Goal: Task Accomplishment & Management: Complete application form

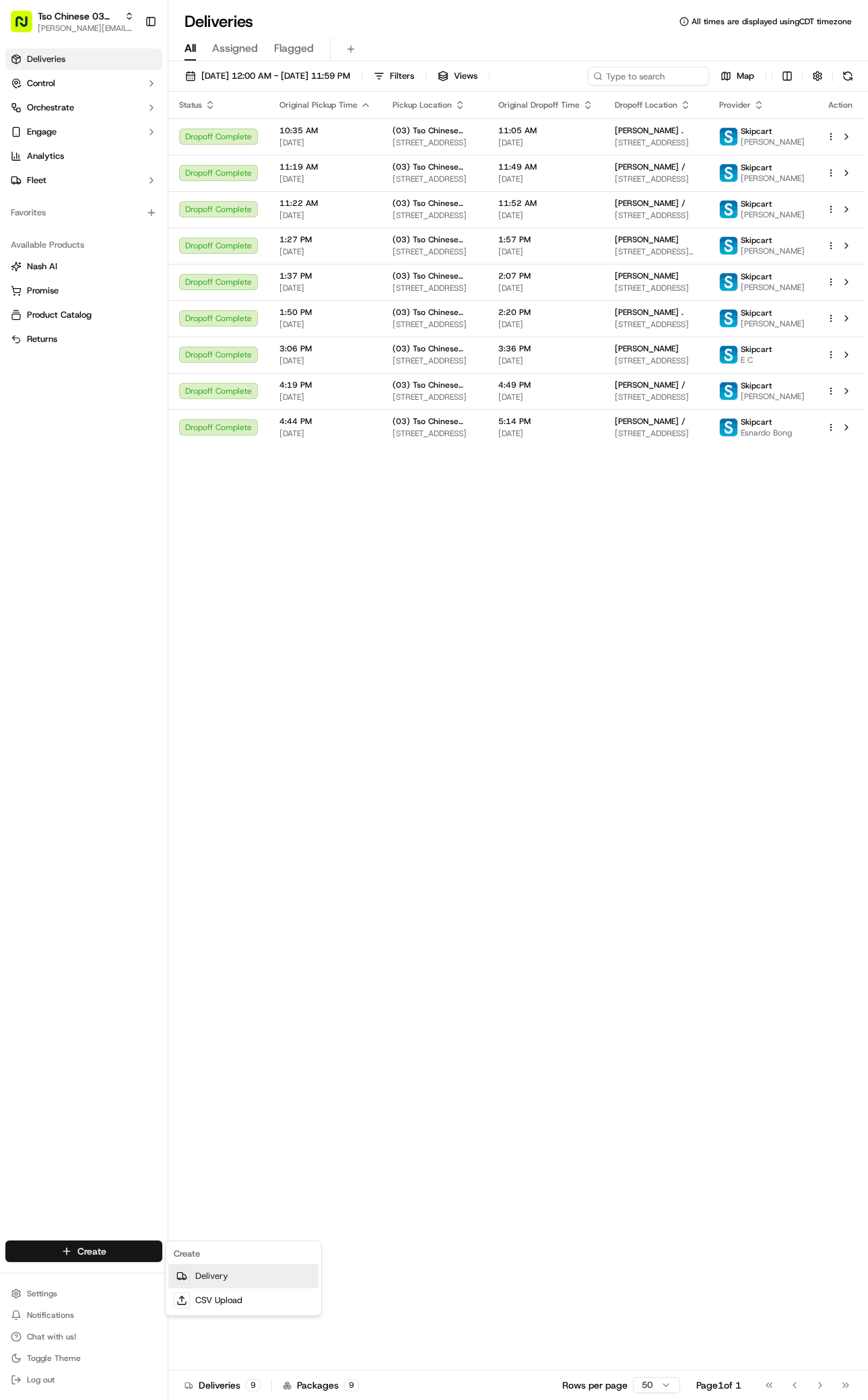
click at [181, 1272] on icon at bounding box center [182, 1276] width 11 height 11
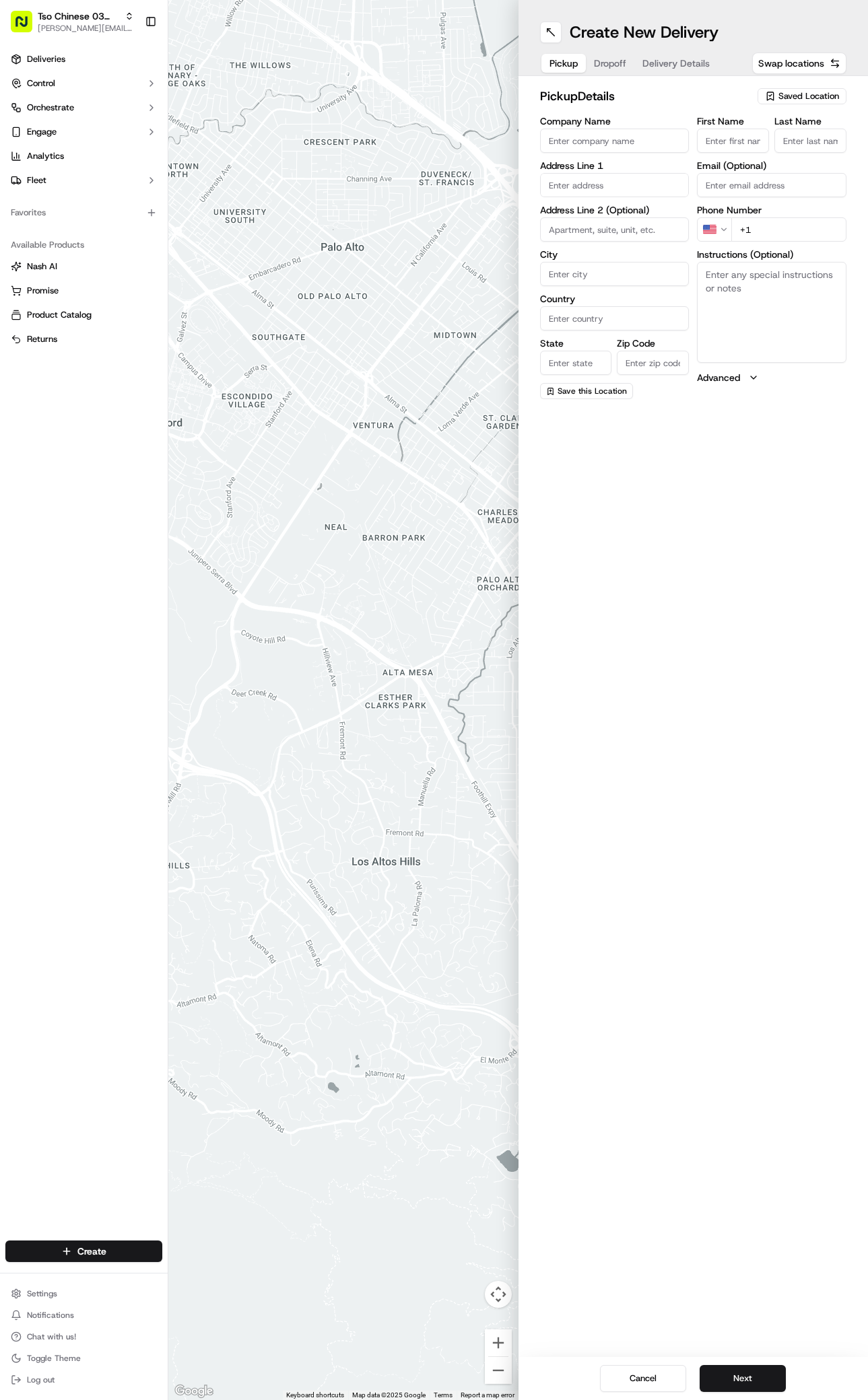
click at [794, 87] on button "Saved Location" at bounding box center [803, 96] width 89 height 19
click at [794, 166] on div "(03) Tso Chinese Takeout & Delivery TsoCo (03)" at bounding box center [772, 153] width 193 height 33
type input "(03) Tso Chinese Takeout & Delivery TsoCo"
type input "Ste F"
type input "Austin"
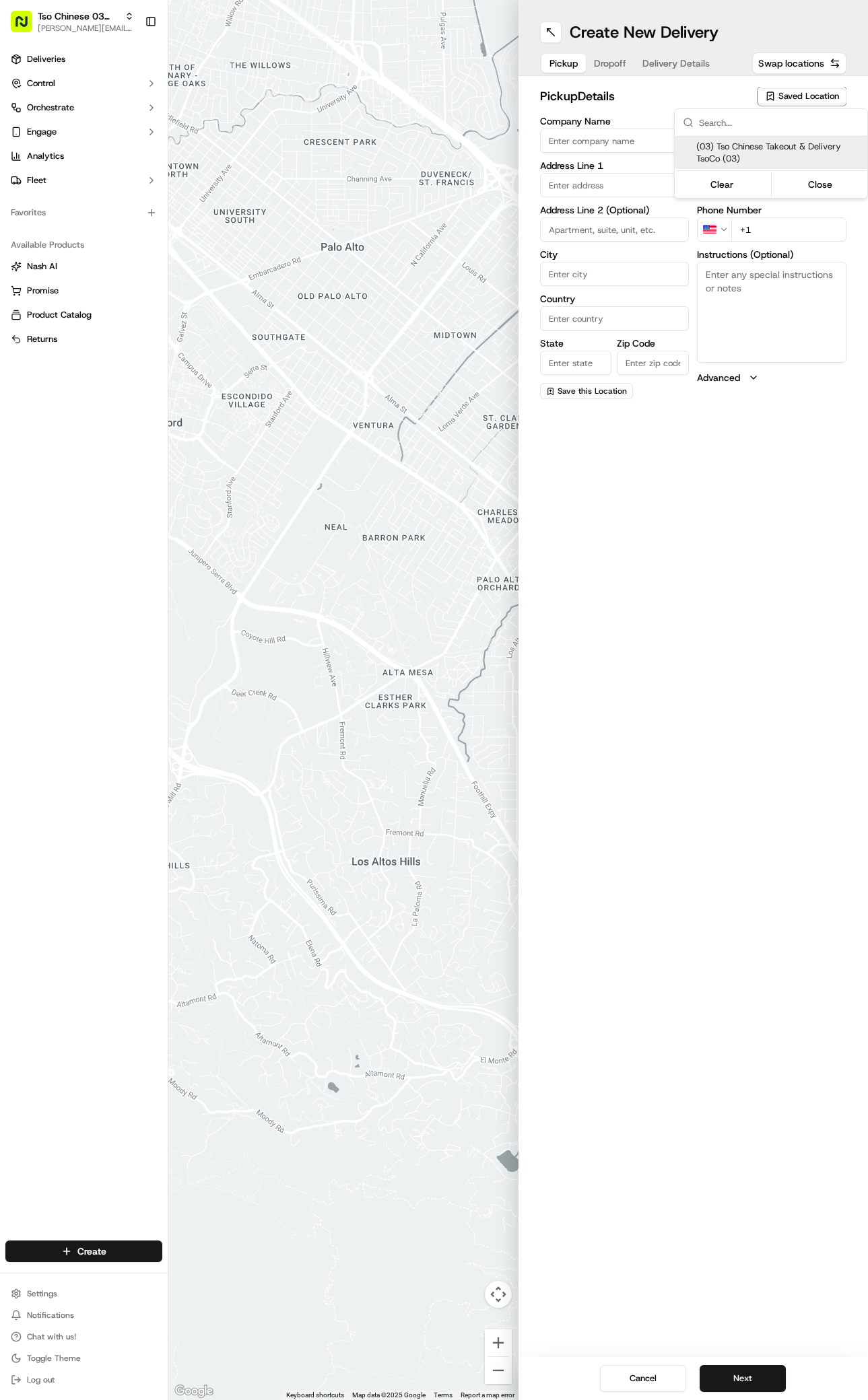
type input "US"
type input "[GEOGRAPHIC_DATA]"
type input "78704"
type input "Tso Chinese"
type input "TsoCo Manager"
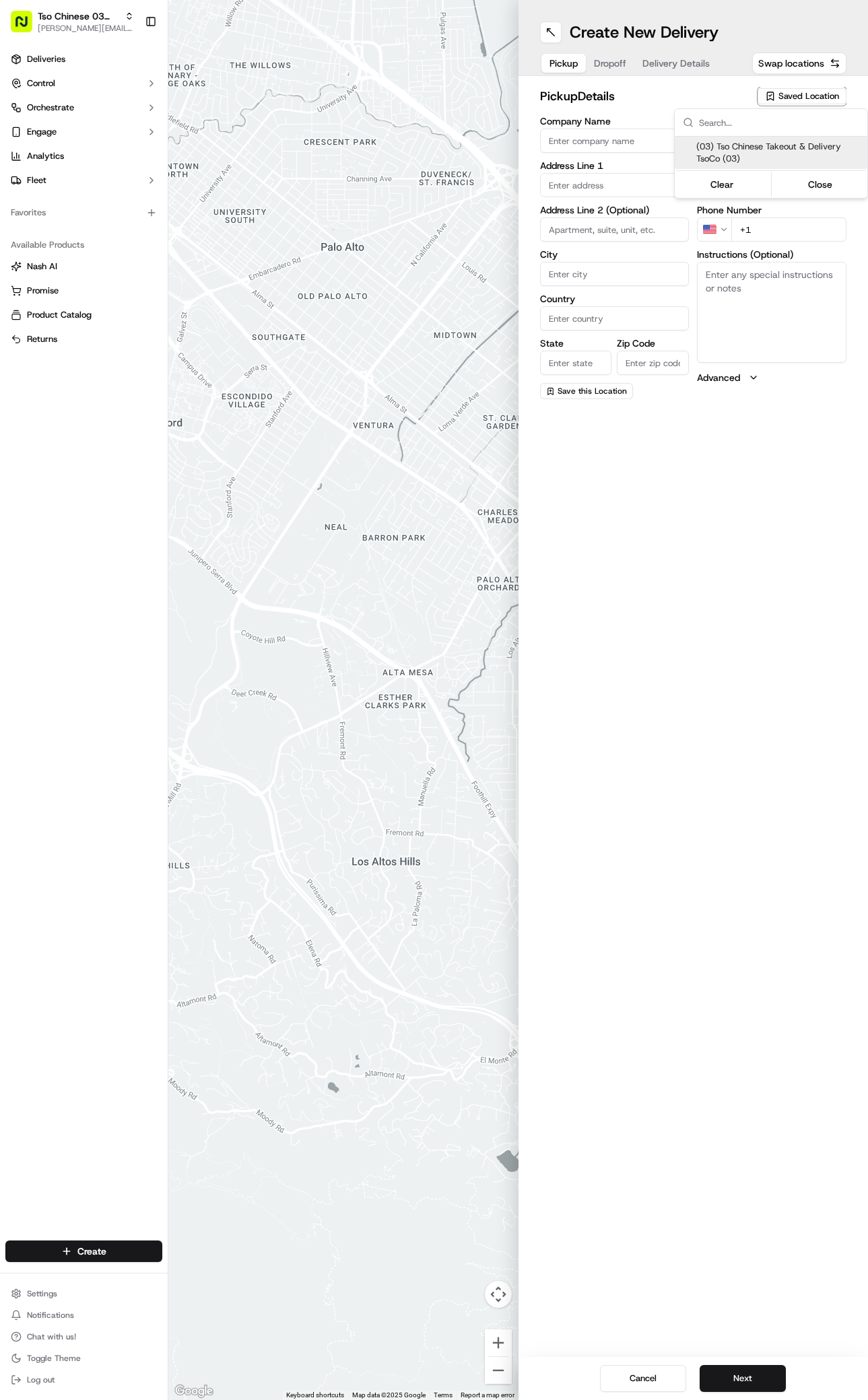
type input "[EMAIL_ADDRESS][DOMAIN_NAME]"
type input "[PHONE_NUMBER]"
type textarea "Submit a picture displaying address & food as Proof of Delivery. Envía una foto…"
type input "[STREET_ADDRESS]"
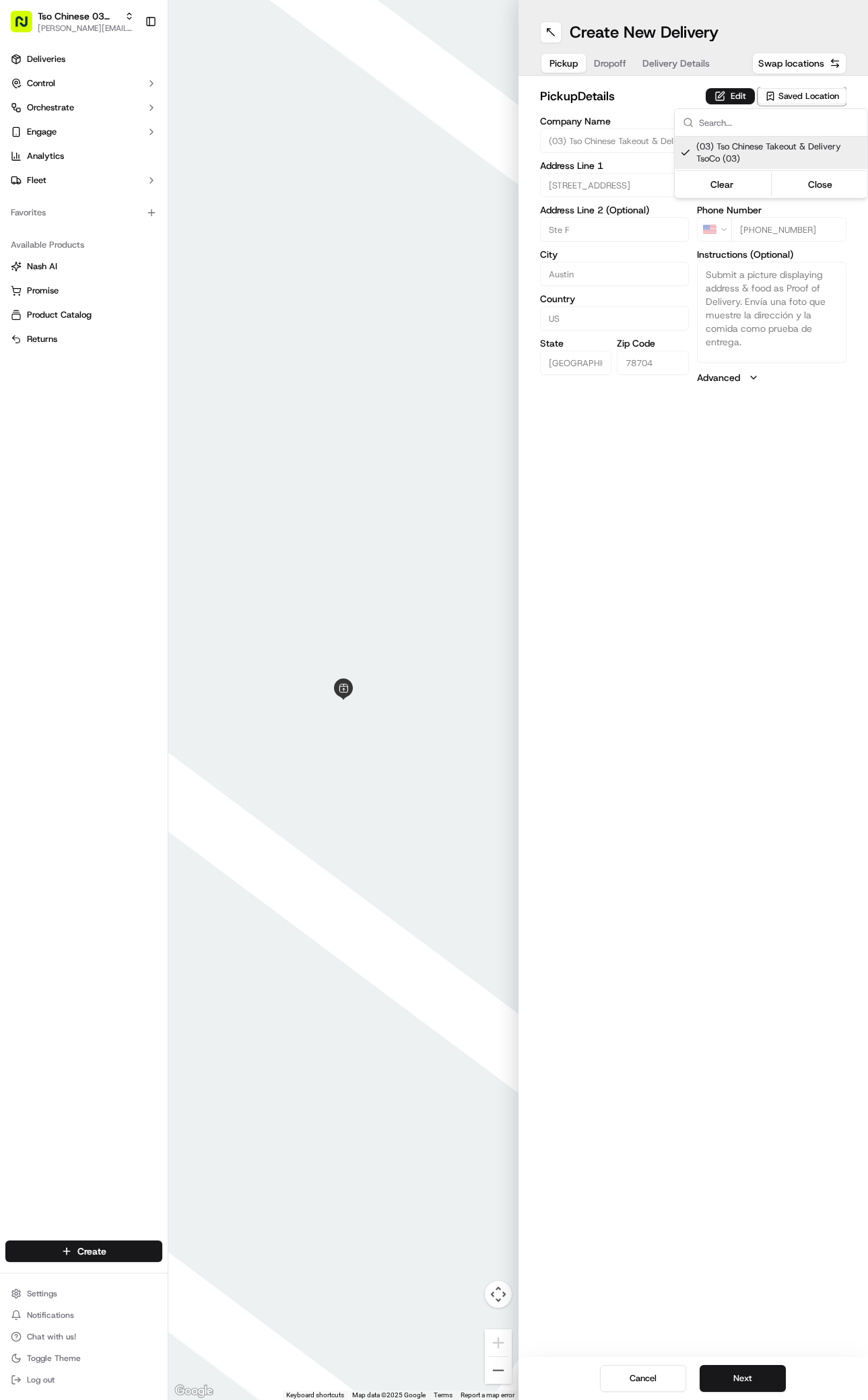
click at [784, 1051] on html "Tso Chinese 03 TsoCo [PERSON_NAME][EMAIL_ADDRESS][DOMAIN_NAME] Toggle Sidebar D…" at bounding box center [434, 700] width 868 height 1400
click at [760, 1385] on button "Next" at bounding box center [743, 1379] width 86 height 27
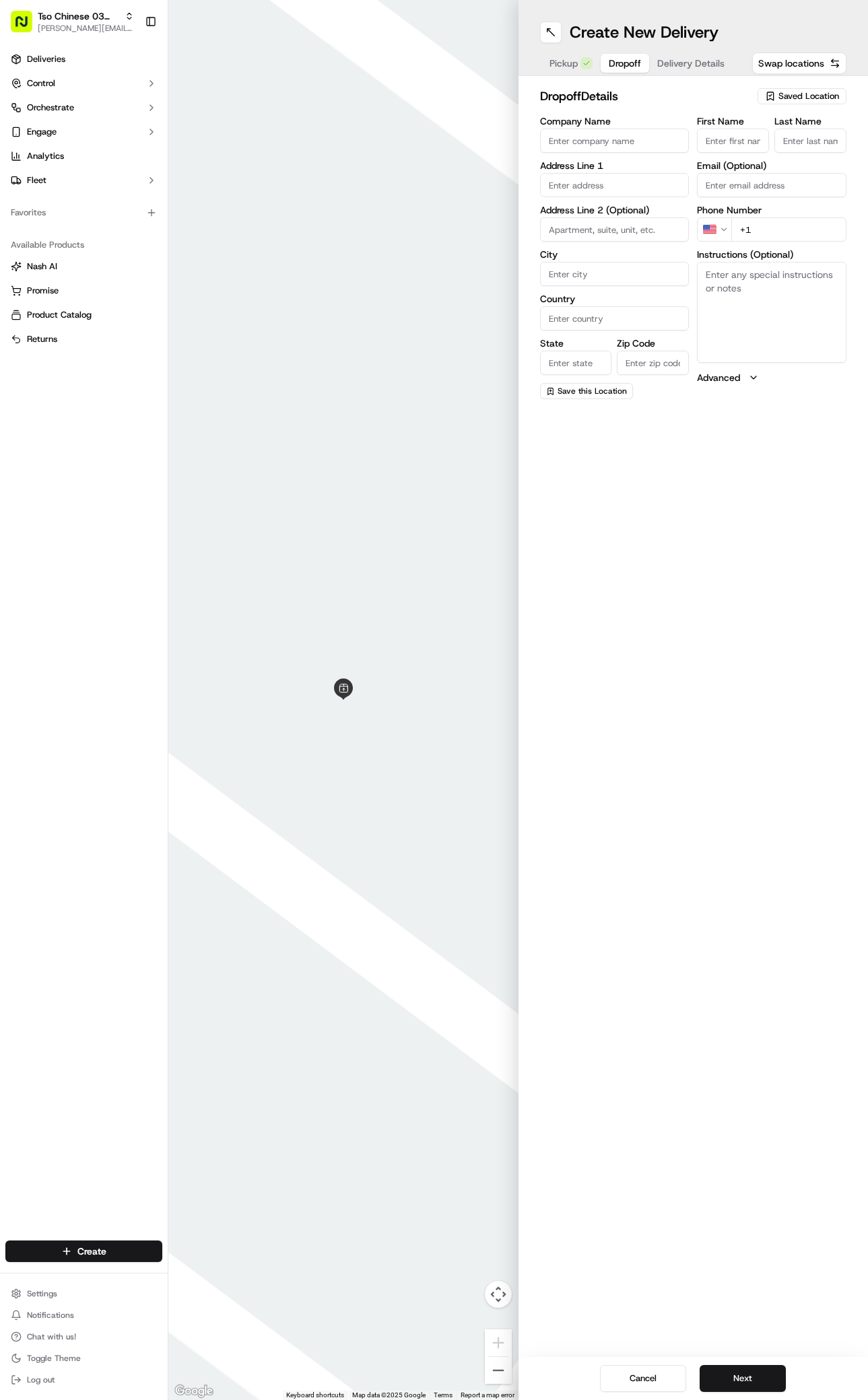
paste input "Gerald Sparkman"
type input "Gerald Sparkman"
type input "/"
paste input "651 808 7145"
type input "+1 651 808 7145"
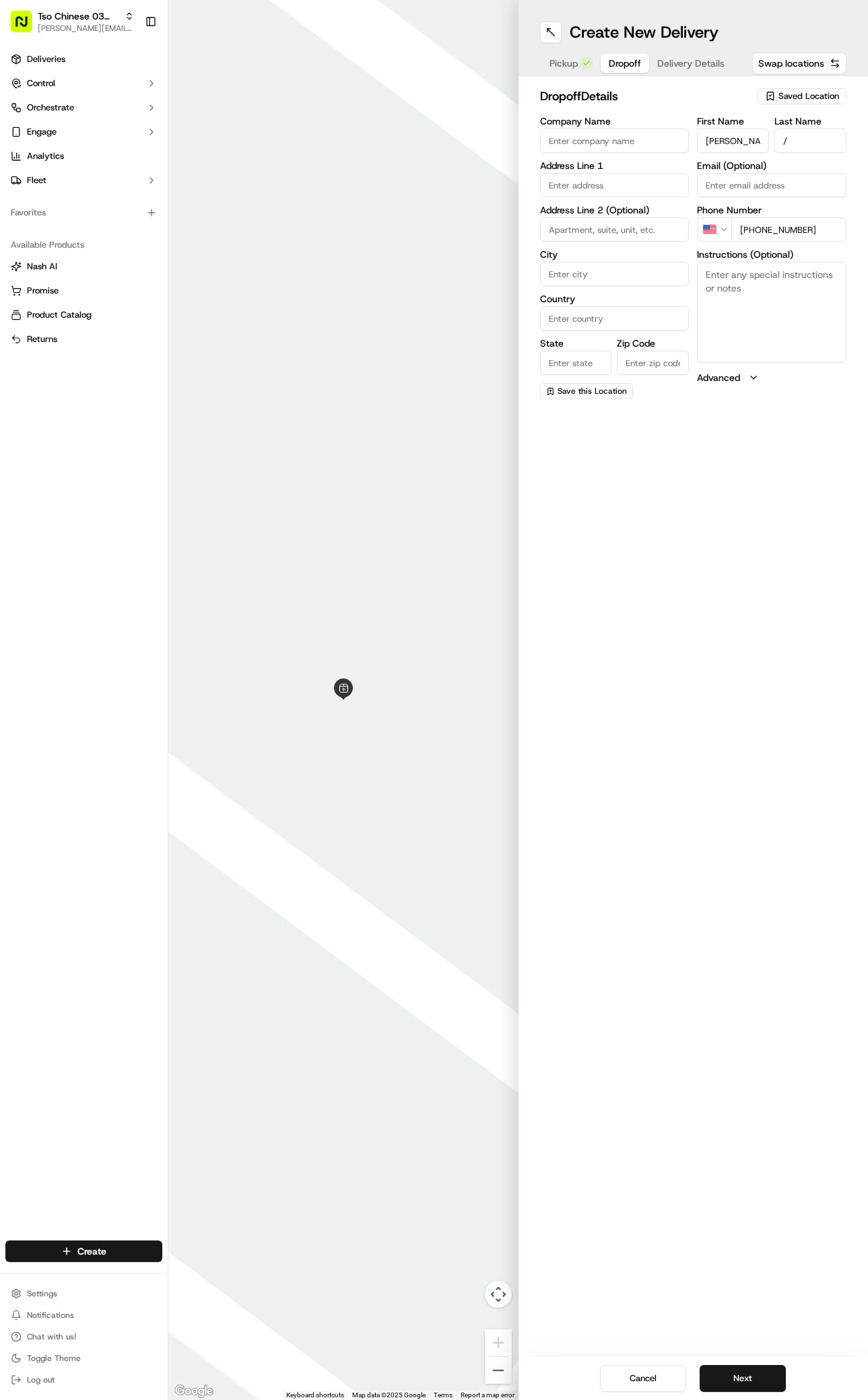
click at [636, 203] on div "Company Name Address Line 1 Address Line 2 (Optional) City Country State Zip Co…" at bounding box center [614, 257] width 150 height 283
click at [654, 217] on div "911 Battle Bend Blvd, Austin, TX" at bounding box center [614, 213] width 143 height 20
type input "911 Battle Bend Blvd, Austin, TX 78745, USA"
type input "Austin"
type input "[GEOGRAPHIC_DATA]"
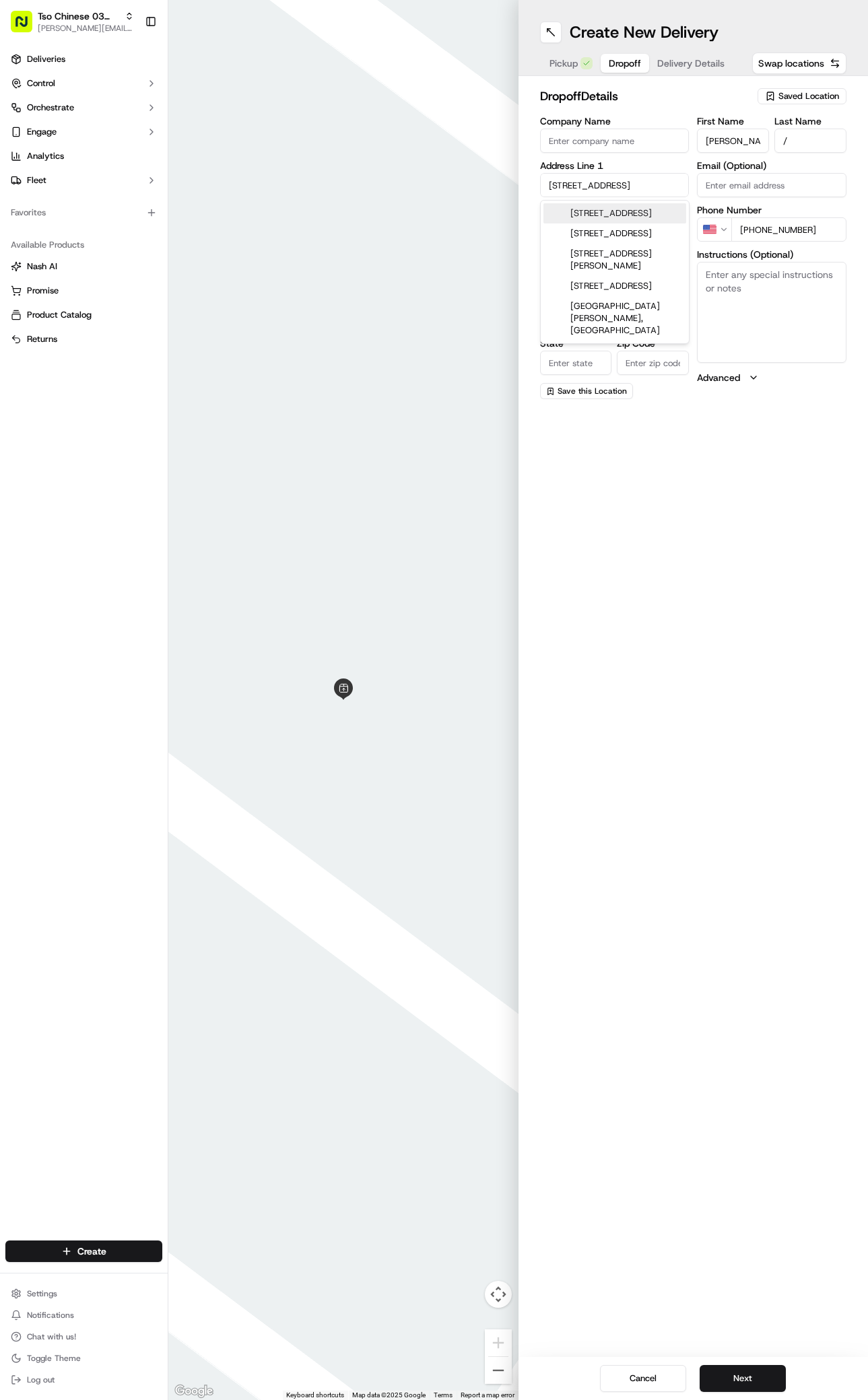
type input "[GEOGRAPHIC_DATA]"
type input "78745"
type input "911 Battle Bend Boulevard"
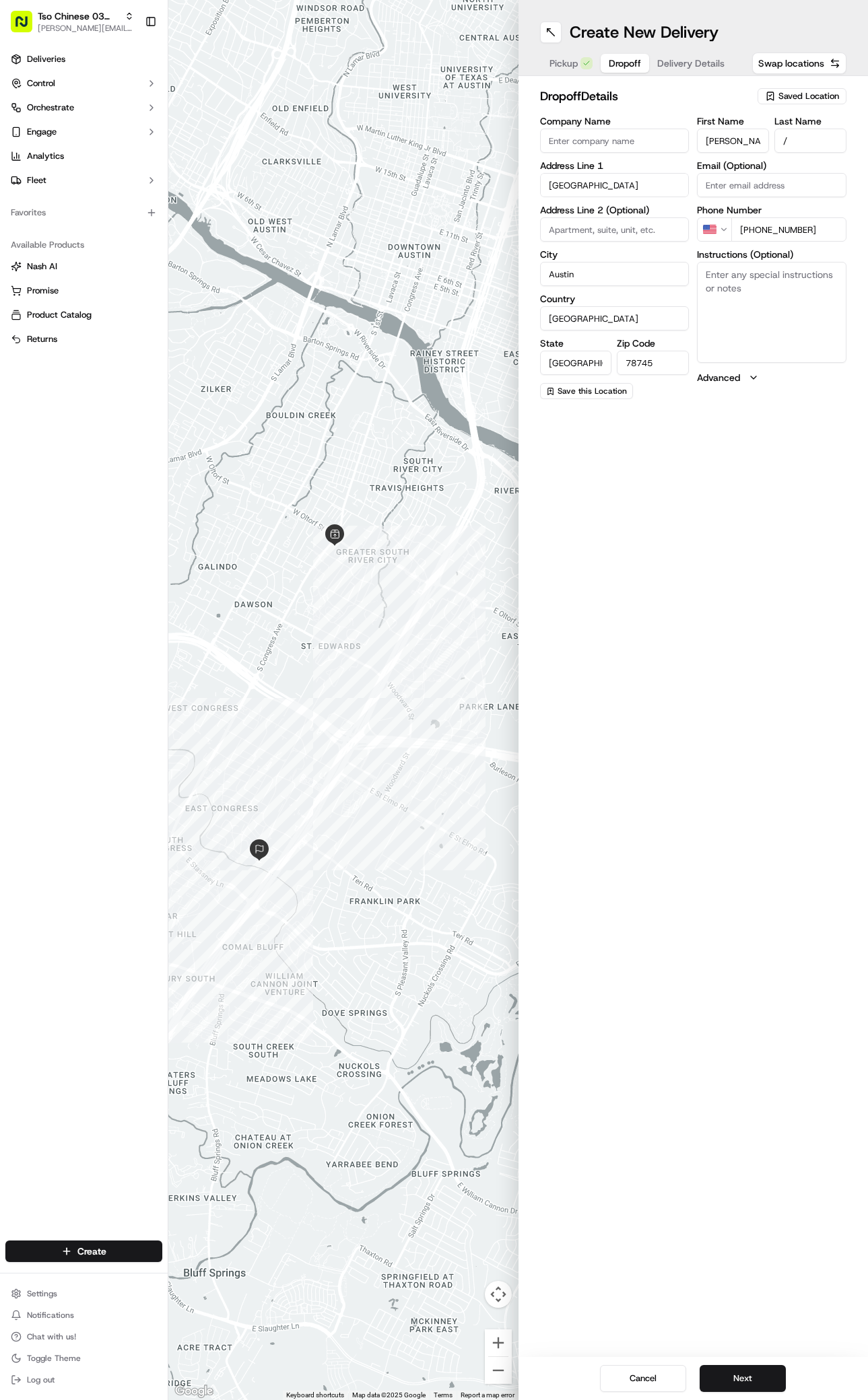
click at [597, 233] on input at bounding box center [614, 229] width 150 height 25
type input "Apt 319"
click at [745, 1383] on button "Next" at bounding box center [743, 1379] width 86 height 27
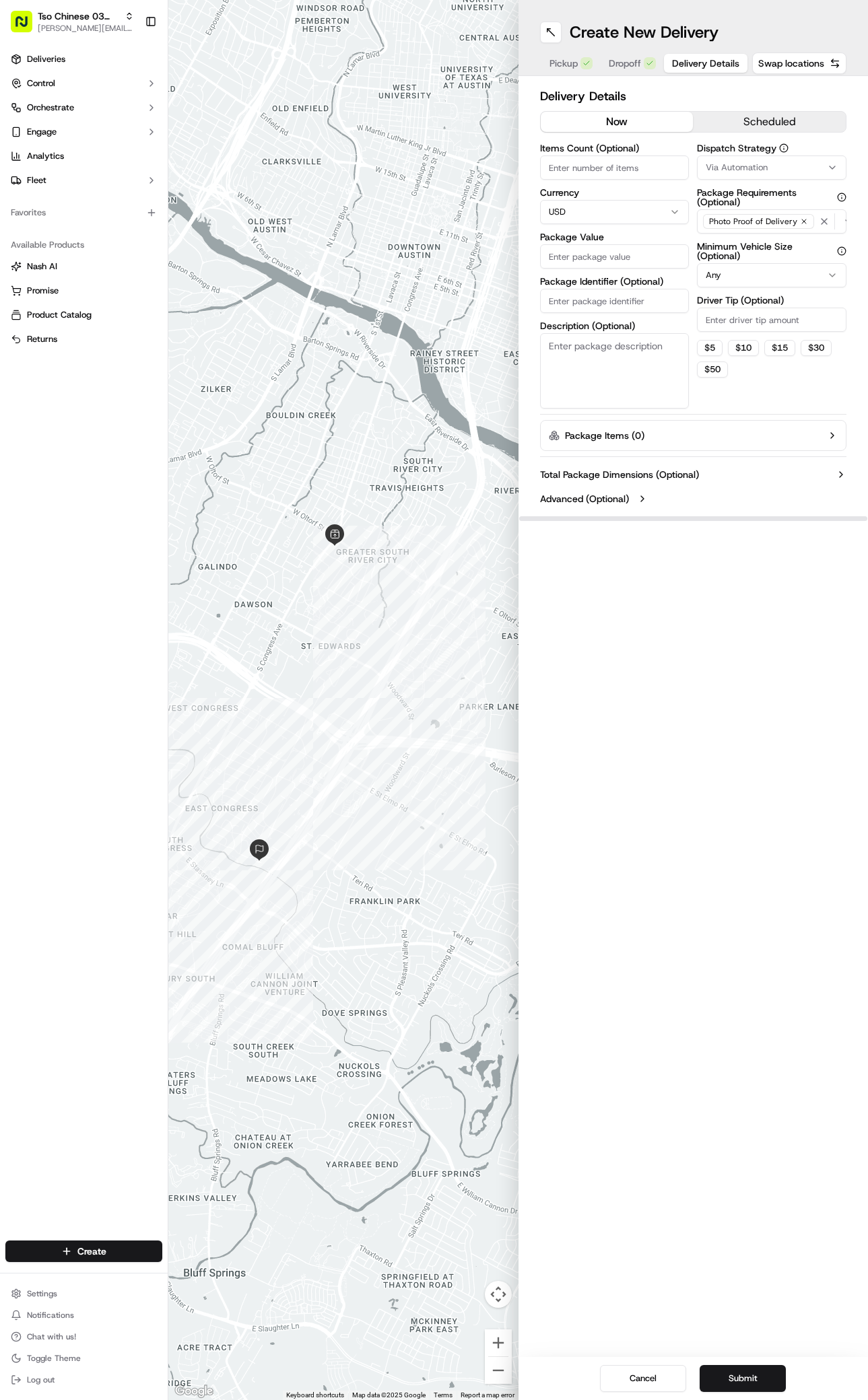
click at [768, 166] on div "Via Automation" at bounding box center [772, 167] width 143 height 12
click at [729, 255] on div "Clear Close" at bounding box center [771, 266] width 190 height 25
click at [734, 242] on span "TsoCo Strategy" at bounding box center [779, 241] width 165 height 12
click at [777, 388] on html "Tso Chinese 03 TsoCo antonia@tsochinese.com Toggle Sidebar Deliveries Control O…" at bounding box center [434, 700] width 868 height 1400
click at [790, 319] on input "Driver Tip (Optional)" at bounding box center [772, 320] width 150 height 25
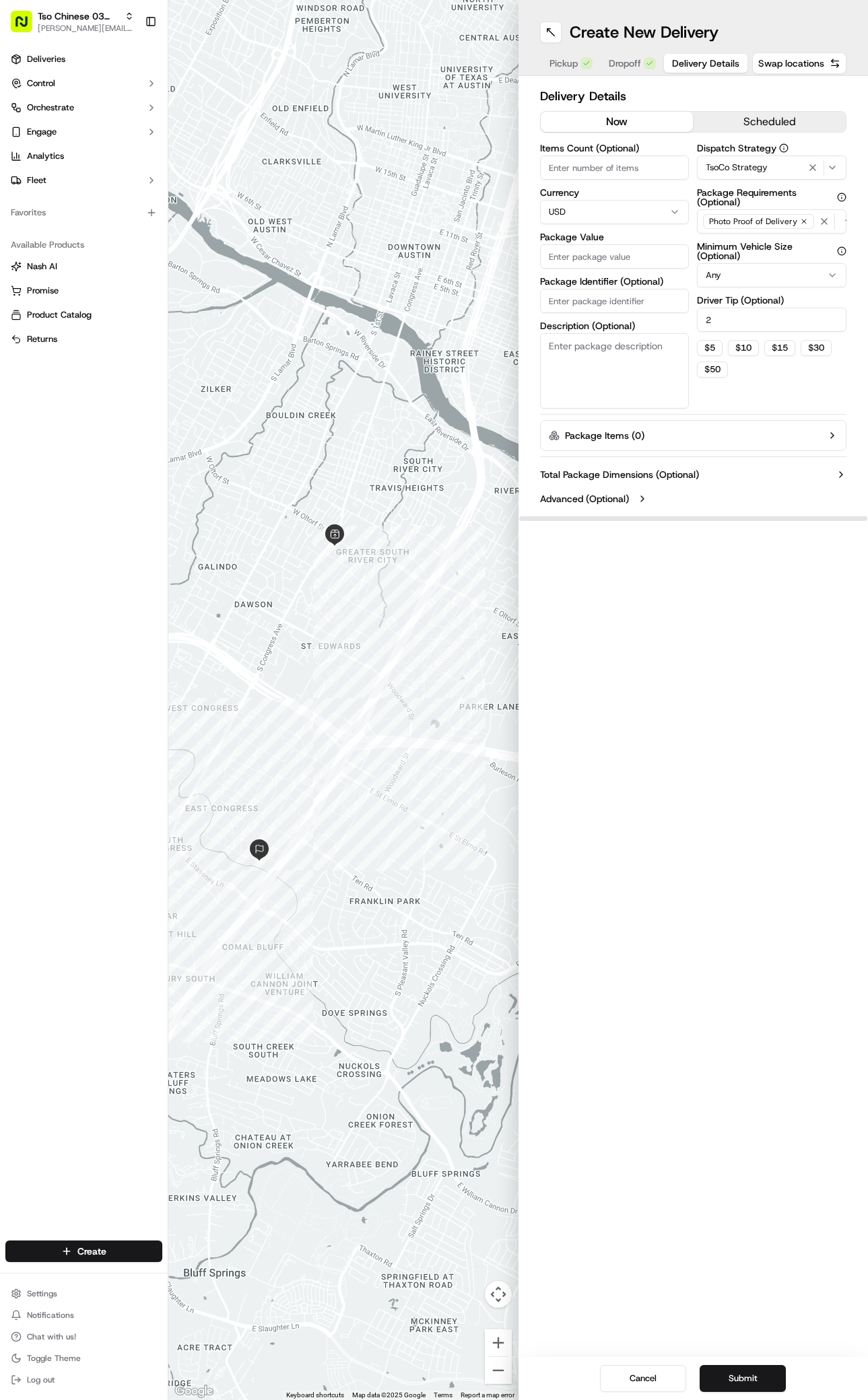
type input "2"
click at [620, 245] on input "Package Value" at bounding box center [614, 256] width 150 height 25
type input "31.28"
click at [606, 301] on input "Package Identifier (Optional)" at bounding box center [614, 301] width 150 height 25
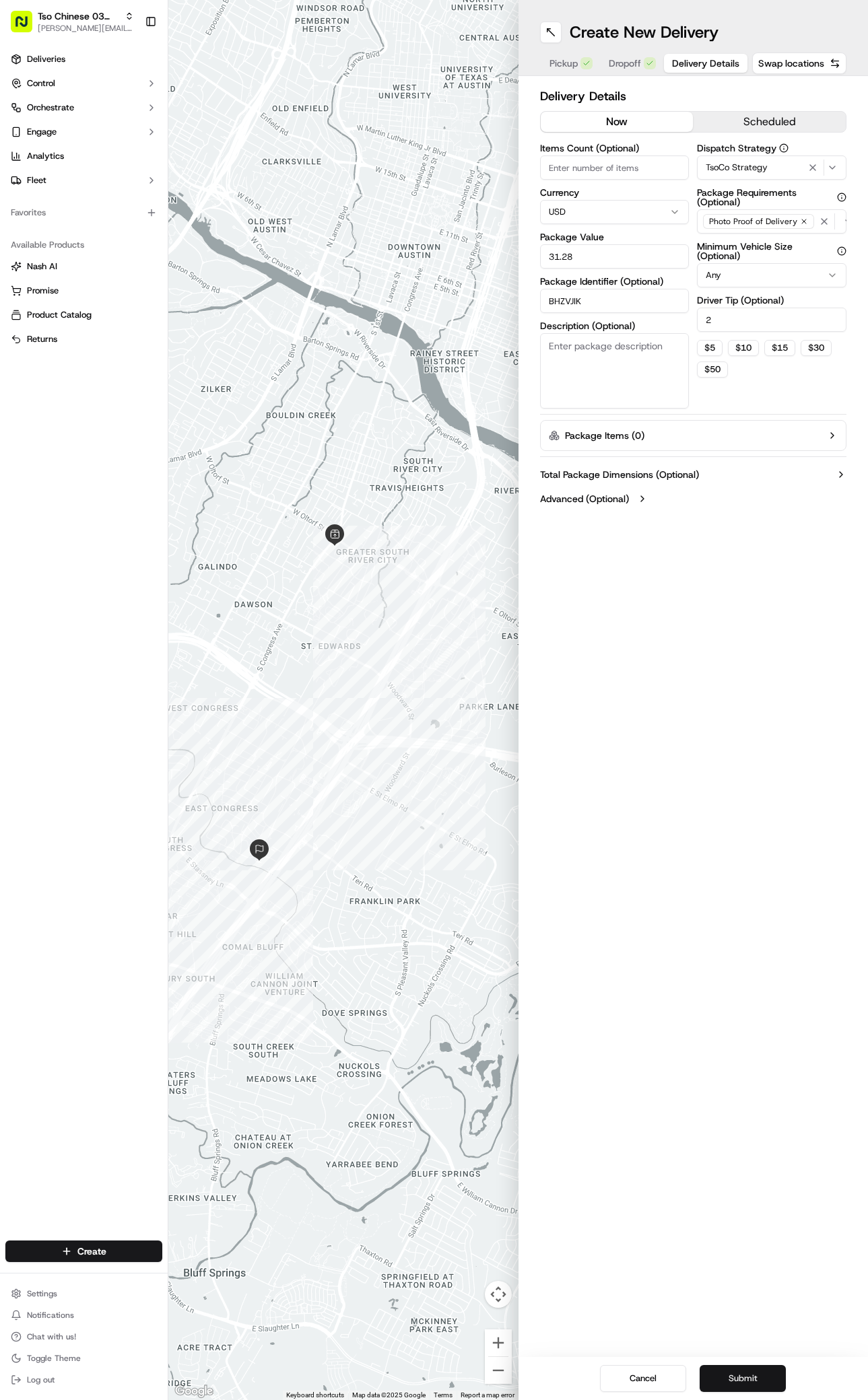
type input "BHZVJIK"
click at [770, 1383] on button "Submit" at bounding box center [743, 1379] width 86 height 27
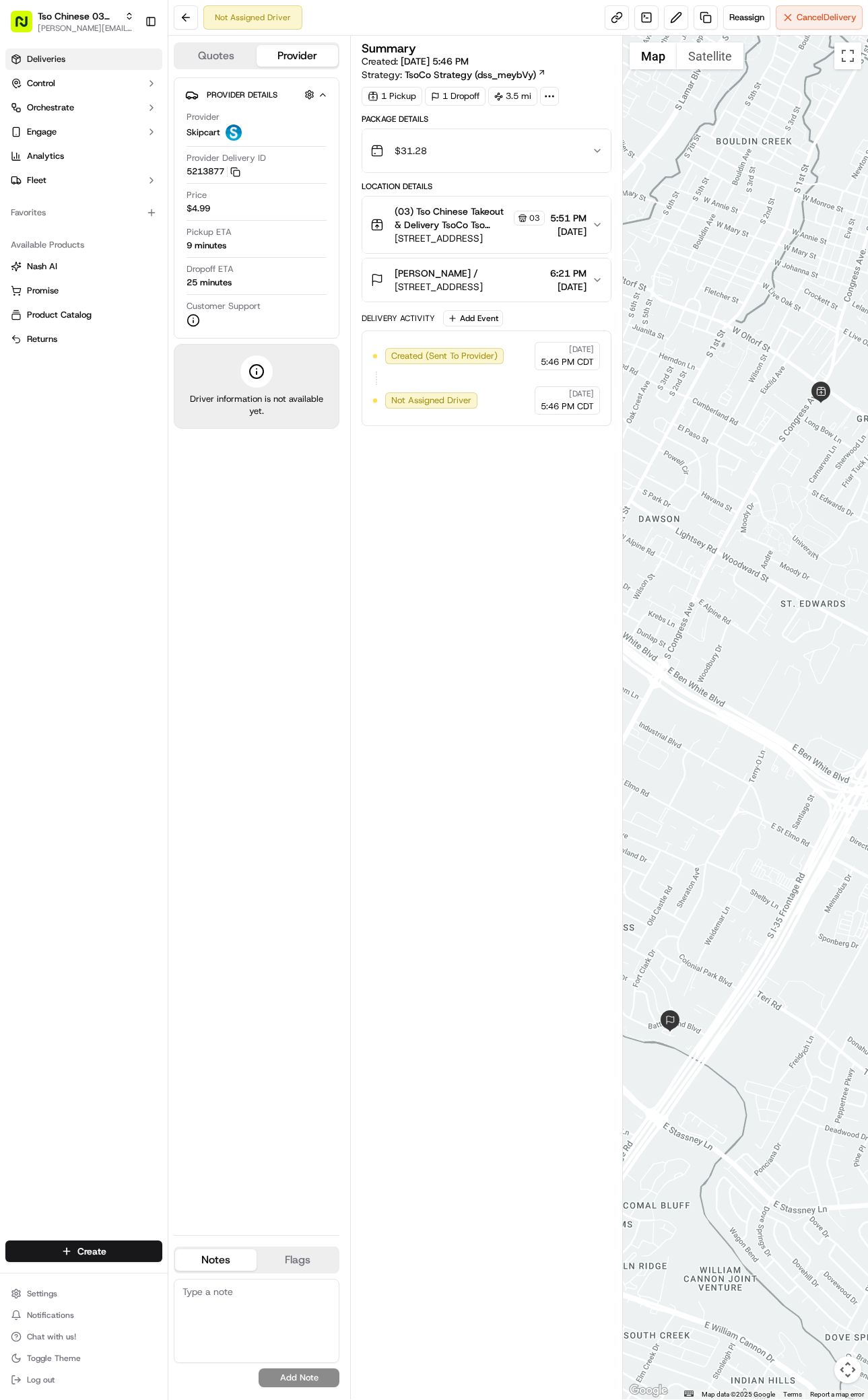
click at [49, 52] on link "Deliveries" at bounding box center [84, 59] width 157 height 22
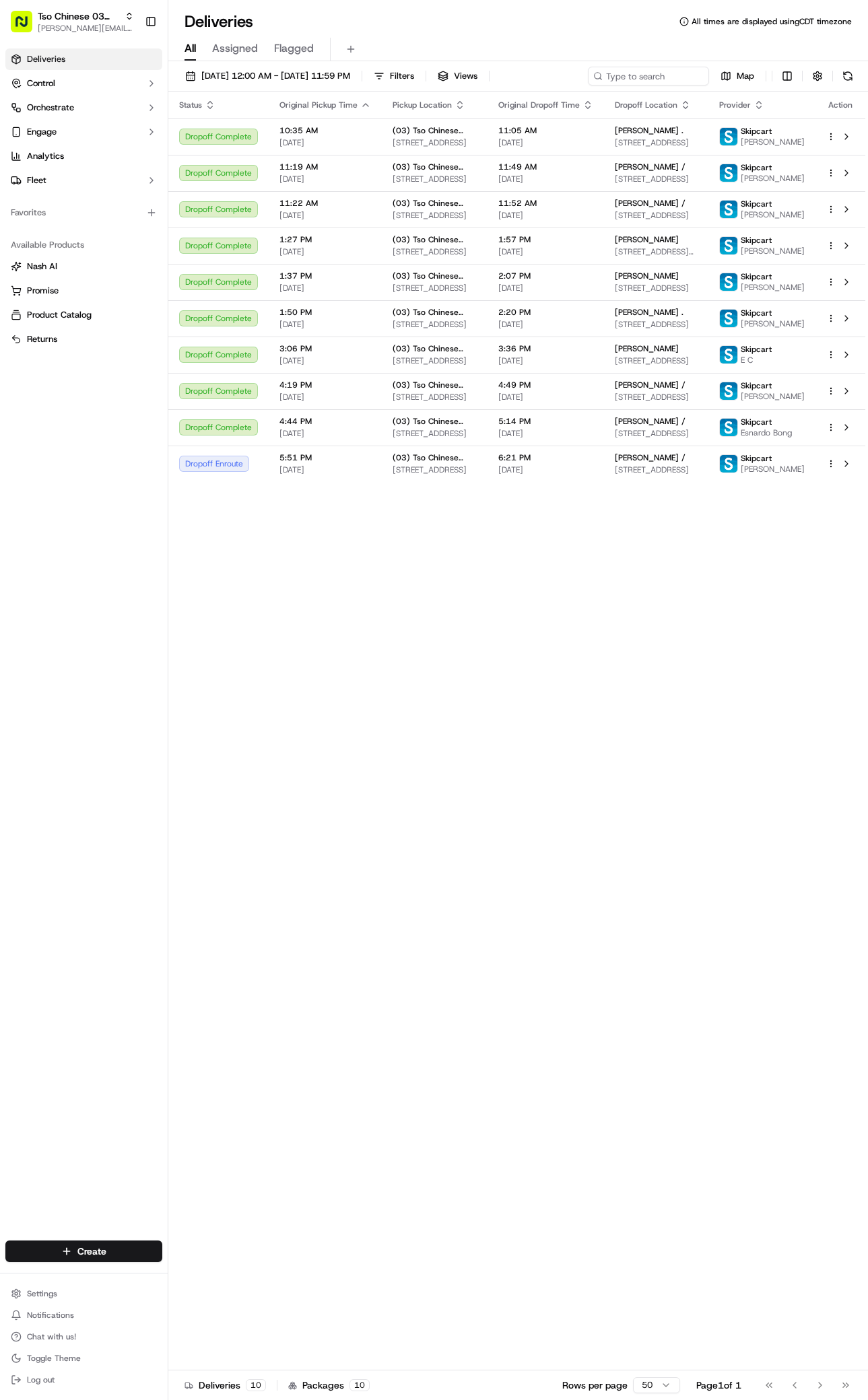
click at [142, 1276] on div "Create Settings Notifications Chat with us! Toggle Theme Log out" at bounding box center [84, 1315] width 168 height 170
click at [142, 1257] on html "Tso Chinese 03 TsoCo antonia@tsochinese.com Toggle Sidebar Deliveries Control O…" at bounding box center [434, 700] width 868 height 1400
click at [243, 1273] on link "Delivery" at bounding box center [243, 1276] width 150 height 25
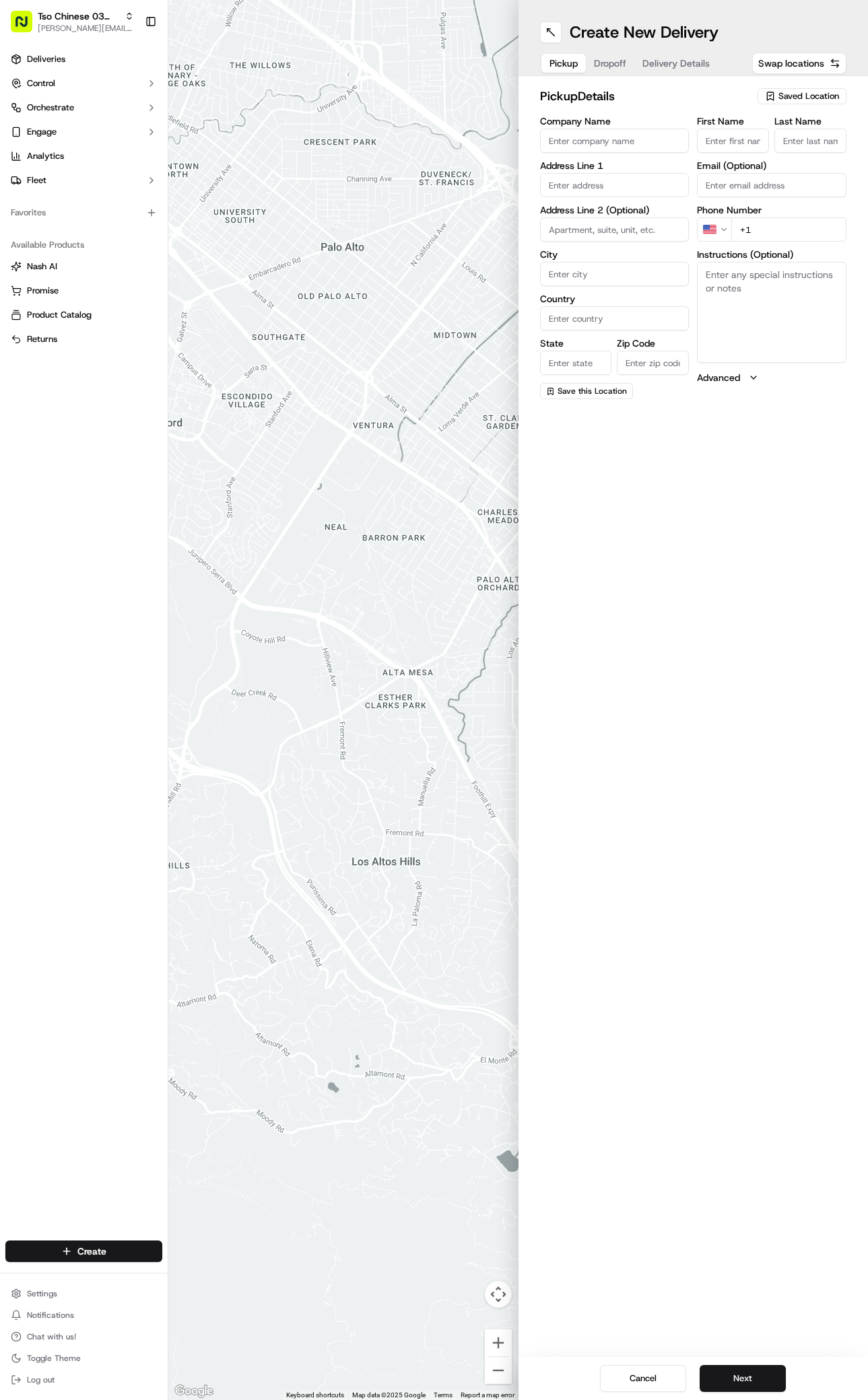
click at [787, 92] on span "Saved Location" at bounding box center [809, 95] width 61 height 12
click at [701, 161] on span "(03) Tso Chinese Takeout & Delivery TsoCo (03)" at bounding box center [779, 153] width 165 height 25
type input "(03) Tso Chinese Takeout & Delivery TsoCo"
type input "Ste F"
type input "Austin"
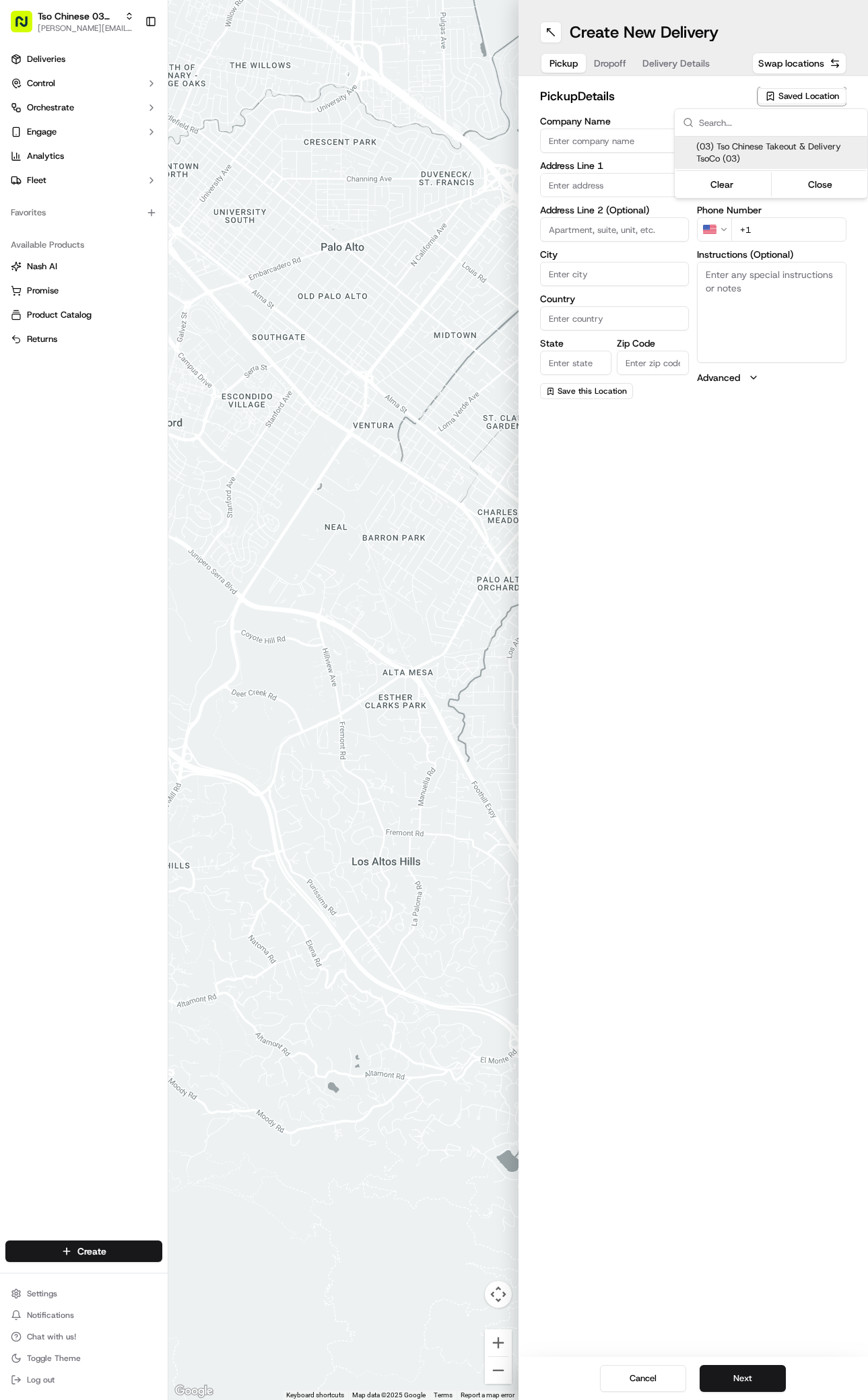
type input "US"
type input "[GEOGRAPHIC_DATA]"
type input "78704"
type input "Tso Chinese"
type input "TsoCo Manager"
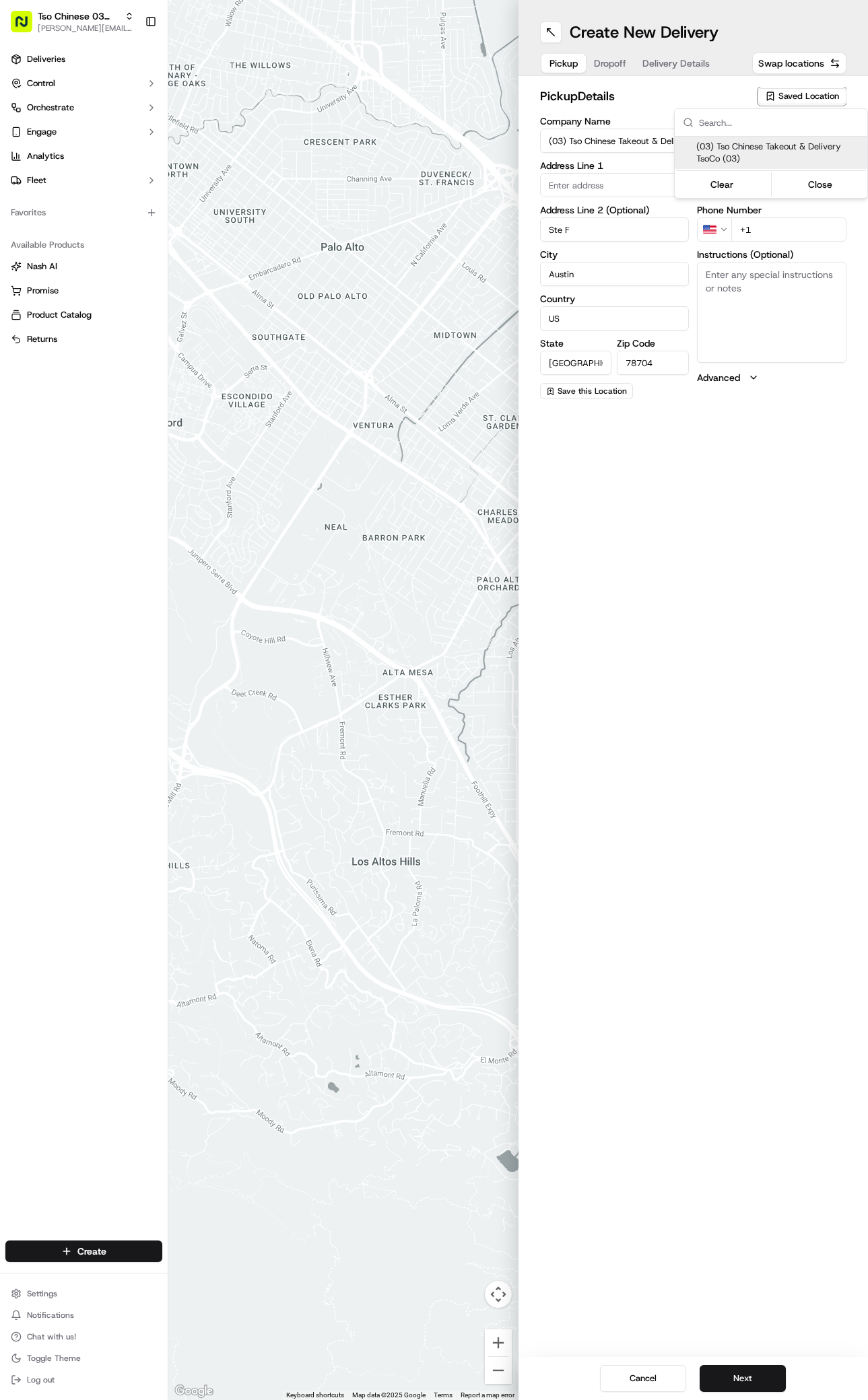
type input "[EMAIL_ADDRESS][DOMAIN_NAME]"
type input "[PHONE_NUMBER]"
type textarea "Submit a picture displaying address & food as Proof of Delivery. Envía una foto…"
type input "[STREET_ADDRESS]"
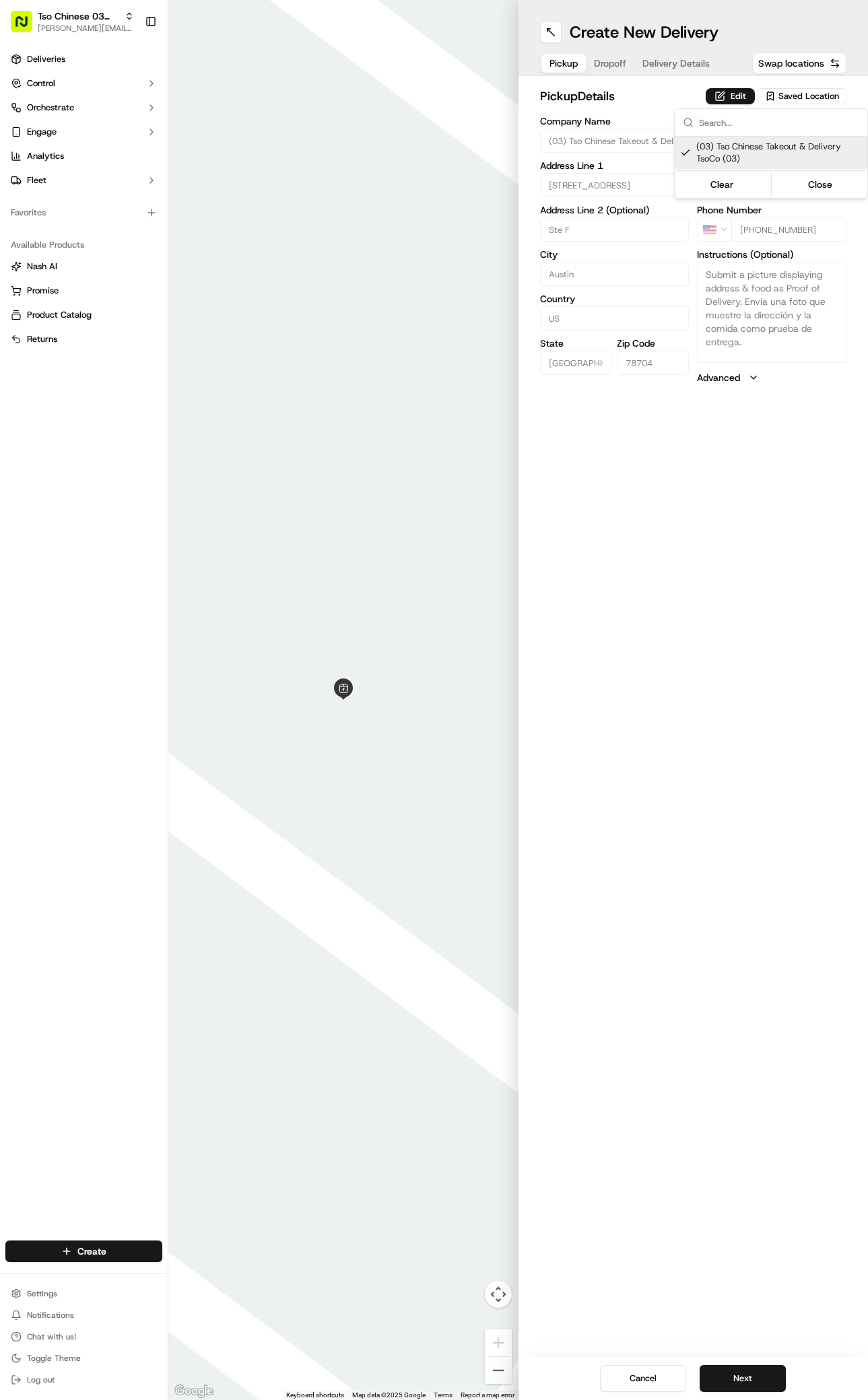
click at [703, 1021] on html "Tso Chinese 03 TsoCo [PERSON_NAME][EMAIL_ADDRESS][DOMAIN_NAME] Toggle Sidebar D…" at bounding box center [434, 700] width 868 height 1400
click at [741, 1369] on button "Next" at bounding box center [743, 1379] width 86 height 27
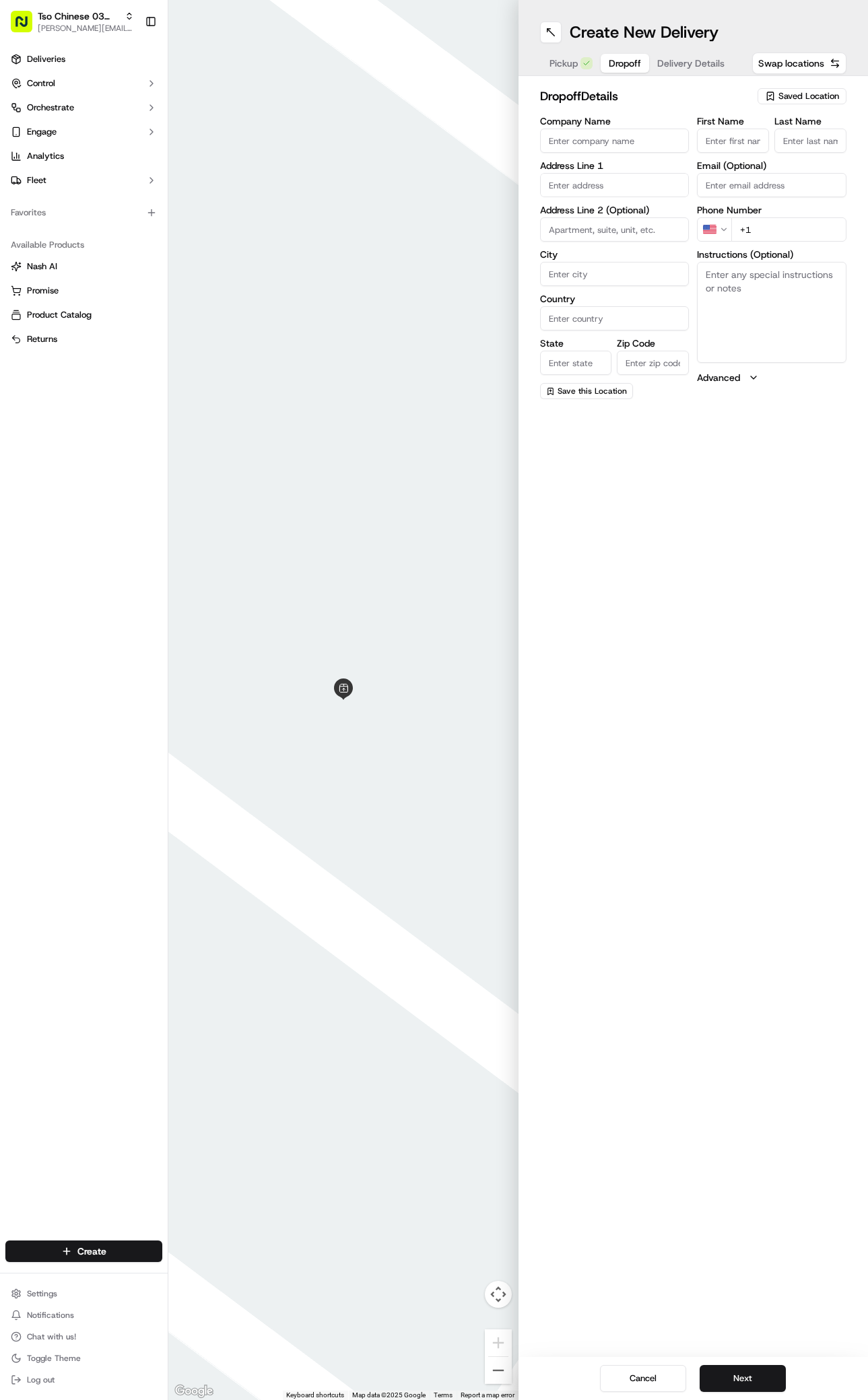
click at [743, 136] on input "First Name" at bounding box center [733, 141] width 72 height 25
paste input "Bailey Fredlund"
type input "Bailey Fredlund"
type input "."
paste input "254 230 6960"
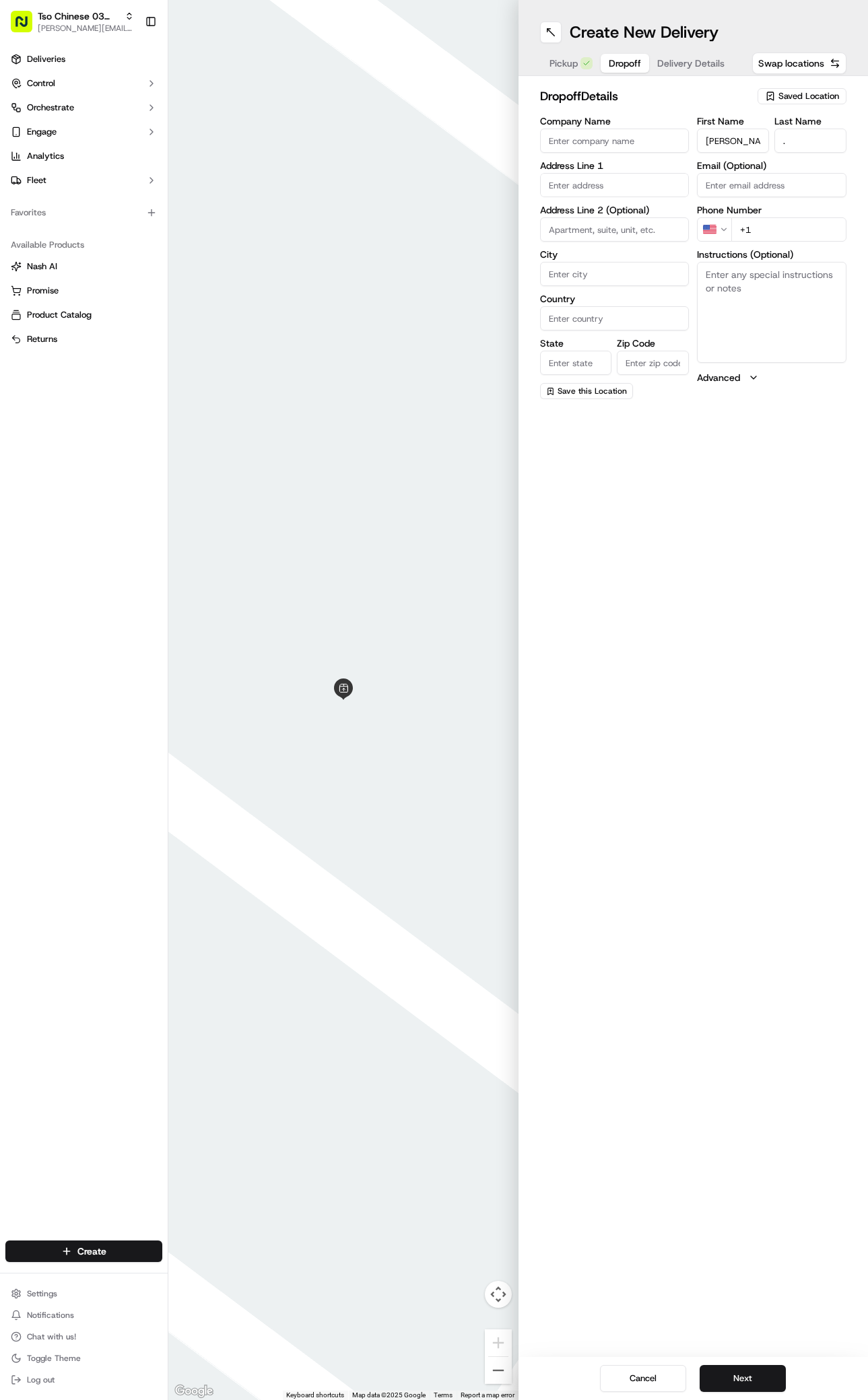
type input "+1 254 230 6960"
paste input "3711 S Mopac Expy"
click at [579, 213] on div "3711 S MoPac Expy, Austin, TX" at bounding box center [614, 213] width 143 height 20
type input "3711 S MoPac Expy, Austin, TX 78735, USA"
type input "Austin"
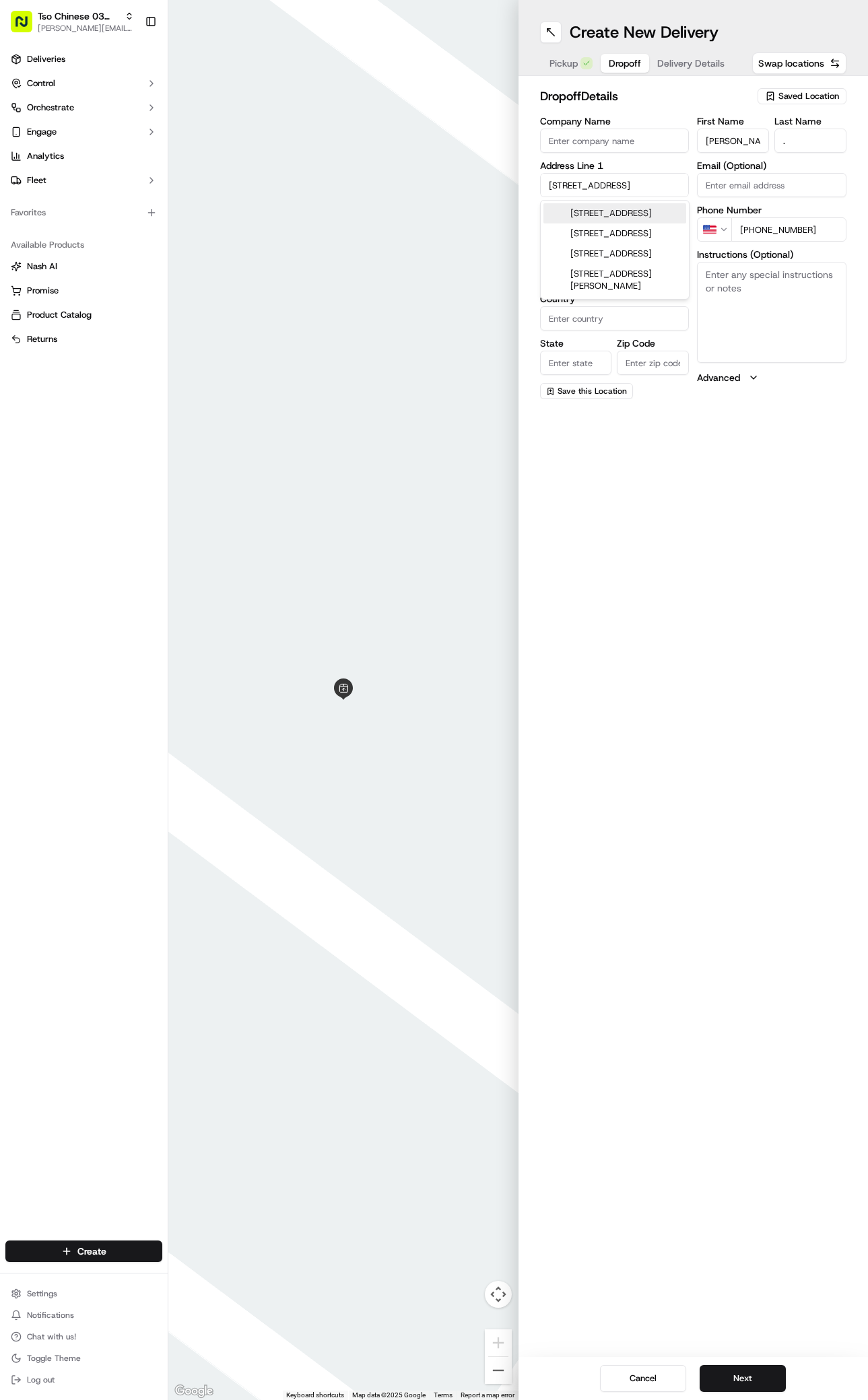
type input "[GEOGRAPHIC_DATA]"
type input "78735"
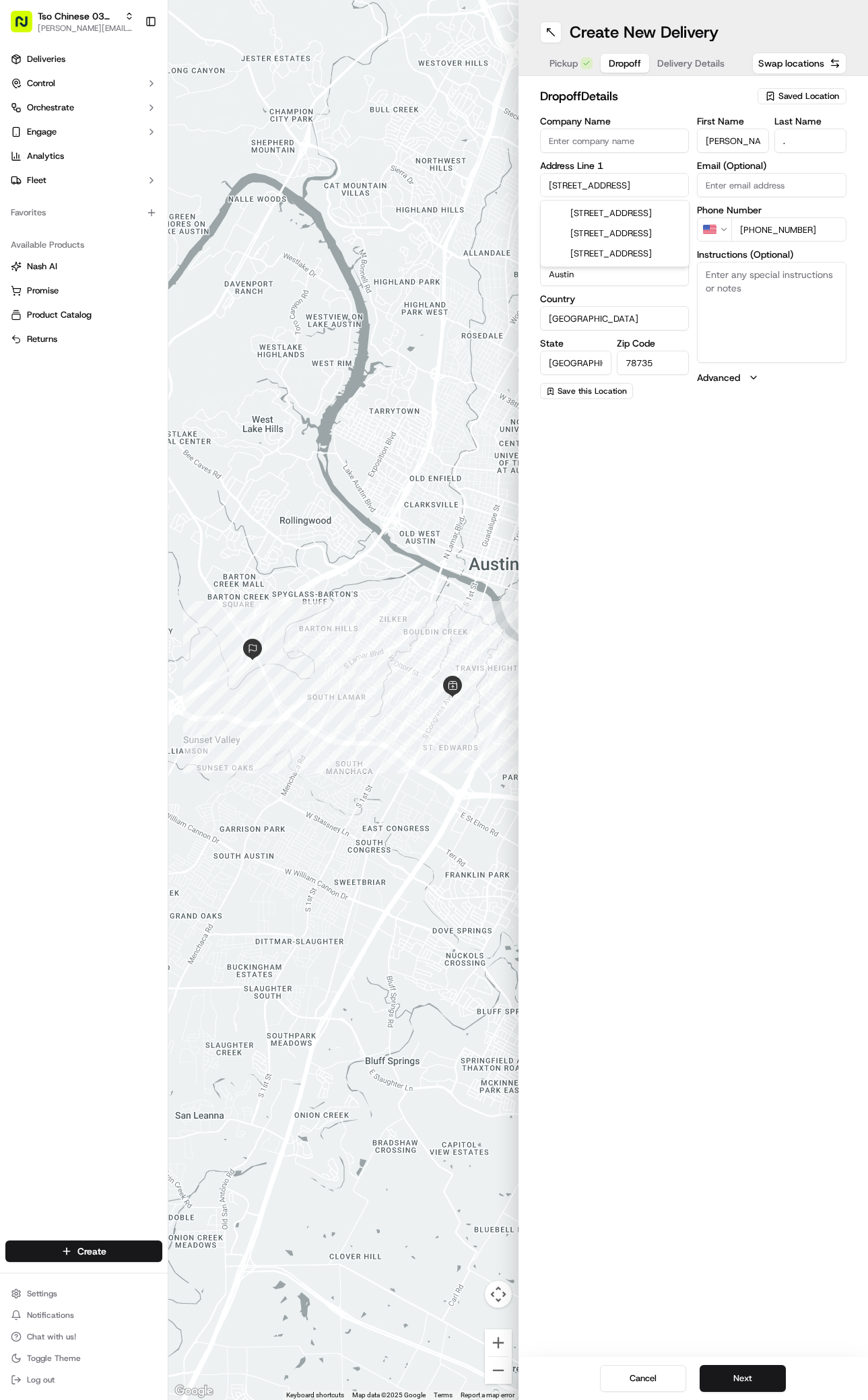
click at [611, 187] on input "3711 South MoPac Expressway" at bounding box center [614, 184] width 150 height 25
click at [613, 243] on div "3711 South Mopac Service Road, Austin, TX" at bounding box center [614, 233] width 143 height 20
type input "3711 South Mopac Service Road"
type input "78749"
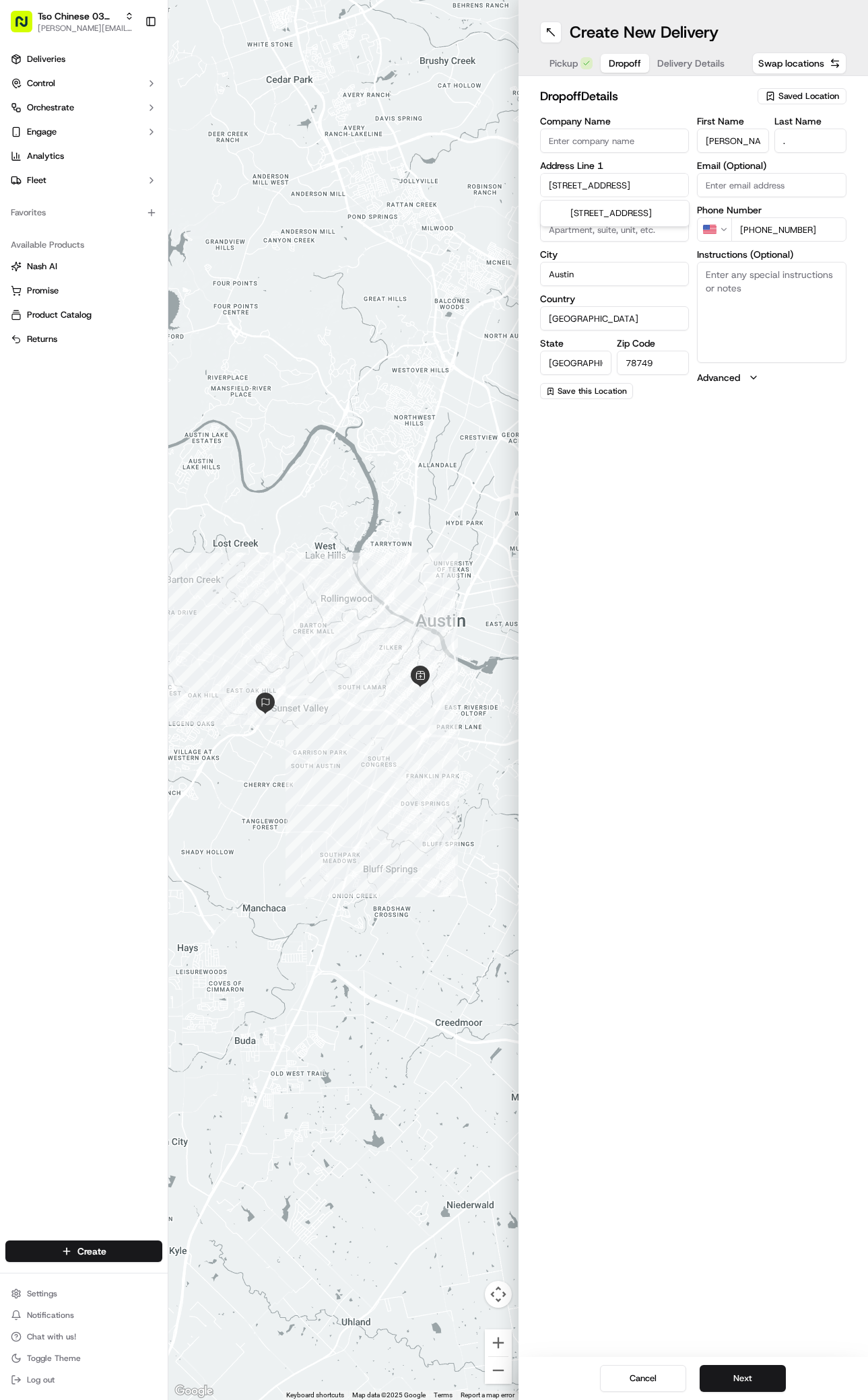
click at [645, 184] on input "3711 South Mopac Service Road" at bounding box center [614, 184] width 150 height 25
click at [606, 223] on div "3711 S Mopac Service Rd, Austin, TX" at bounding box center [614, 213] width 143 height 20
click at [644, 183] on input "3711 South Mopac Service Road" at bounding box center [614, 184] width 150 height 25
click at [636, 184] on input "3711 South vice Road" at bounding box center [614, 184] width 150 height 25
click at [641, 182] on input "3711 South d" at bounding box center [614, 184] width 150 height 25
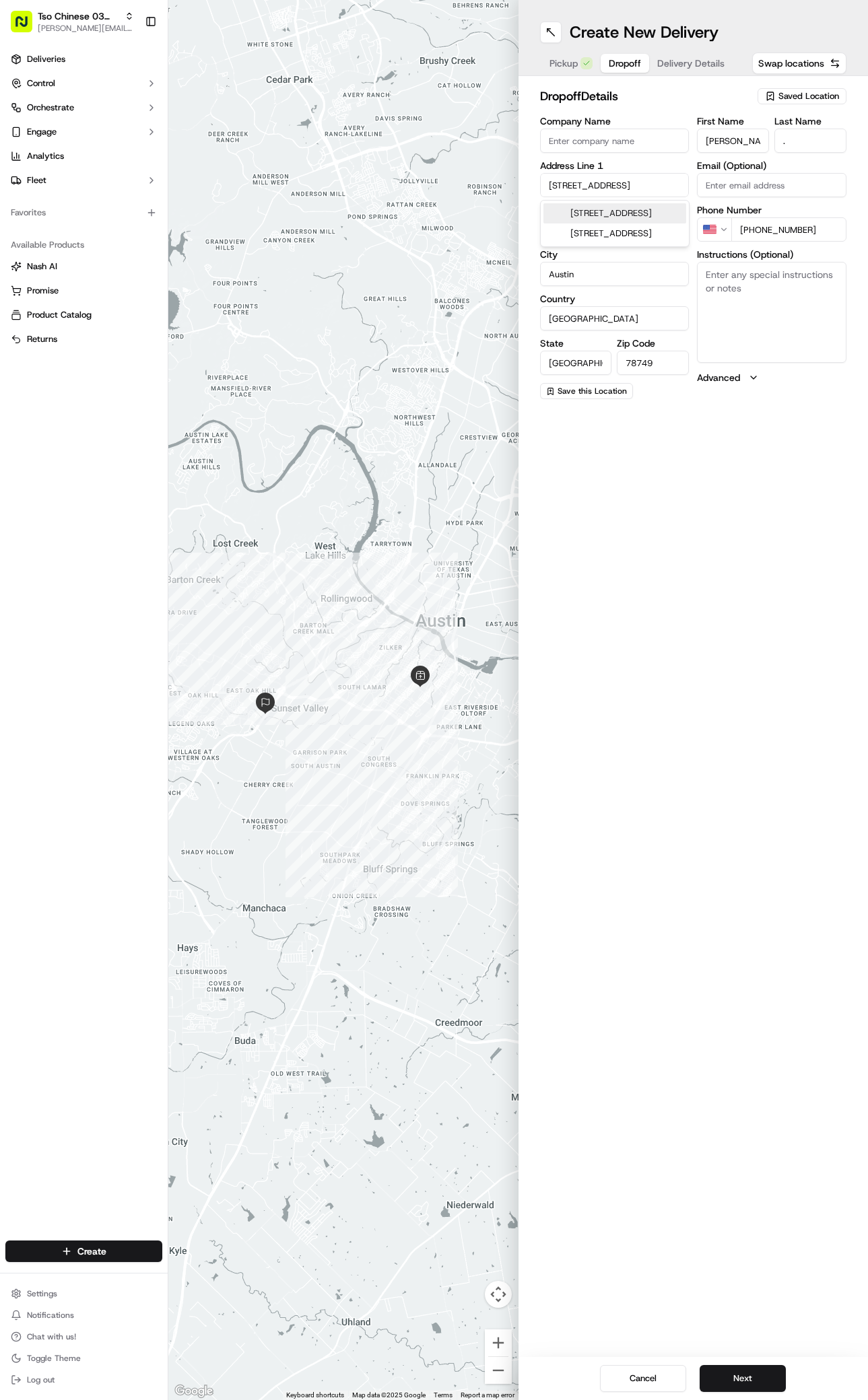
click at [602, 215] on div "3711 South MoPac Expressway, Austin, TX" at bounding box center [614, 213] width 143 height 20
type input "3711 South MoPac Expressway"
type input "78735"
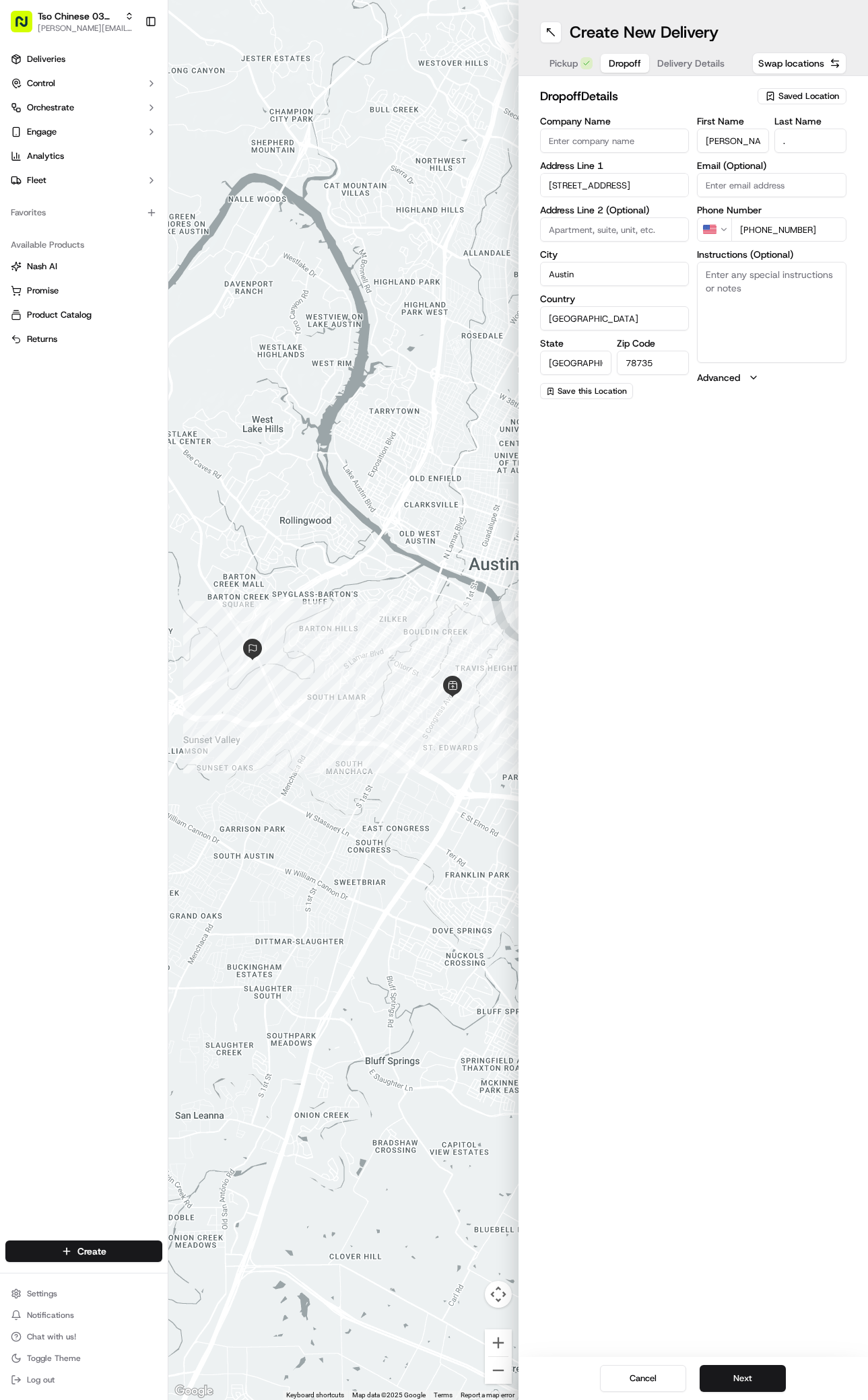
click at [738, 283] on textarea "Instructions (Optional)" at bounding box center [772, 312] width 150 height 101
paste textarea "Call 2542306960 and i will come down to lobby and get it from you"
type textarea "Call 2542306960 and i will come down to lobby and get it from you"
click at [683, 174] on input "3711 South MoPac Expressway" at bounding box center [614, 184] width 150 height 25
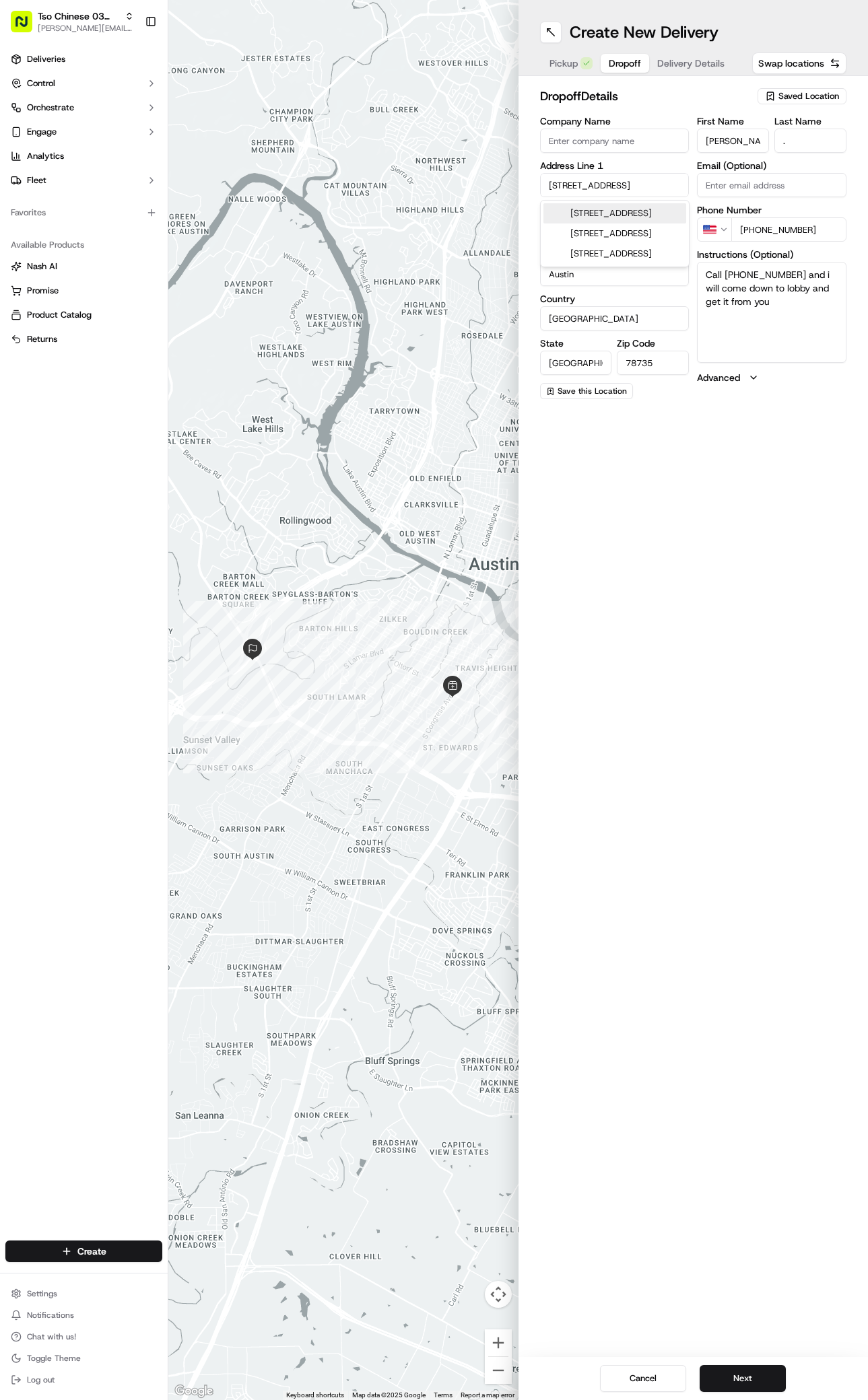
click at [652, 188] on input "3711 South MoPac Expressway" at bounding box center [614, 184] width 150 height 25
click at [661, 189] on input "3711 South MoPac Expressway" at bounding box center [614, 184] width 150 height 25
click at [651, 186] on input "3711 South MoPac Eway" at bounding box center [614, 184] width 150 height 25
click at [624, 214] on div "3711 S MoPac Expy, Austin, TX" at bounding box center [614, 213] width 143 height 20
click at [673, 188] on input "3711 South MoPac Expressway" at bounding box center [614, 184] width 150 height 25
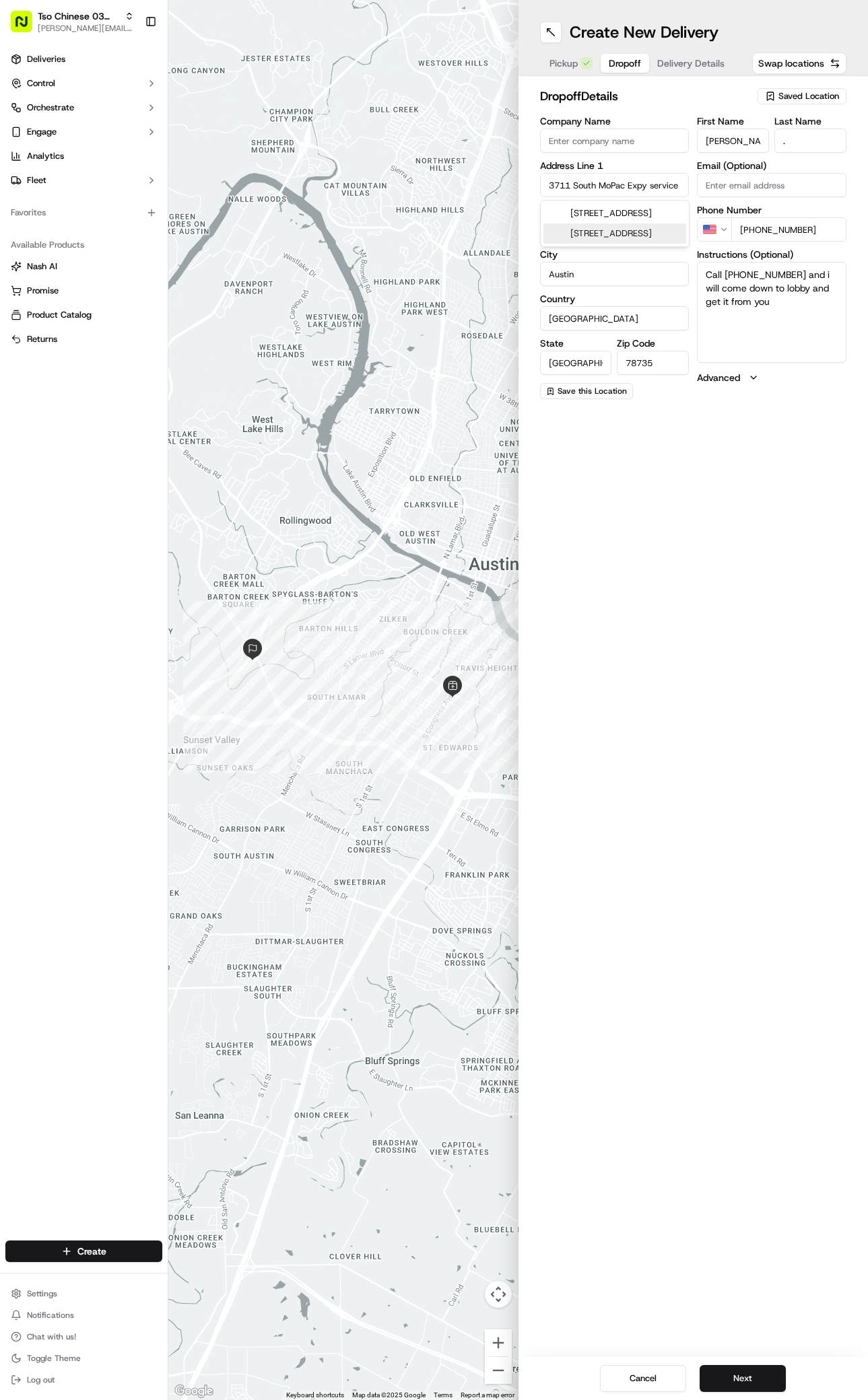
type input "3711 South MoPac Expy service"
click at [641, 840] on div "Create New Delivery Pickup Dropoff Delivery Details Swap locations dropoff Deta…" at bounding box center [693, 700] width 350 height 1400
click at [663, 368] on input "78735" at bounding box center [653, 362] width 72 height 25
type input "78746"
click at [680, 190] on input "3711 South MoPac Expy service" at bounding box center [614, 184] width 150 height 25
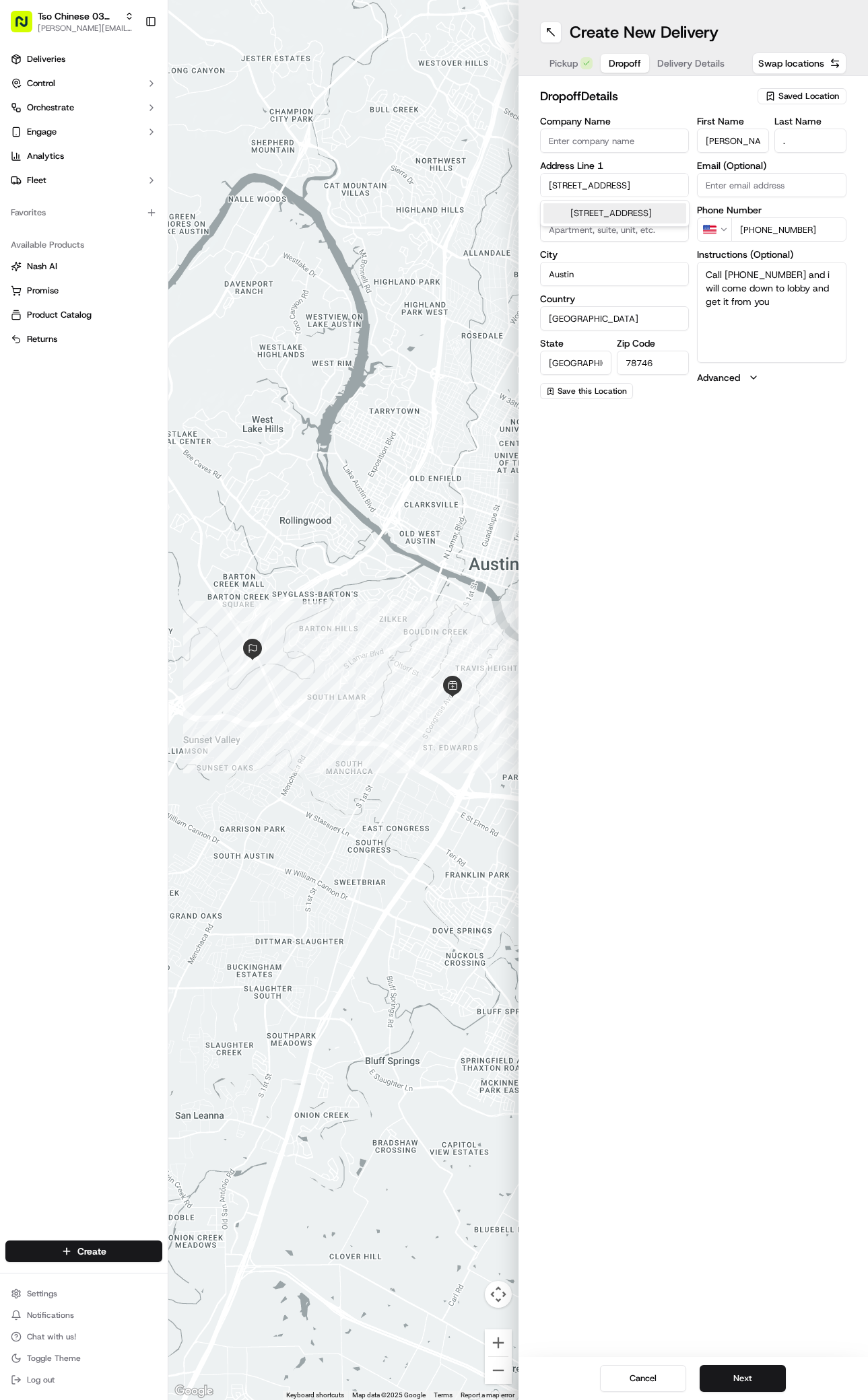
type input "3711 South MoPac Expy service rd"
click at [685, 682] on div "Create New Delivery Pickup Dropoff Delivery Details Swap locations dropoff Deta…" at bounding box center [693, 700] width 350 height 1400
click at [753, 1376] on button "Next" at bounding box center [743, 1379] width 86 height 27
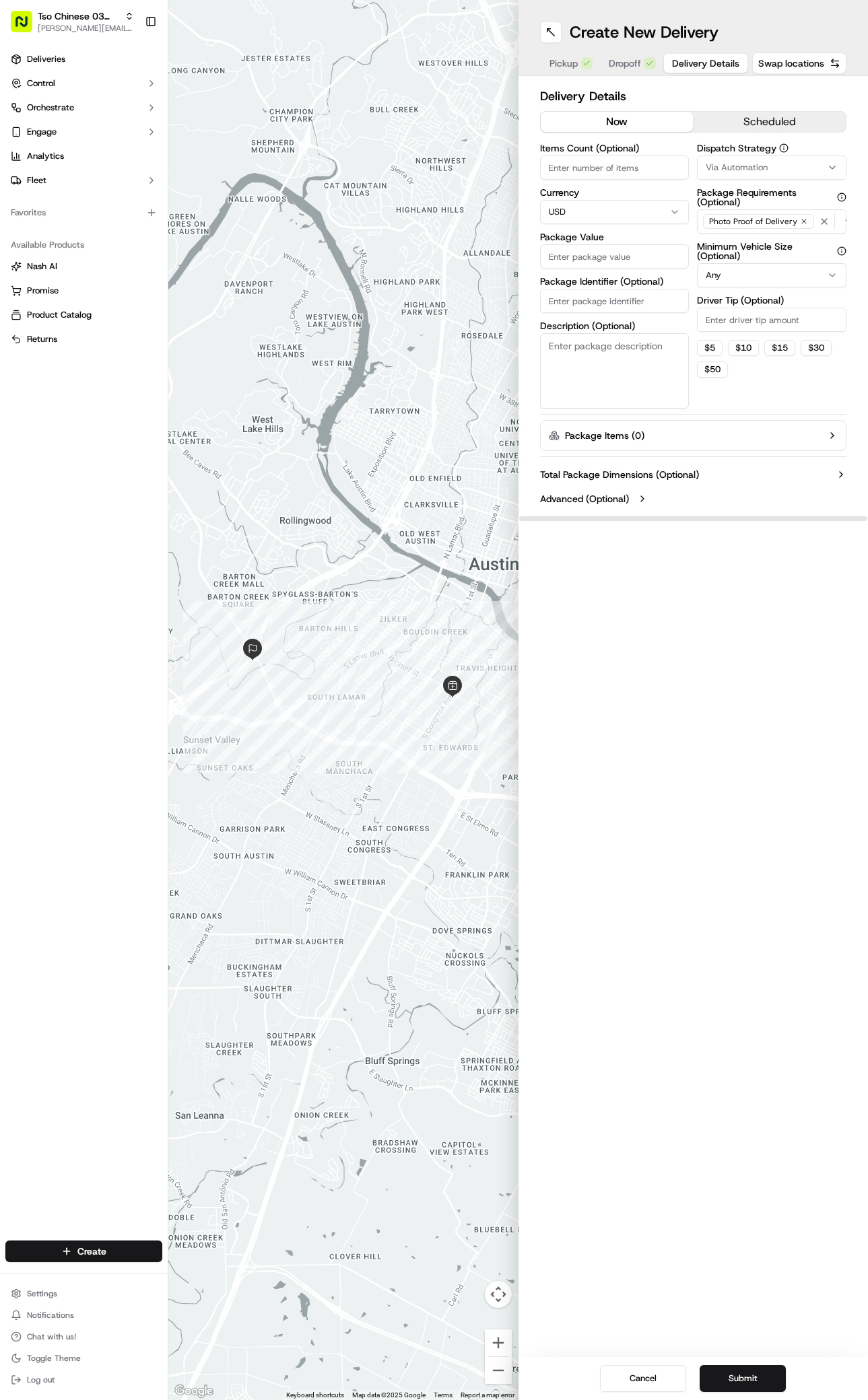
click at [777, 170] on div "Via Automation" at bounding box center [772, 167] width 143 height 12
click at [728, 233] on div "TsoCo Strategy" at bounding box center [772, 241] width 193 height 20
click at [808, 408] on html "Tso Chinese 03 TsoCo antonia@tsochinese.com Toggle Sidebar Deliveries Control O…" at bounding box center [434, 700] width 868 height 1400
click at [780, 316] on input "Driver Tip (Optional)" at bounding box center [772, 320] width 150 height 25
type input "2"
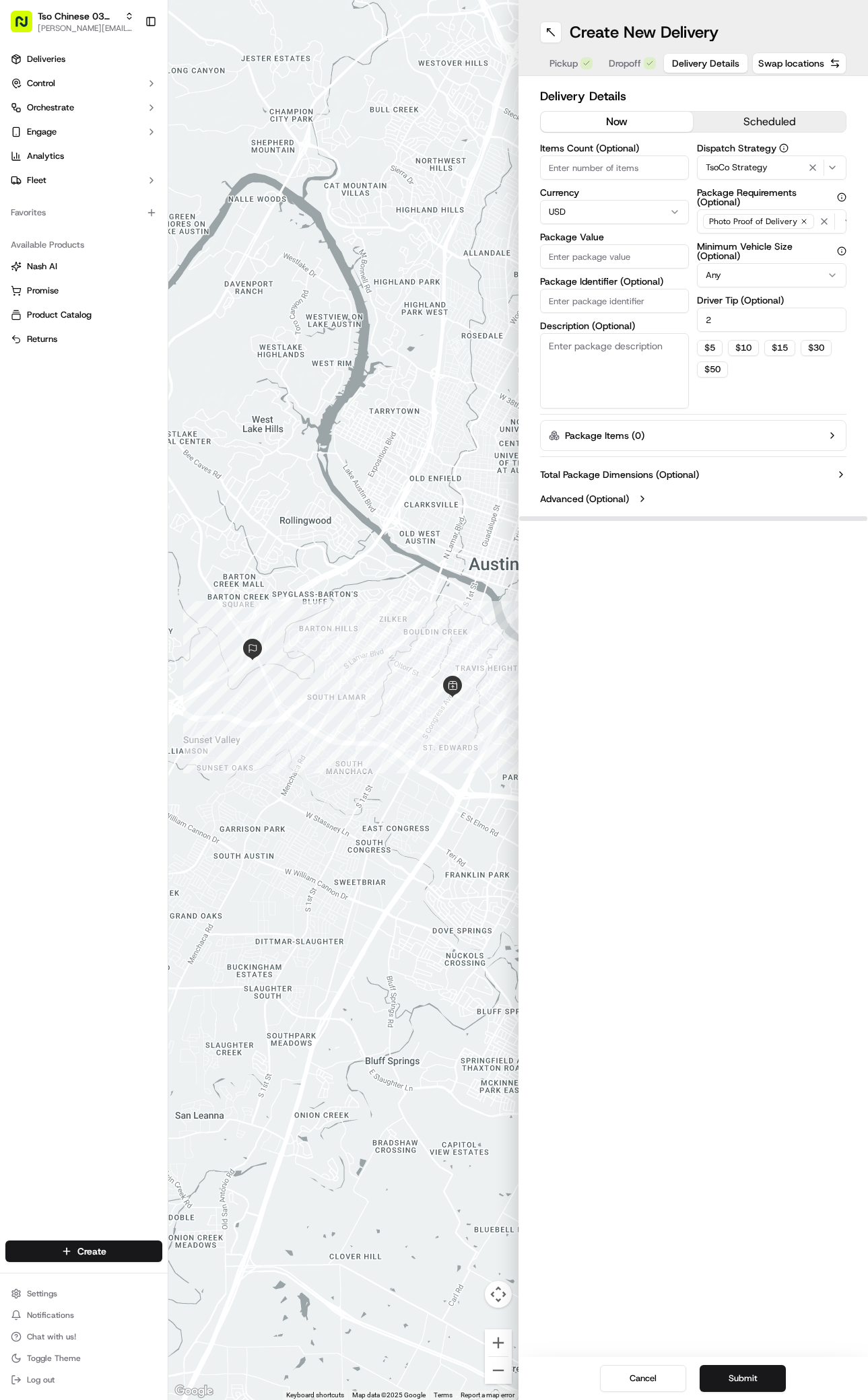
click at [606, 259] on input "Package Value" at bounding box center [614, 256] width 150 height 25
type input "29.12"
click at [593, 296] on input "Package Identifier (Optional)" at bounding box center [614, 301] width 150 height 25
paste input "#JIBZJYK"
type input "#JIBZJYK"
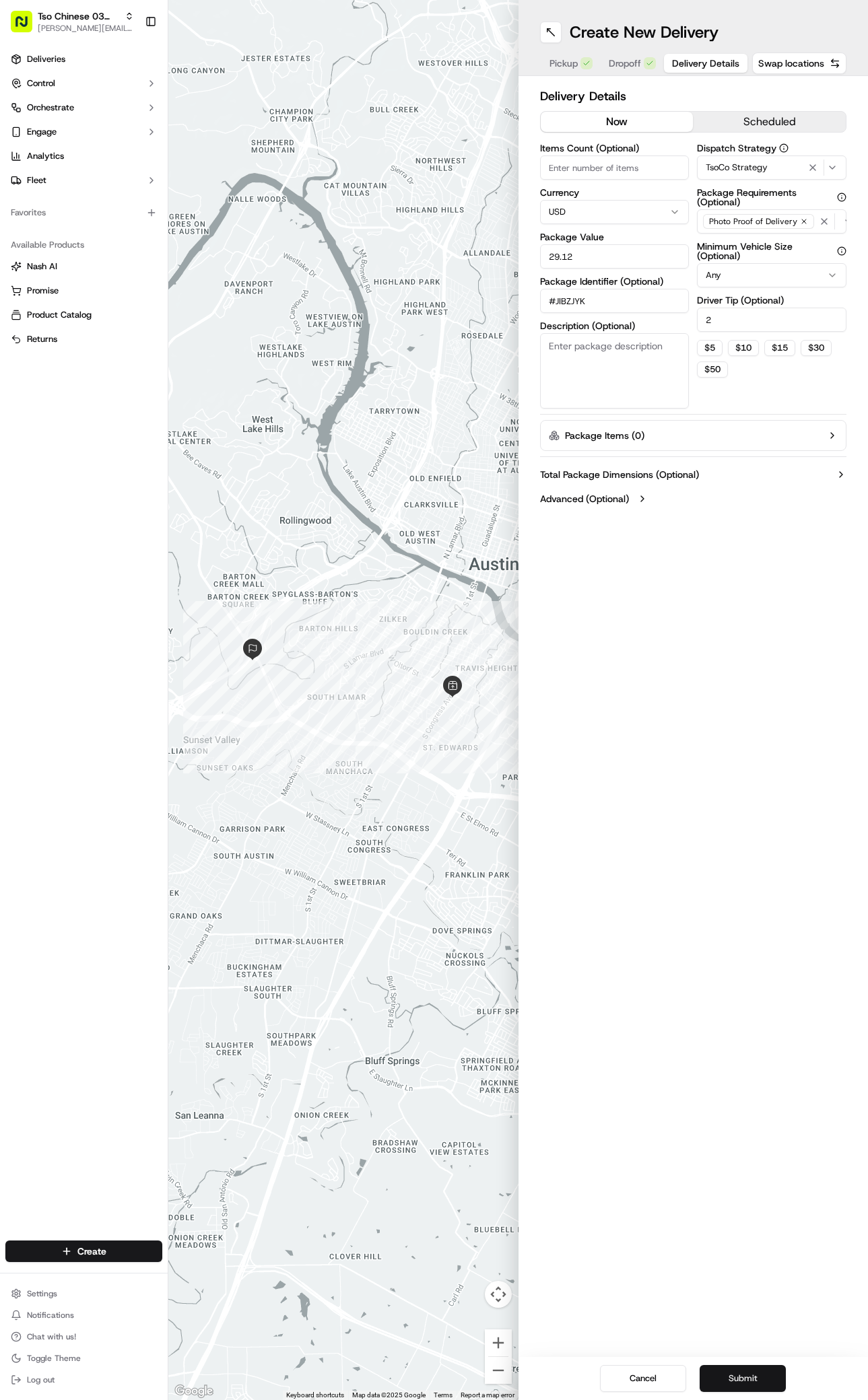
click at [751, 1374] on button "Submit" at bounding box center [743, 1379] width 86 height 27
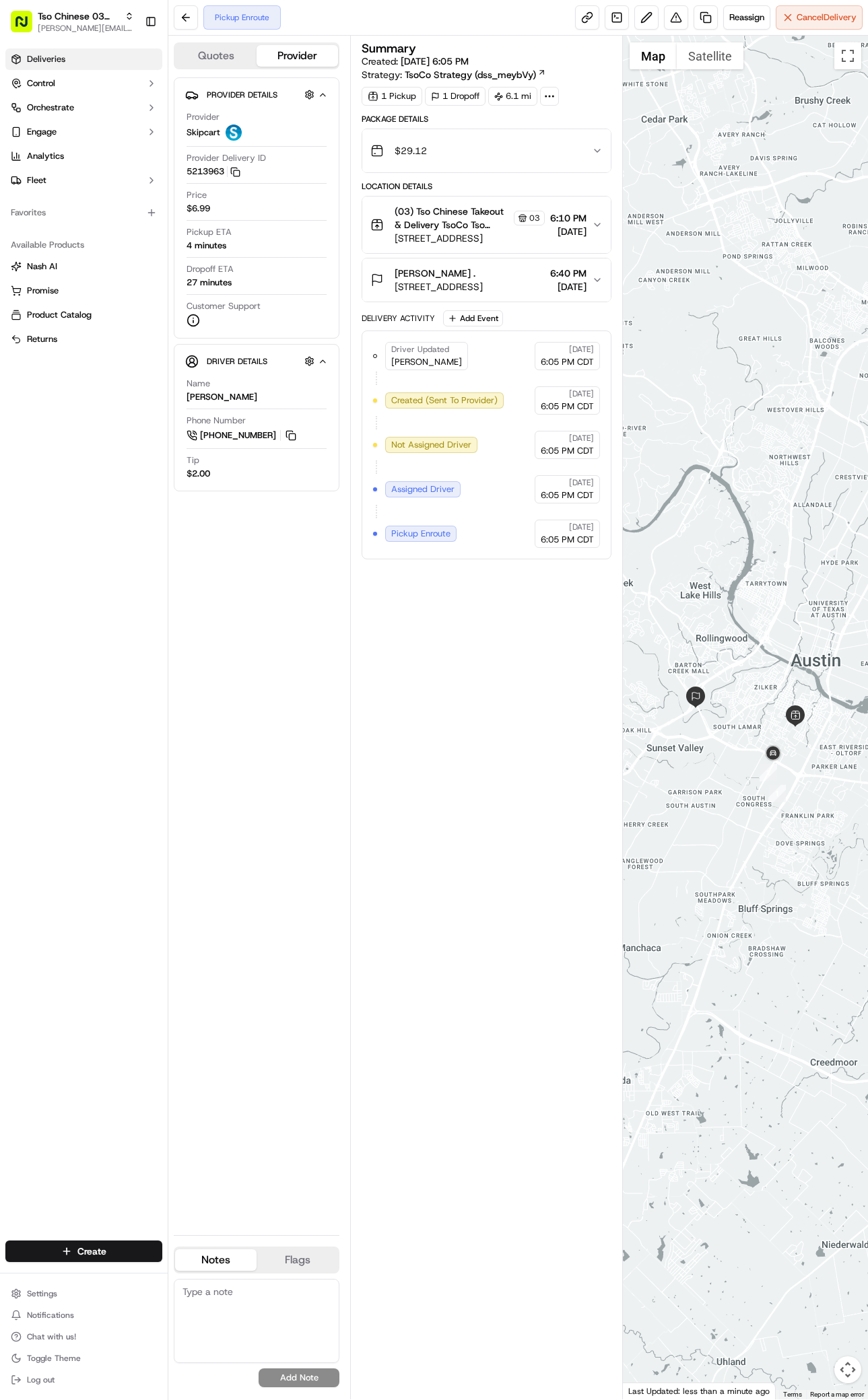
click at [56, 68] on link "Deliveries" at bounding box center [84, 59] width 157 height 22
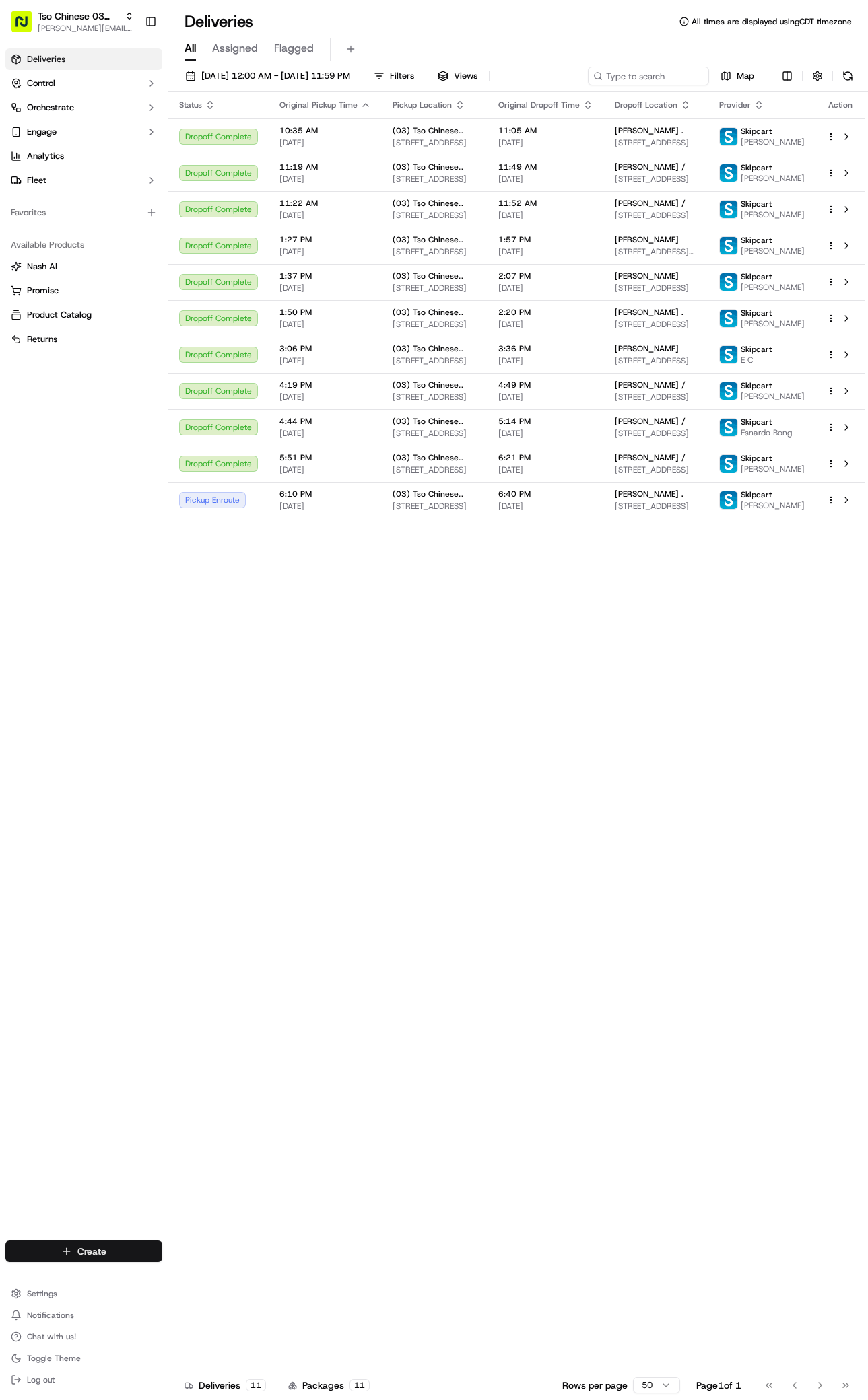
click at [149, 1242] on html "Tso Chinese 03 TsoCo antonia@tsochinese.com Toggle Sidebar Deliveries Control O…" at bounding box center [434, 700] width 868 height 1400
click at [198, 1268] on link "Delivery" at bounding box center [243, 1276] width 150 height 25
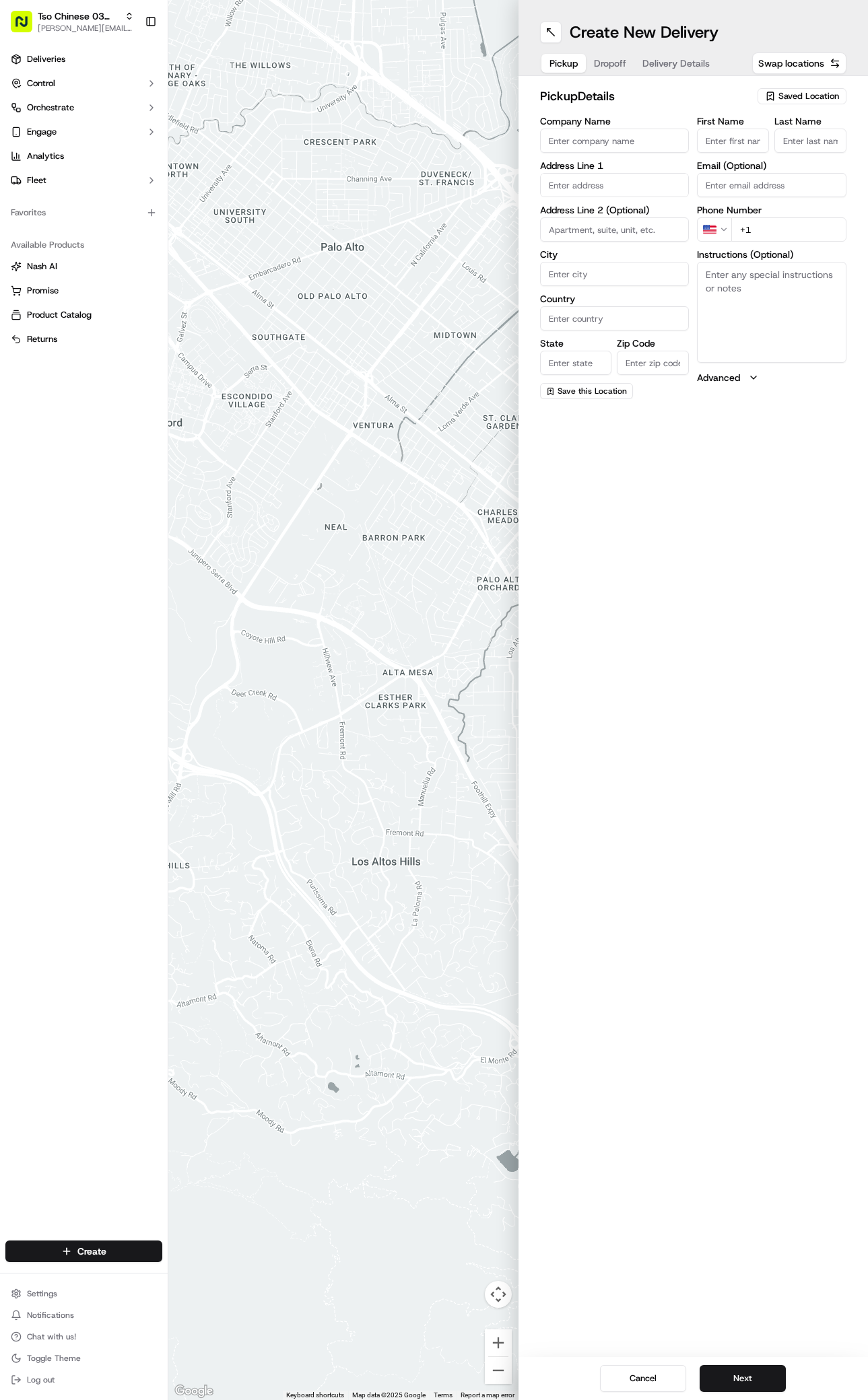
click at [784, 100] on span "Saved Location" at bounding box center [809, 95] width 61 height 12
click at [737, 157] on span "(03) Tso Chinese Takeout & Delivery TsoCo (03)" at bounding box center [779, 153] width 165 height 25
type input "(03) Tso Chinese Takeout & Delivery TsoCo"
type input "Ste F"
type input "Austin"
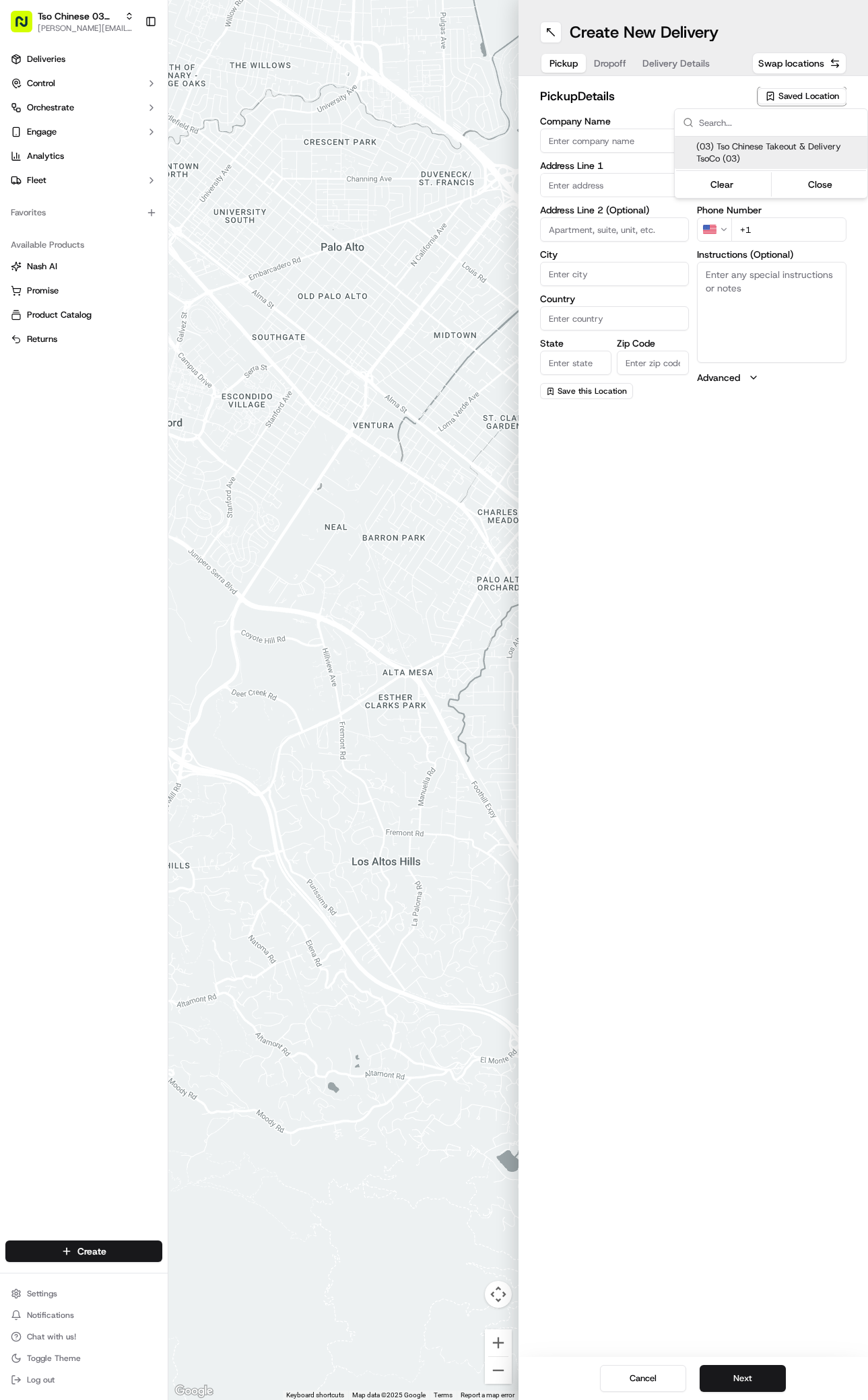
type input "US"
type input "[GEOGRAPHIC_DATA]"
type input "78704"
type input "Tso Chinese"
type input "TsoCo Manager"
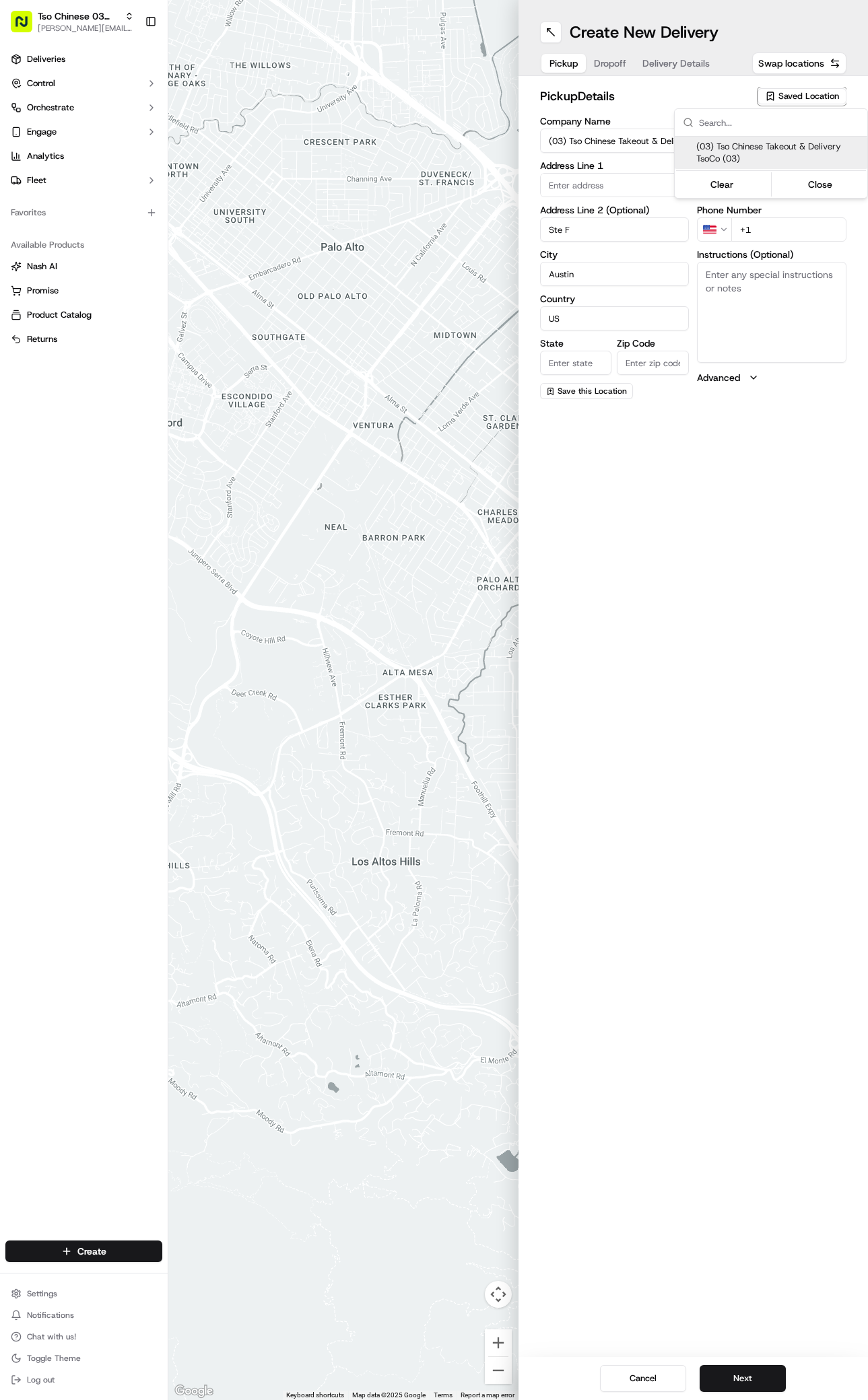
type input "[EMAIL_ADDRESS][DOMAIN_NAME]"
type input "[PHONE_NUMBER]"
type textarea "Submit a picture displaying address & food as Proof of Delivery. Envía una foto…"
type input "[STREET_ADDRESS]"
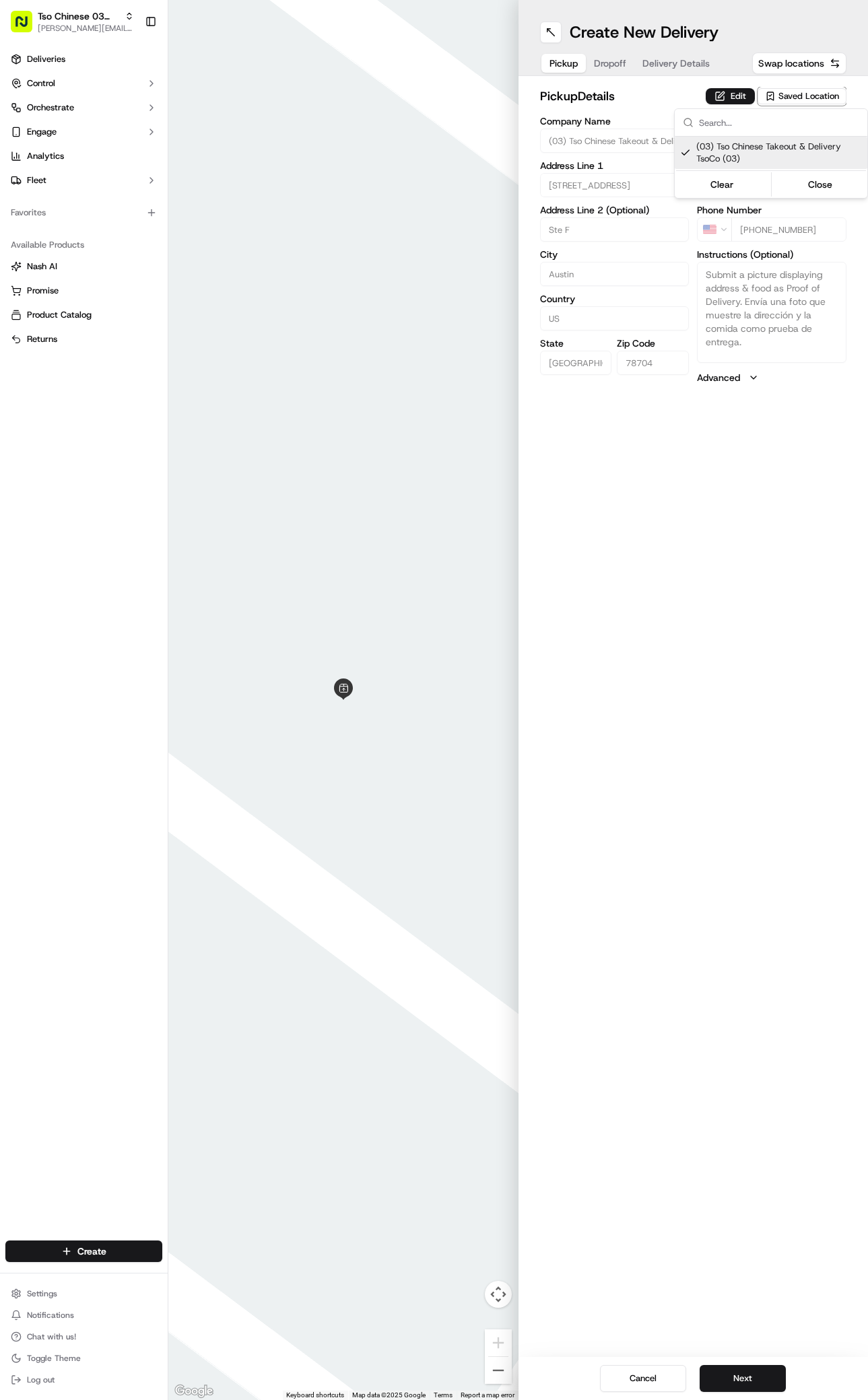
click at [682, 915] on html "Tso Chinese 03 TsoCo [PERSON_NAME][EMAIL_ADDRESS][DOMAIN_NAME] Toggle Sidebar D…" at bounding box center [434, 700] width 868 height 1400
click at [763, 1373] on button "Next" at bounding box center [743, 1379] width 86 height 27
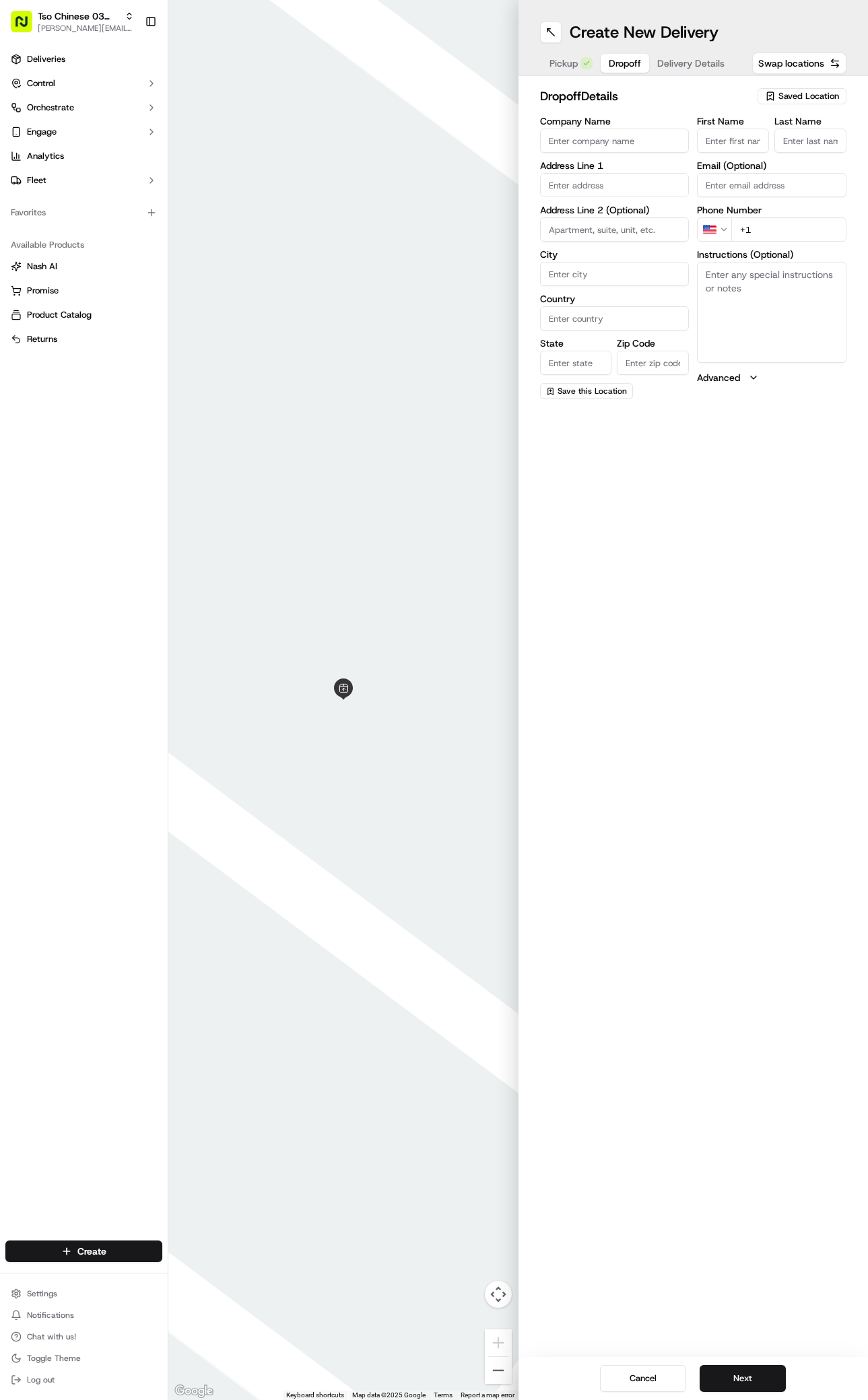
click at [743, 142] on input "First Name" at bounding box center [733, 141] width 72 height 25
paste input "Genise Jefferson"
type input "Genise Jefferson"
type input "/"
click at [821, 242] on div "First Name Genise Jefferson Last Name / Required Email (Optional) Phone Number …" at bounding box center [772, 258] width 150 height 284
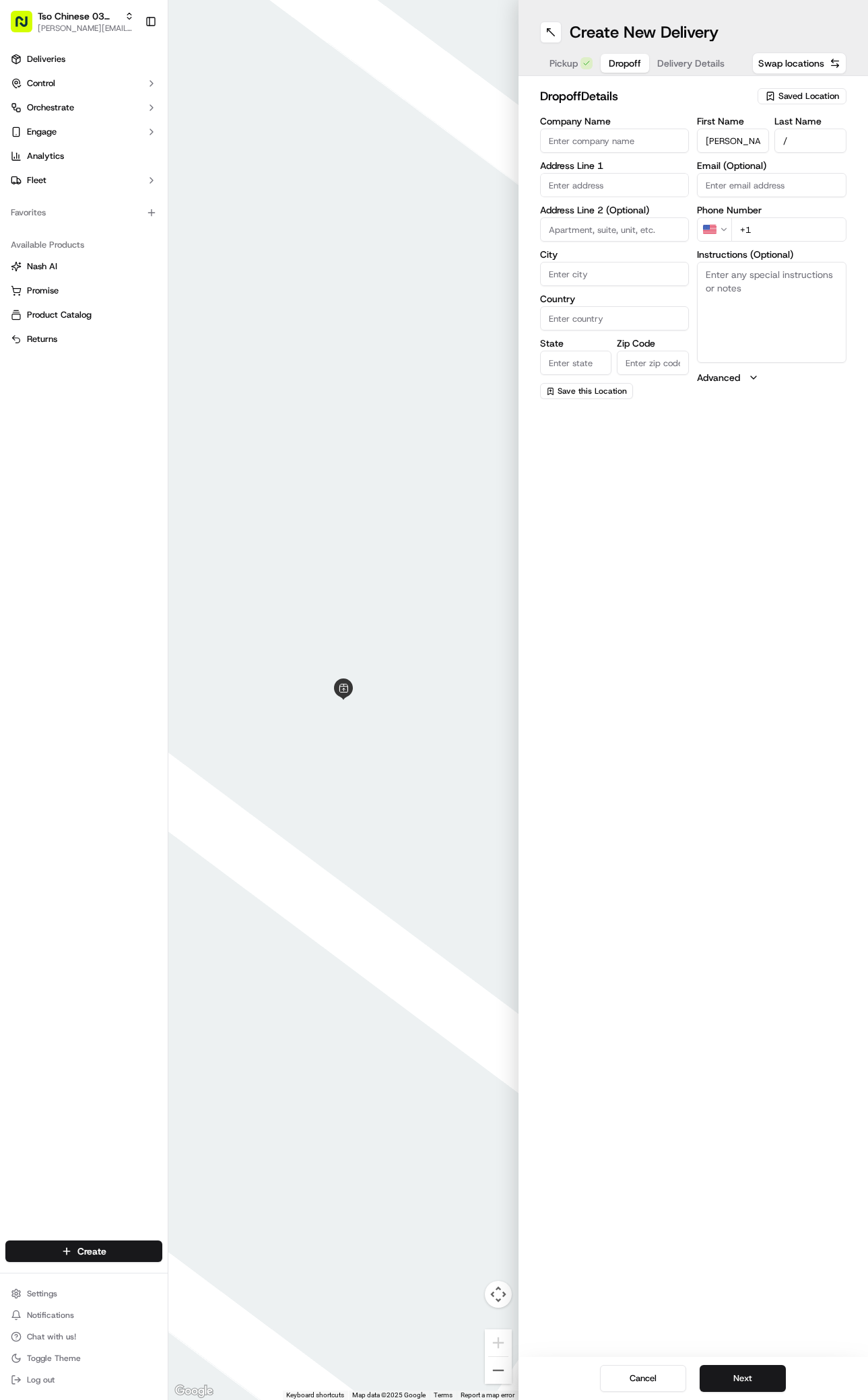
click at [821, 240] on input "+1" at bounding box center [789, 229] width 115 height 25
paste input "512 750 5917"
type input "+1 512 750 5917"
paste input "6201 Sneed Cv"
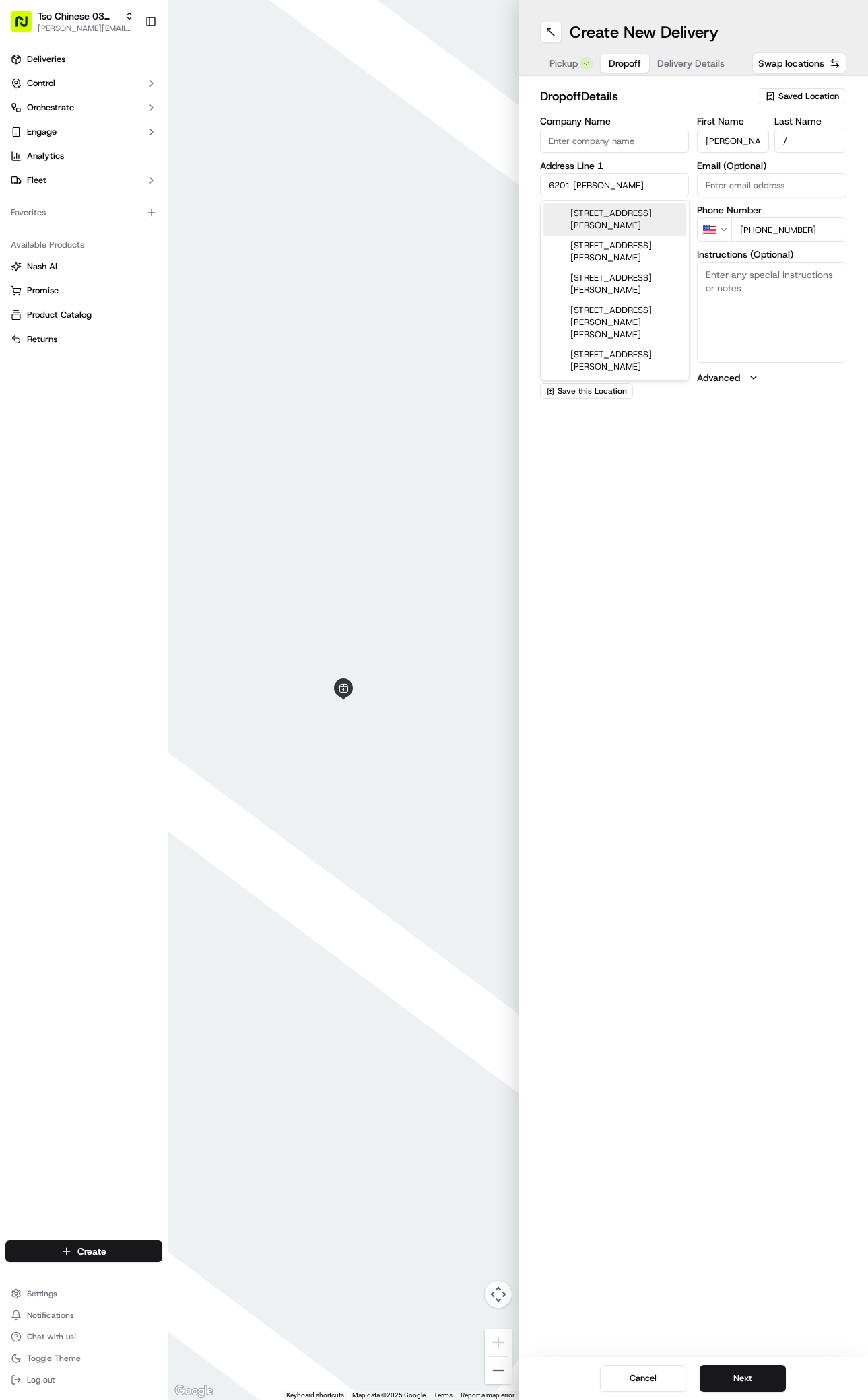
click at [592, 220] on div "6201 Sneed Cove, Austin, TX" at bounding box center [614, 220] width 143 height 33
type input "6201 Sneed Cove, Austin, TX 78744, USA"
type input "Austin"
type input "[GEOGRAPHIC_DATA]"
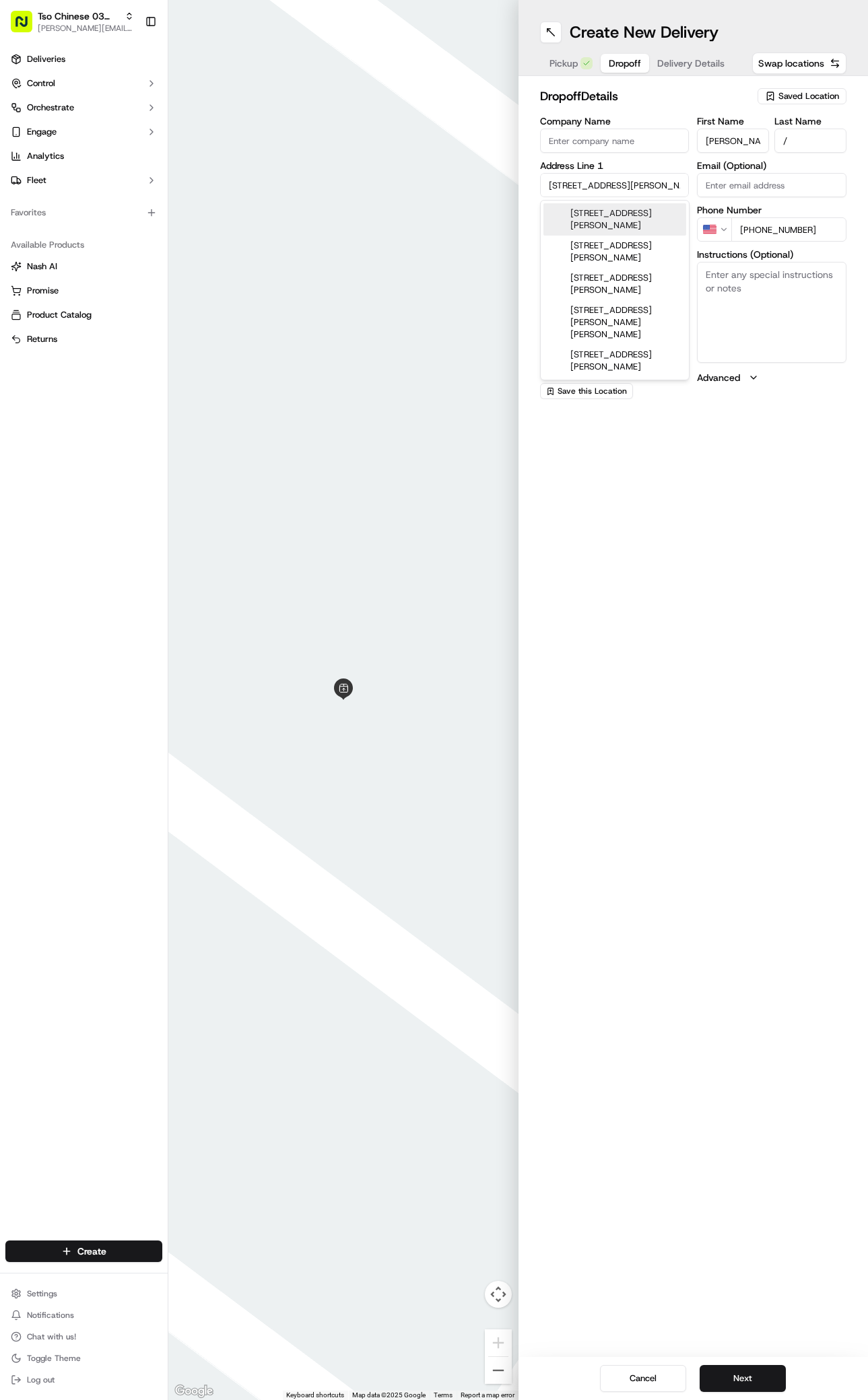
type input "78744"
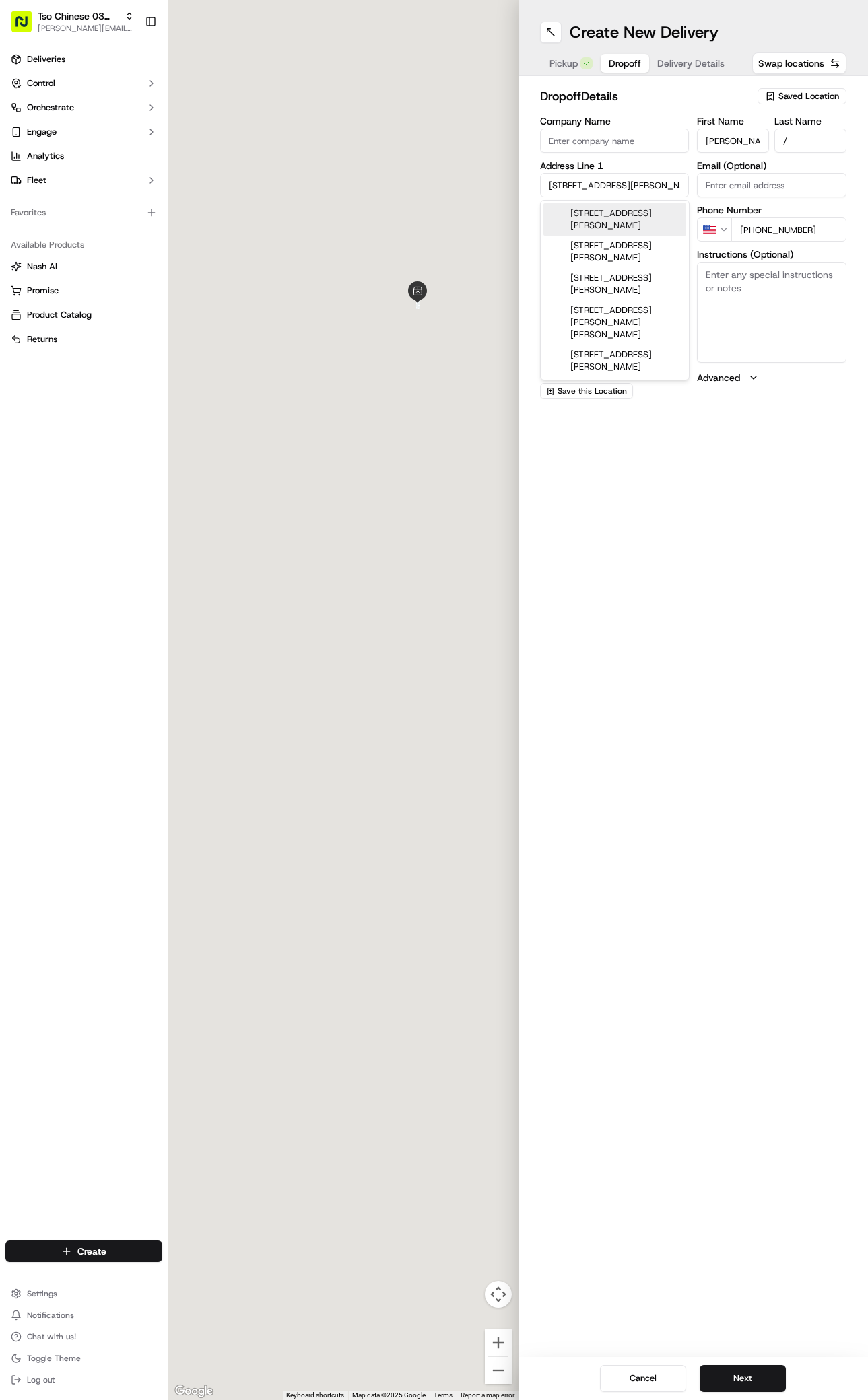
type input "6201 Sneed Cove"
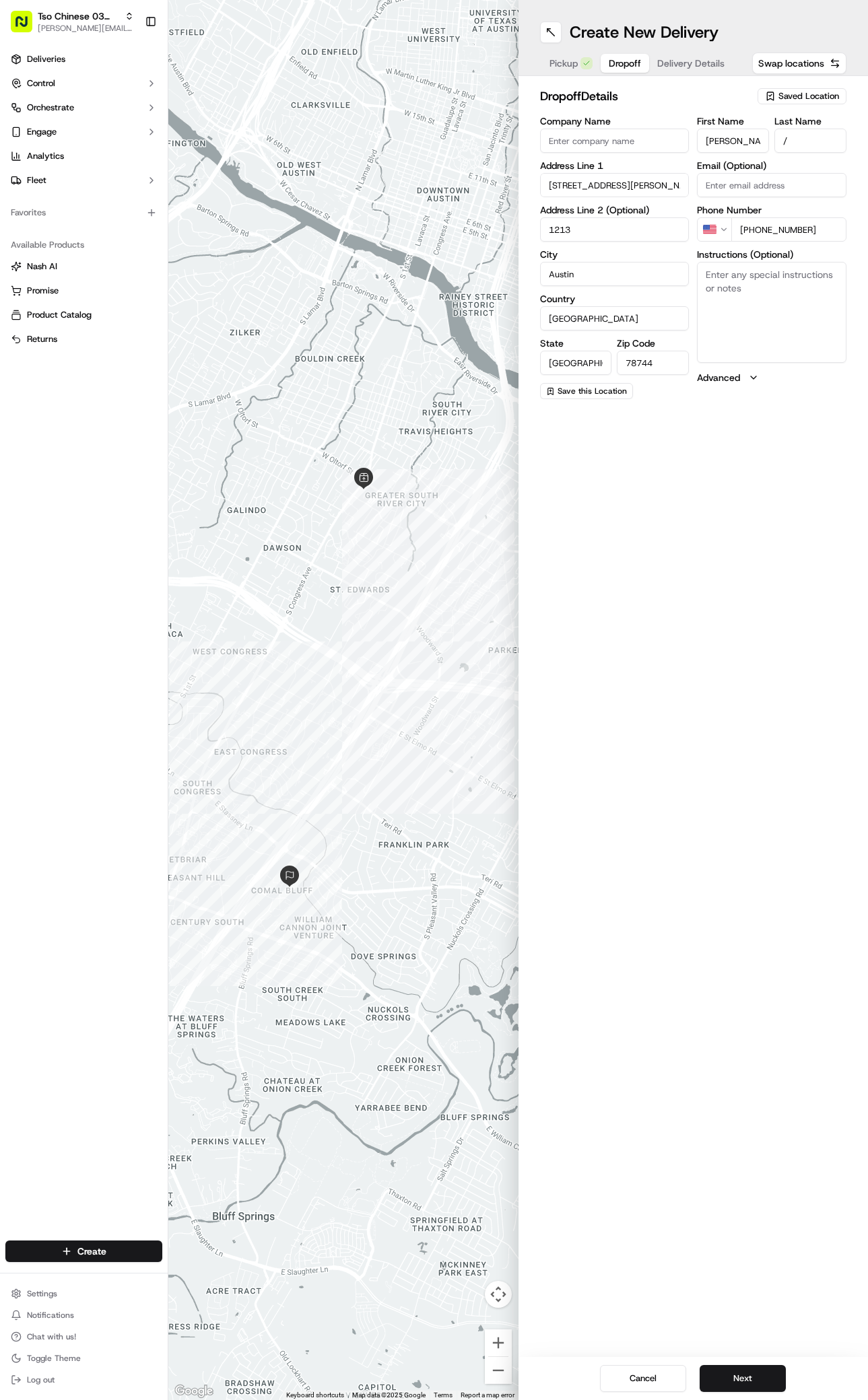
type input "1213"
click at [750, 323] on textarea "Instructions (Optional)" at bounding box center [772, 312] width 150 height 101
paste textarea "turn left on sneed, right into complex, turn immediate right building 12 is sec…"
type textarea "turn left on sneed, right into complex, turn immediate right building 12 is sec…"
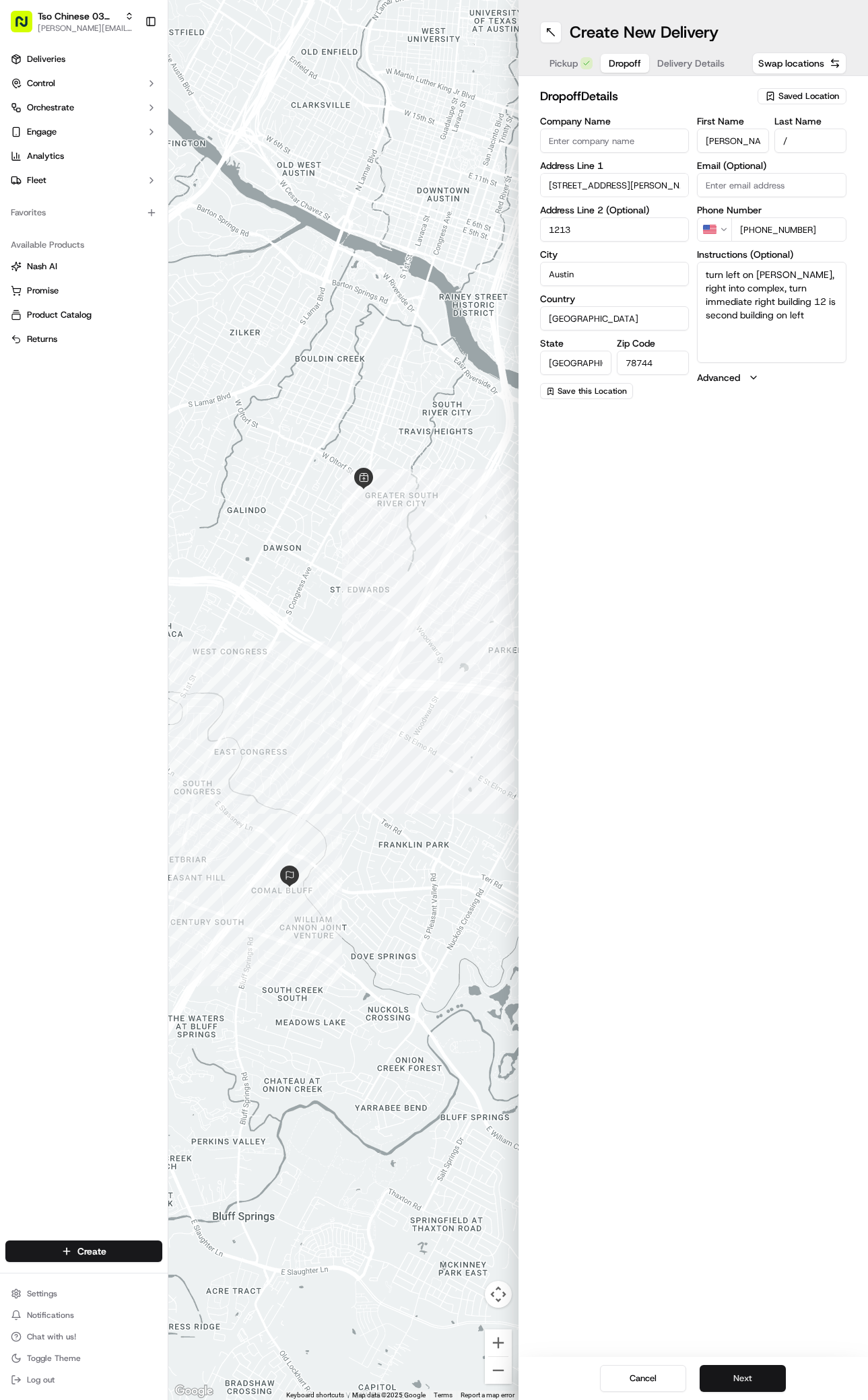
click at [770, 1376] on button "Next" at bounding box center [743, 1379] width 86 height 27
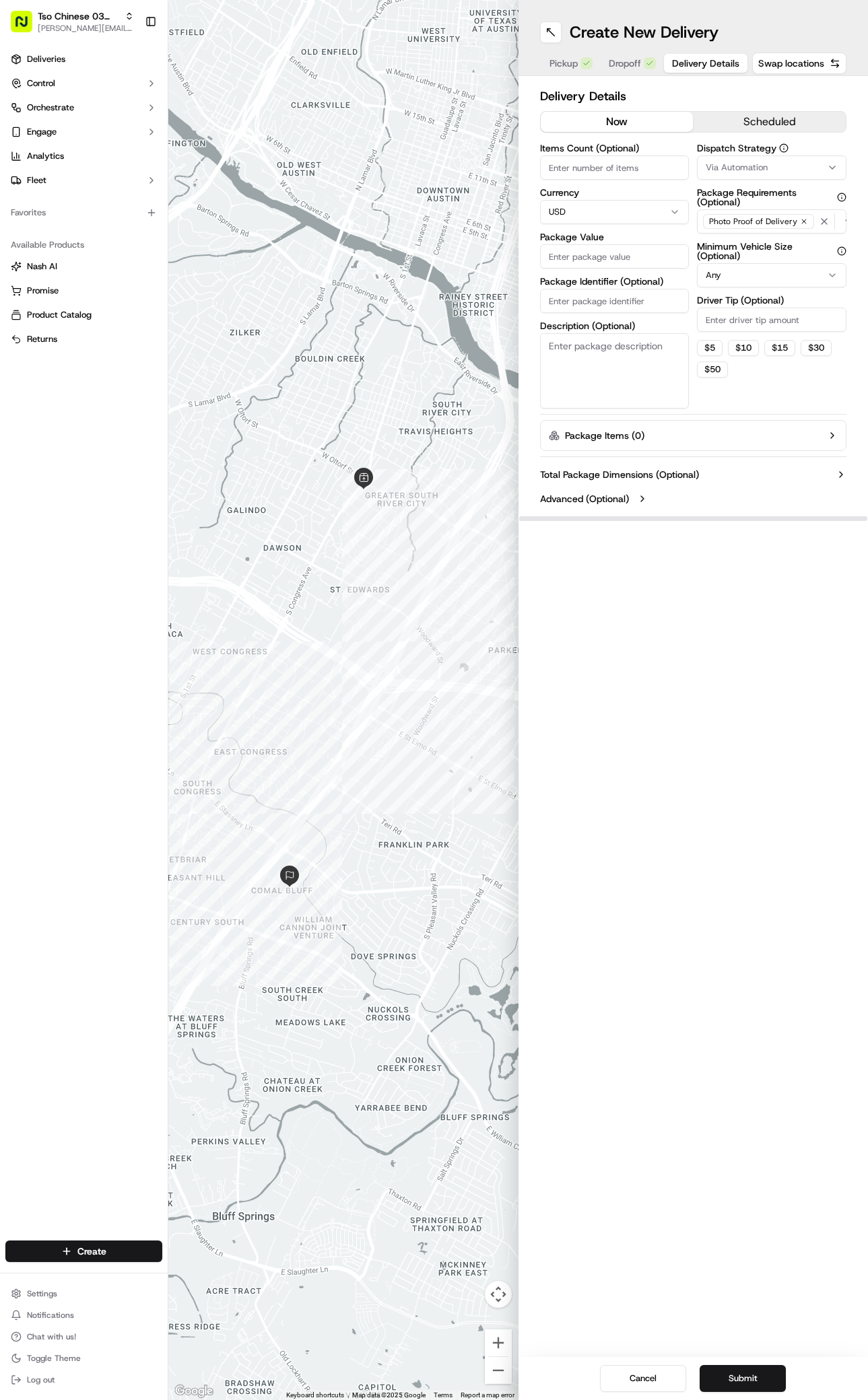
click at [810, 166] on div "Via Automation" at bounding box center [772, 167] width 143 height 12
click at [724, 231] on div "TsoCo Strategy" at bounding box center [772, 241] width 193 height 20
click at [800, 398] on html "Tso Chinese 03 TsoCo antonia@tsochinese.com Toggle Sidebar Deliveries Control O…" at bounding box center [434, 700] width 868 height 1400
click at [784, 321] on input "Driver Tip (Optional)" at bounding box center [772, 320] width 150 height 25
type input "2"
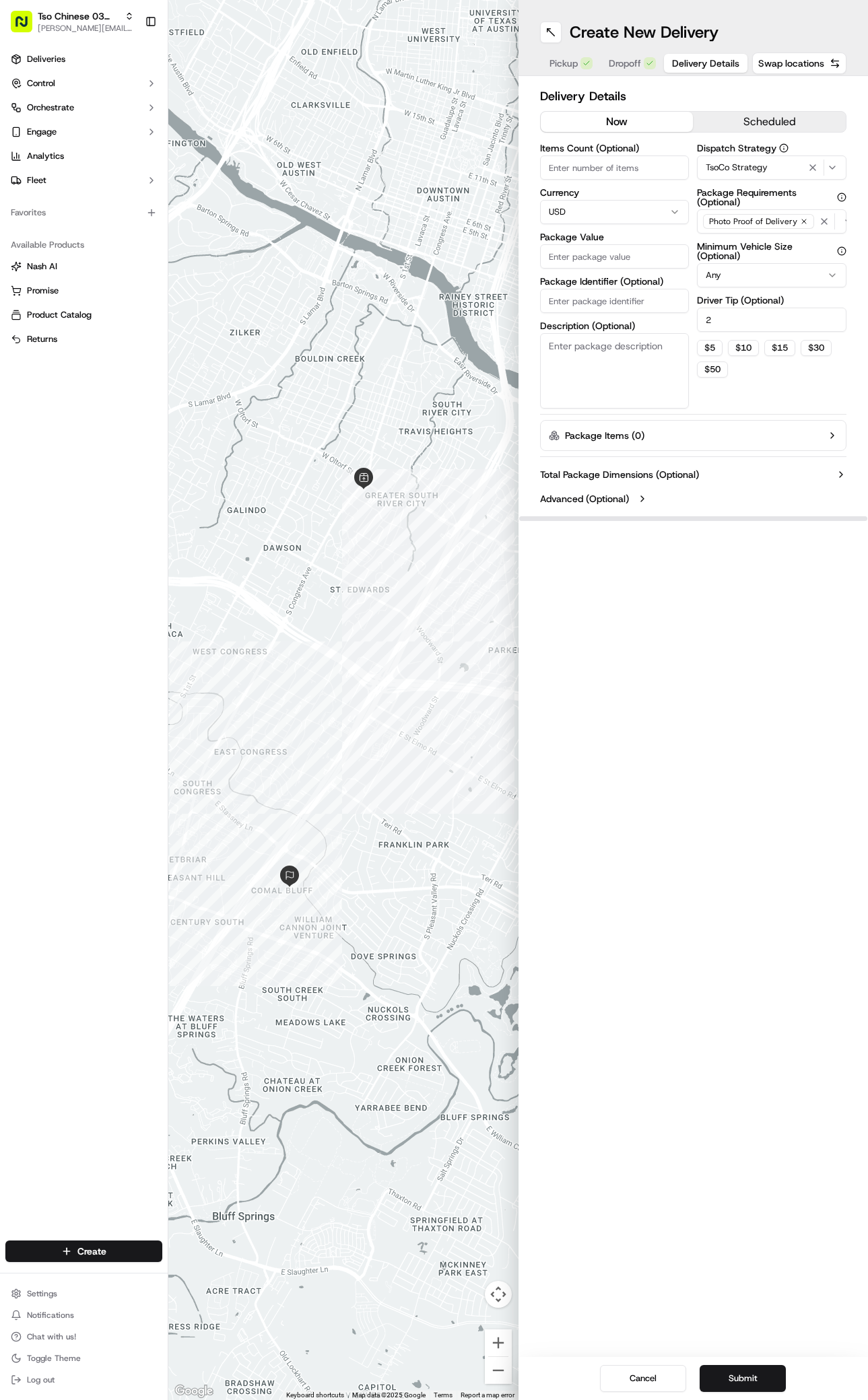
click at [584, 266] on input "Package Value" at bounding box center [614, 256] width 150 height 25
type input "33.4"
click at [658, 301] on input "Package Identifier (Optional)" at bounding box center [614, 301] width 150 height 25
paste input "turn left on sneed, right into complex, turn immediate right building 12 is sec…"
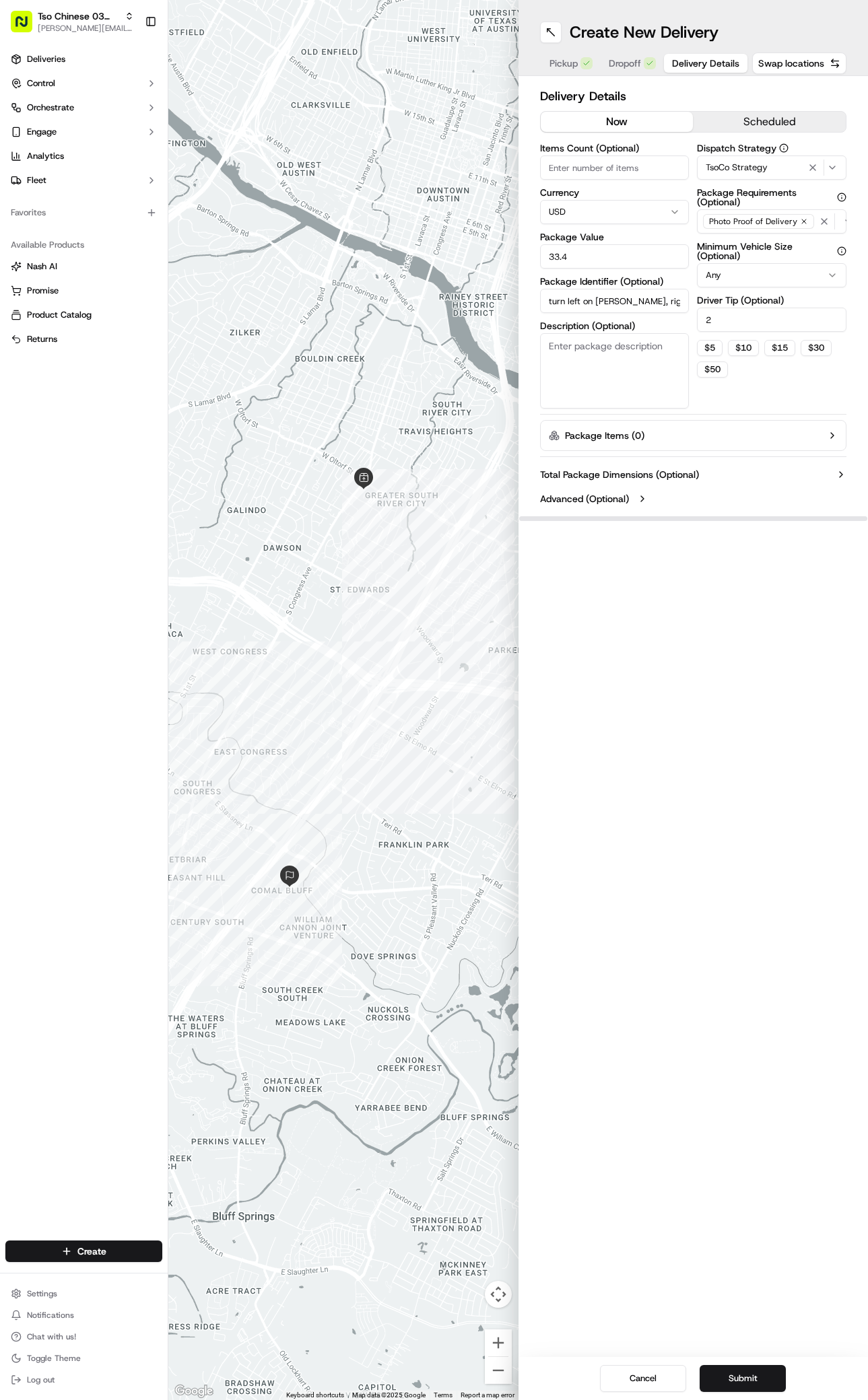
drag, startPoint x: 682, startPoint y: 301, endPoint x: 390, endPoint y: 317, distance: 292.4
click at [390, 317] on div "← Move left → Move right ↑ Move up ↓ Move down + Zoom in - Zoom out Home Jump l…" at bounding box center [518, 700] width 700 height 1400
type input "t"
paste input "#LHFM1V4"
click at [631, 303] on input "#LHFM1V4" at bounding box center [614, 301] width 150 height 25
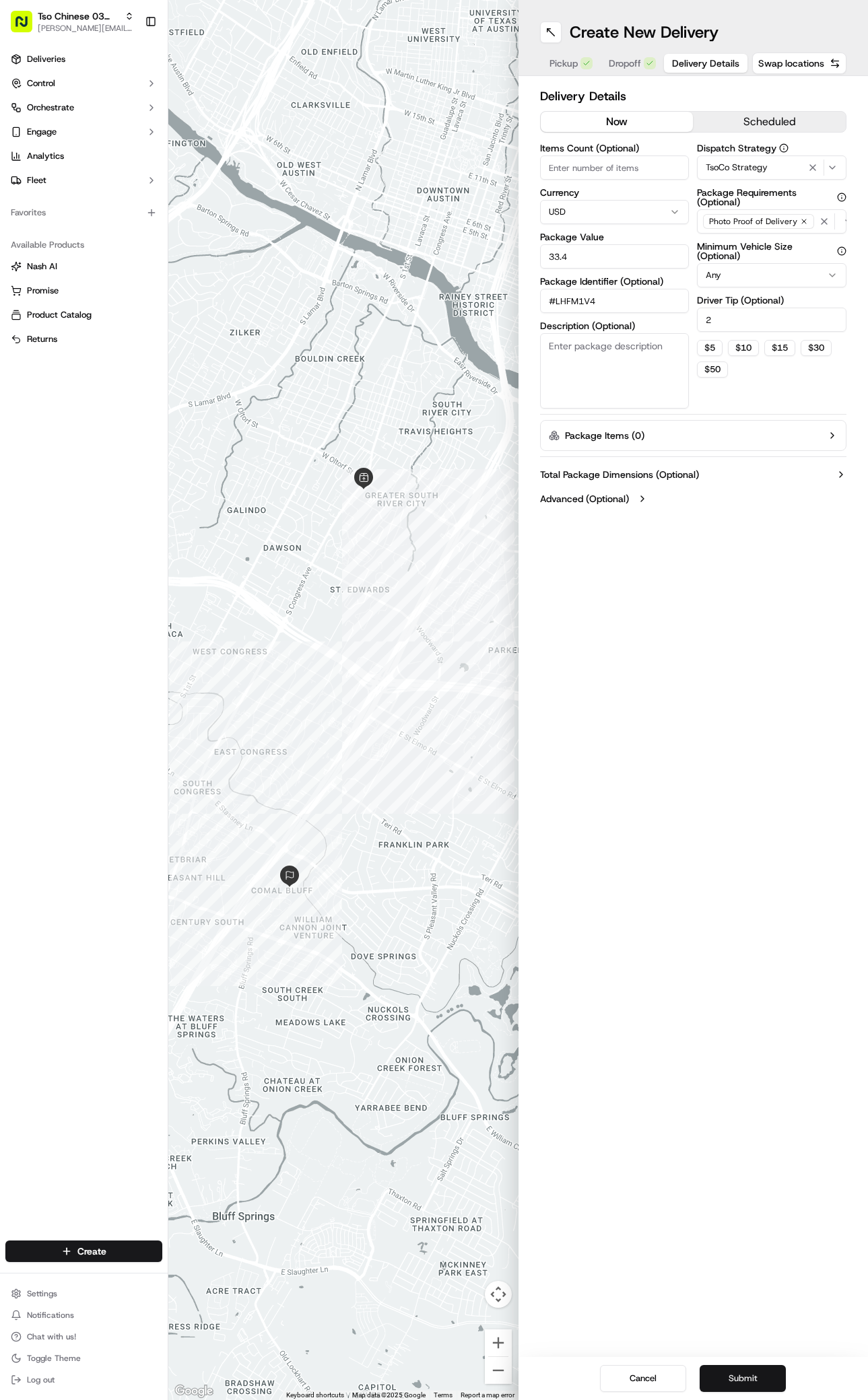
type input "#LHFM1V4"
click at [748, 1390] on button "Submit" at bounding box center [743, 1379] width 86 height 27
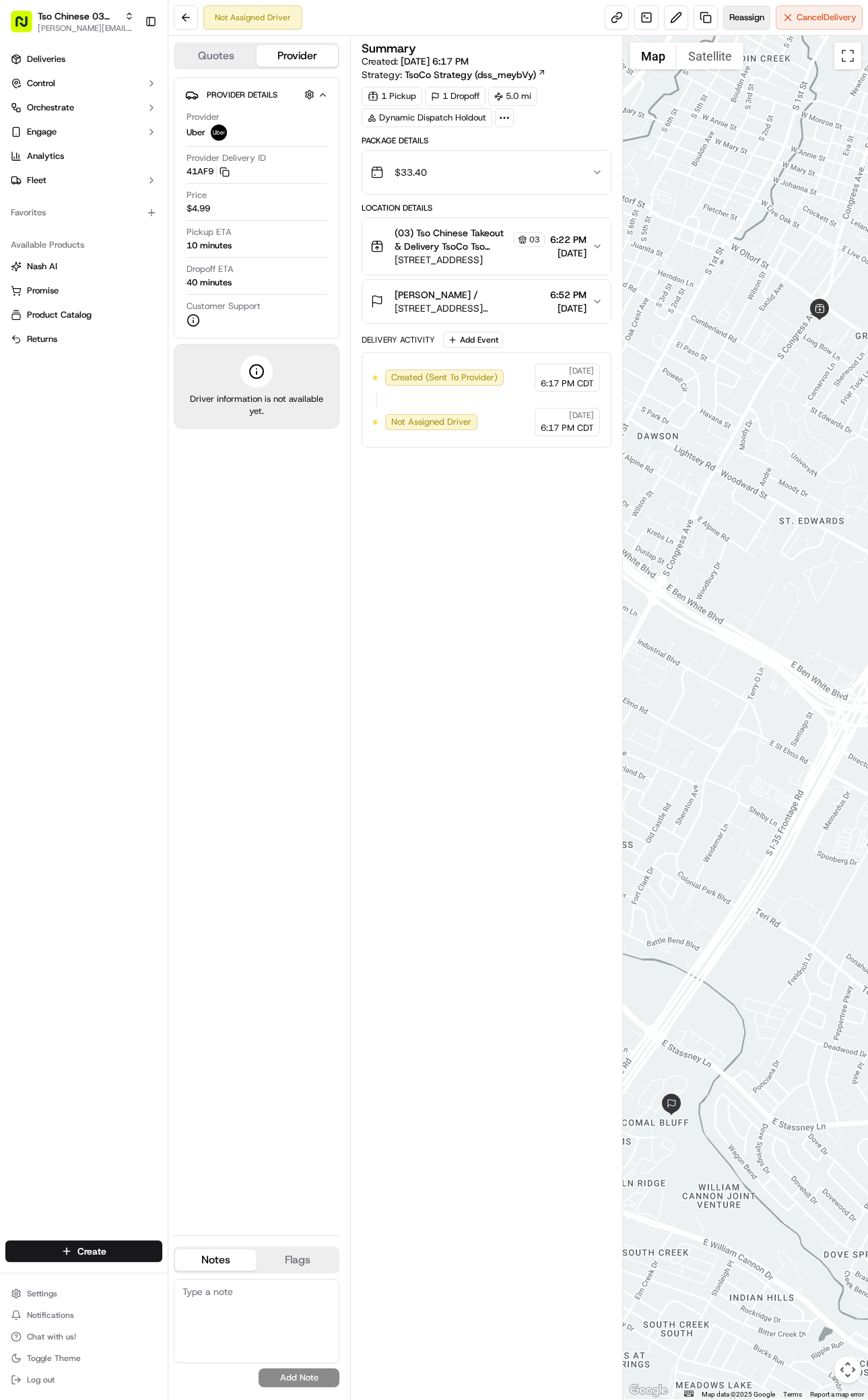
click at [734, 14] on span "Reassign" at bounding box center [747, 17] width 35 height 12
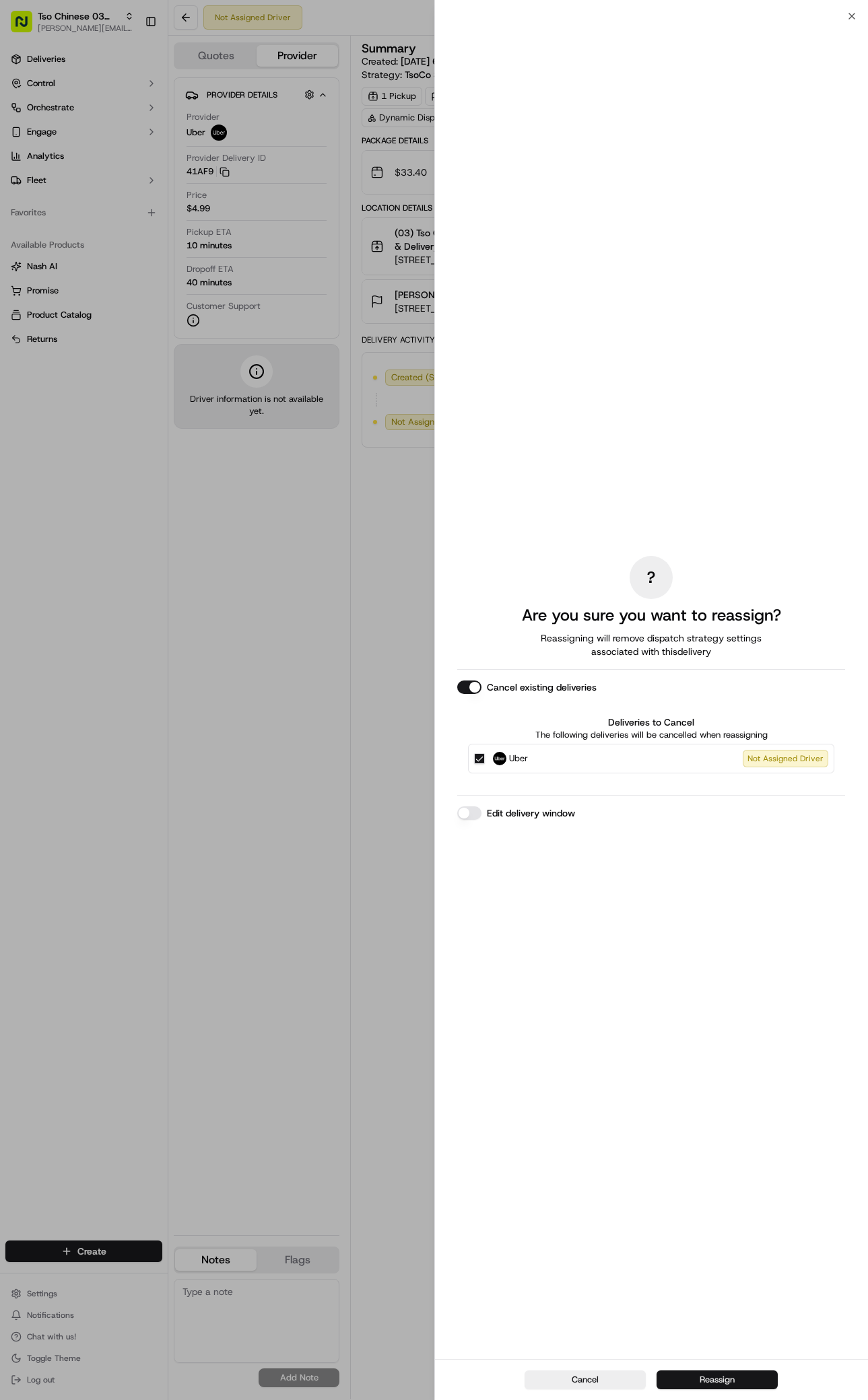
click at [711, 1377] on button "Reassign" at bounding box center [717, 1380] width 121 height 19
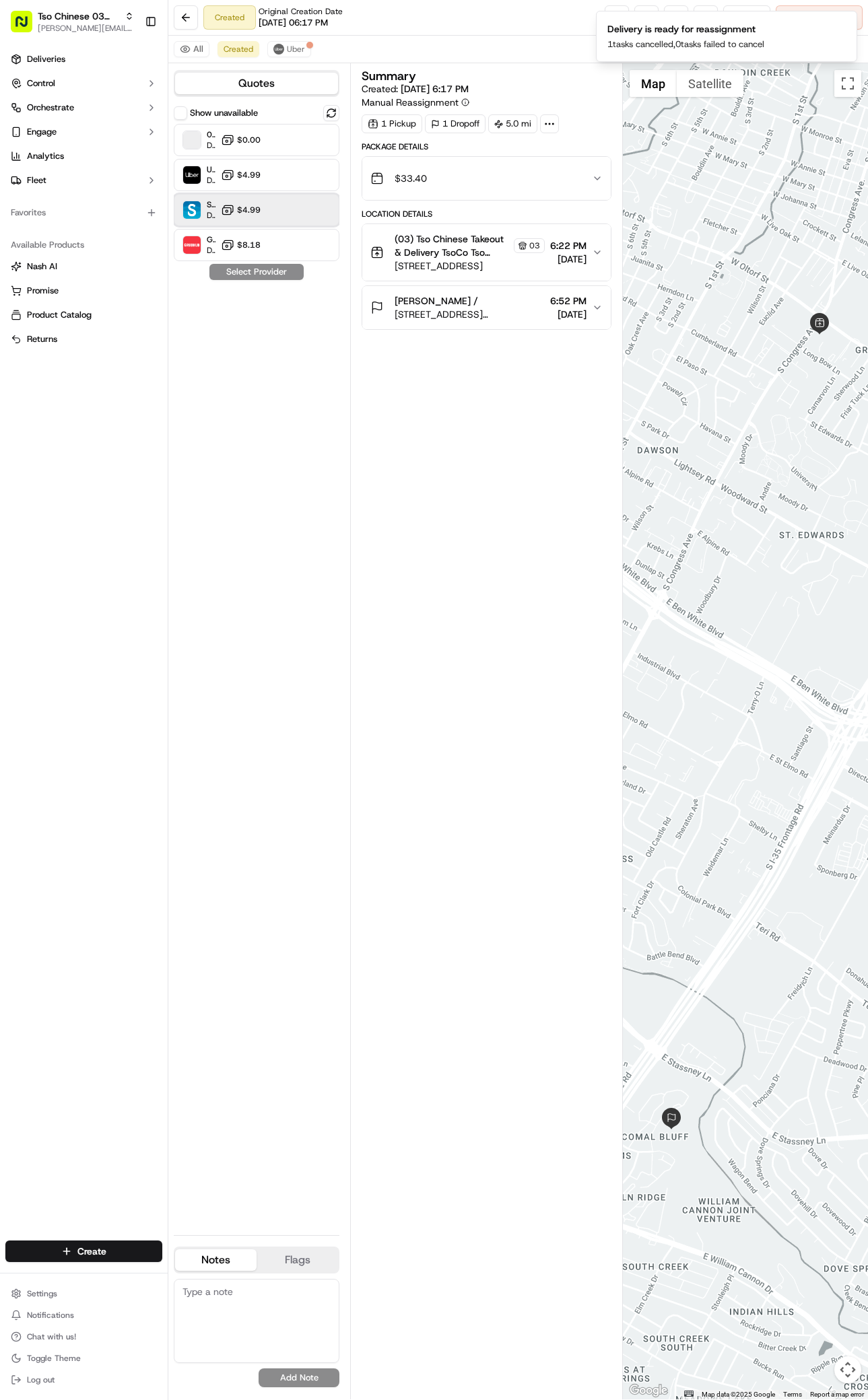
click at [209, 206] on span "Skipcart" at bounding box center [212, 204] width 9 height 11
click at [274, 273] on button "Assign Provider" at bounding box center [256, 272] width 95 height 16
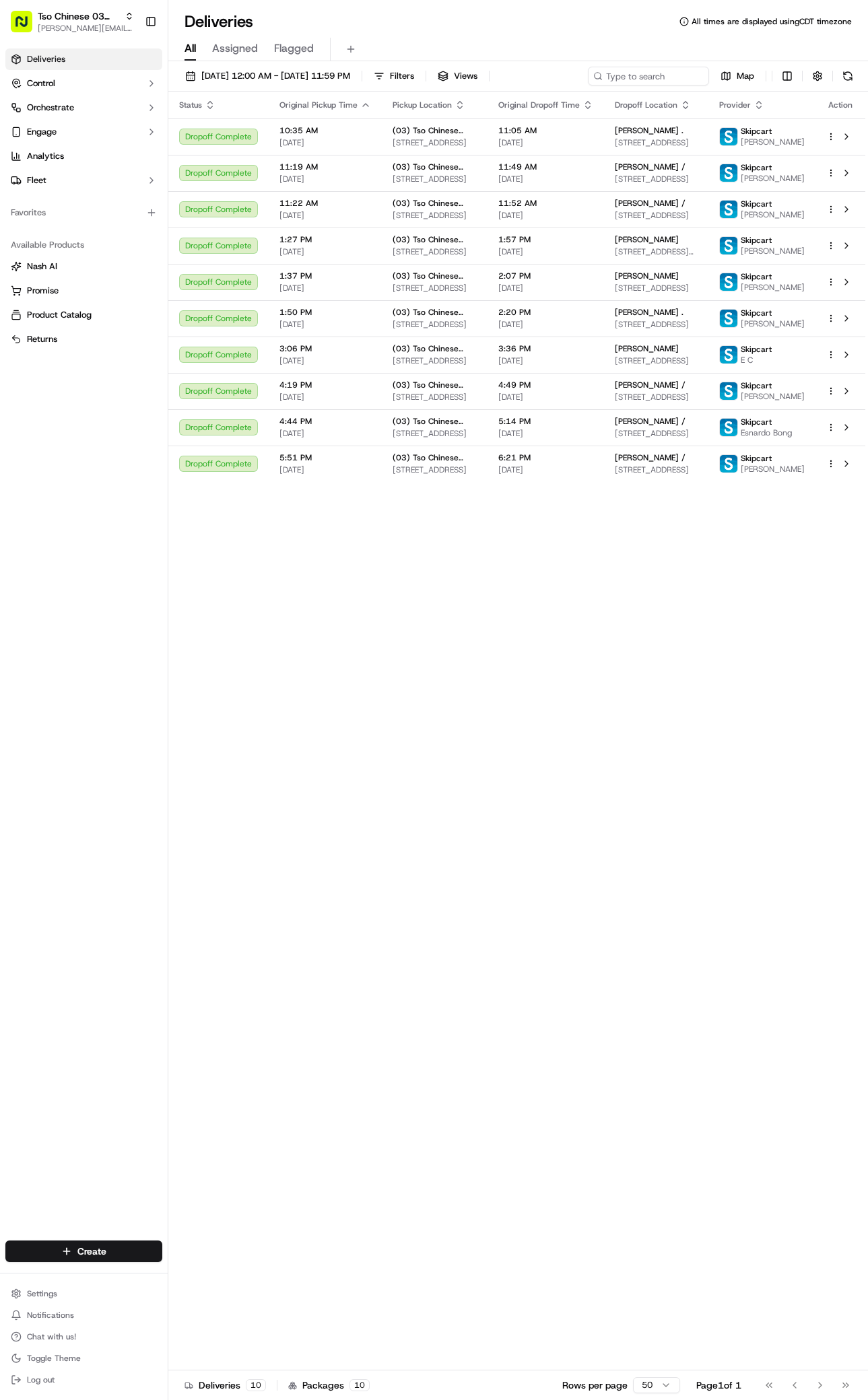
click at [5, 1276] on div "Create Settings Notifications Chat with us! Toggle Theme Log out" at bounding box center [84, 1315] width 168 height 170
click at [87, 1252] on html "Tso Chinese 03 TsoCo antonia@tsochinese.com Toggle Sidebar Deliveries Control O…" at bounding box center [434, 700] width 868 height 1400
click at [242, 1268] on link "Delivery" at bounding box center [243, 1276] width 150 height 25
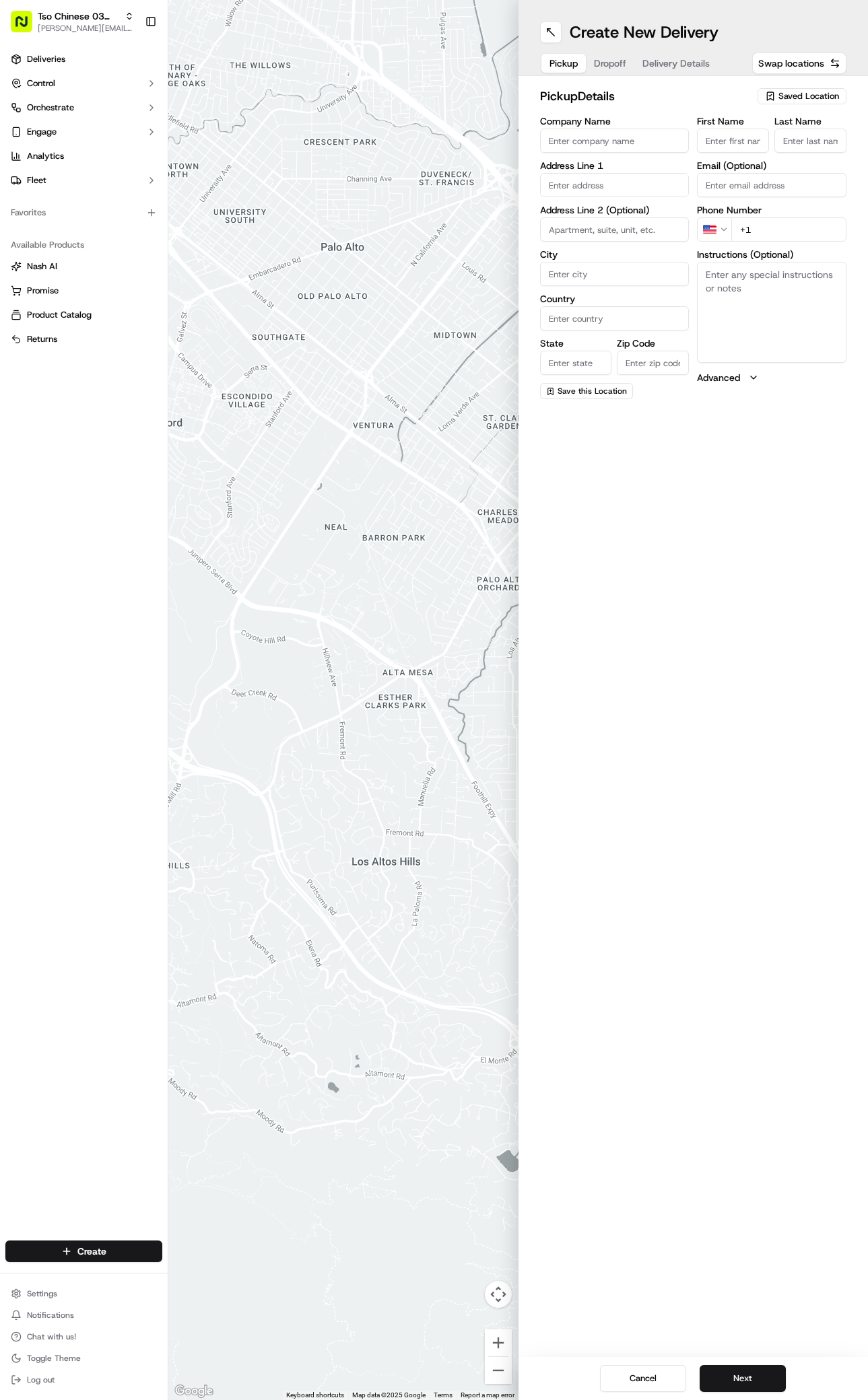
click at [833, 100] on span "Saved Location" at bounding box center [809, 95] width 61 height 12
click at [771, 152] on span "(03) Tso Chinese Takeout & Delivery TsoCo (03)" at bounding box center [779, 153] width 165 height 25
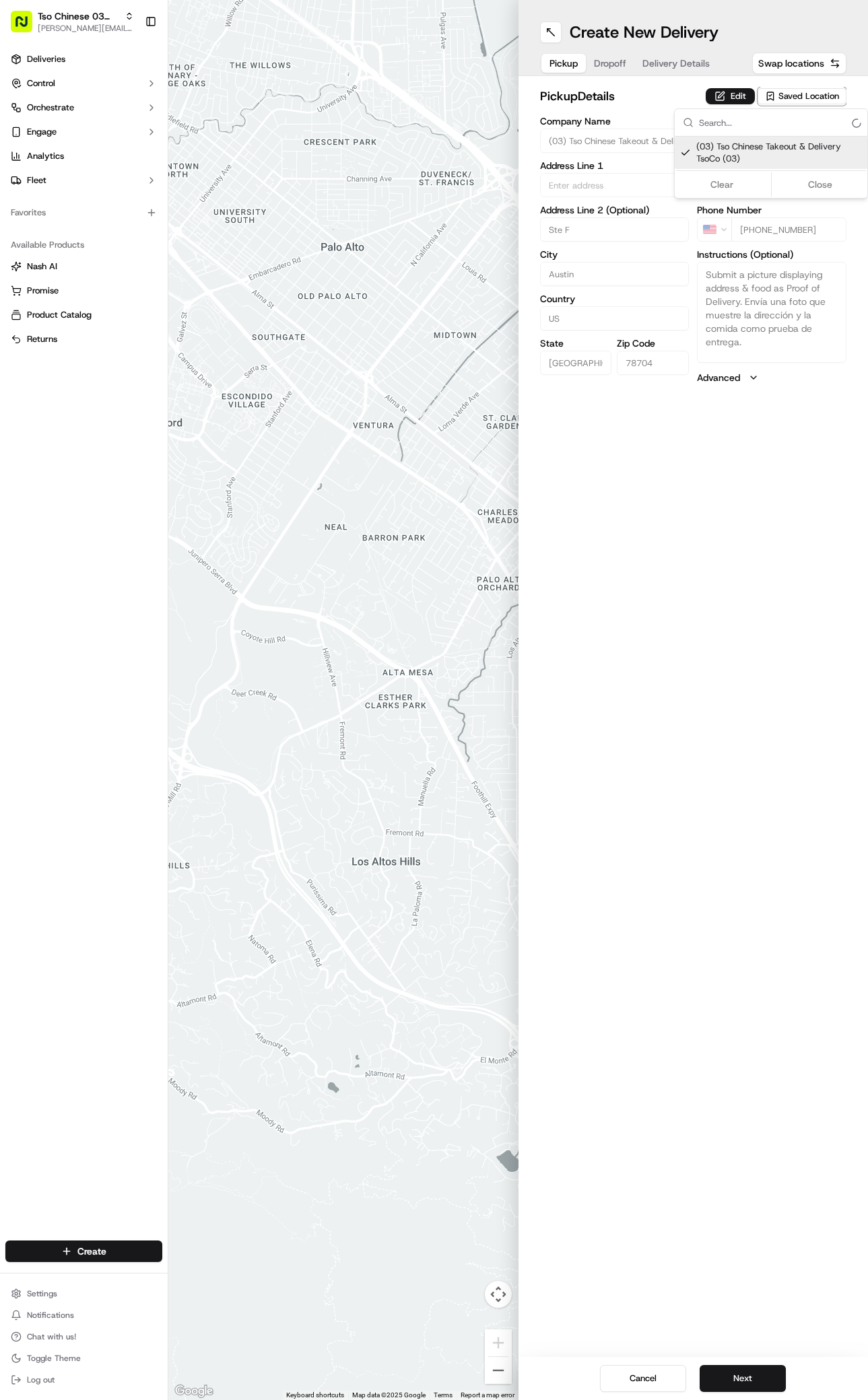
type input "(03) Tso Chinese Takeout & Delivery TsoCo"
type input "Ste F"
type input "Austin"
type input "US"
type input "[GEOGRAPHIC_DATA]"
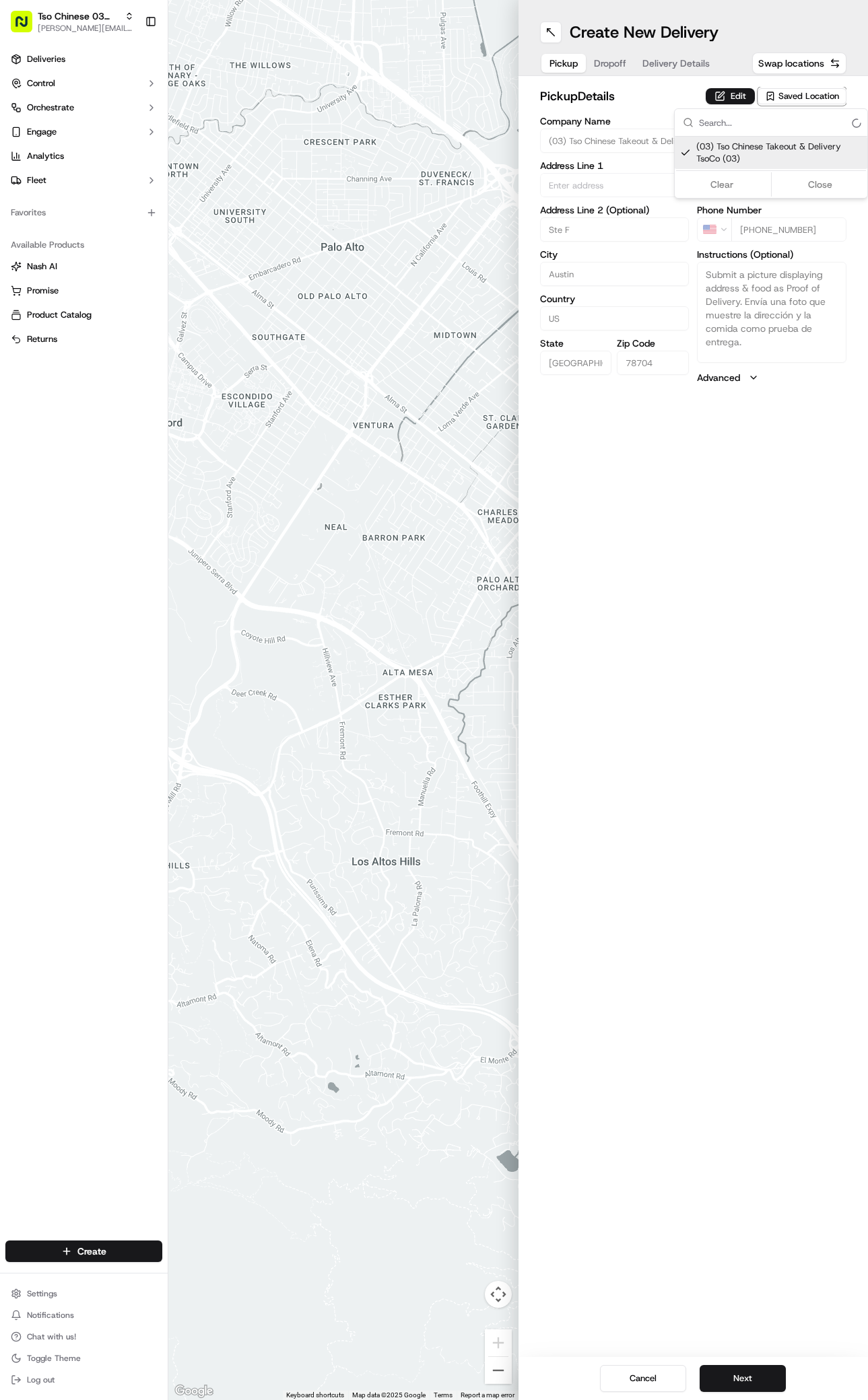
type input "78704"
type input "Tso Chinese"
type input "TsoCo Manager"
type input "[EMAIL_ADDRESS][DOMAIN_NAME]"
type input "[PHONE_NUMBER]"
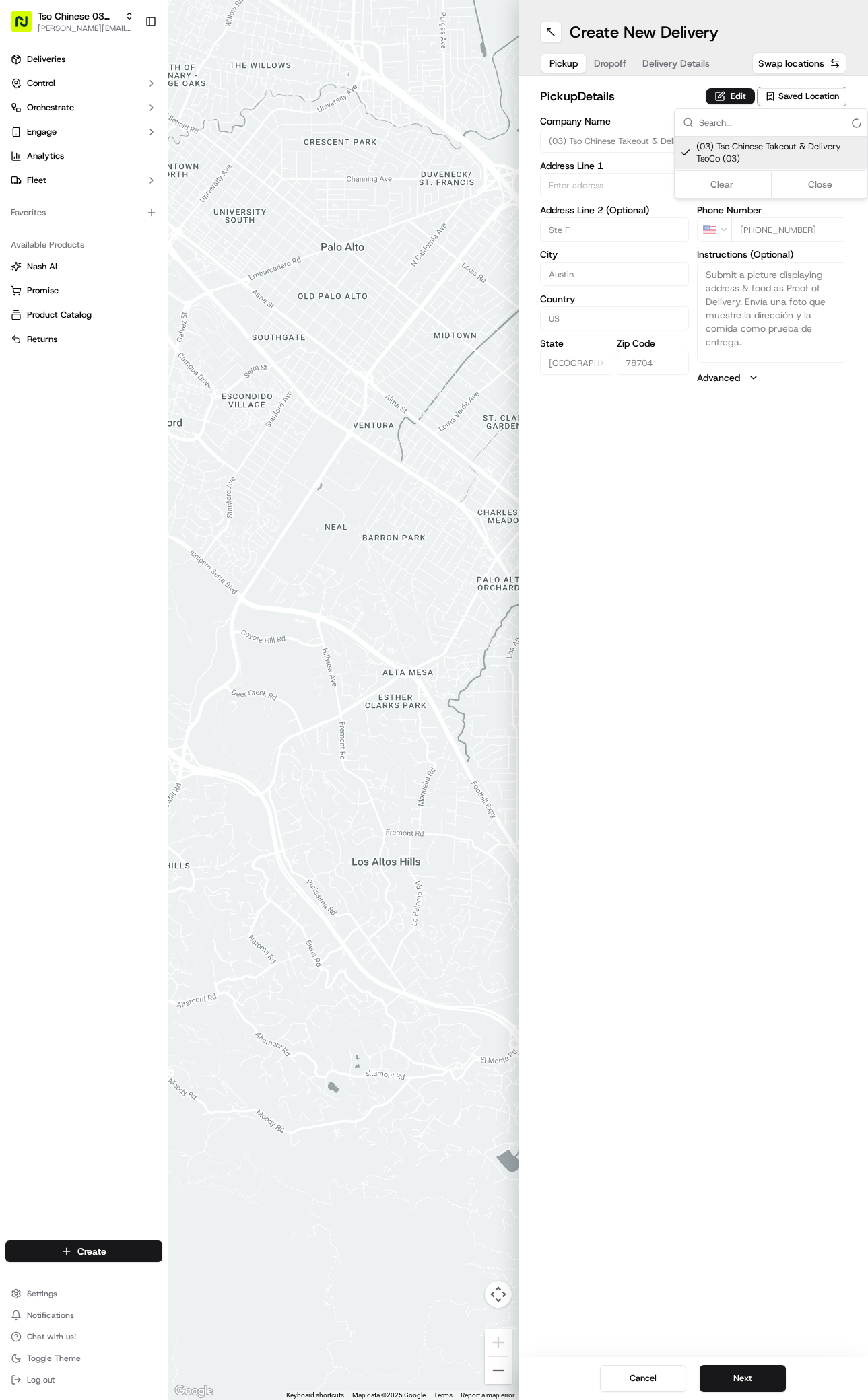
type textarea "Submit a picture displaying address & food as Proof of Delivery. Envía una foto…"
type input "[STREET_ADDRESS]"
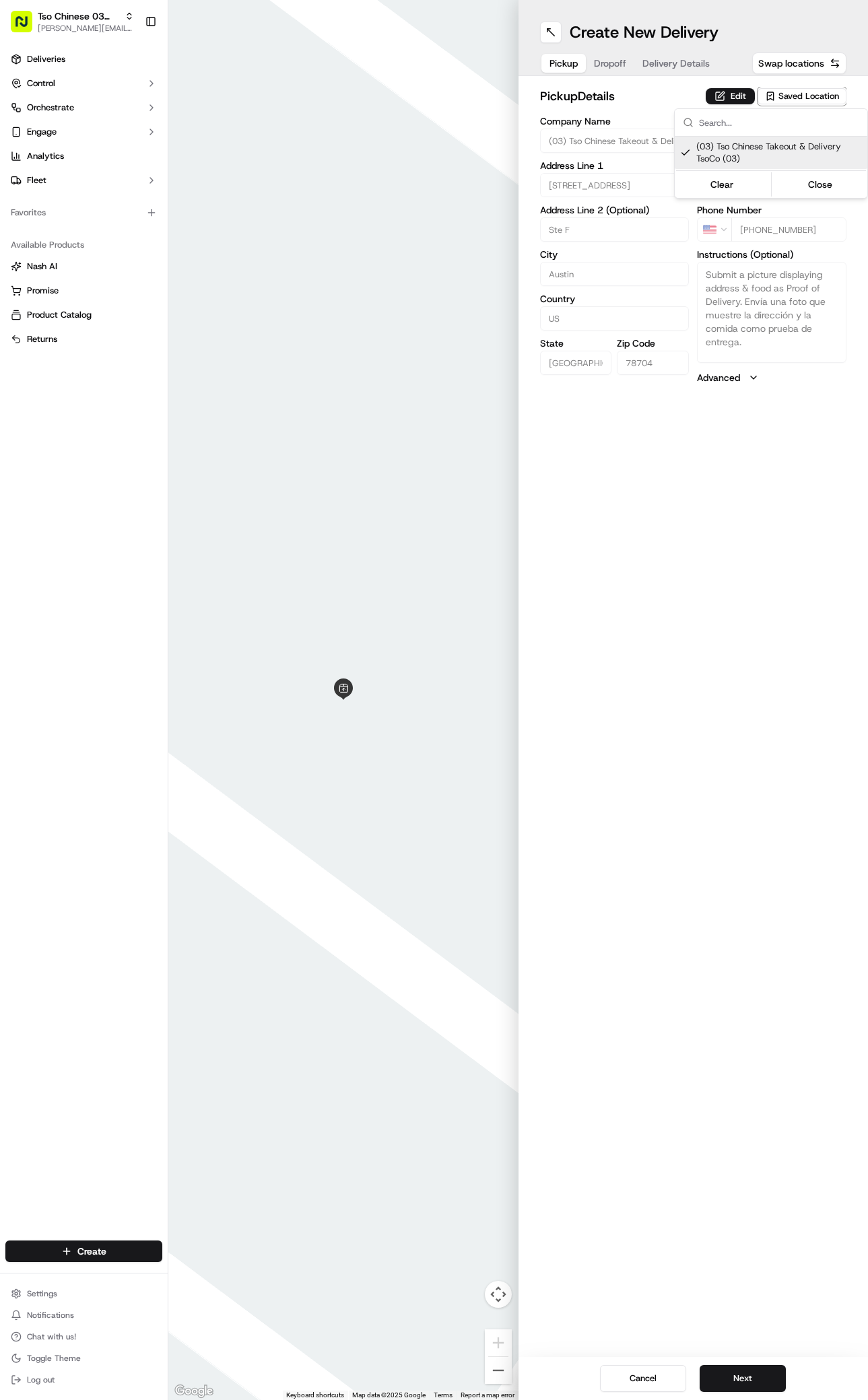
click at [767, 708] on html "Tso Chinese 03 TsoCo [PERSON_NAME][EMAIL_ADDRESS][DOMAIN_NAME] Toggle Sidebar D…" at bounding box center [434, 700] width 868 height 1400
click at [755, 1379] on button "Next" at bounding box center [743, 1379] width 86 height 27
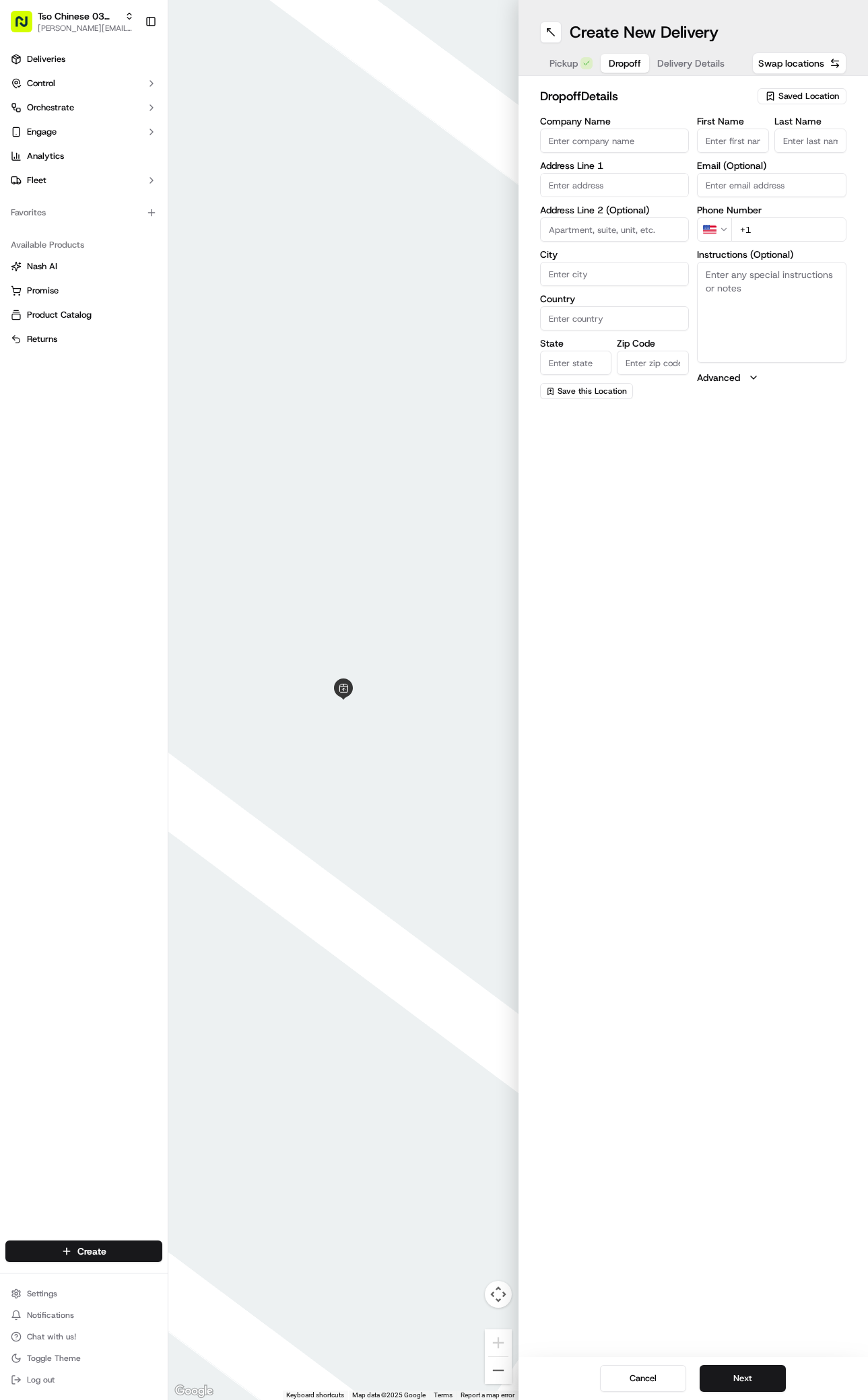
click at [740, 136] on input "First Name" at bounding box center [733, 141] width 72 height 25
paste input "Gregory Runnels"
type input "Gregory Runnels"
type input "/"
paste input "682 333 1680"
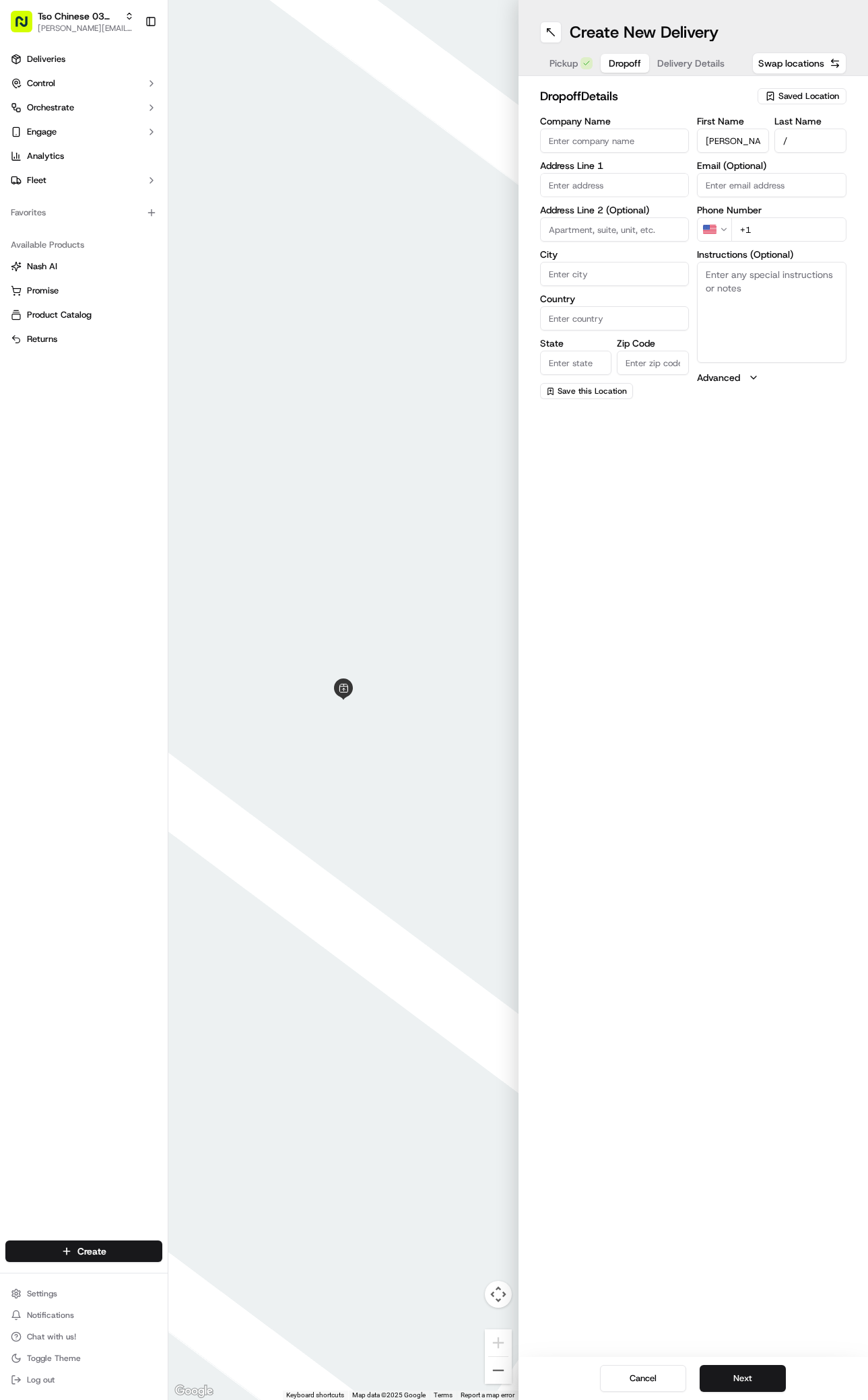
type input "+1 682 333 1680"
paste input "4141 Governors Row"
click at [611, 178] on input "4141 Governors Row" at bounding box center [614, 184] width 150 height 25
click at [586, 217] on div "4141 Governors Row, Austin, TX" at bounding box center [614, 213] width 143 height 20
type input "4141 Governors Row, Austin, TX 78744, USA"
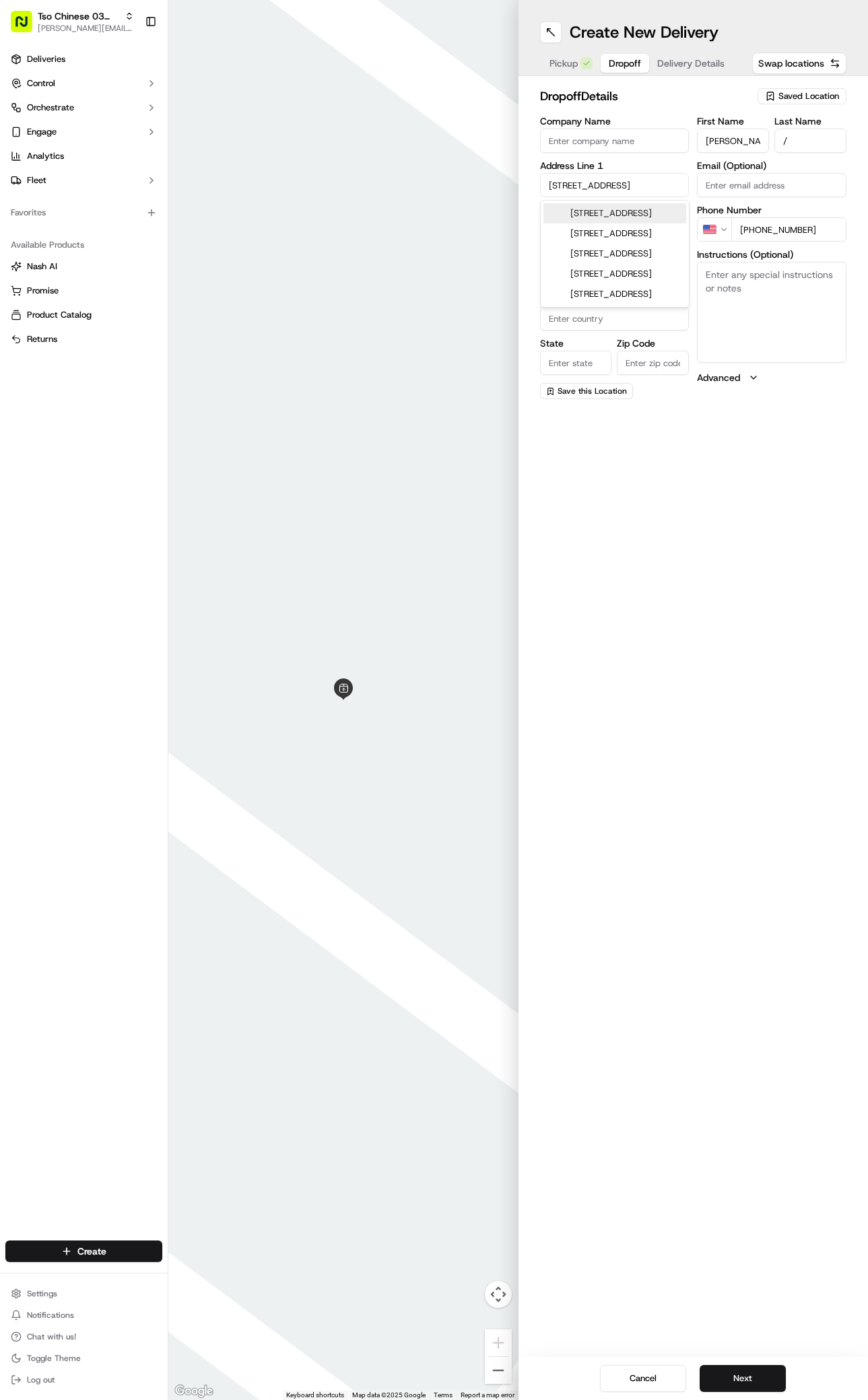
type input "Austin"
type input "[GEOGRAPHIC_DATA]"
type input "78744"
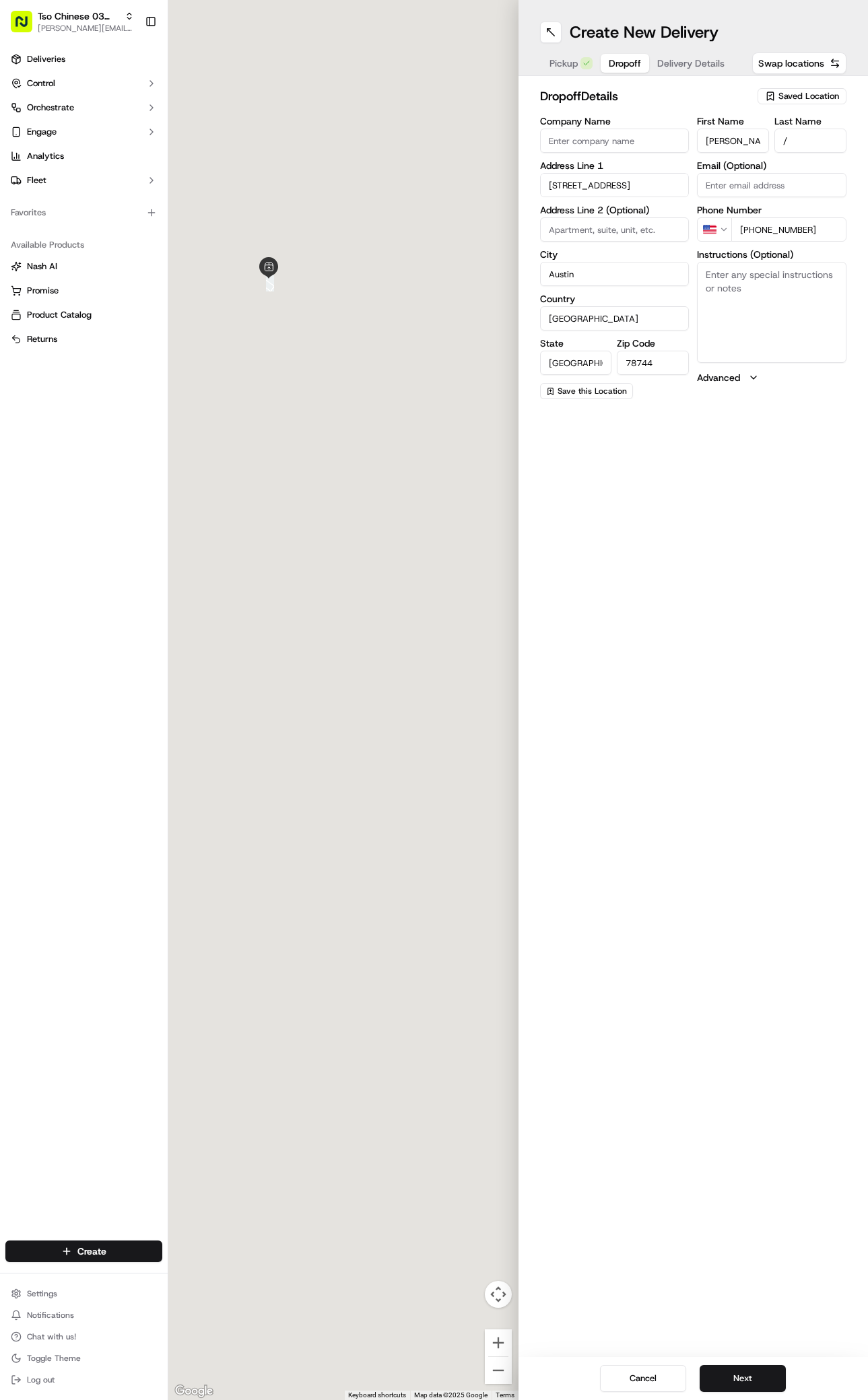
type input "4141 Governors Row"
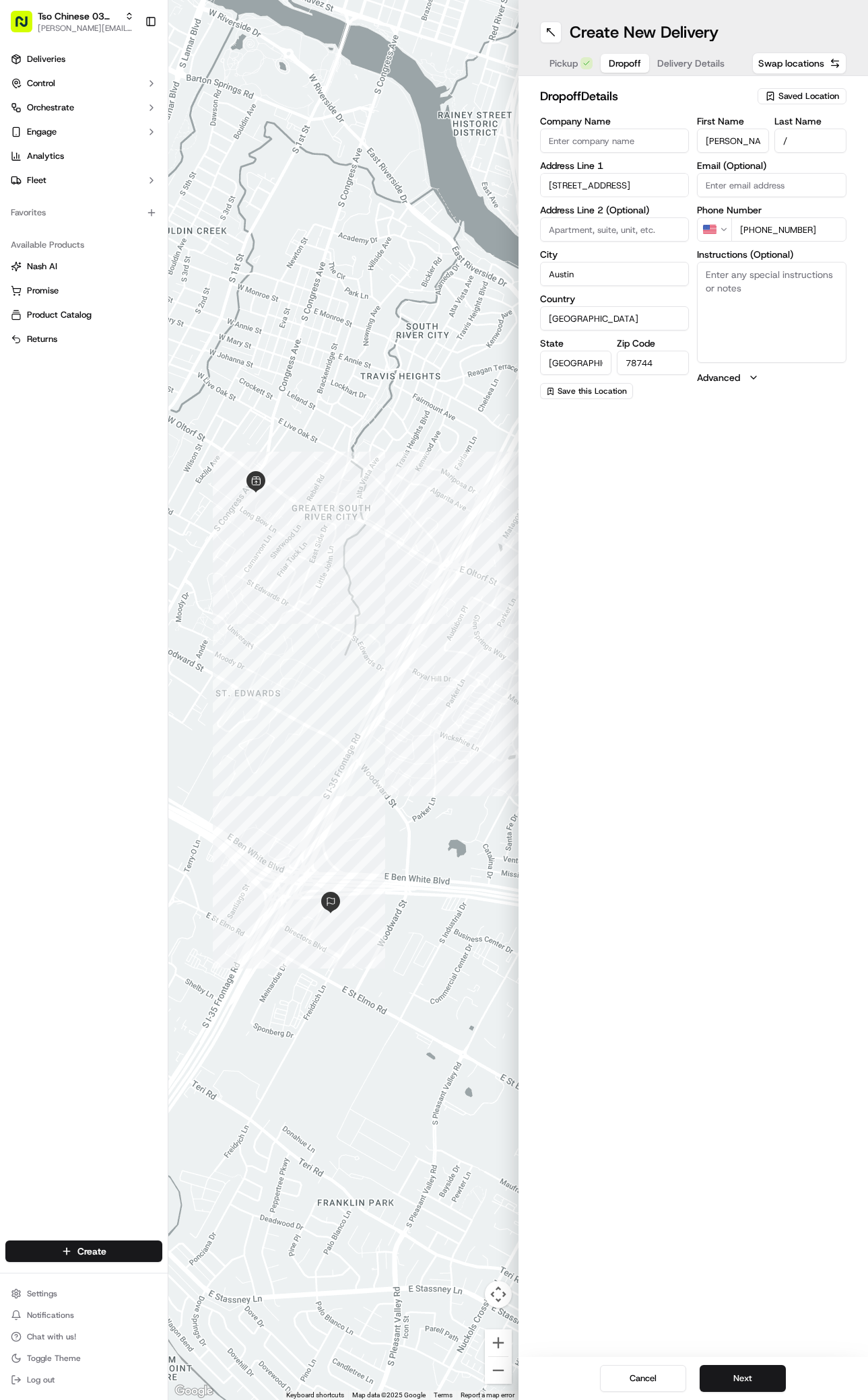
click at [586, 217] on div "Address Line 2 (Optional)" at bounding box center [614, 223] width 150 height 36
click at [596, 223] on input at bounding box center [614, 229] width 150 height 25
type input "rpp"
click at [596, 223] on input "rpp" at bounding box center [614, 229] width 150 height 25
click at [593, 223] on input "rpp" at bounding box center [614, 229] width 150 height 25
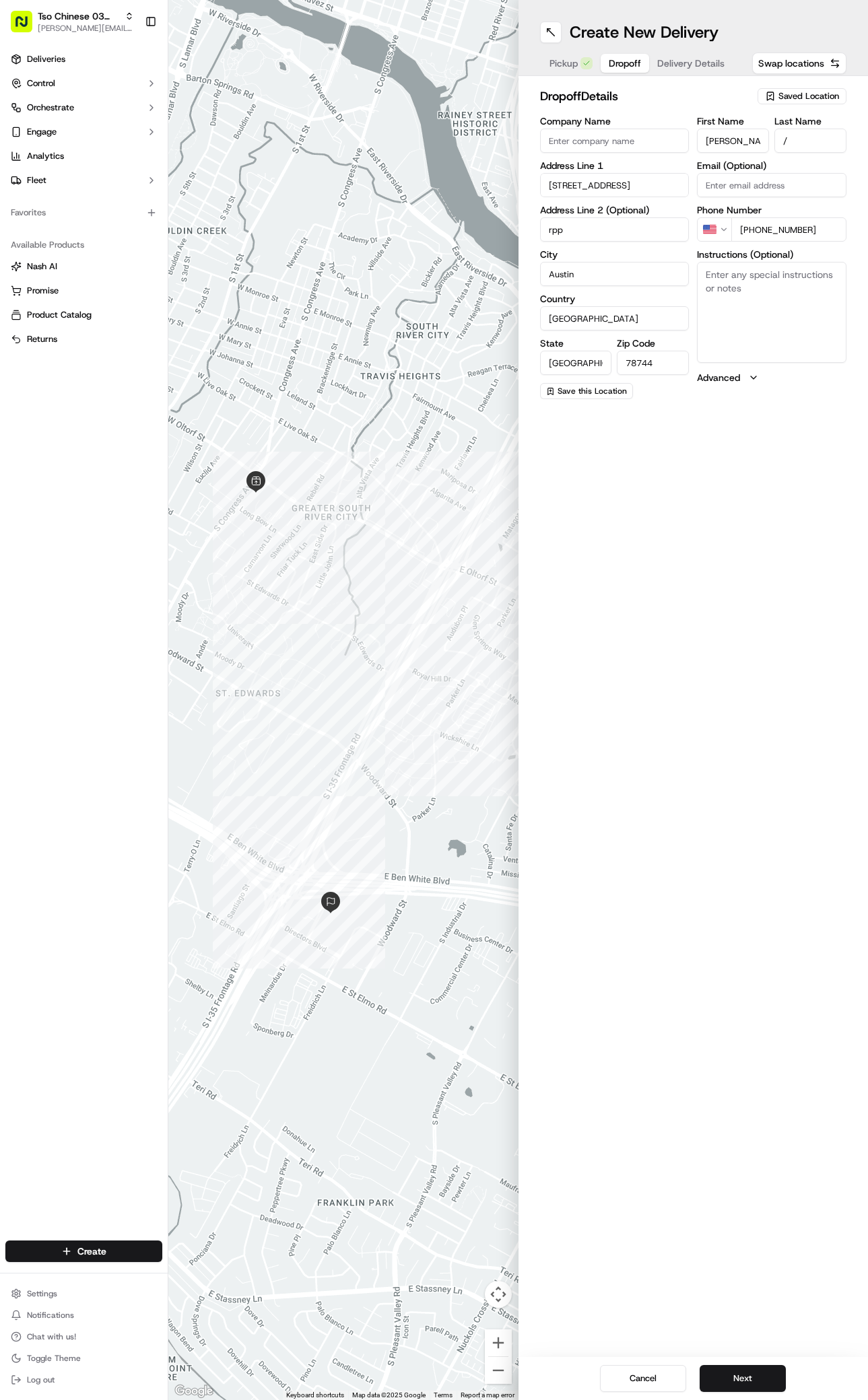
click at [593, 223] on input "rpp" at bounding box center [614, 229] width 150 height 25
click at [593, 223] on input "rp" at bounding box center [614, 229] width 150 height 25
click at [596, 236] on input "rp" at bounding box center [614, 229] width 150 height 25
type input "room 203"
click at [745, 1387] on button "Next" at bounding box center [743, 1379] width 86 height 27
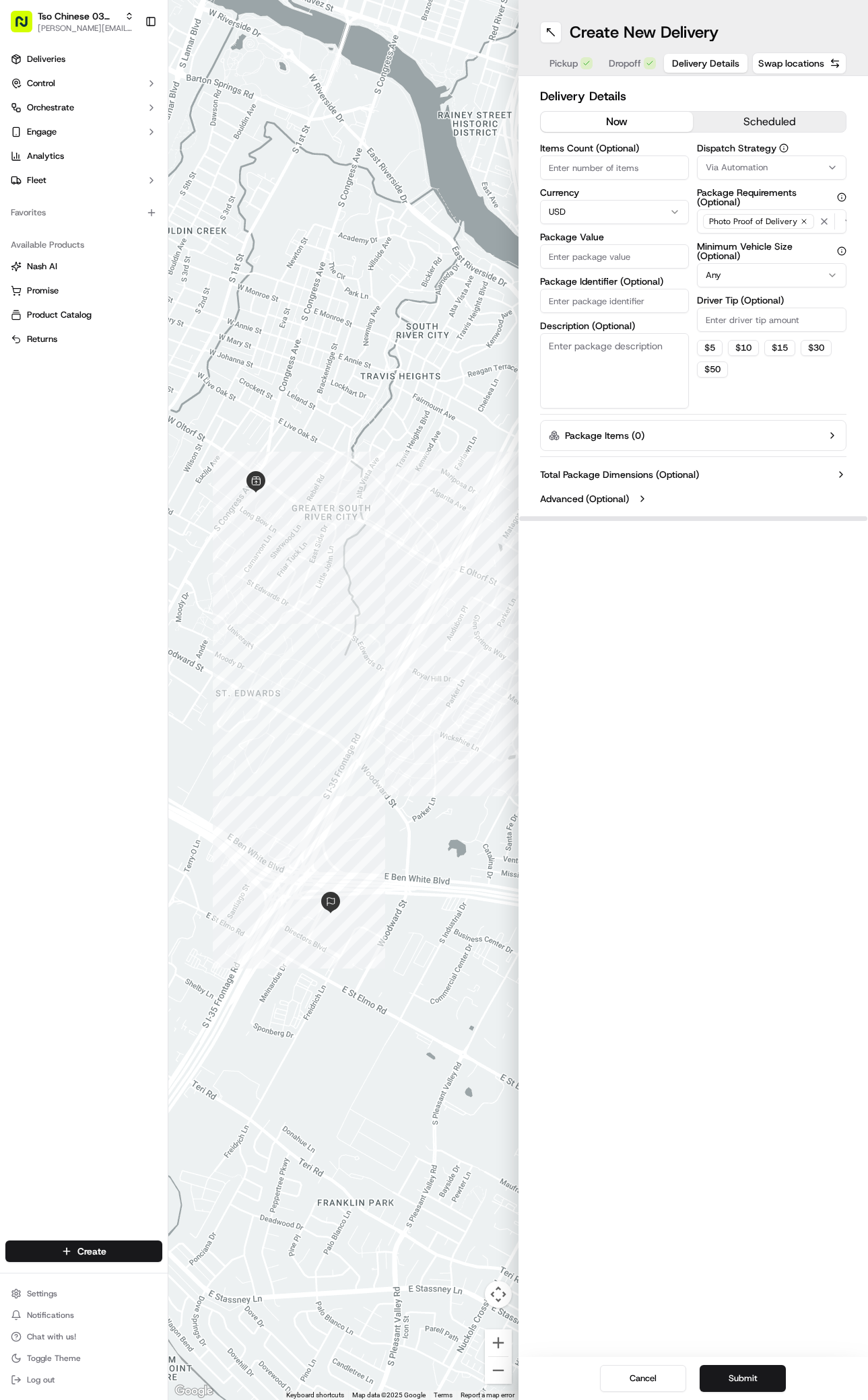
click at [765, 165] on span "Via Automation" at bounding box center [737, 167] width 62 height 12
click at [729, 243] on span "TsoCo Strategy" at bounding box center [779, 241] width 165 height 12
click at [806, 381] on html "Tso Chinese 03 TsoCo [PERSON_NAME][EMAIL_ADDRESS][DOMAIN_NAME] Toggle Sidebar D…" at bounding box center [434, 700] width 868 height 1400
click at [790, 326] on input "Driver Tip (Optional)" at bounding box center [772, 320] width 150 height 25
type input "2"
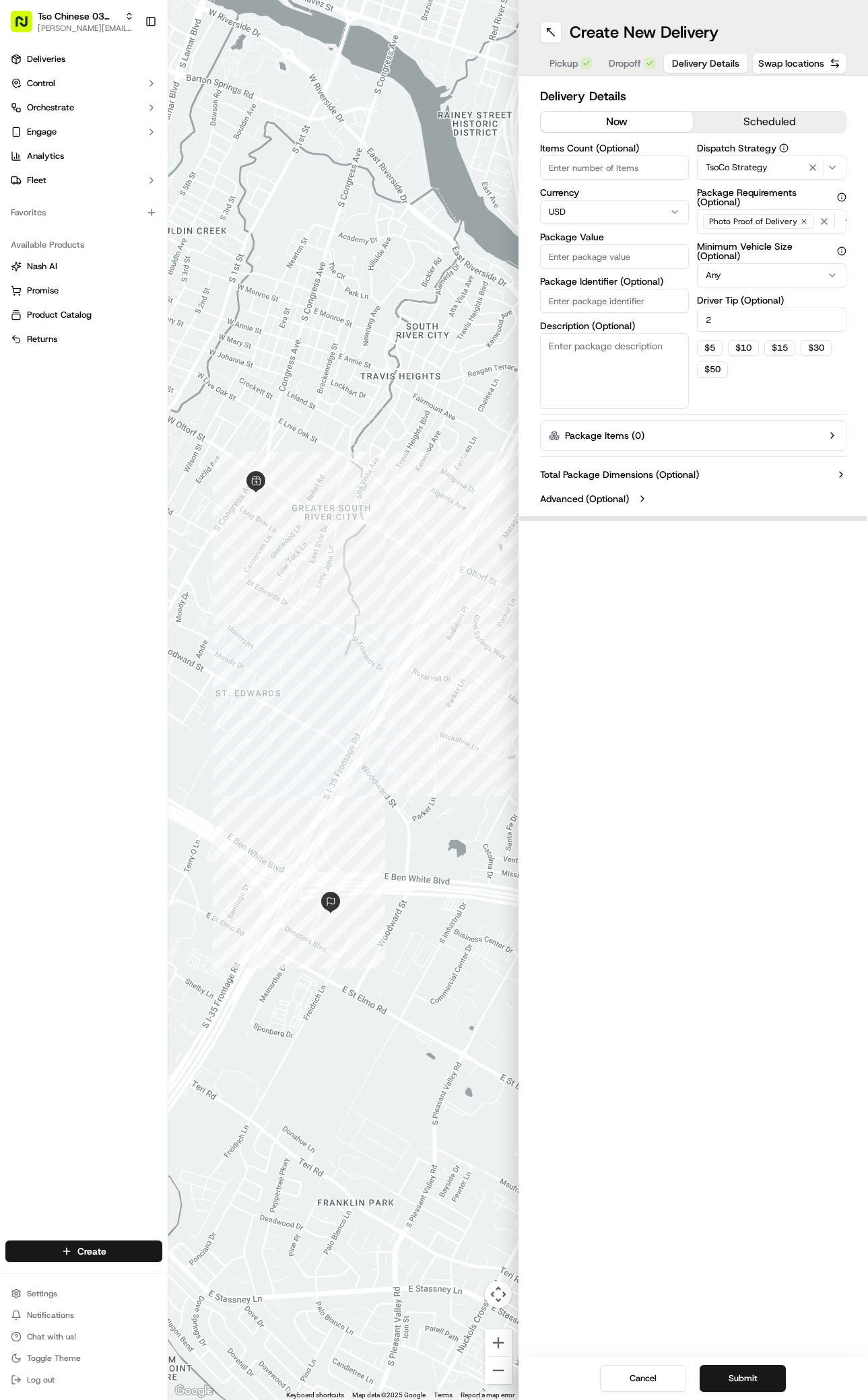
click at [613, 260] on input "Package Value" at bounding box center [614, 256] width 150 height 25
type input "39.94"
click at [594, 303] on input "Package Identifier (Optional)" at bounding box center [614, 301] width 150 height 25
paste input "#95SKNIF"
type input "#95SKNIF"
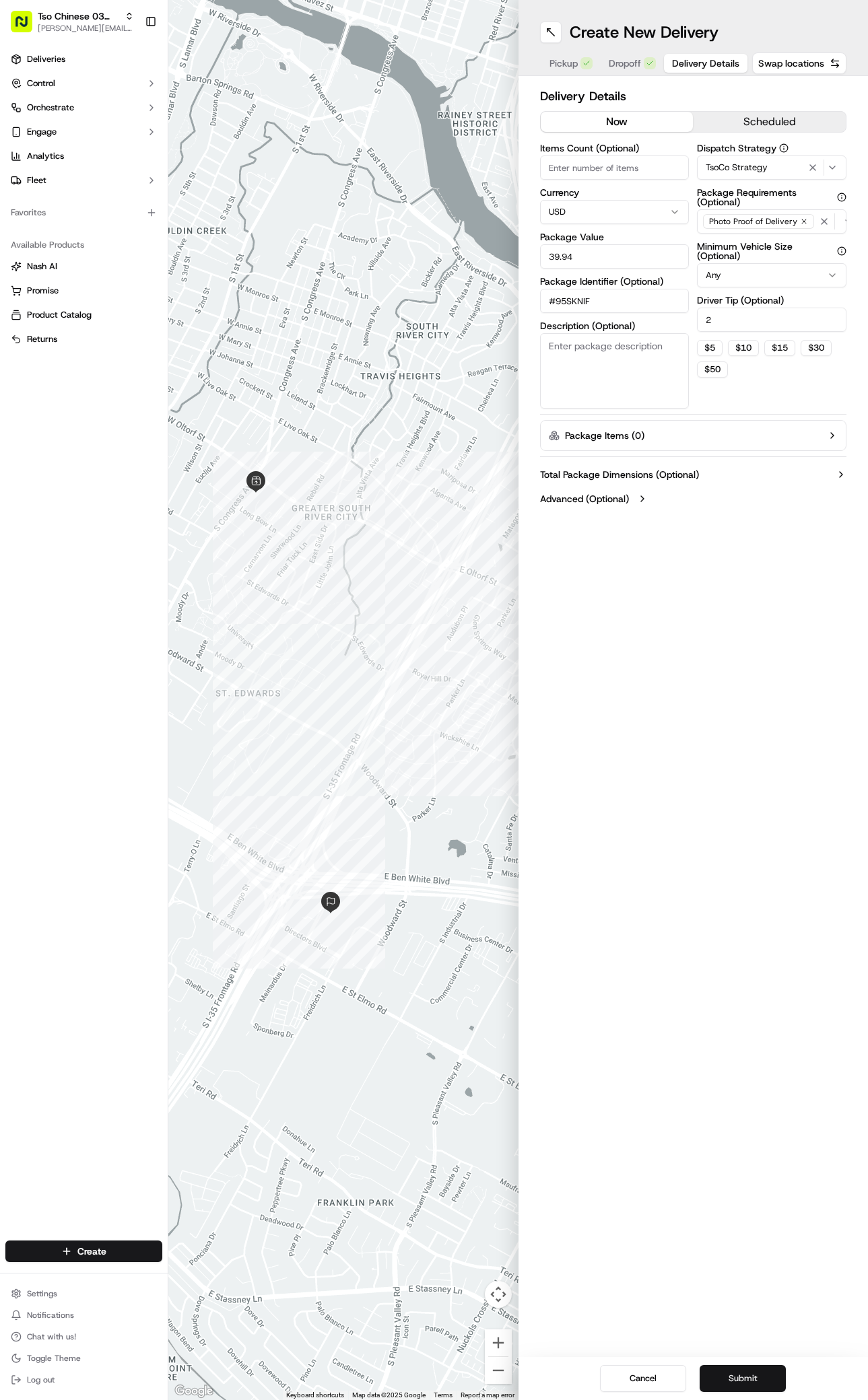
click at [764, 1372] on button "Submit" at bounding box center [743, 1379] width 86 height 27
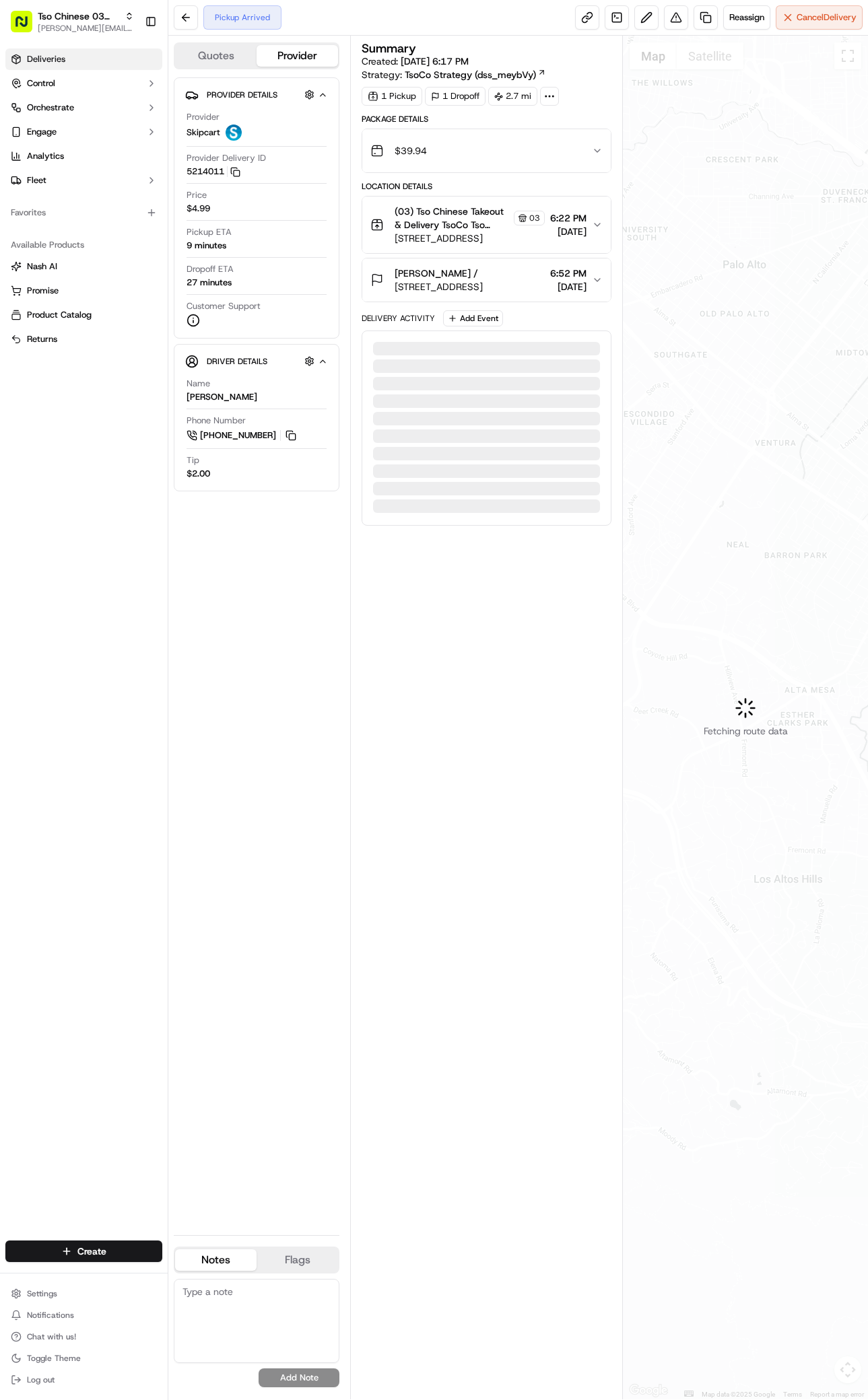
click at [22, 57] on link "Deliveries" at bounding box center [84, 59] width 157 height 22
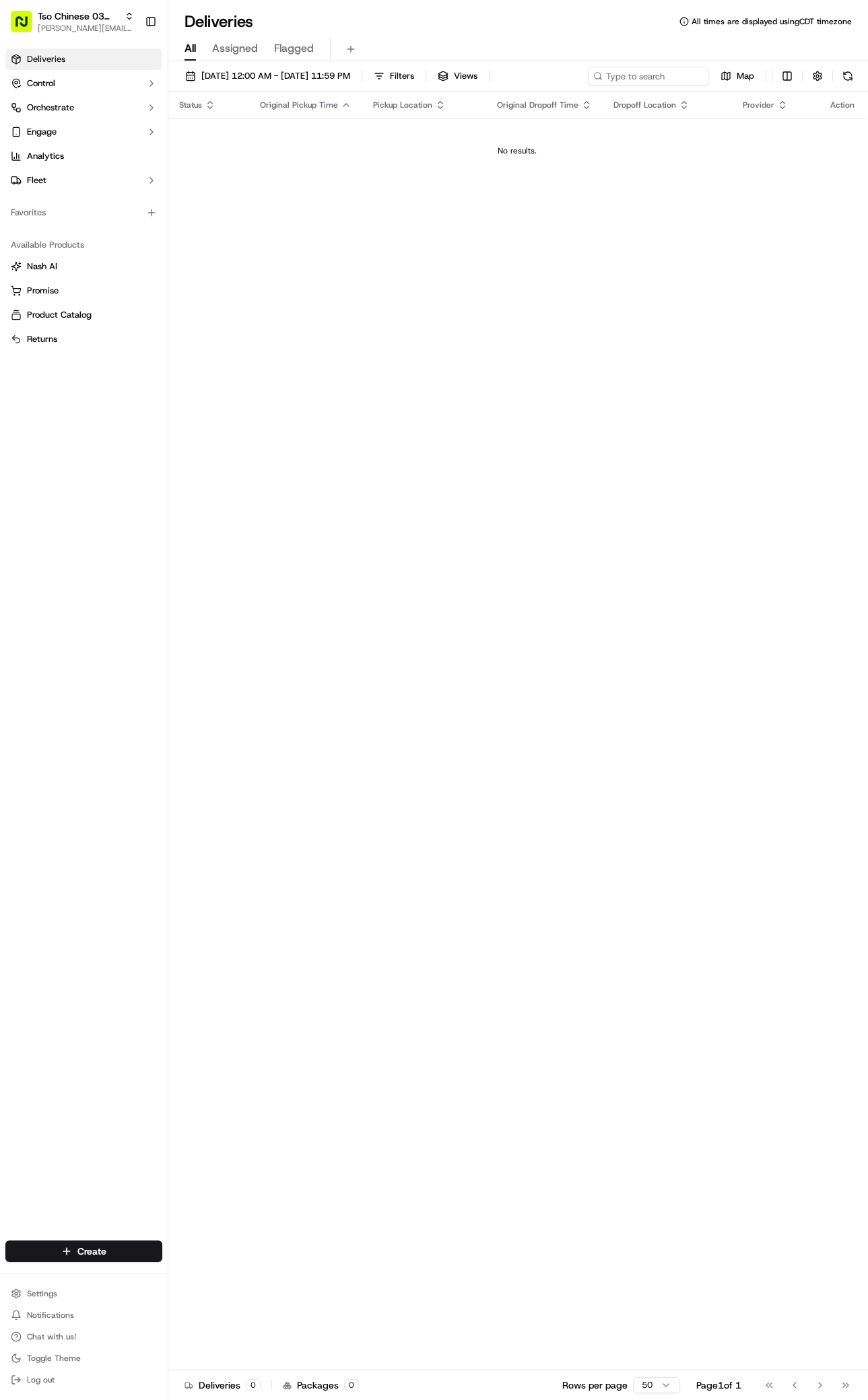
click at [51, 55] on span "Deliveries" at bounding box center [46, 59] width 38 height 12
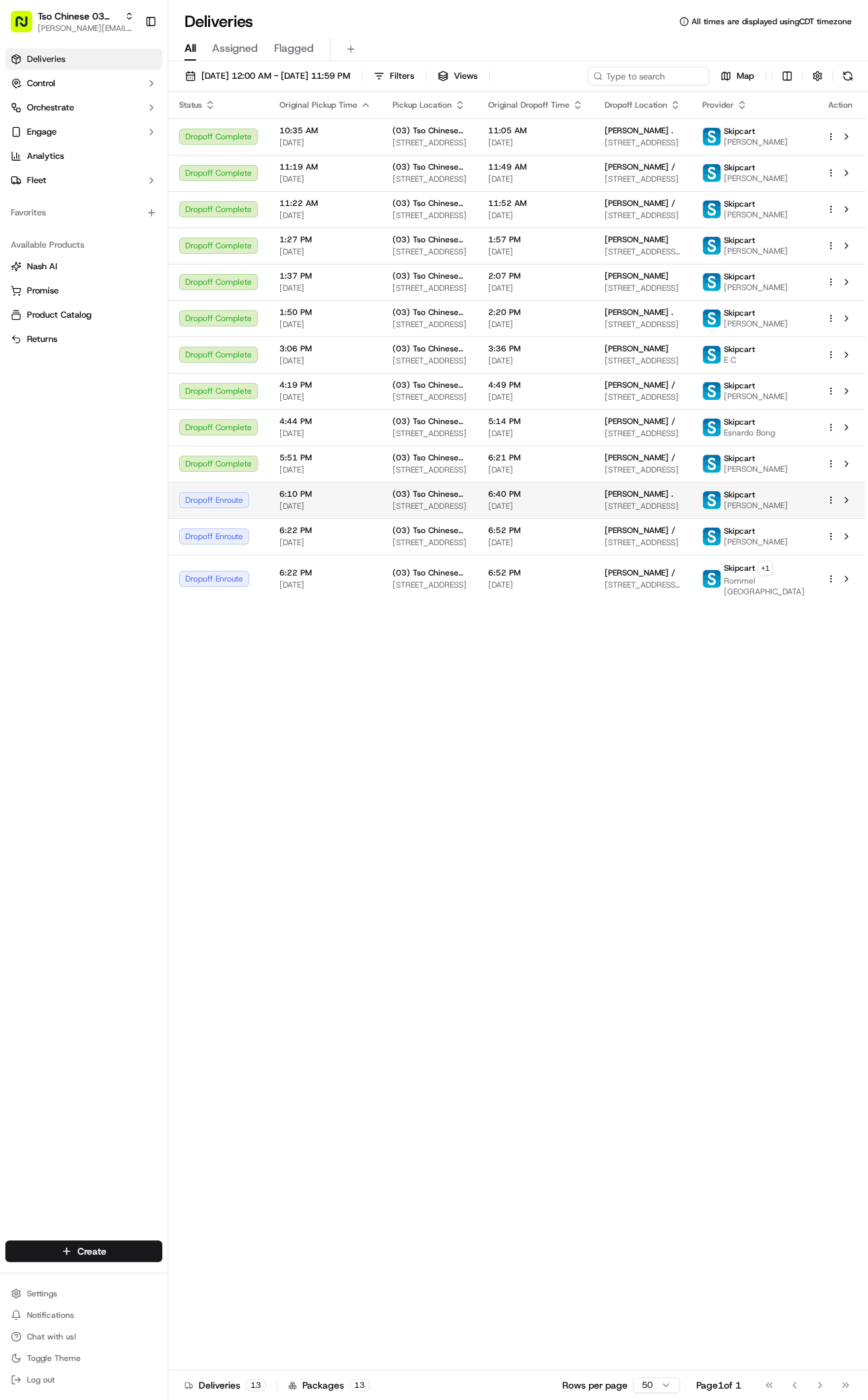
click at [681, 500] on div "[PERSON_NAME] ." at bounding box center [643, 494] width 76 height 11
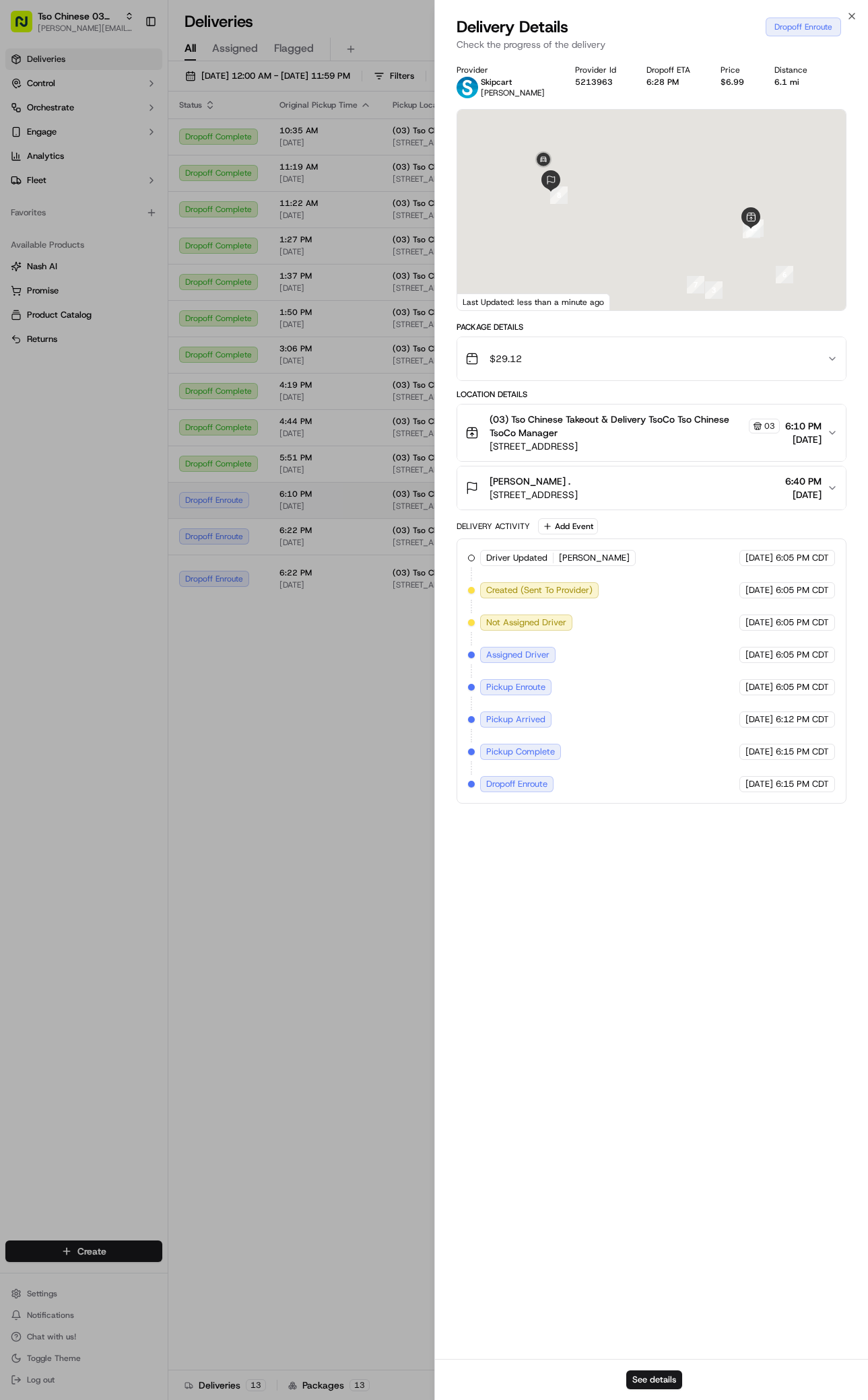
click at [682, 567] on div "Driver Updated Ernest Sinclair III Skipcart 09/15/2025 6:05 PM CDT Created (Sen…" at bounding box center [652, 670] width 368 height 243
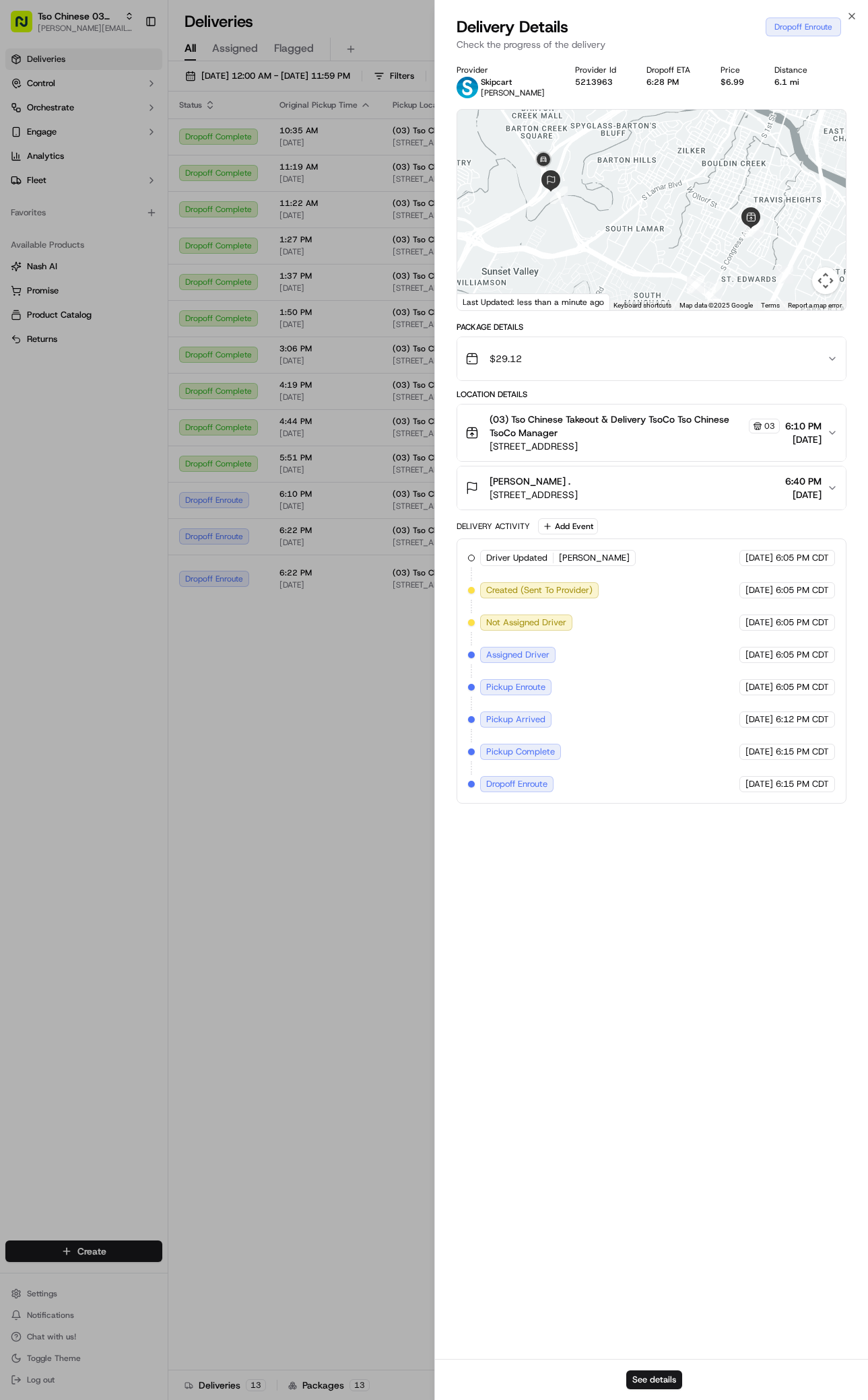
click at [578, 492] on span "[STREET_ADDRESS]" at bounding box center [534, 494] width 88 height 14
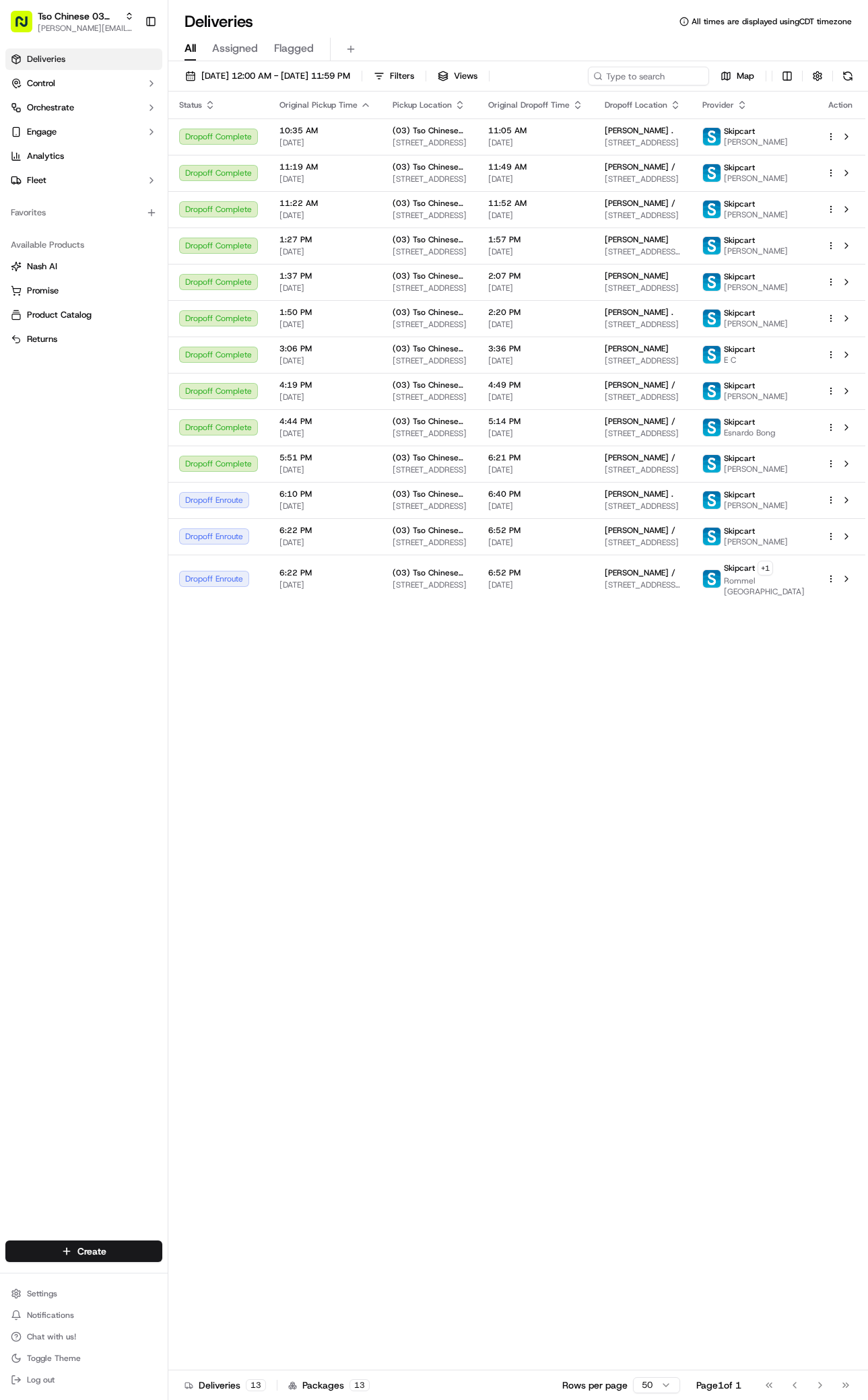
click at [100, 1236] on div "Create" at bounding box center [84, 1252] width 168 height 33
click at [133, 1258] on html "Tso Chinese 03 TsoCo antonia@tsochinese.com Toggle Sidebar Deliveries Control O…" at bounding box center [434, 700] width 868 height 1400
click at [186, 1275] on icon at bounding box center [182, 1276] width 11 height 11
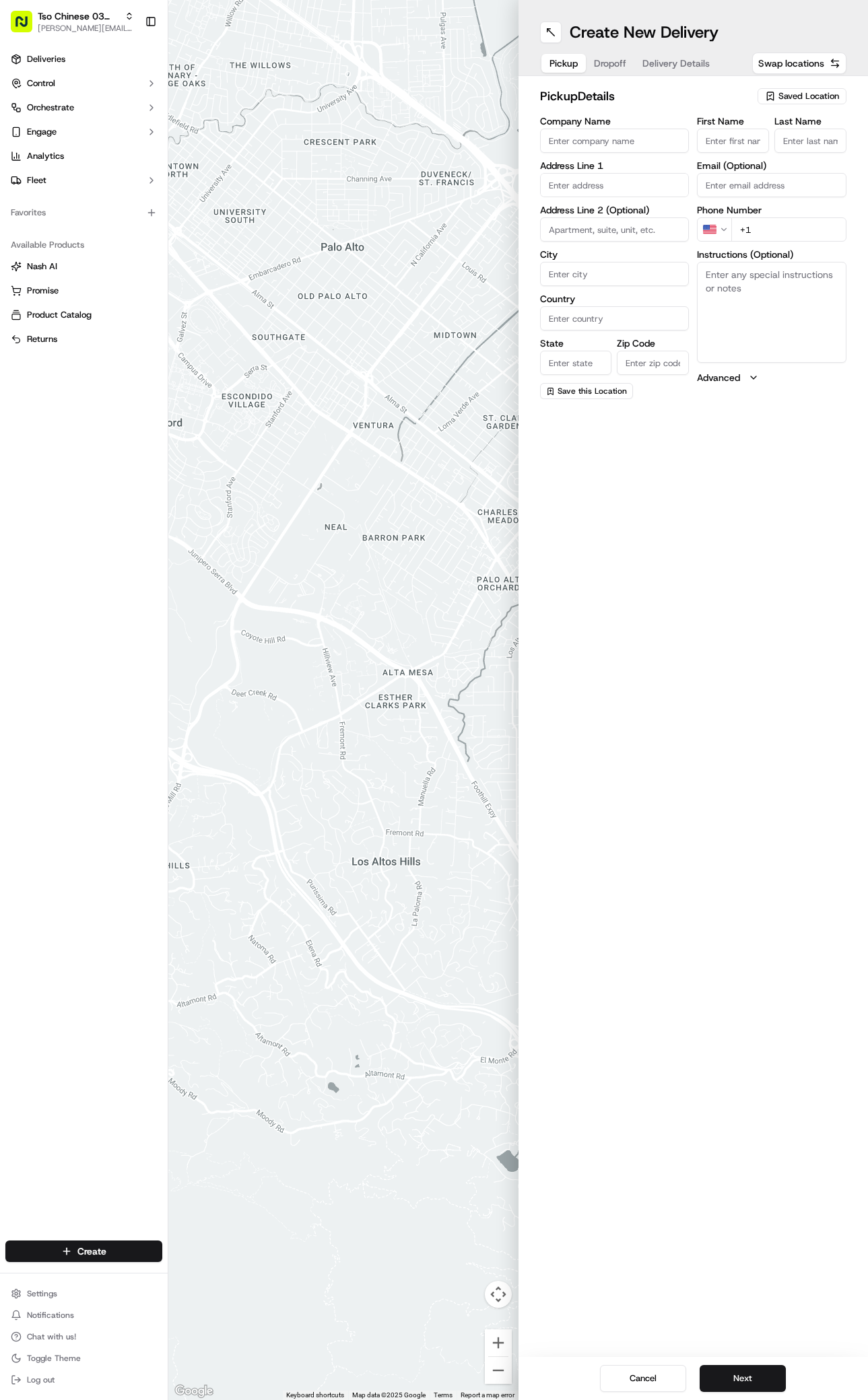
click at [814, 98] on span "Saved Location" at bounding box center [809, 95] width 61 height 12
click at [776, 158] on span "(03) Tso Chinese Takeout & Delivery TsoCo (03)" at bounding box center [779, 153] width 165 height 25
type input "(03) Tso Chinese Takeout & Delivery TsoCo"
type input "Ste F"
type input "Austin"
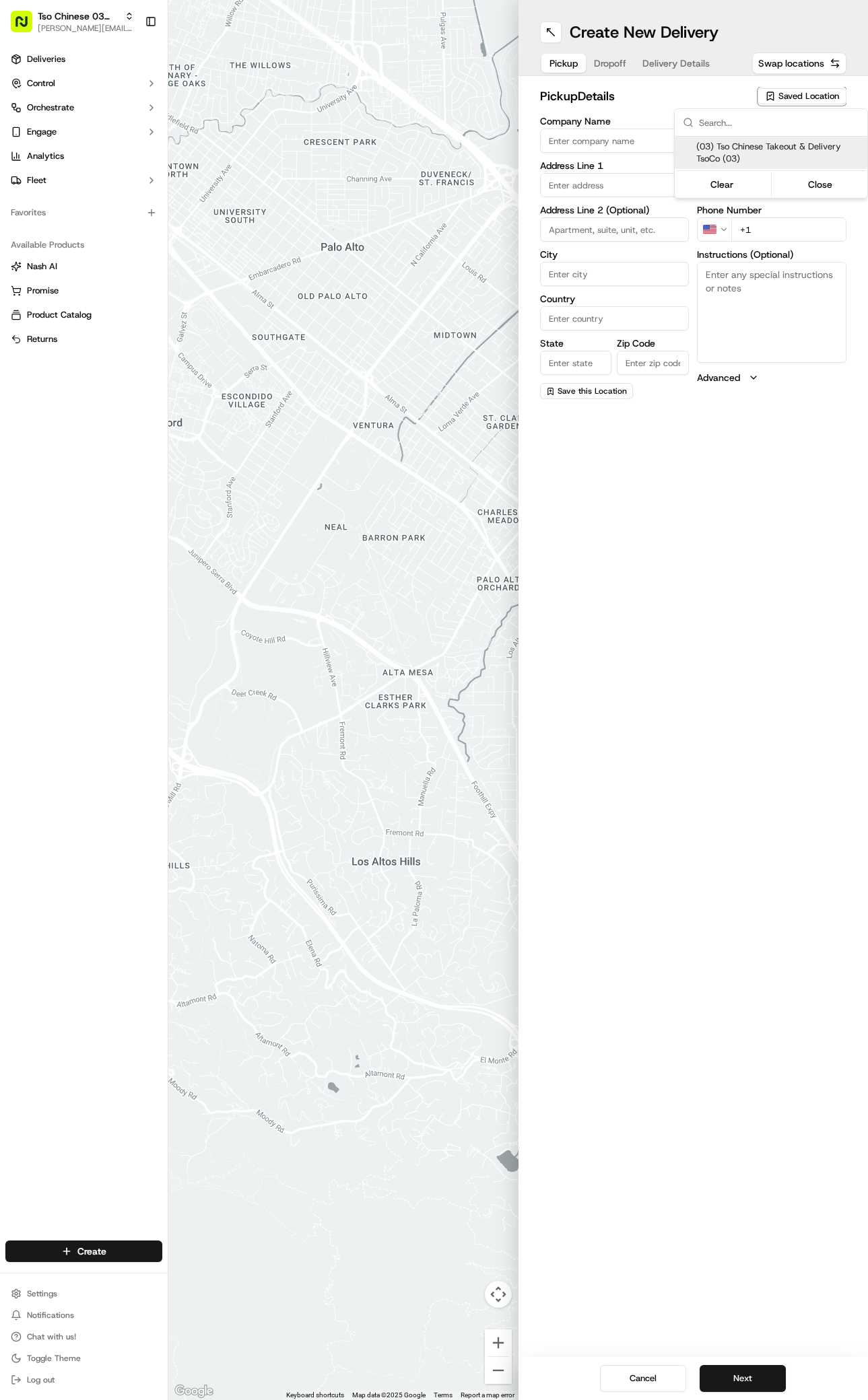
type input "US"
type input "[GEOGRAPHIC_DATA]"
type input "78704"
type input "Tso Chinese"
type input "TsoCo Manager"
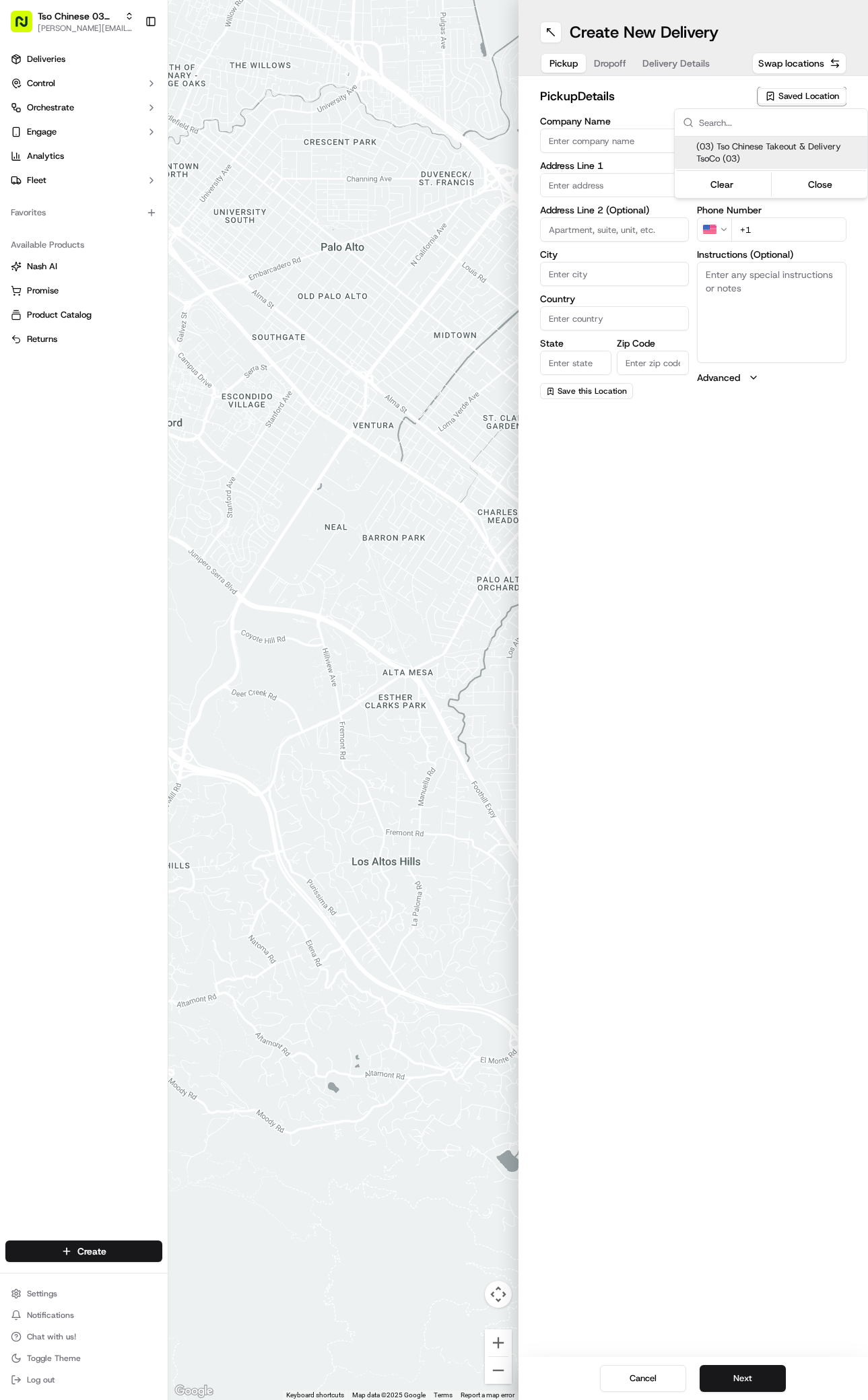
type input "[EMAIL_ADDRESS][DOMAIN_NAME]"
type input "[PHONE_NUMBER]"
type textarea "Submit a picture displaying address & food as Proof of Delivery. Envía una foto…"
type input "[STREET_ADDRESS]"
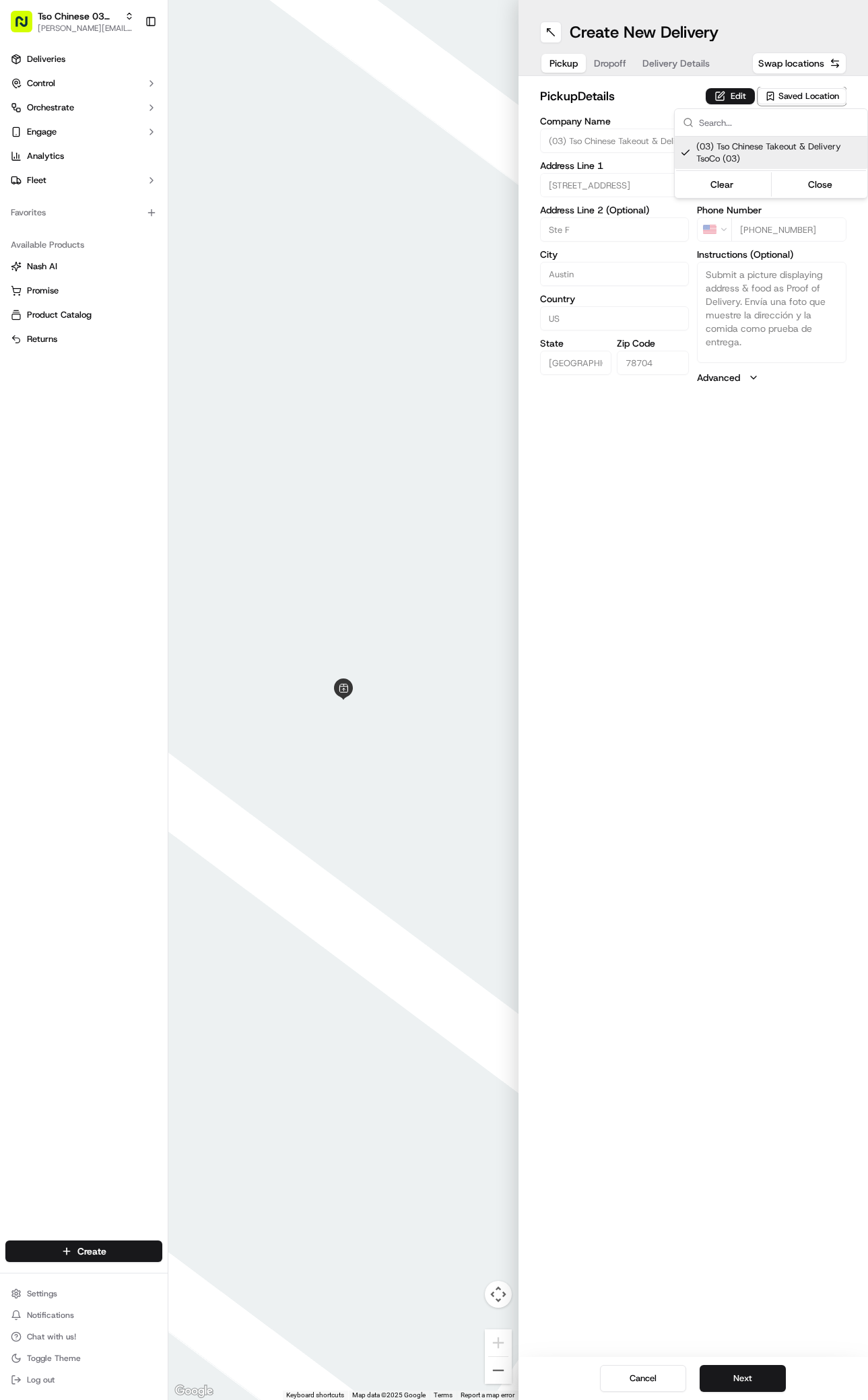
click at [734, 710] on html "Tso Chinese 03 TsoCo [PERSON_NAME][EMAIL_ADDRESS][DOMAIN_NAME] Toggle Sidebar D…" at bounding box center [434, 700] width 868 height 1400
click at [739, 1372] on button "Next" at bounding box center [743, 1379] width 86 height 27
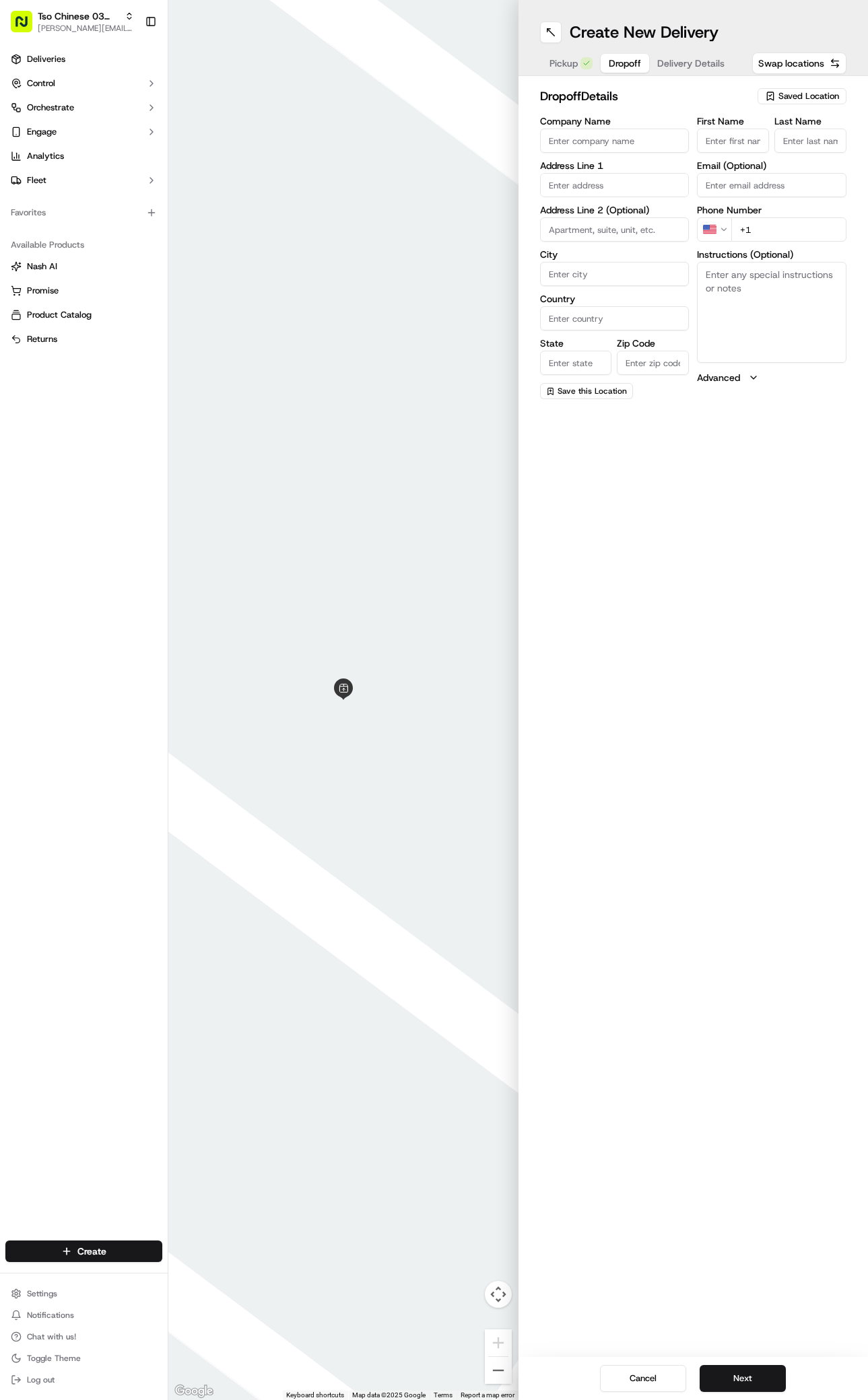
paste input "Guy Tracy"
type input "Guy Tracy"
type input "/"
paste input "828 450 5303"
type input "+1 828 450 5303"
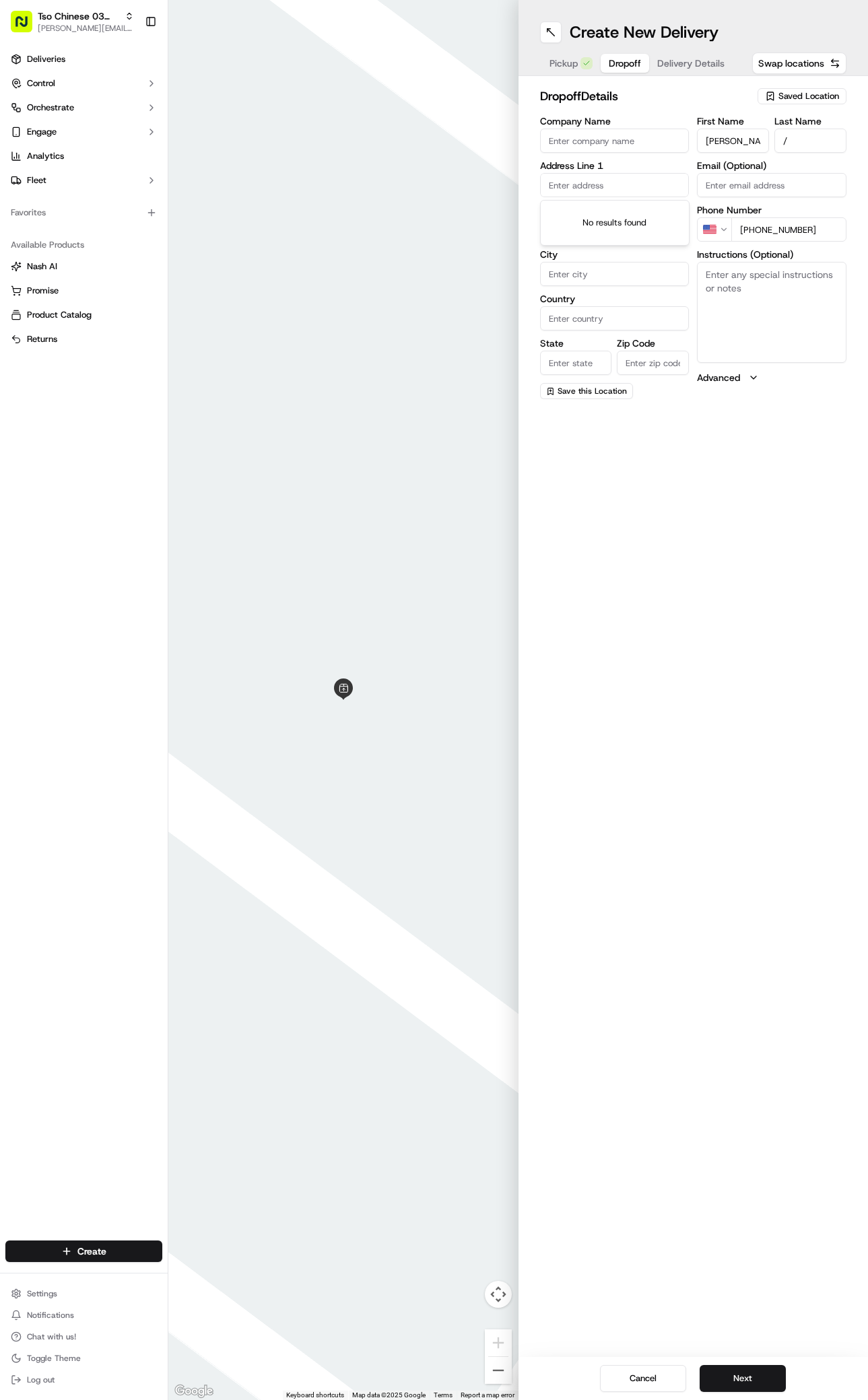
paste input "500 E Riverside Dr"
click at [584, 217] on div "500 East Riverside Drive, Austin, TX" at bounding box center [614, 213] width 143 height 20
type input "500 E Riverside Dr, Austin, TX 78704, USA"
type input "Austin"
type input "[GEOGRAPHIC_DATA]"
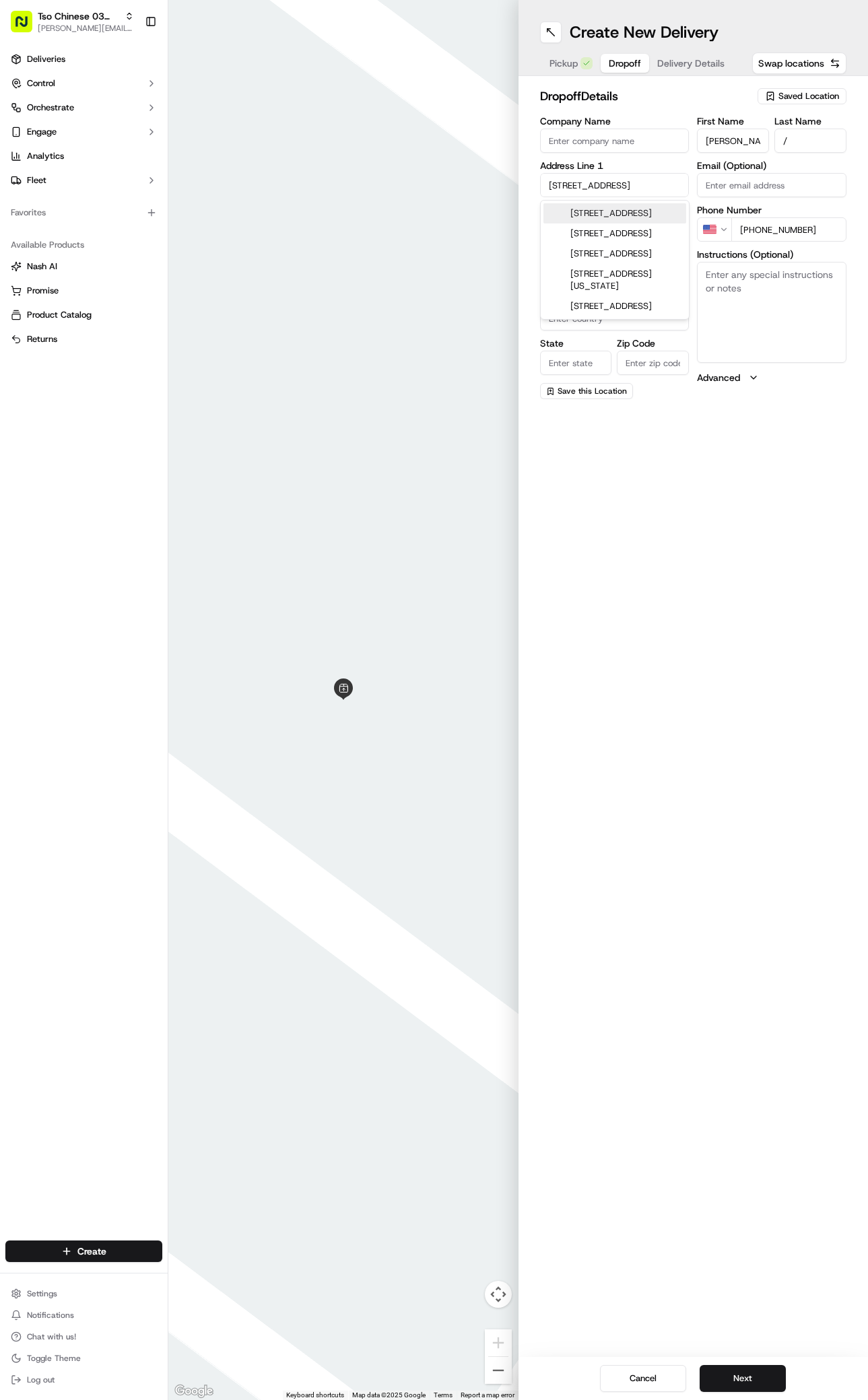
type input "[GEOGRAPHIC_DATA]"
type input "78704"
type input "500 East Riverside Drive"
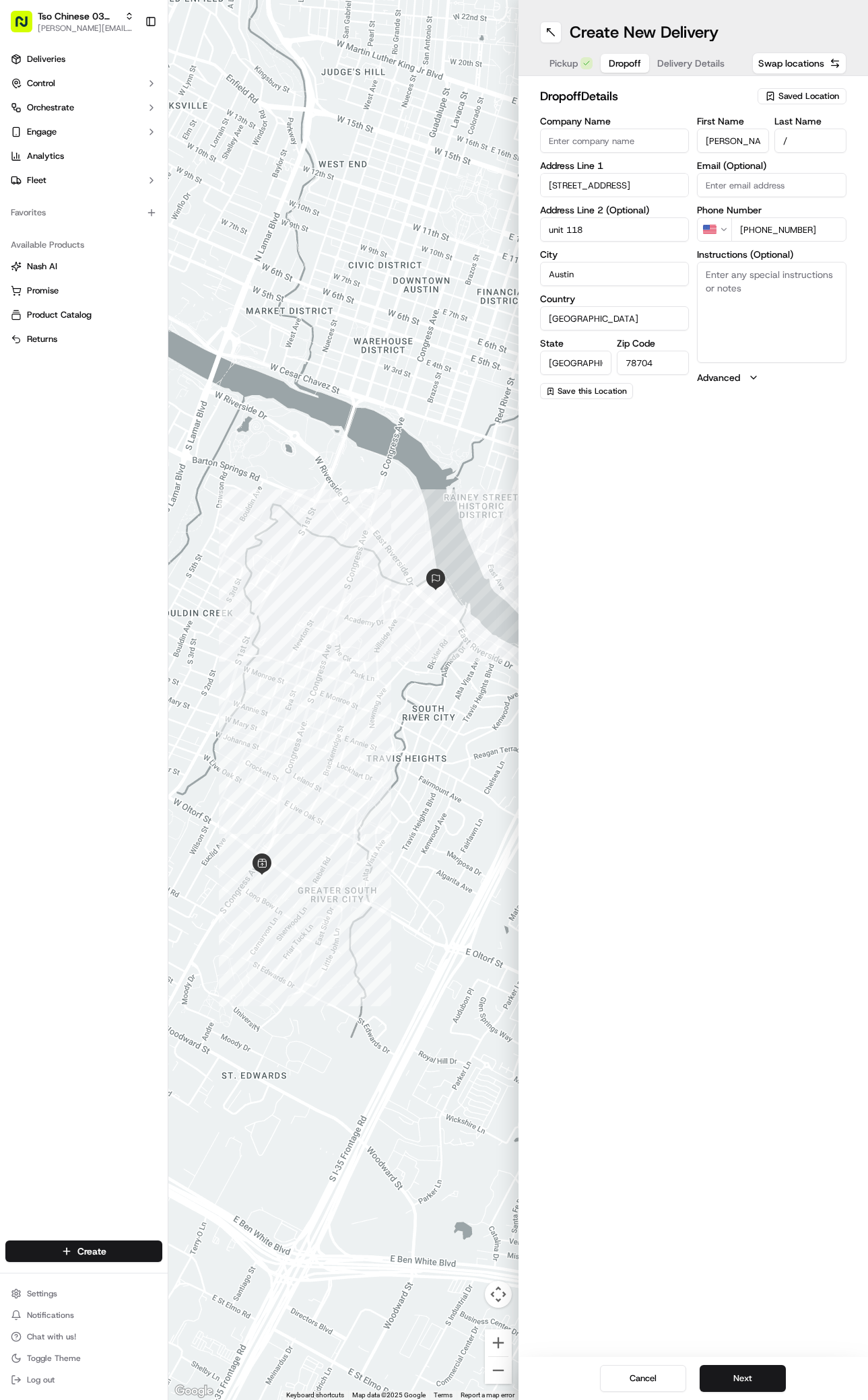
type input "unit 118"
click at [804, 323] on textarea "Instructions (Optional)" at bounding box center [772, 312] width 150 height 101
paste textarea "Gate code 1741 Go straight through gate. Right when possible. Then Right again …"
type textarea "Gate code 1741 Go straight through gate. Right when possible. Then Right again …"
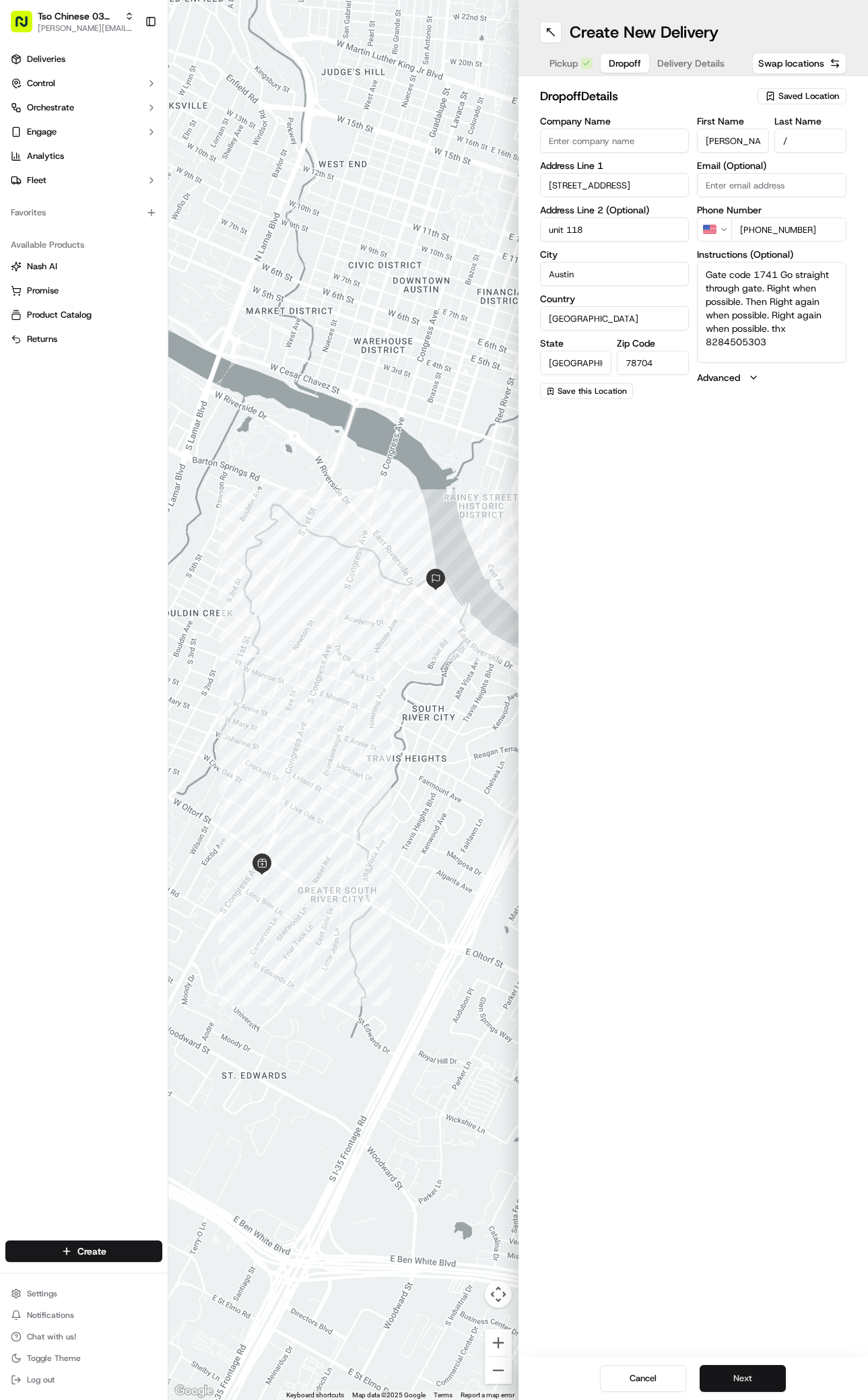
click at [759, 1371] on button "Next" at bounding box center [743, 1379] width 86 height 27
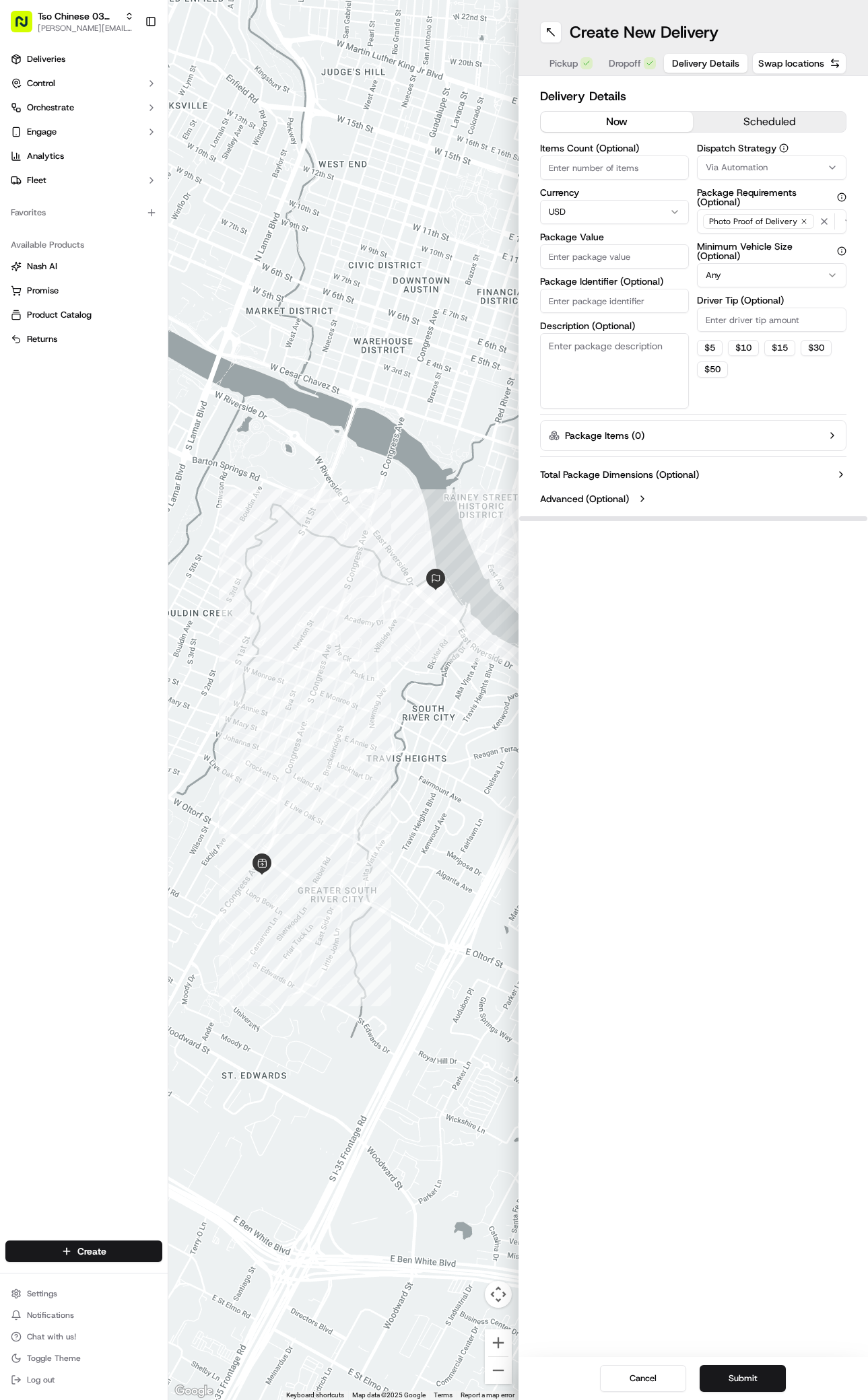
click at [786, 161] on button "Via Automation" at bounding box center [772, 167] width 150 height 25
click at [706, 235] on span "TsoCo Strategy" at bounding box center [779, 241] width 165 height 12
click at [817, 386] on html "Tso Chinese 03 TsoCo [PERSON_NAME][EMAIL_ADDRESS][DOMAIN_NAME] Toggle Sidebar D…" at bounding box center [434, 700] width 868 height 1400
click at [804, 326] on input "Driver Tip (Optional)" at bounding box center [772, 320] width 150 height 25
type input "2"
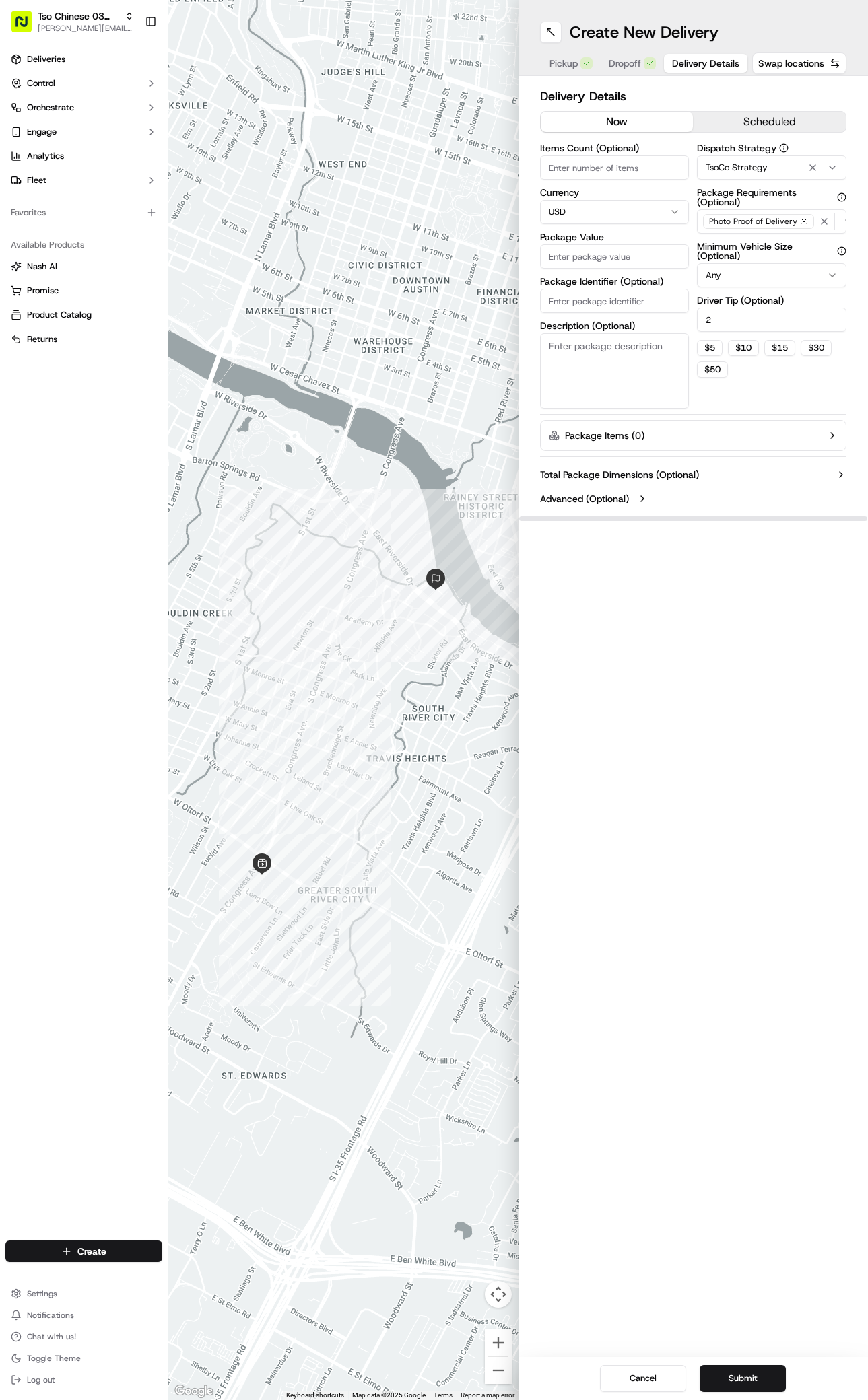
click at [554, 241] on label "Package Value" at bounding box center [614, 237] width 150 height 9
click at [554, 244] on input "Package Value" at bounding box center [614, 256] width 150 height 25
type input "51.26"
click at [654, 303] on input "Package Identifier (Optional)" at bounding box center [614, 301] width 150 height 25
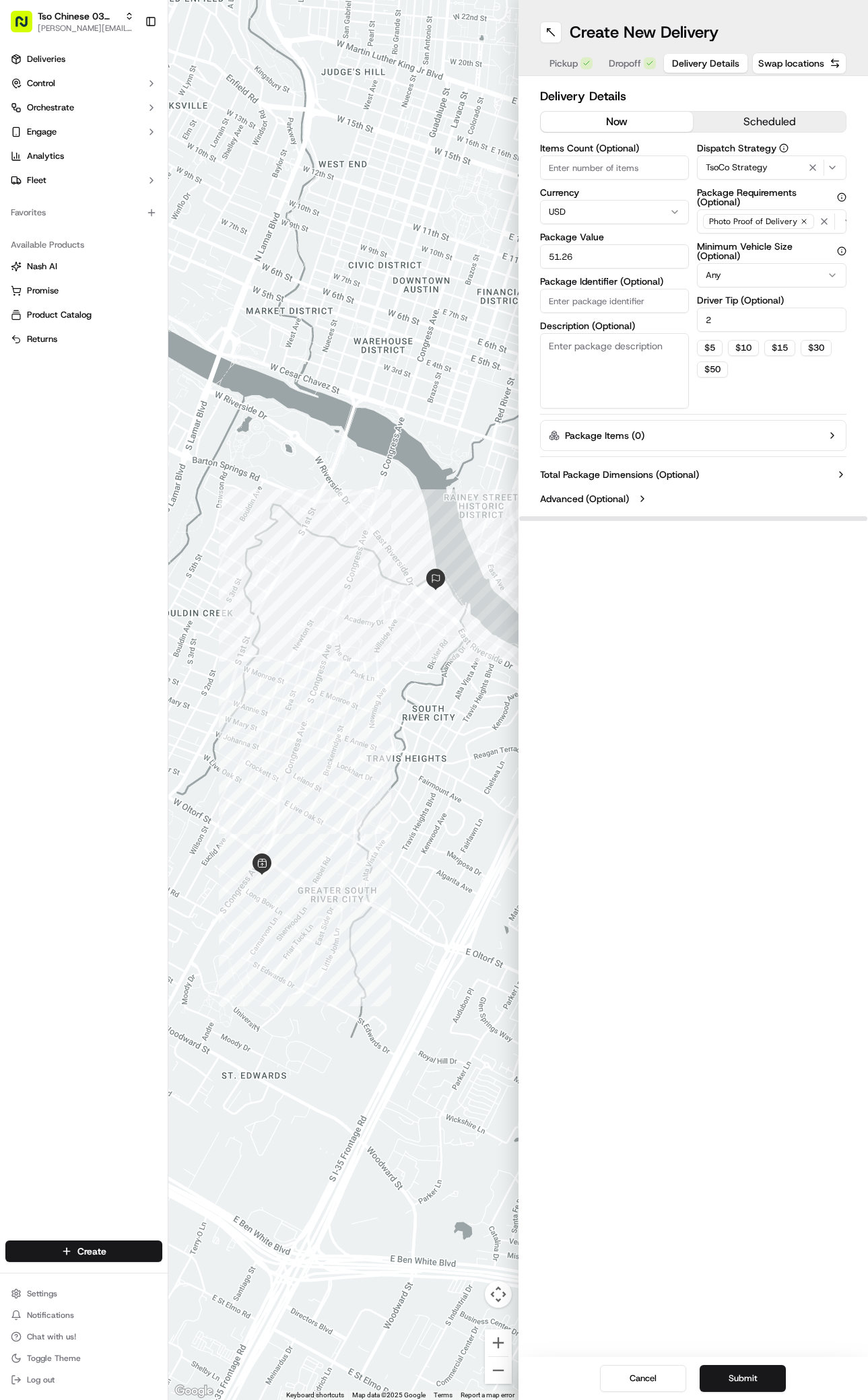
paste input "#QU38LF6"
type input "#QU38LF6"
click at [745, 1174] on div "Create New Delivery Pickup Dropoff Delivery Details Swap locations Delivery Det…" at bounding box center [693, 700] width 350 height 1400
click at [749, 1383] on button "Submit" at bounding box center [743, 1379] width 86 height 27
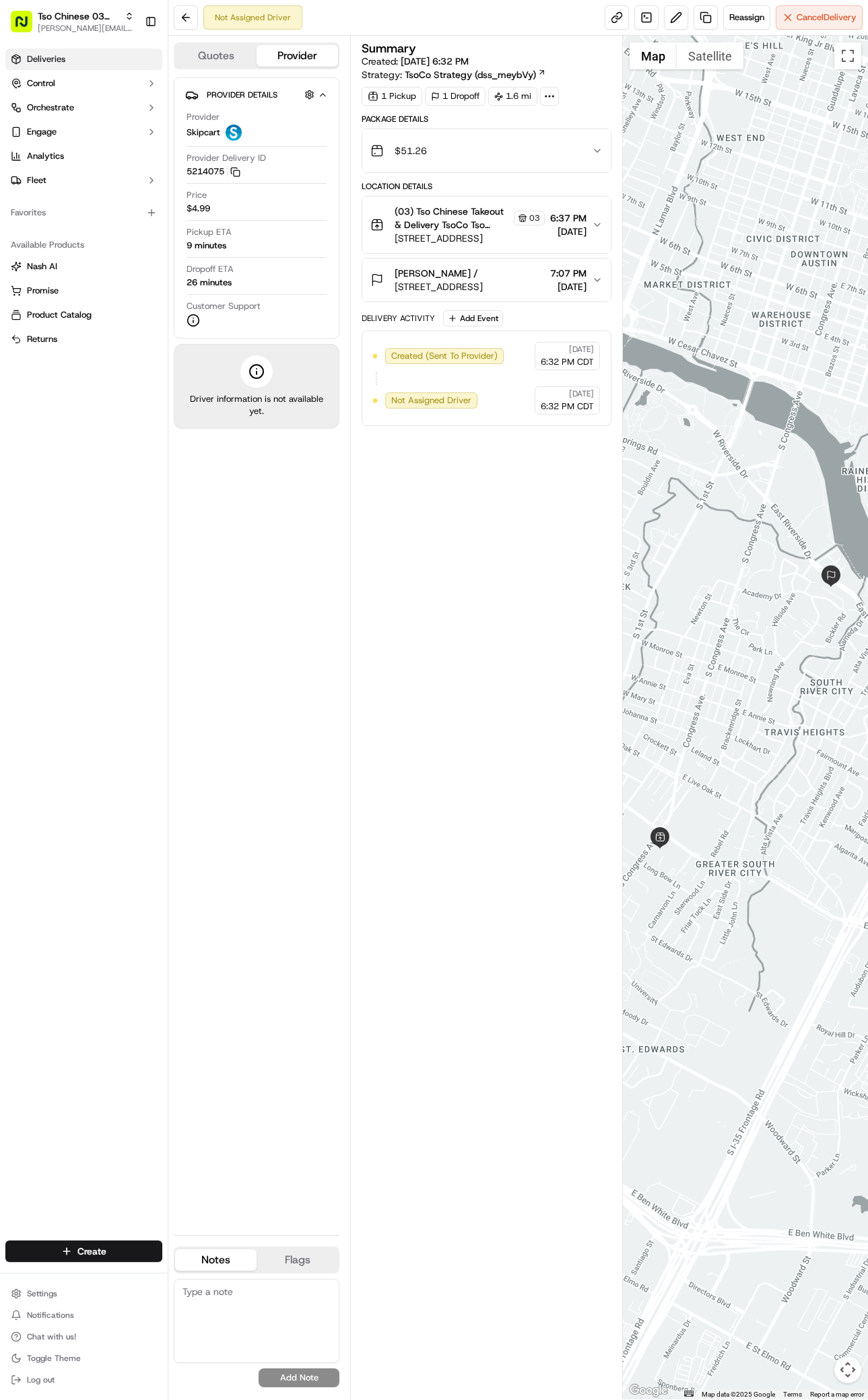
click at [49, 58] on span "Deliveries" at bounding box center [46, 59] width 38 height 12
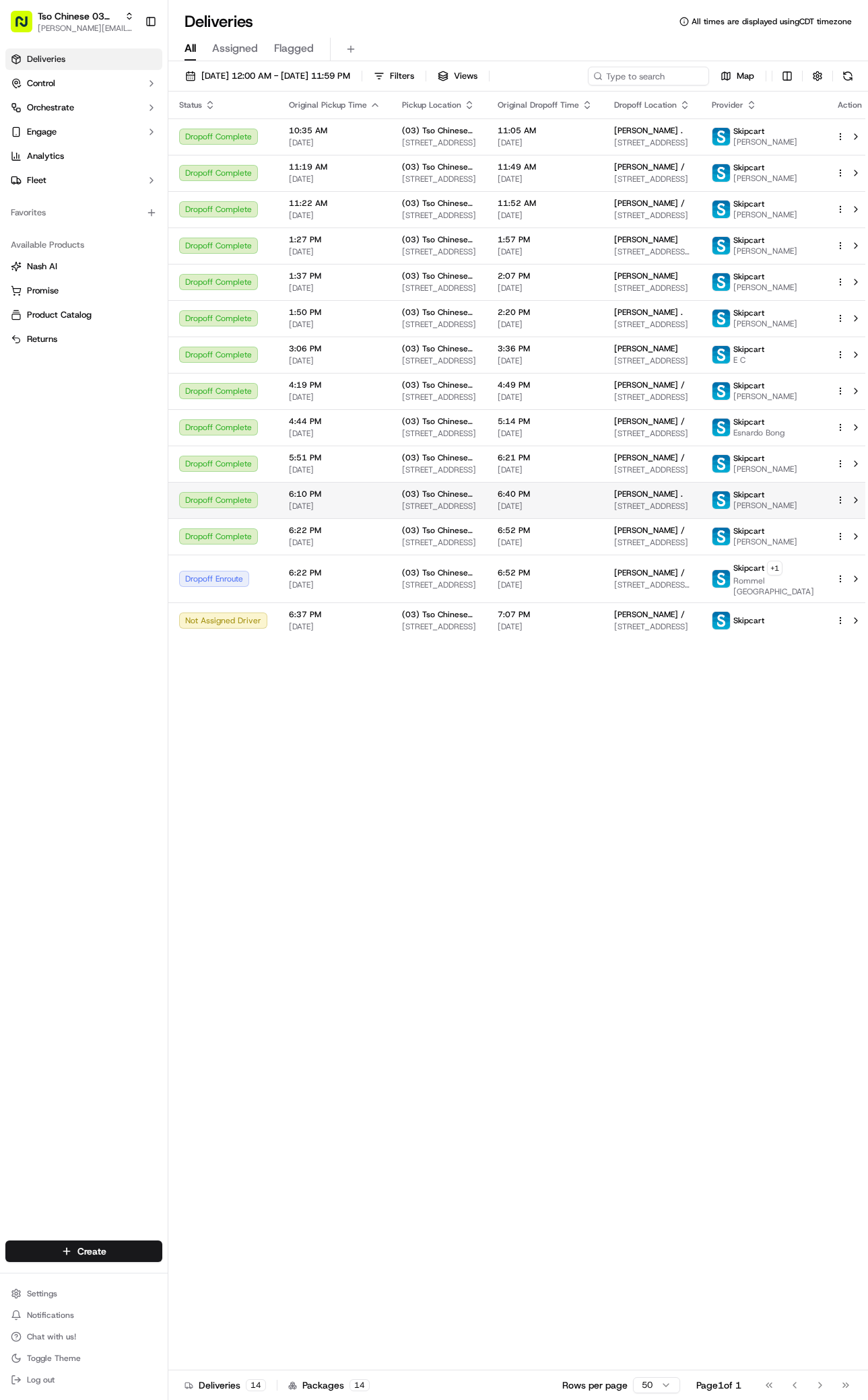
click at [691, 500] on div "[PERSON_NAME] ." at bounding box center [653, 494] width 76 height 11
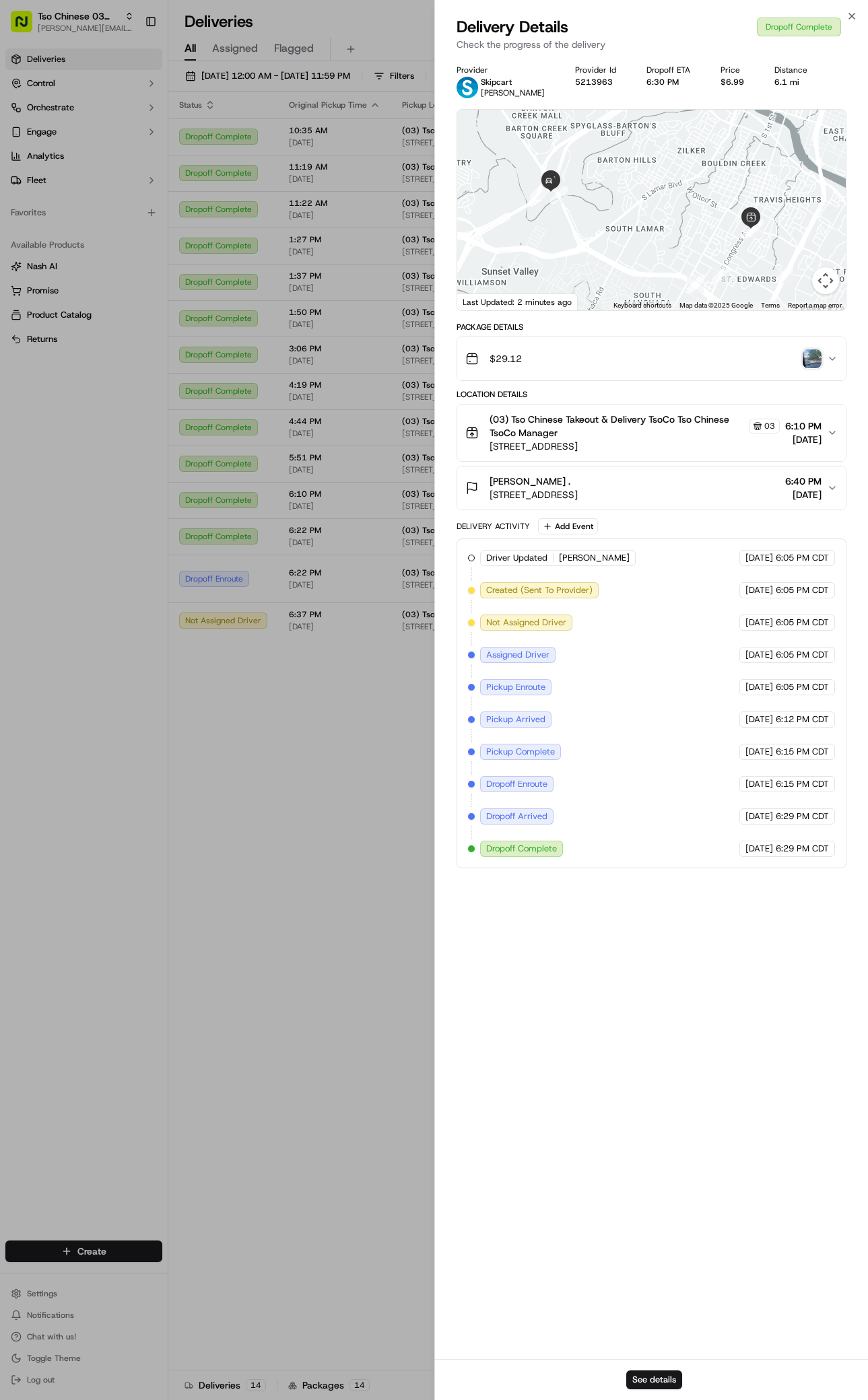
click at [815, 358] on img "button" at bounding box center [812, 359] width 19 height 19
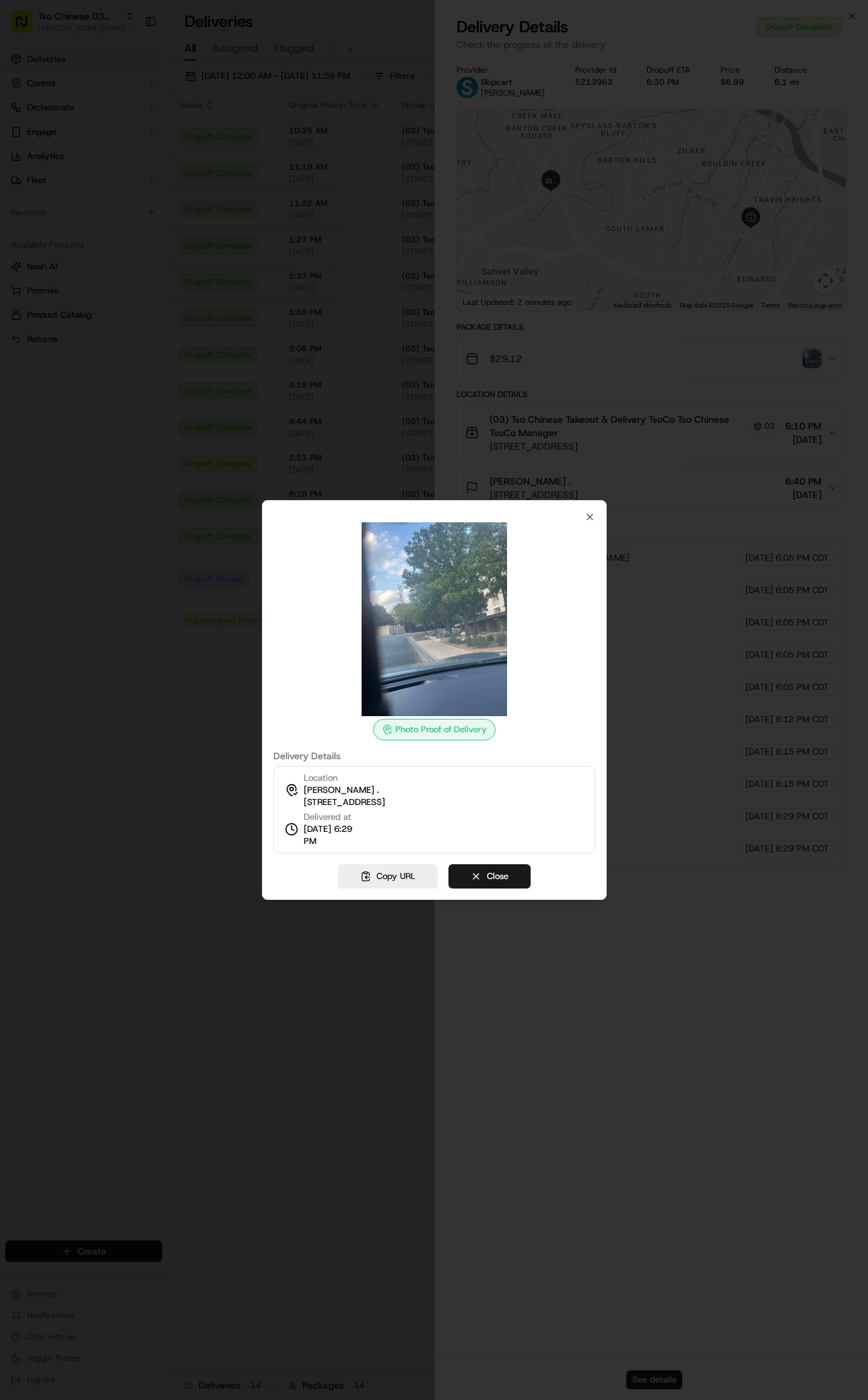
click at [595, 516] on div "Photo Proof of Delivery Delivery Details Location Bailey Fredlund . 3711 South …" at bounding box center [434, 700] width 344 height 400
click at [590, 514] on icon "button" at bounding box center [590, 517] width 11 height 11
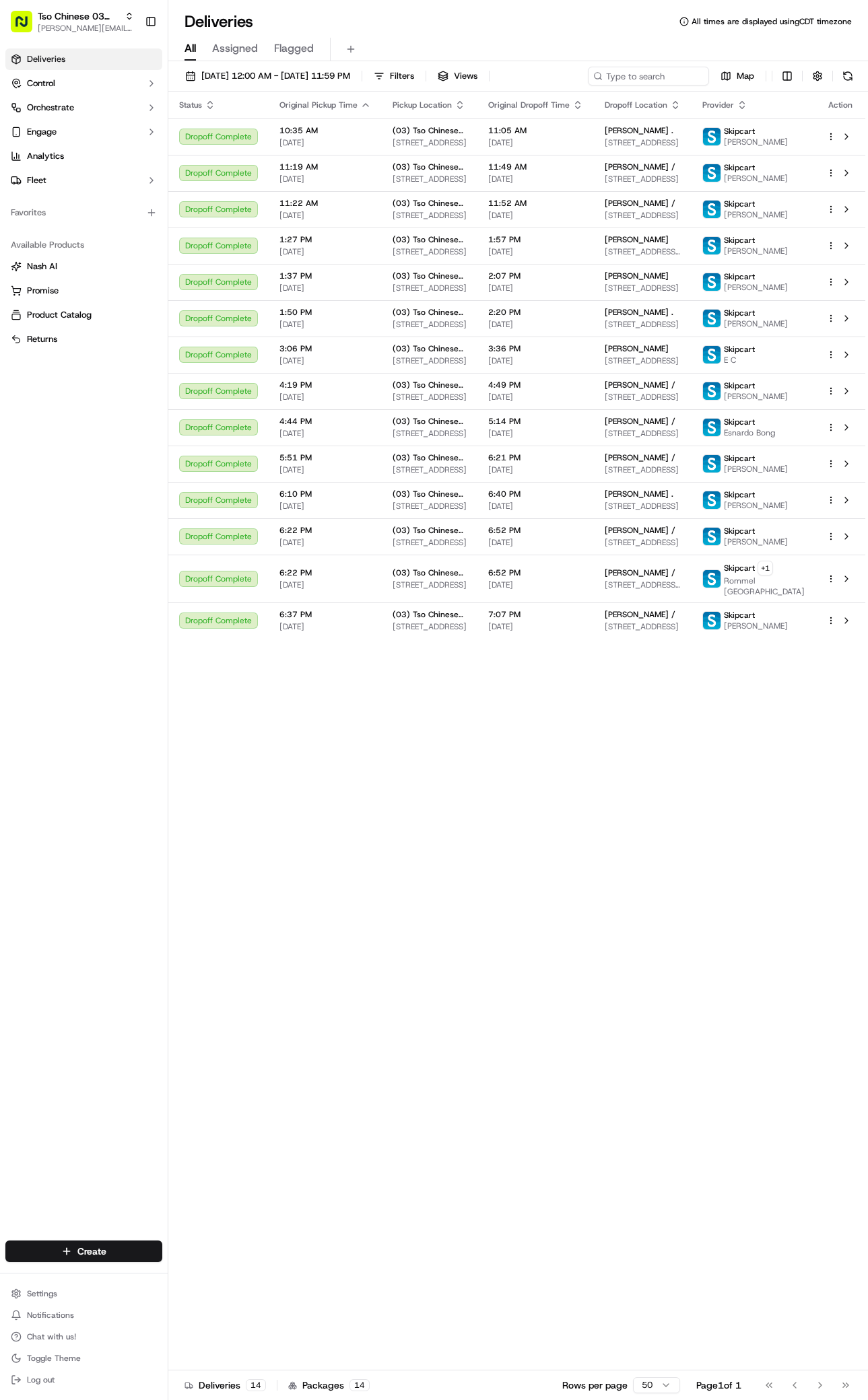
click at [605, 1038] on div "Status Original Pickup Time Pickup Location Original Dropoff Time Dropoff Locat…" at bounding box center [516, 731] width 697 height 1279
click at [111, 1254] on html "Tso Chinese 03 TsoCo antonia@tsochinese.com Toggle Sidebar Deliveries Control O…" at bounding box center [434, 700] width 868 height 1400
click at [189, 1267] on link "Delivery" at bounding box center [243, 1276] width 150 height 25
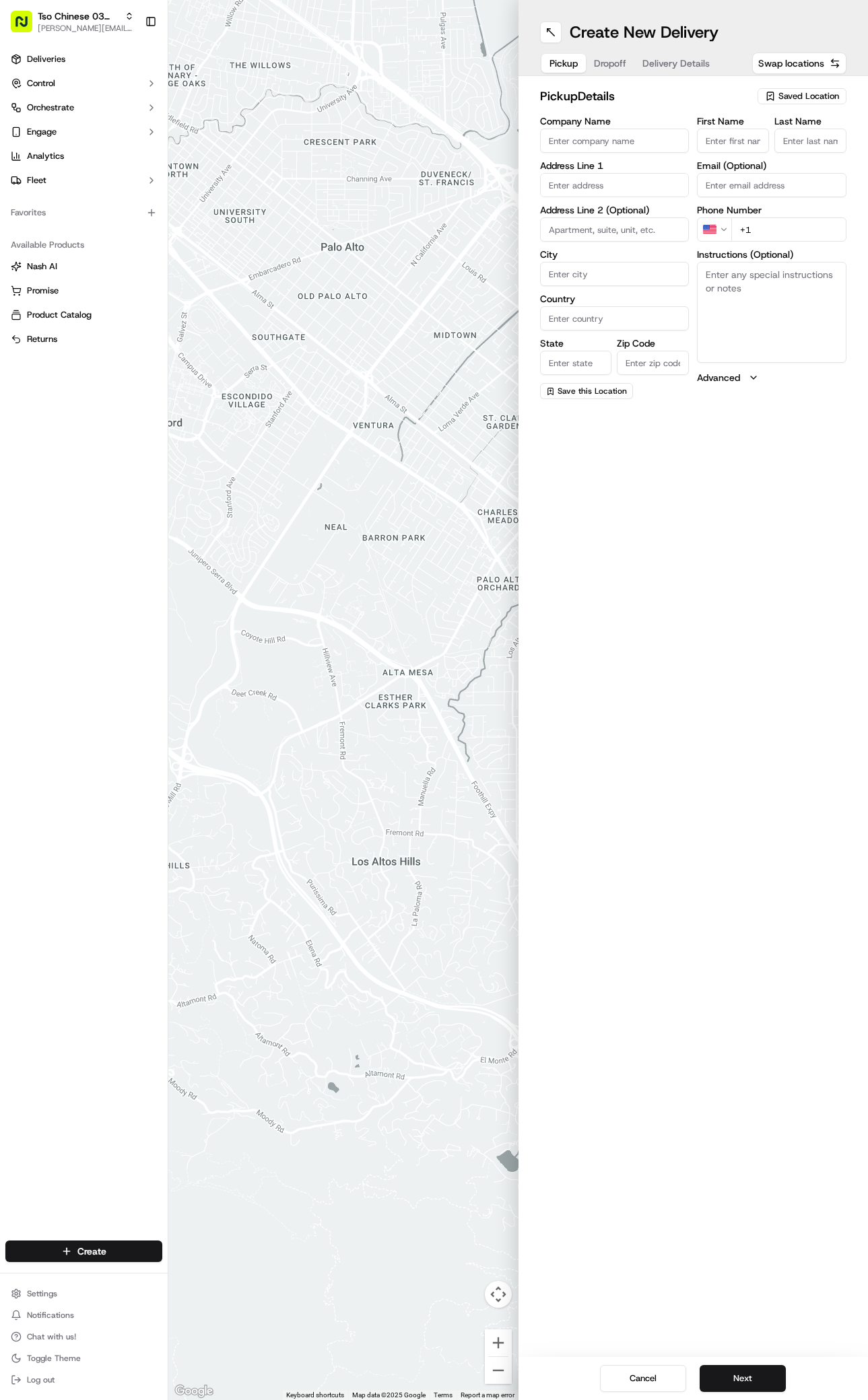
click at [838, 88] on div "Saved Location" at bounding box center [803, 96] width 89 height 16
click at [793, 141] on span "(03) Tso Chinese Takeout & Delivery TsoCo (03)" at bounding box center [779, 153] width 165 height 25
type input "(03) Tso Chinese Takeout & Delivery TsoCo"
type input "Ste F"
type input "Austin"
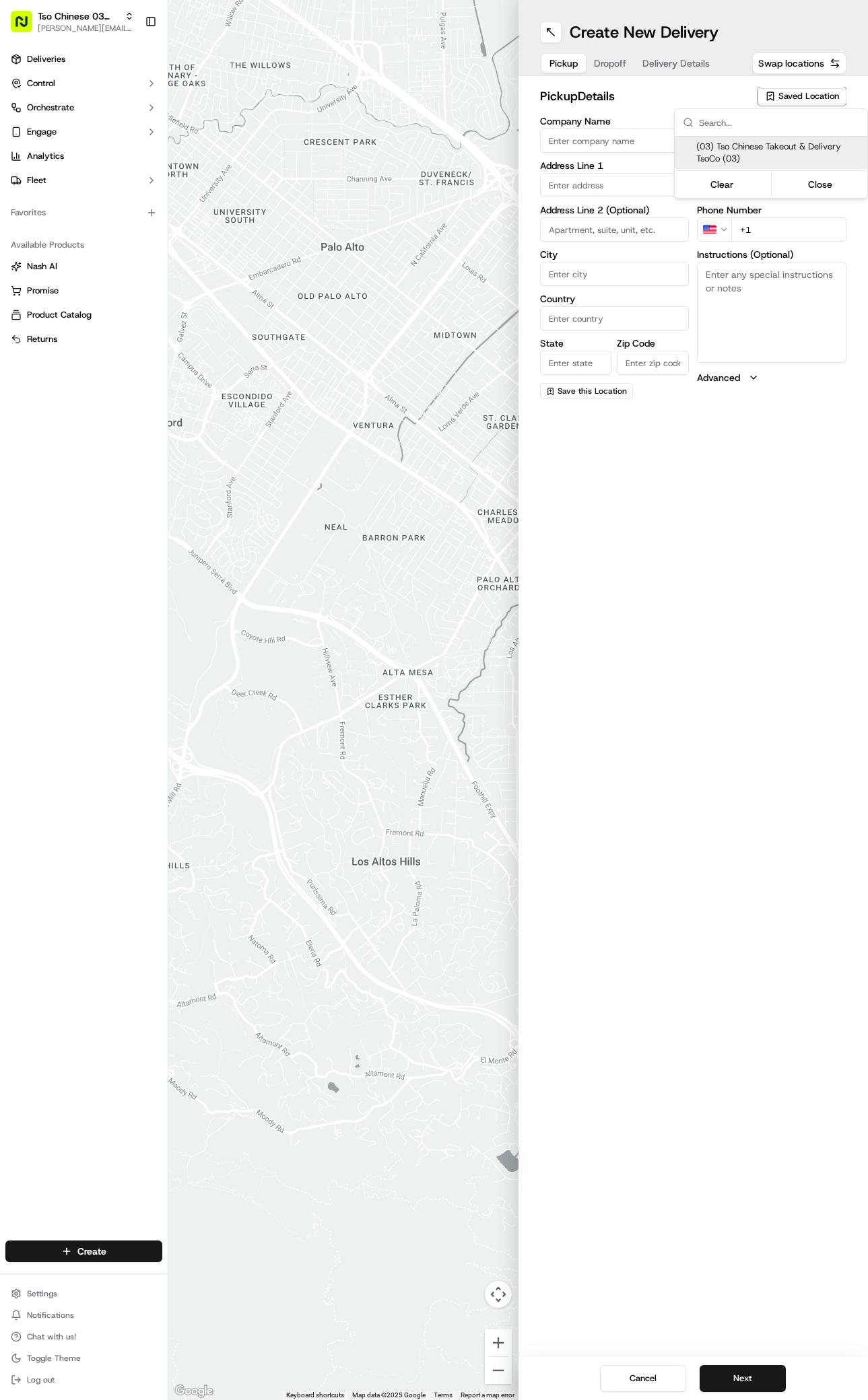
type input "US"
type input "[GEOGRAPHIC_DATA]"
type input "78704"
type input "Tso Chinese"
type input "TsoCo Manager"
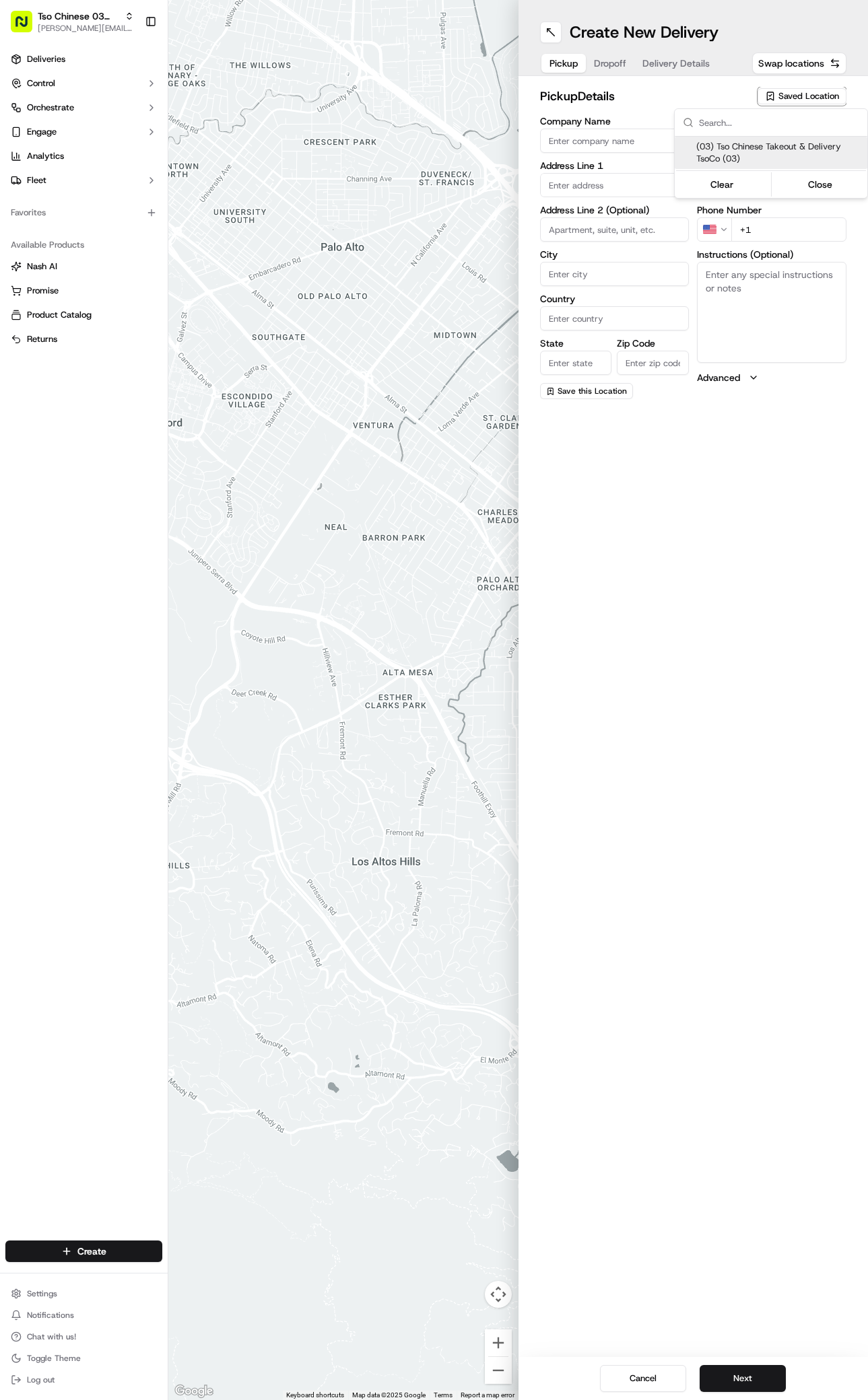
type input "[EMAIL_ADDRESS][DOMAIN_NAME]"
type input "[PHONE_NUMBER]"
type textarea "Submit a picture displaying address & food as Proof of Delivery. Envía una foto…"
type input "[STREET_ADDRESS]"
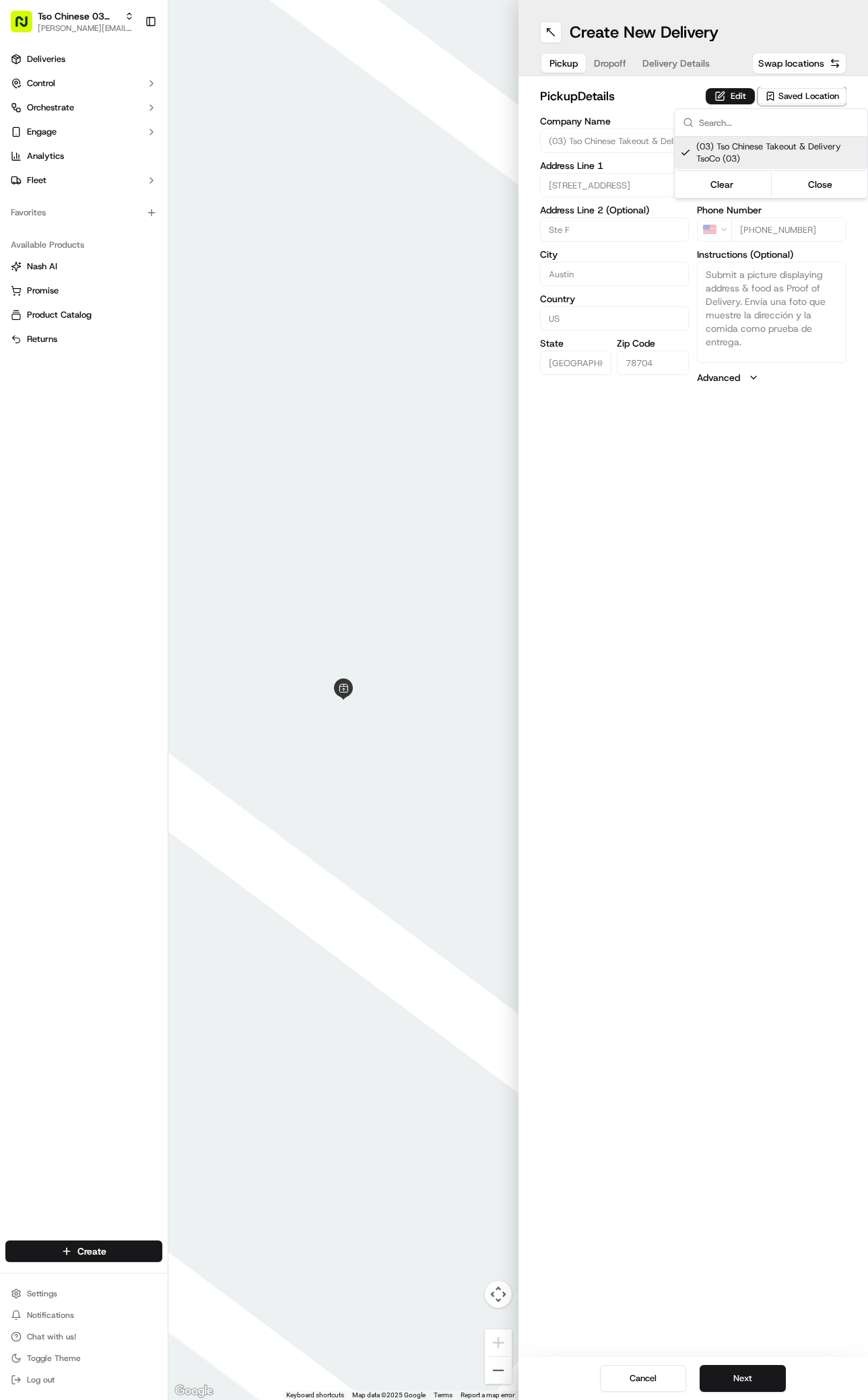
click at [708, 654] on html "Tso Chinese 03 TsoCo [PERSON_NAME][EMAIL_ADDRESS][DOMAIN_NAME] Toggle Sidebar D…" at bounding box center [434, 700] width 868 height 1400
click at [749, 1378] on button "Next" at bounding box center [743, 1379] width 86 height 27
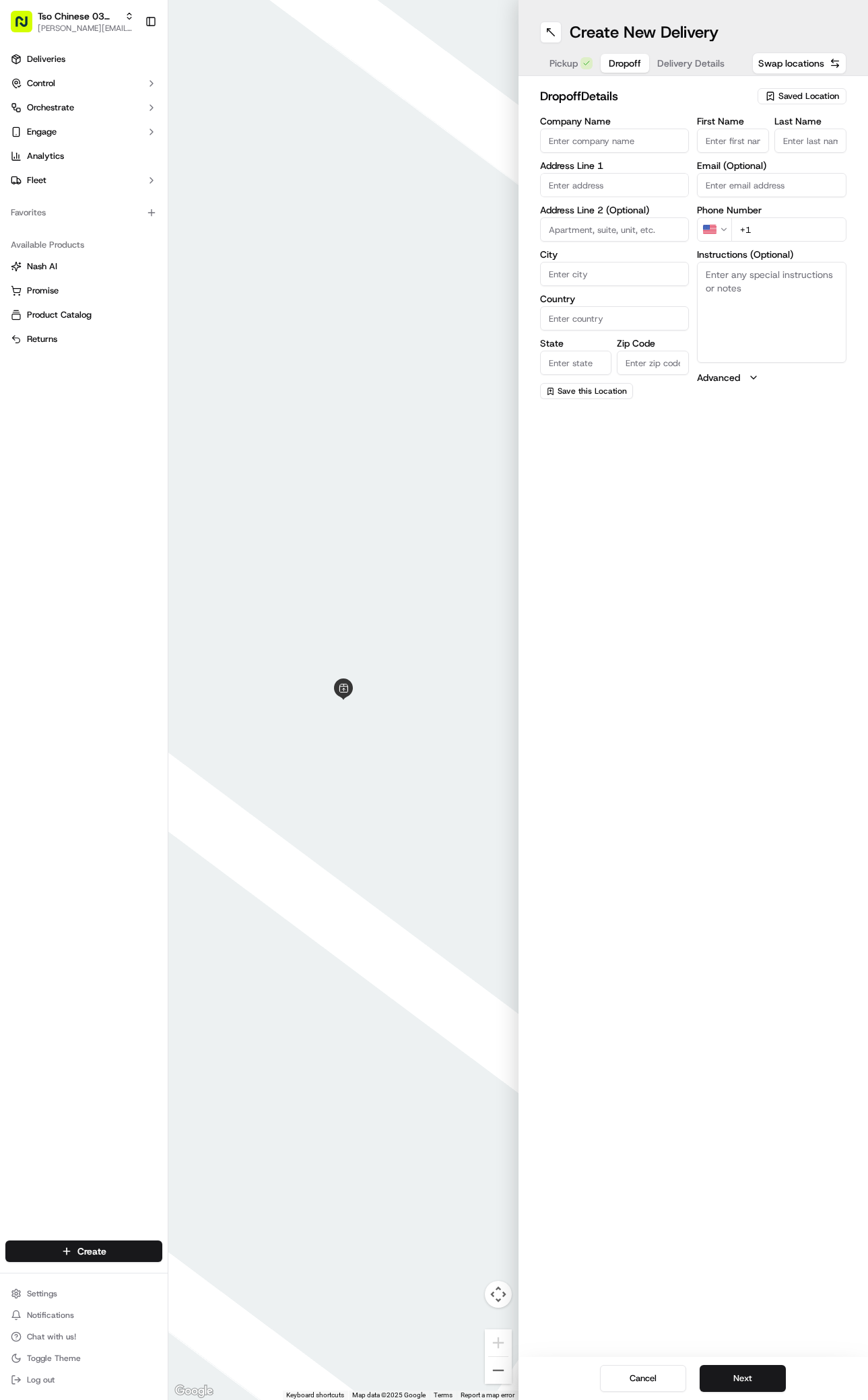
click at [734, 147] on input "First Name" at bounding box center [733, 141] width 72 height 25
paste input "Celeste Menchaca"
type input "Celeste Menchaca"
type input "/"
paste input "737 228 9903"
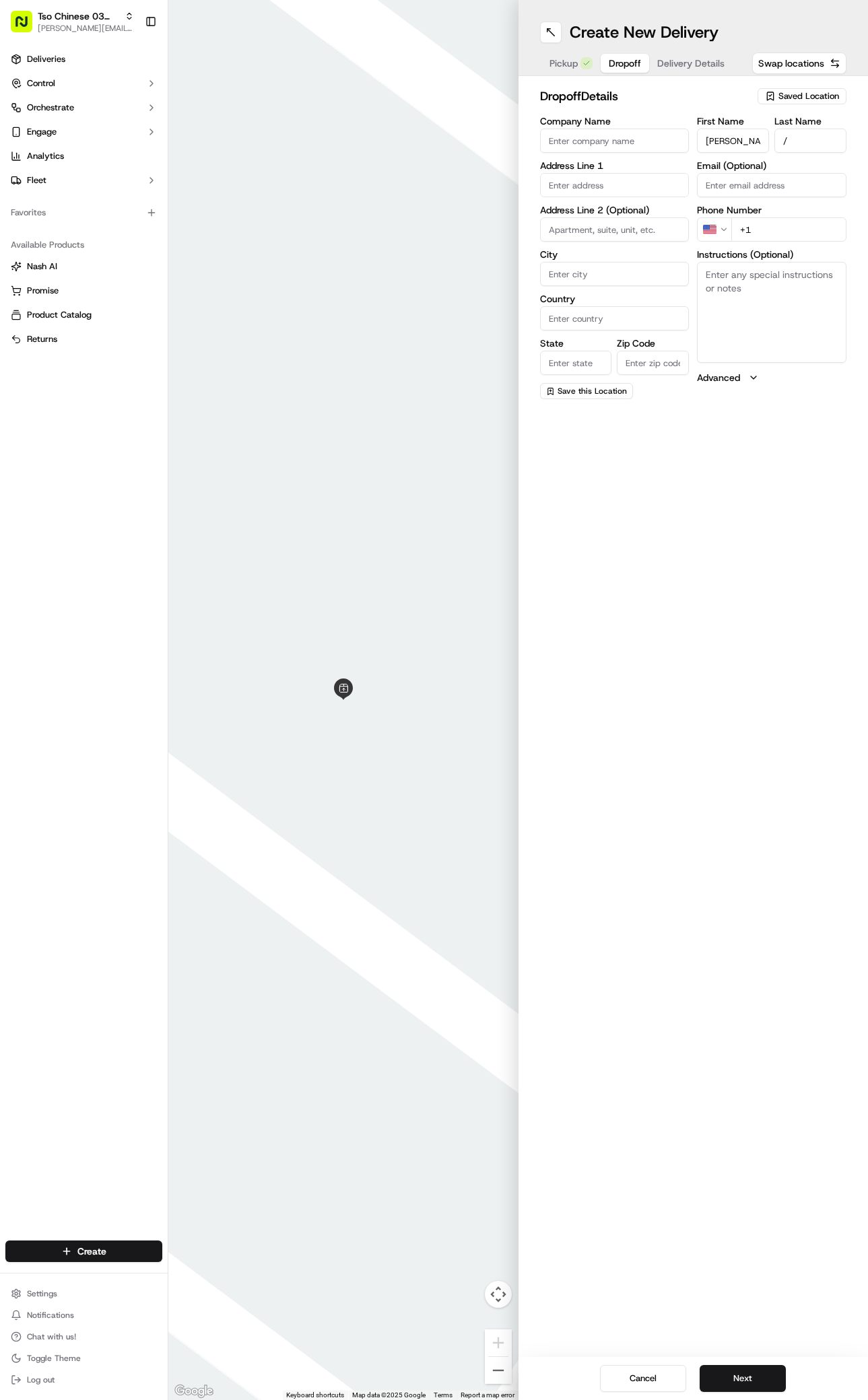
type input "+1 737 228 9903"
paste input "1511 Faro Dr"
click at [584, 220] on div "1511 Faro Drive, Austin, TX" at bounding box center [614, 213] width 143 height 20
type input "1511 Faro Dr, Austin, TX 78741, USA"
type input "Austin"
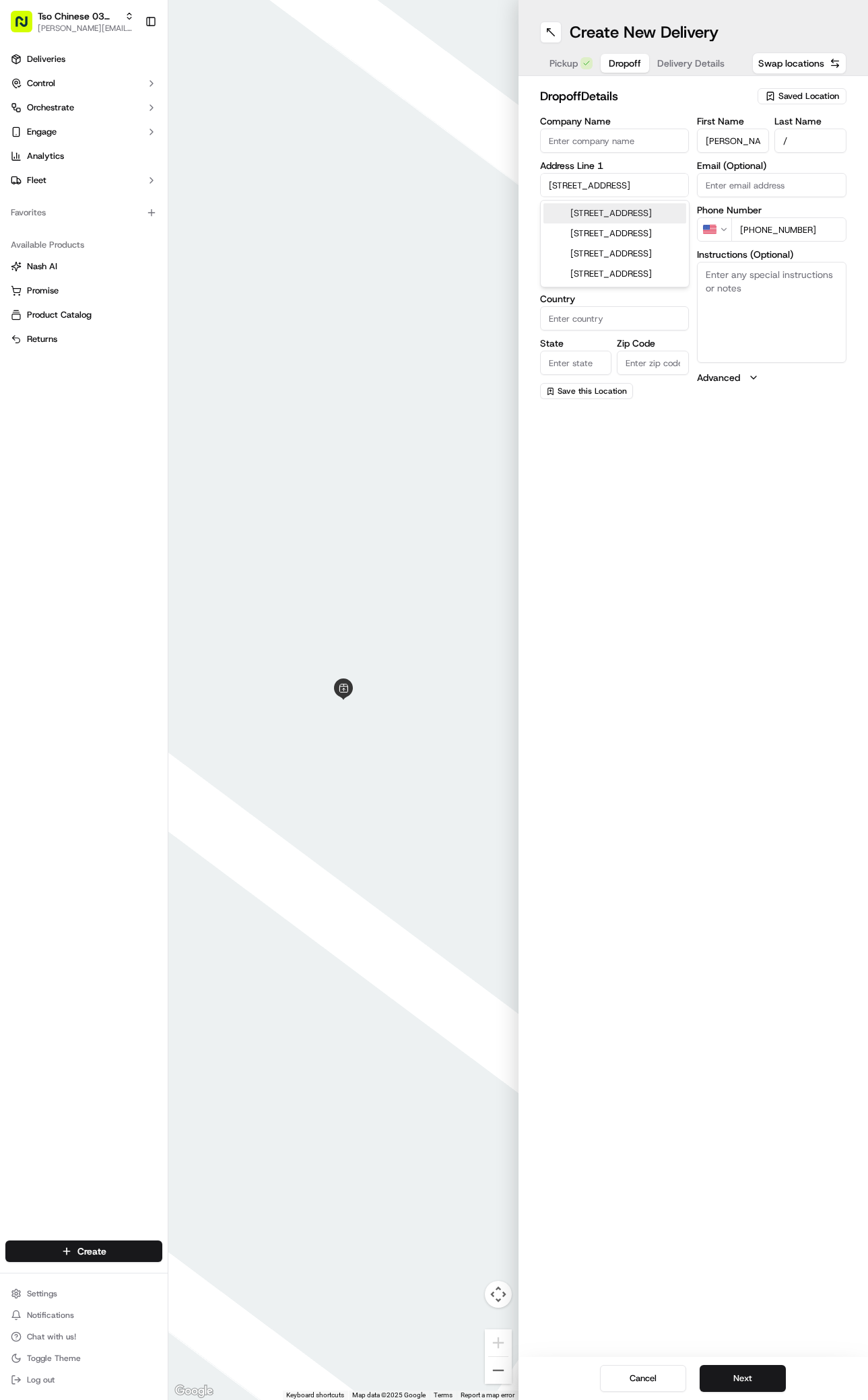
type input "[GEOGRAPHIC_DATA]"
type input "78741"
type input "1511 Faro Drive"
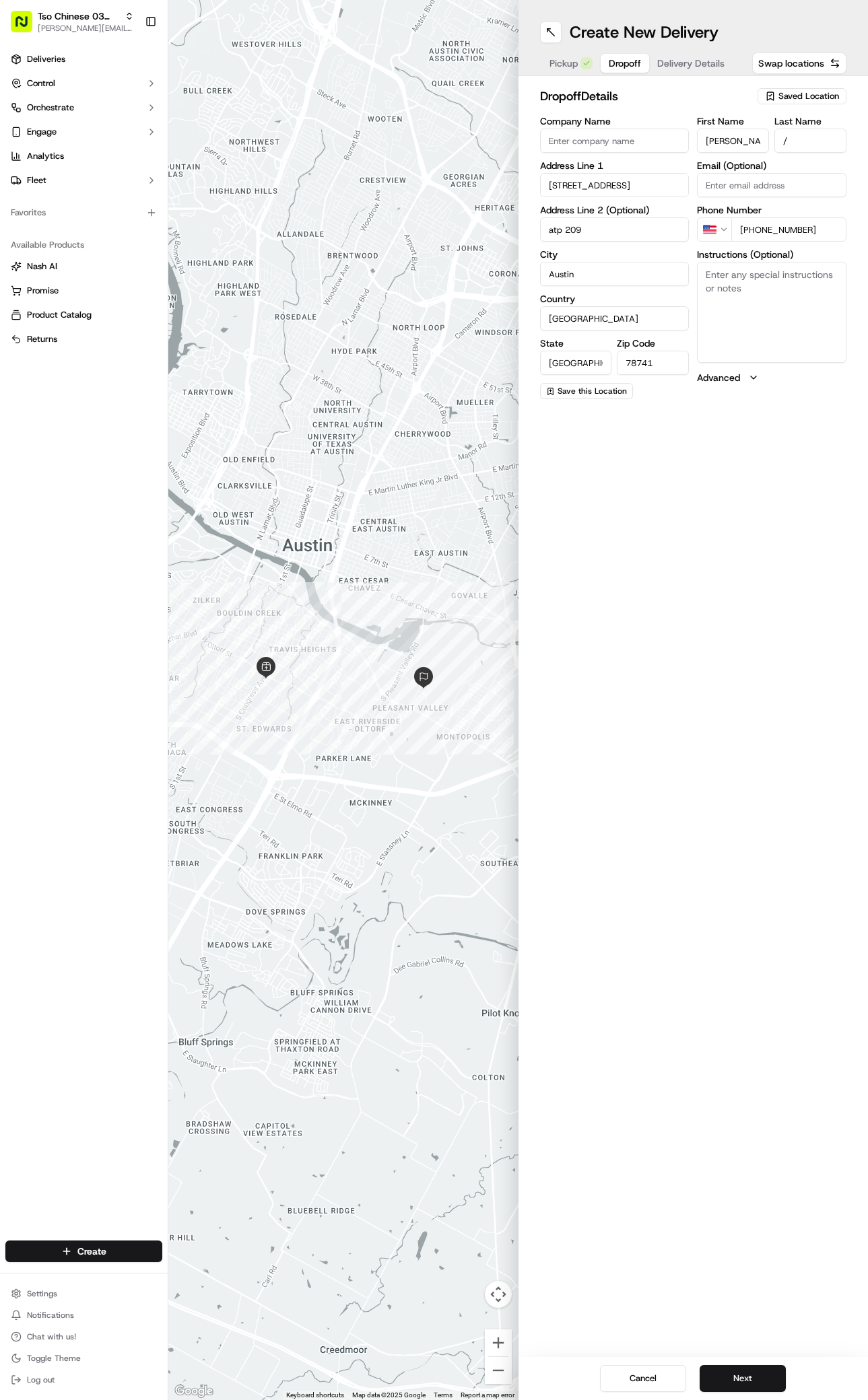
type input "atp 209"
click at [787, 337] on textarea "Instructions (Optional)" at bounding box center [772, 312] width 150 height 101
paste textarea "Company: Wildcreek Apartments"
drag, startPoint x: 752, startPoint y: 273, endPoint x: 655, endPoint y: 272, distance: 97.0
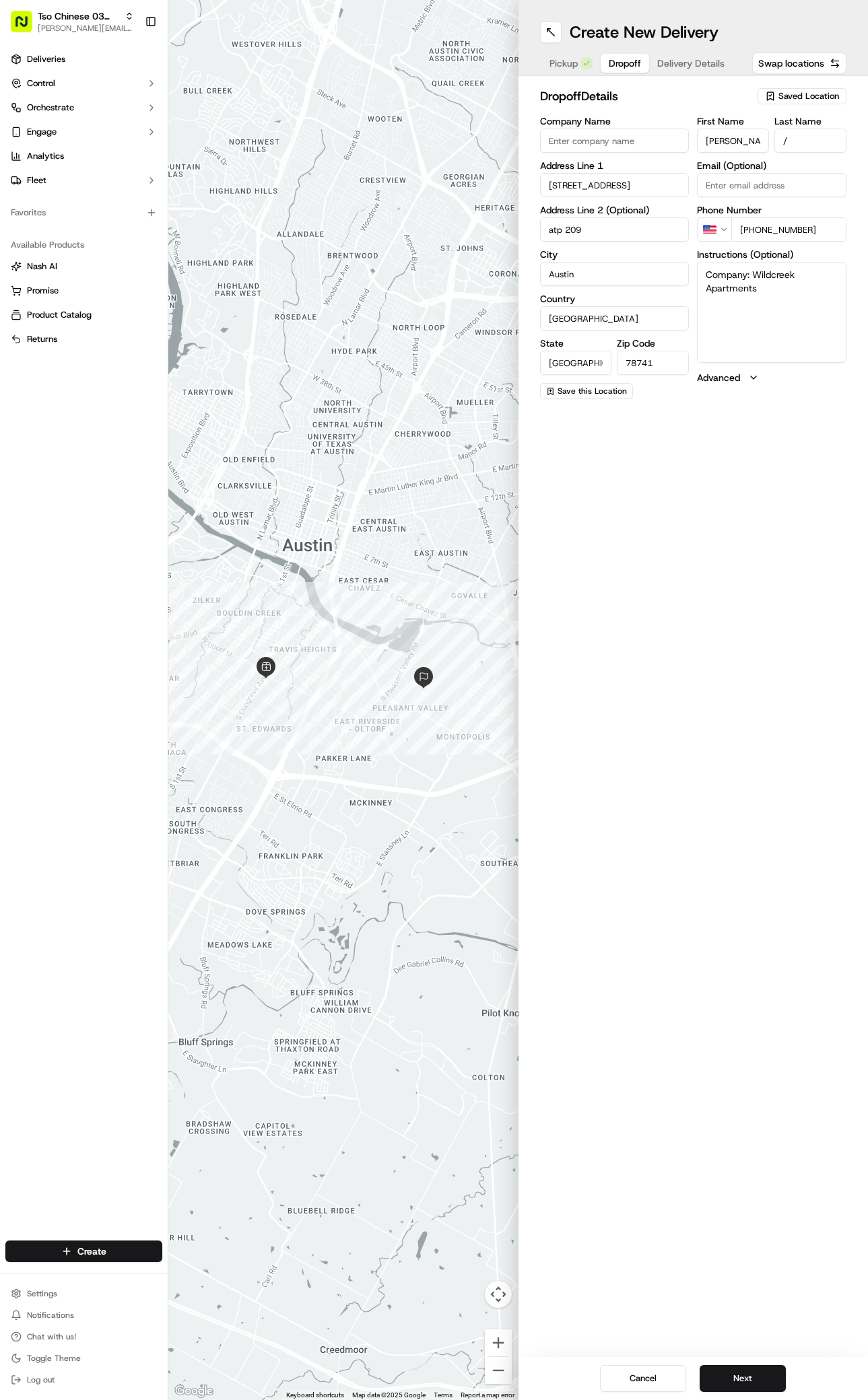
click at [655, 272] on div "Company Name Address Line 1 1511 Faro Drive Address Line 2 (Optional) atp 209 C…" at bounding box center [693, 257] width 307 height 283
click at [821, 272] on textarea "Wildcreek Apartments" at bounding box center [772, 312] width 150 height 101
type textarea "Wildcreek Apartments building T"
click at [746, 1370] on button "Next" at bounding box center [743, 1379] width 86 height 27
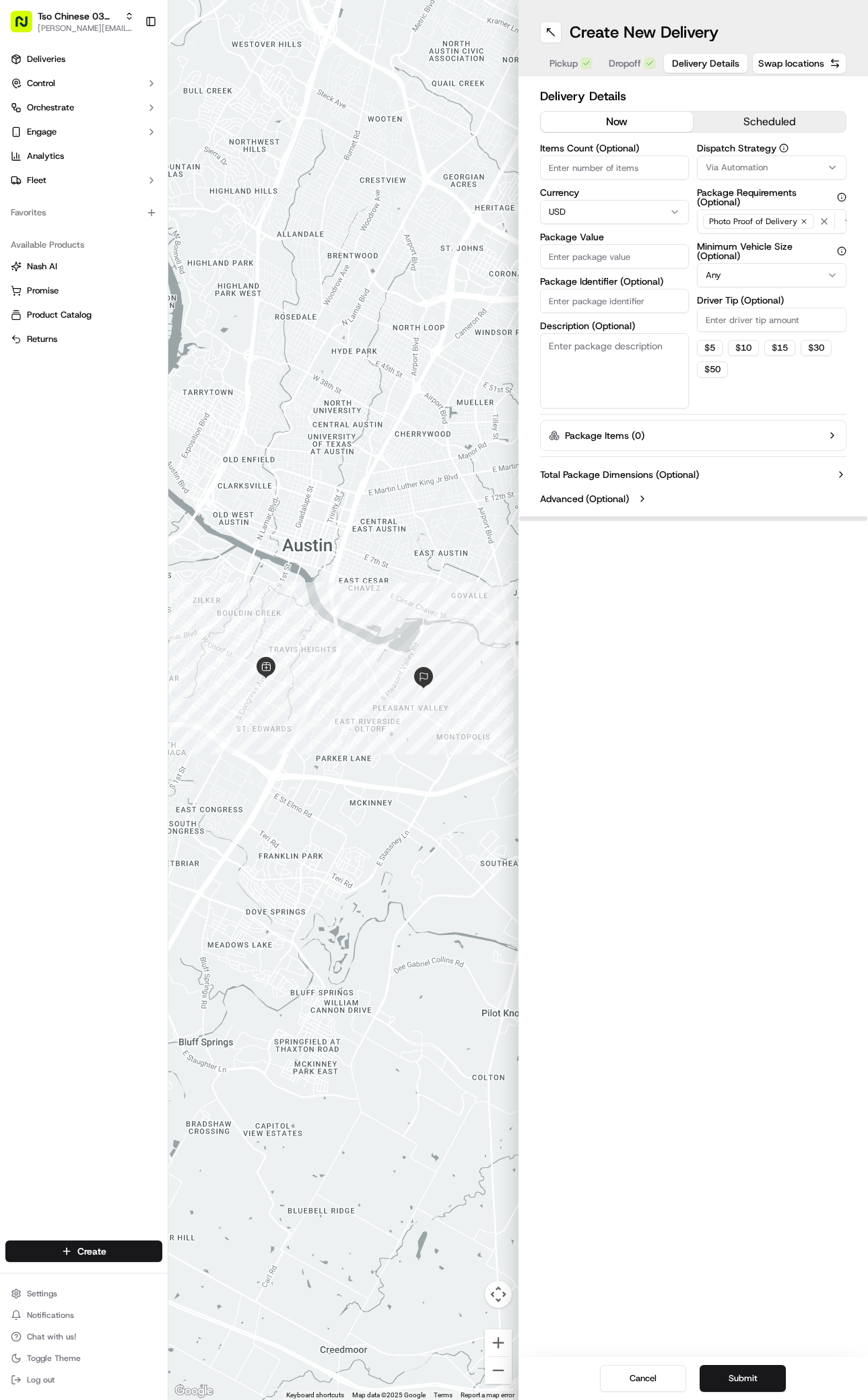
click at [750, 156] on button "Via Automation" at bounding box center [772, 167] width 150 height 25
click at [745, 228] on div "Via Automation" at bounding box center [772, 221] width 193 height 20
click at [744, 236] on span "TsoCo Strategy" at bounding box center [779, 241] width 165 height 12
click at [805, 406] on html "Tso Chinese 03 TsoCo antonia@tsochinese.com Toggle Sidebar Deliveries Control O…" at bounding box center [434, 700] width 868 height 1400
click at [792, 305] on div "Driver Tip (Optional)" at bounding box center [772, 313] width 150 height 36
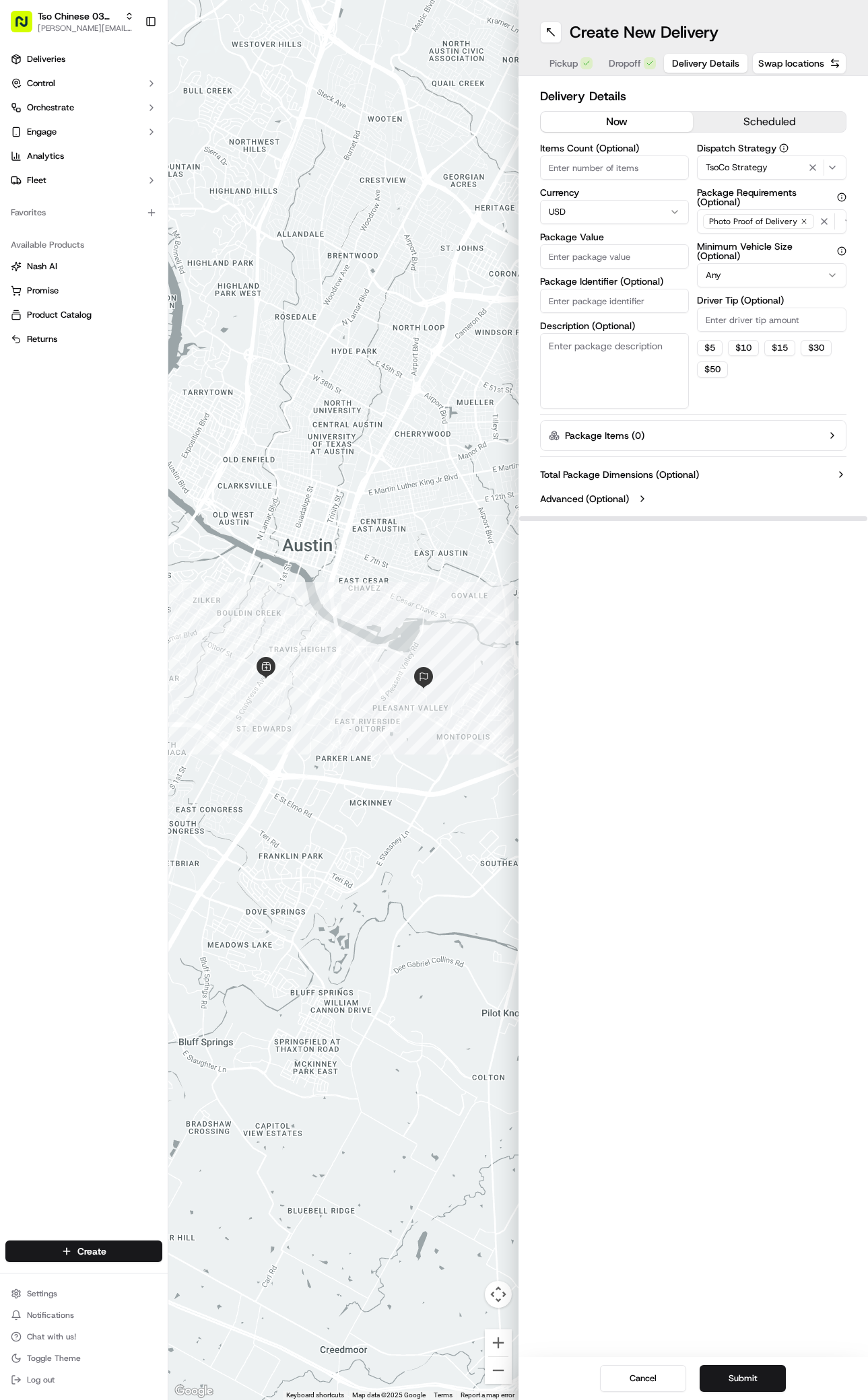
click at [792, 322] on input "Driver Tip (Optional)" at bounding box center [772, 320] width 150 height 25
type input "2"
click at [631, 248] on input "Package Value" at bounding box center [614, 256] width 150 height 25
click at [644, 303] on div "Package Identifier (Optional)" at bounding box center [614, 295] width 150 height 36
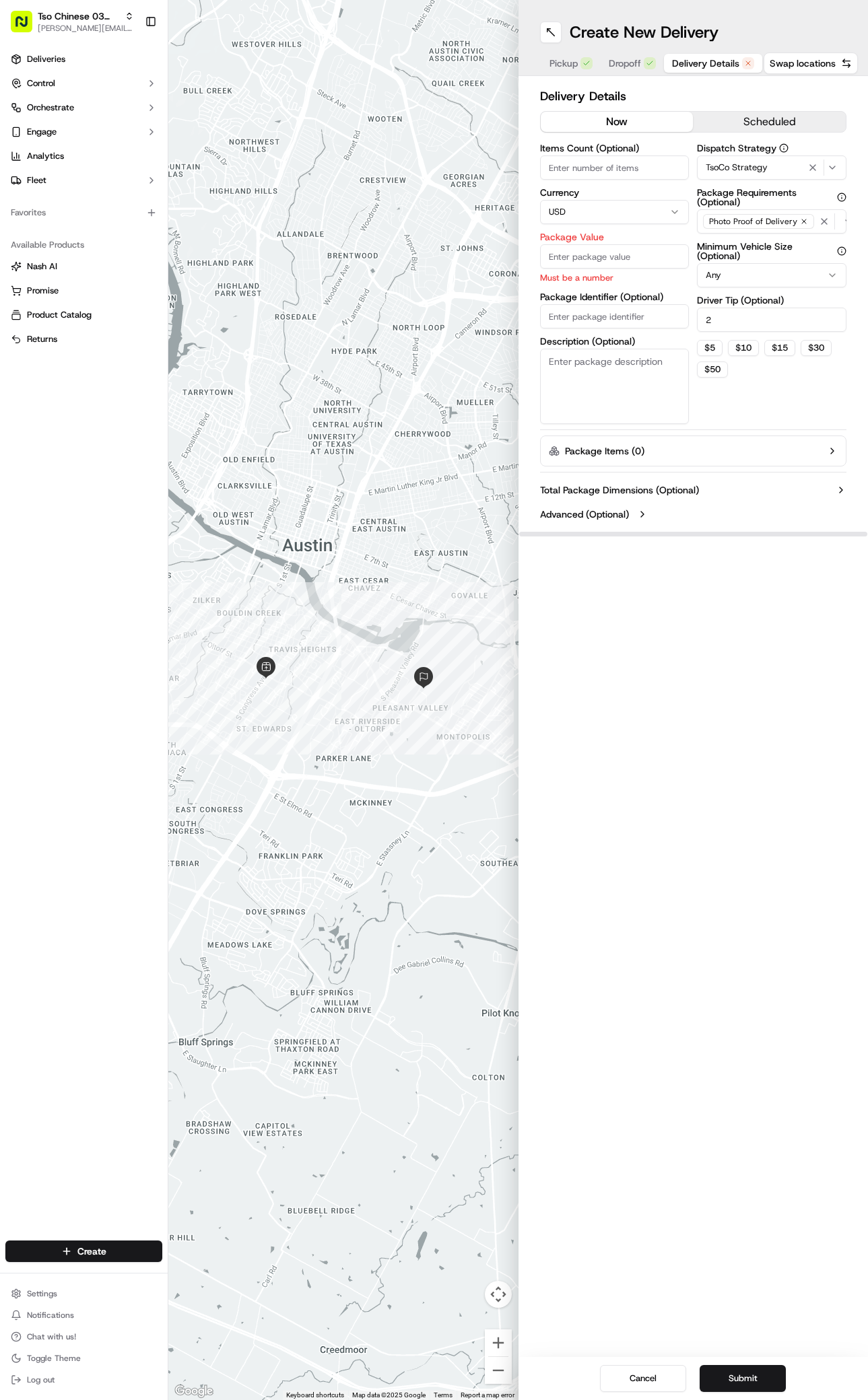
paste input "#IQHRTMN"
type input "#IQHRTMN"
click at [628, 252] on input "Package Value" at bounding box center [614, 256] width 150 height 25
type input "48.55"
click at [743, 1382] on button "Submit" at bounding box center [743, 1379] width 86 height 27
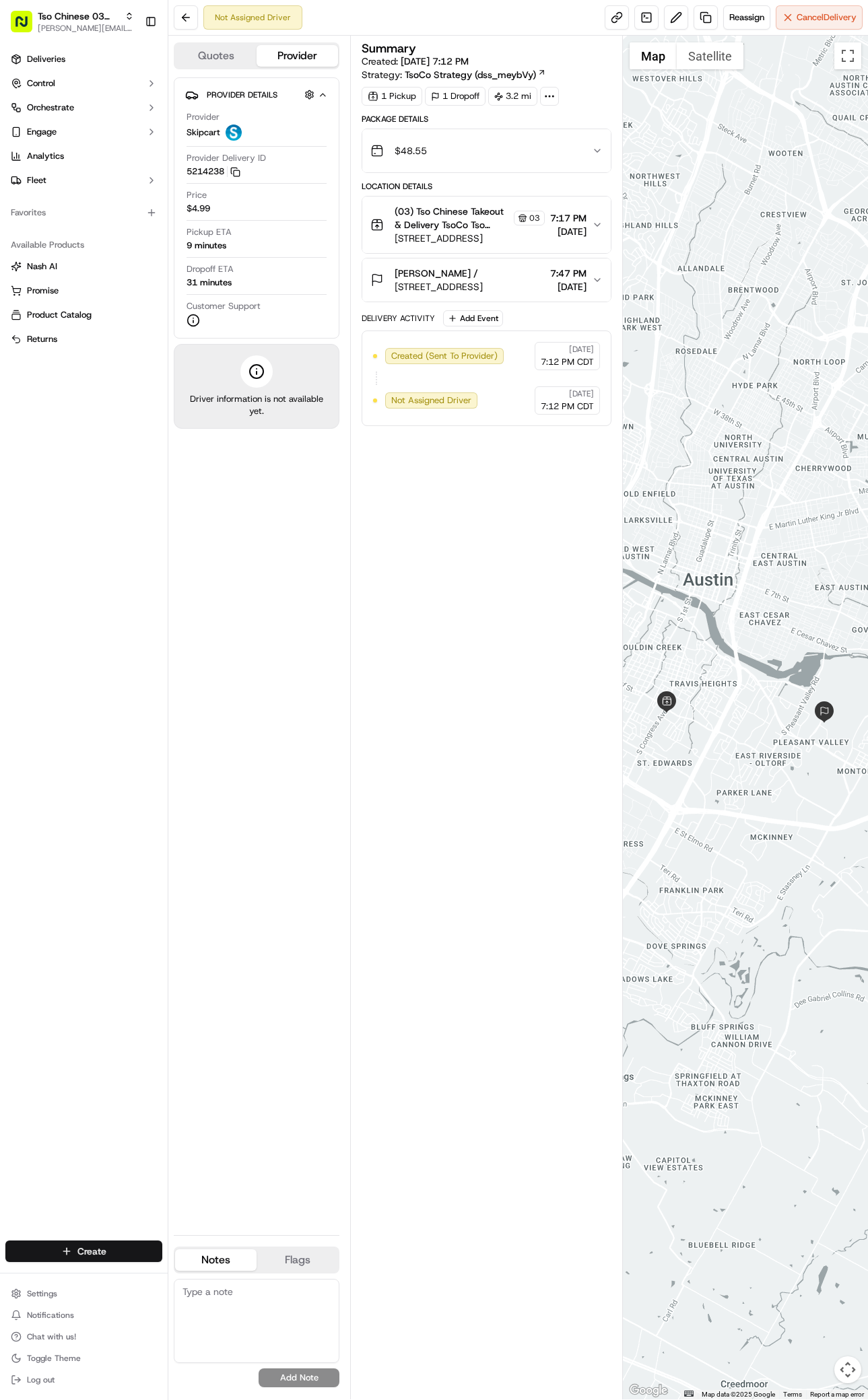
click at [82, 1256] on html "Tso Chinese 03 TsoCo antonia@tsochinese.com Toggle Sidebar Deliveries Control O…" at bounding box center [434, 700] width 868 height 1400
click at [194, 1276] on link "Delivery" at bounding box center [243, 1276] width 150 height 25
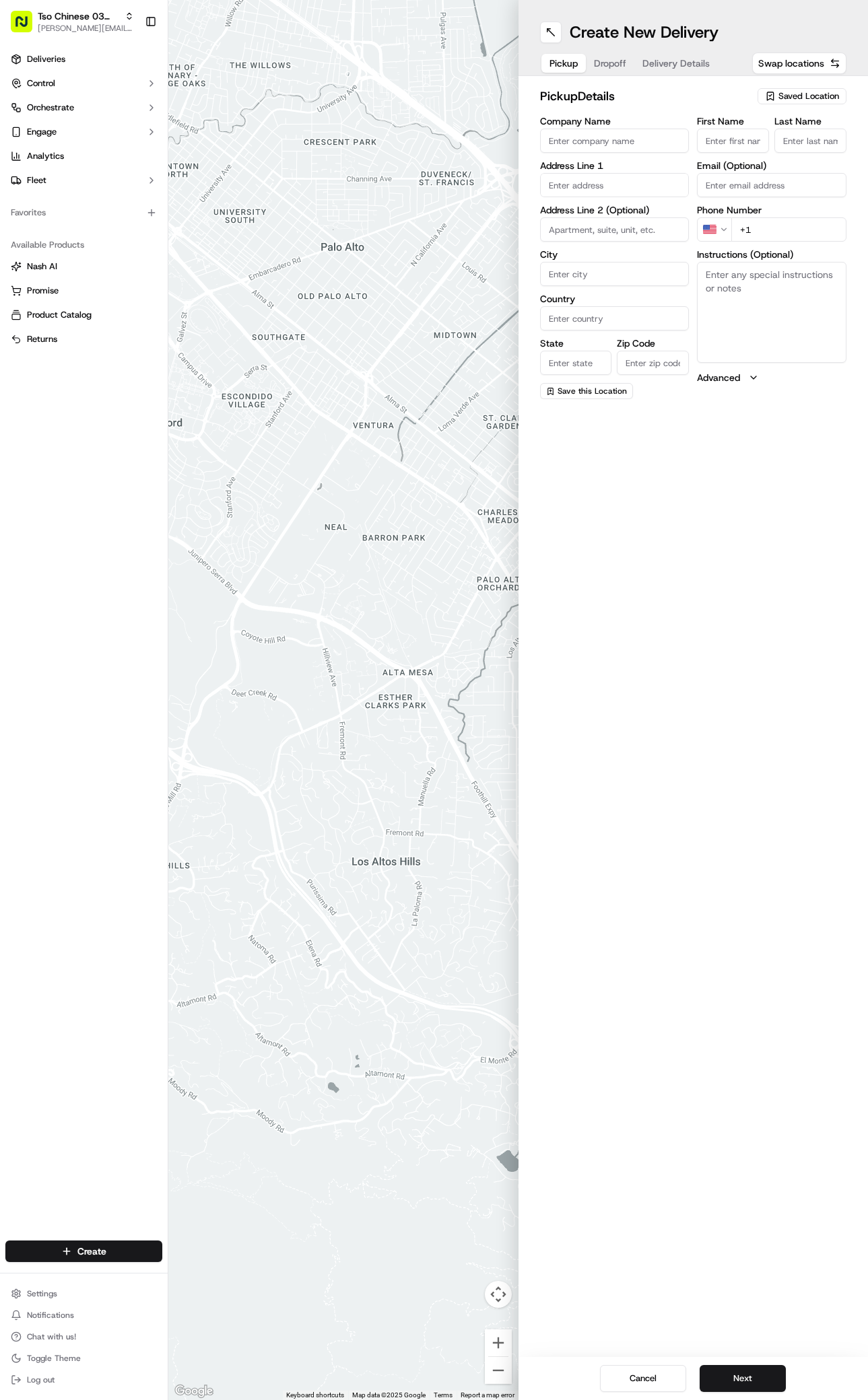
click at [832, 87] on button "Saved Location" at bounding box center [803, 96] width 89 height 19
click at [752, 158] on span "(03) Tso Chinese Takeout & Delivery TsoCo (03)" at bounding box center [779, 153] width 165 height 25
type input "(03) Tso Chinese Takeout & Delivery TsoCo"
type input "Ste F"
type input "Austin"
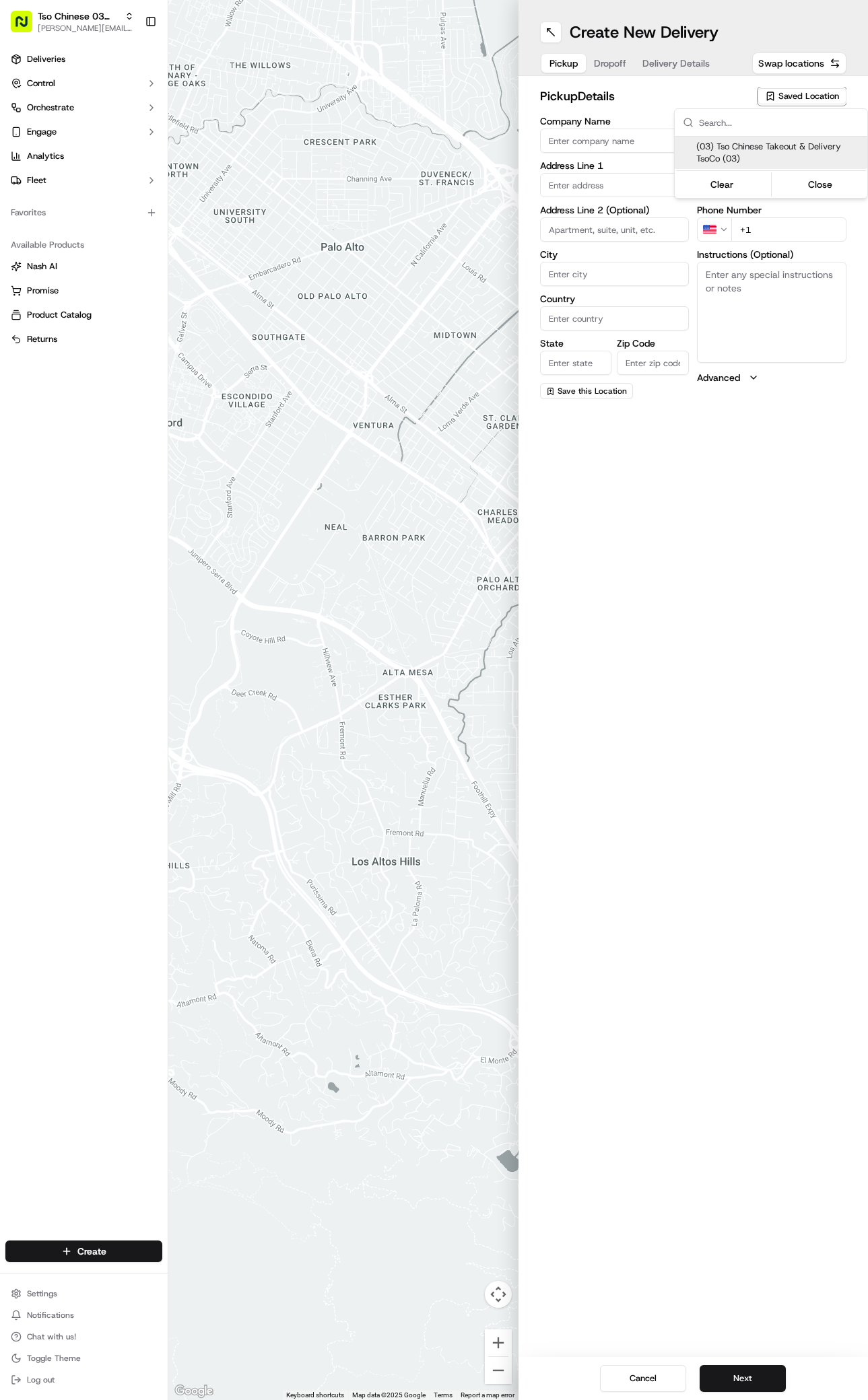
type input "US"
type input "[GEOGRAPHIC_DATA]"
type input "78704"
type input "Tso Chinese"
type input "TsoCo Manager"
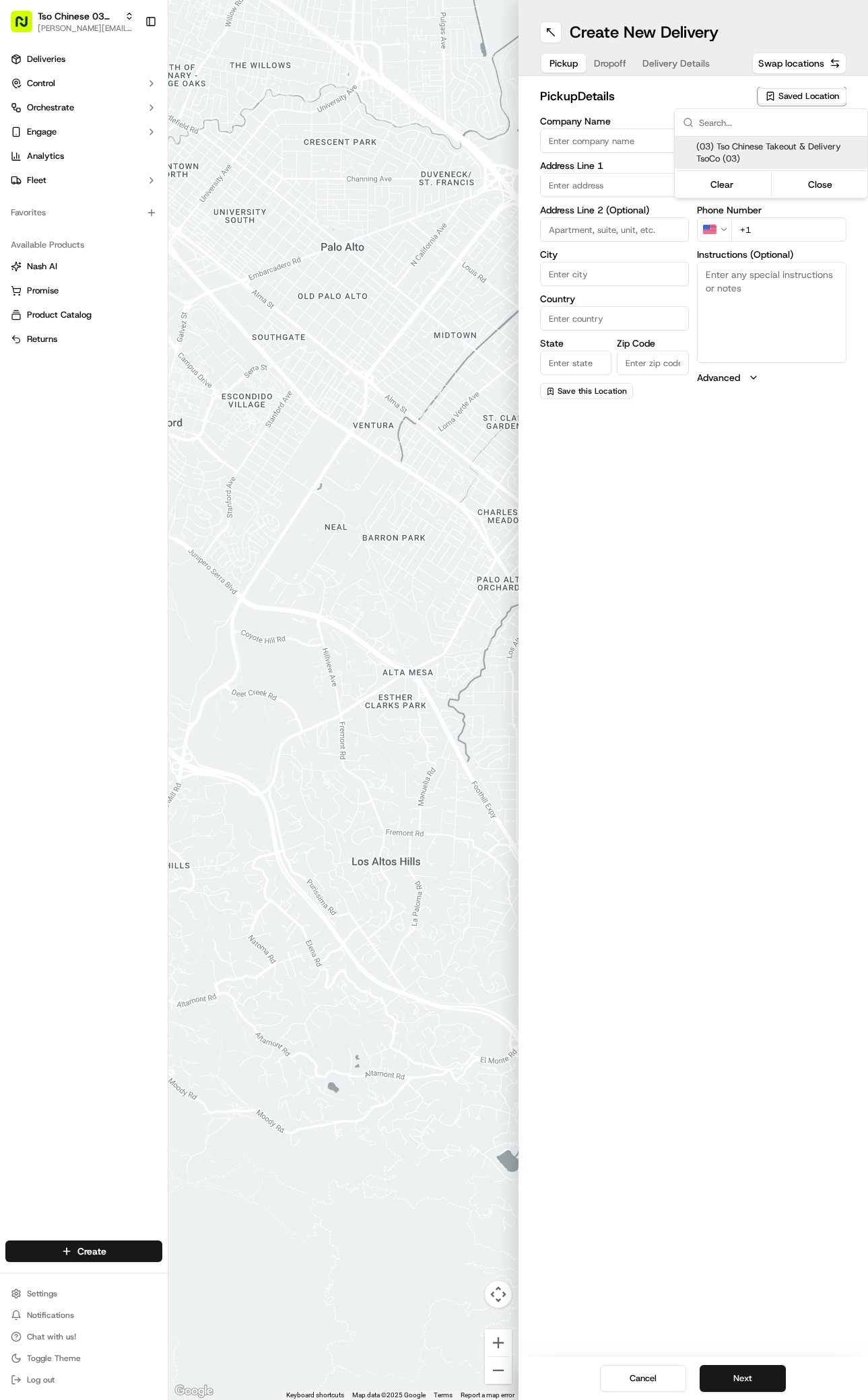
type input "[EMAIL_ADDRESS][DOMAIN_NAME]"
type input "[PHONE_NUMBER]"
type textarea "Submit a picture displaying address & food as Proof of Delivery. Envía una foto…"
type input "[STREET_ADDRESS]"
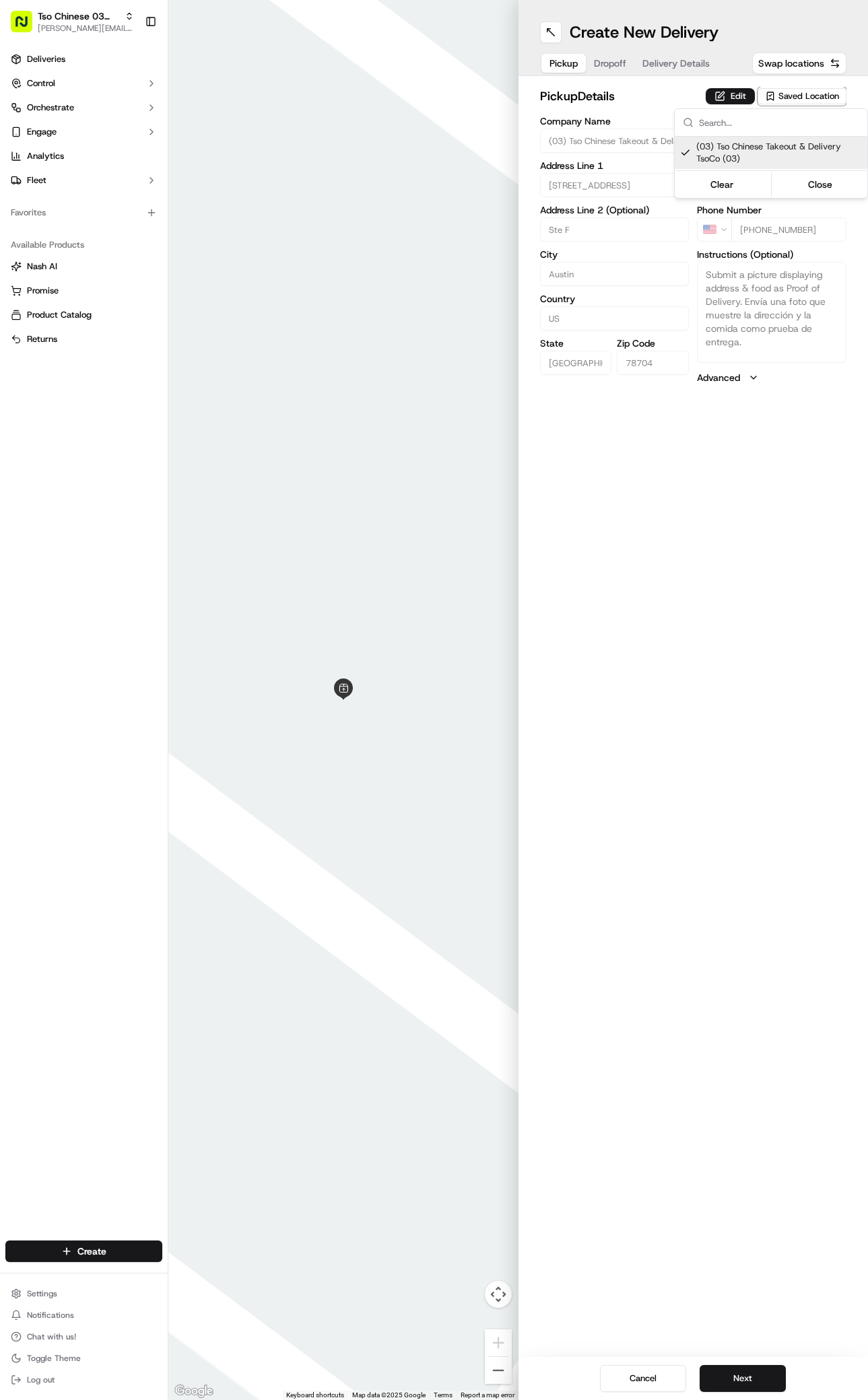
click at [762, 915] on html "Tso Chinese 03 TsoCo [PERSON_NAME][EMAIL_ADDRESS][DOMAIN_NAME] Toggle Sidebar D…" at bounding box center [434, 700] width 868 height 1400
click at [743, 1364] on div "Cancel Next" at bounding box center [693, 1378] width 350 height 43
click at [738, 1372] on button "Next" at bounding box center [743, 1379] width 86 height 27
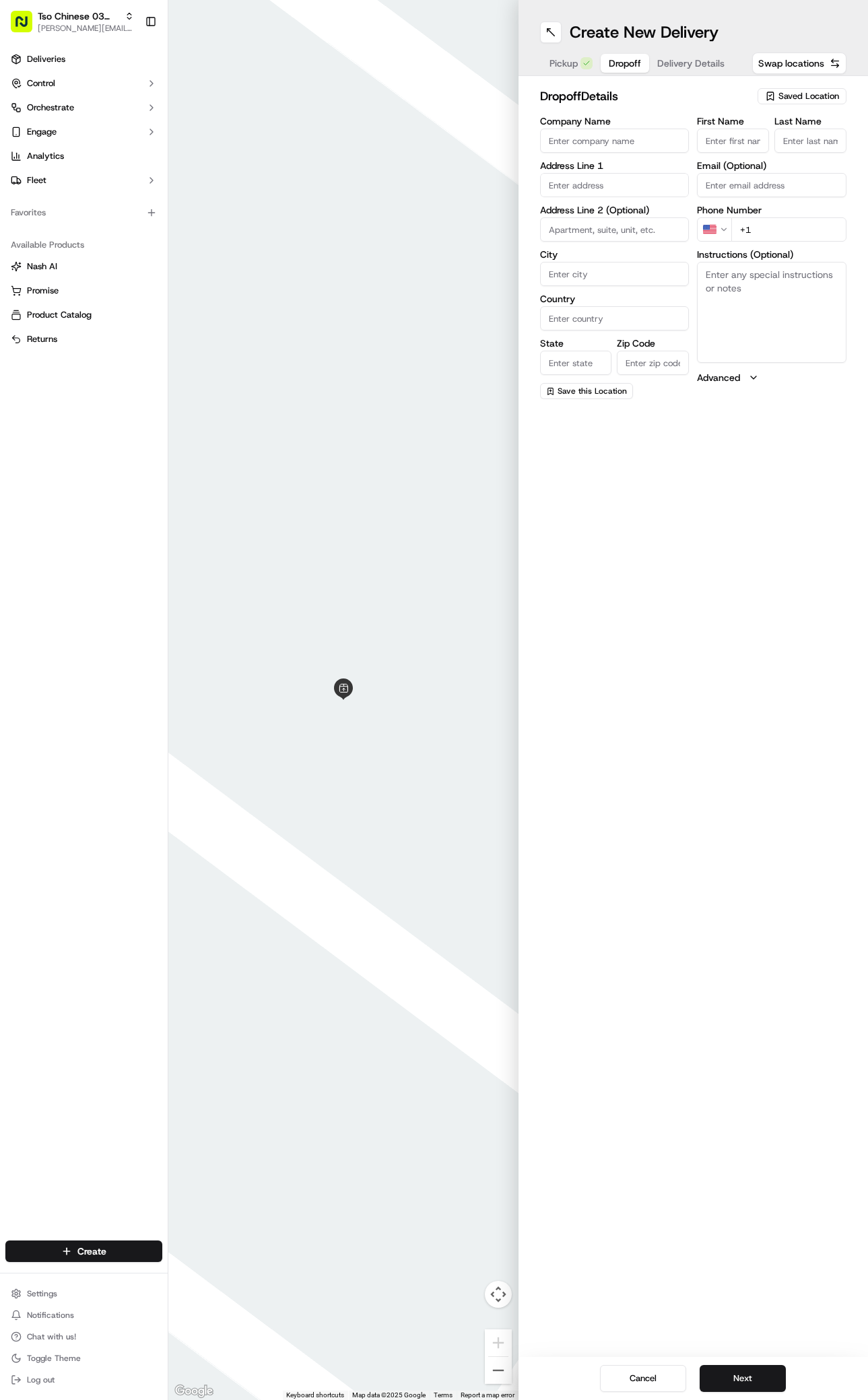
paste input "Dylan Gulledge"
type input "Dylan Gulledge"
type input "/"
paste input "737 308 4806"
type input "+1 737 308 4806"
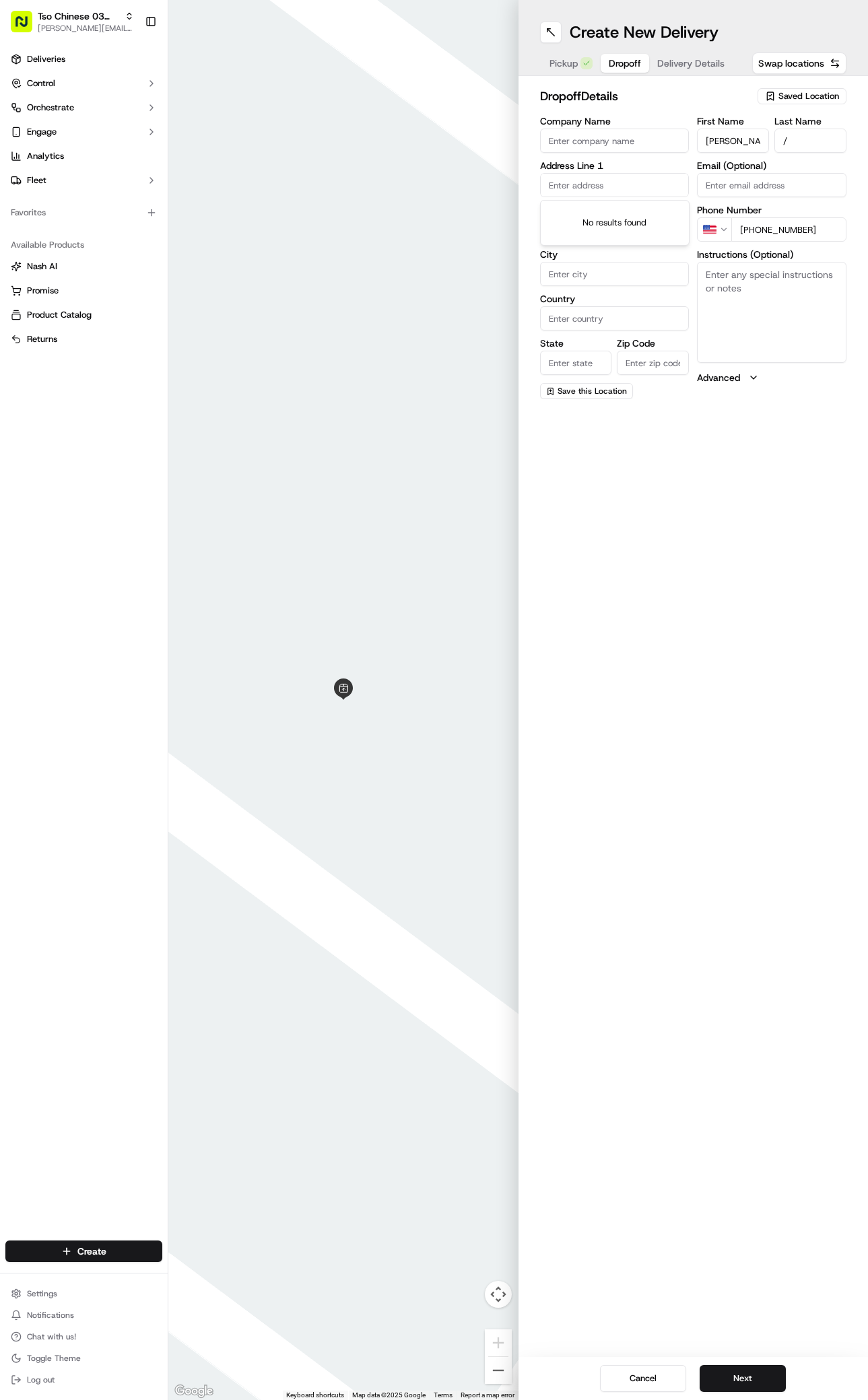
paste input "2300 Mission Hill Dr"
click at [597, 216] on div "2300 Mission Hill Drive, Austin, TX" at bounding box center [614, 213] width 143 height 20
type input "2300 Mission Hill Drive"
type input "Austin"
type input "[GEOGRAPHIC_DATA]"
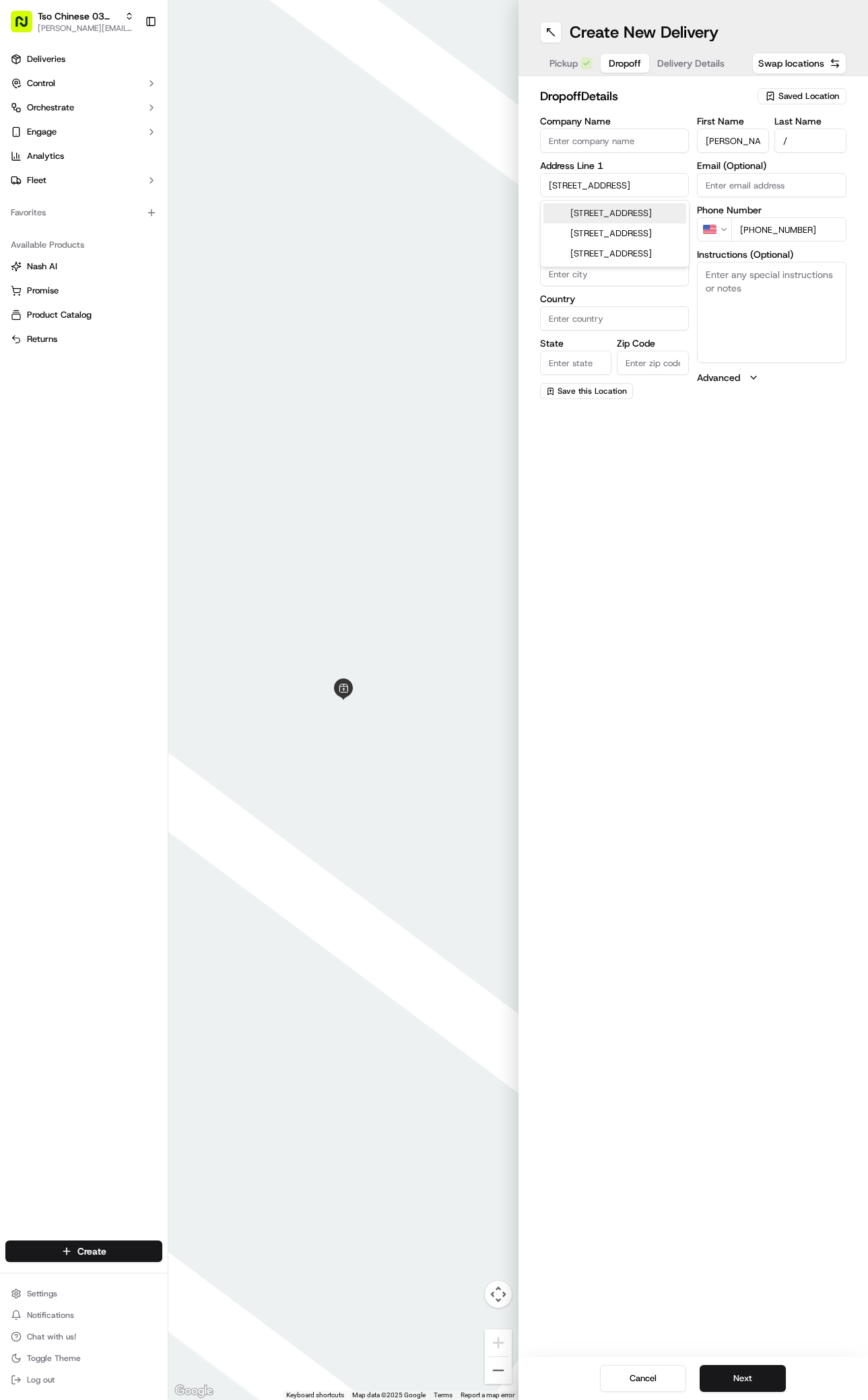
type input "[GEOGRAPHIC_DATA]"
type input "78741"
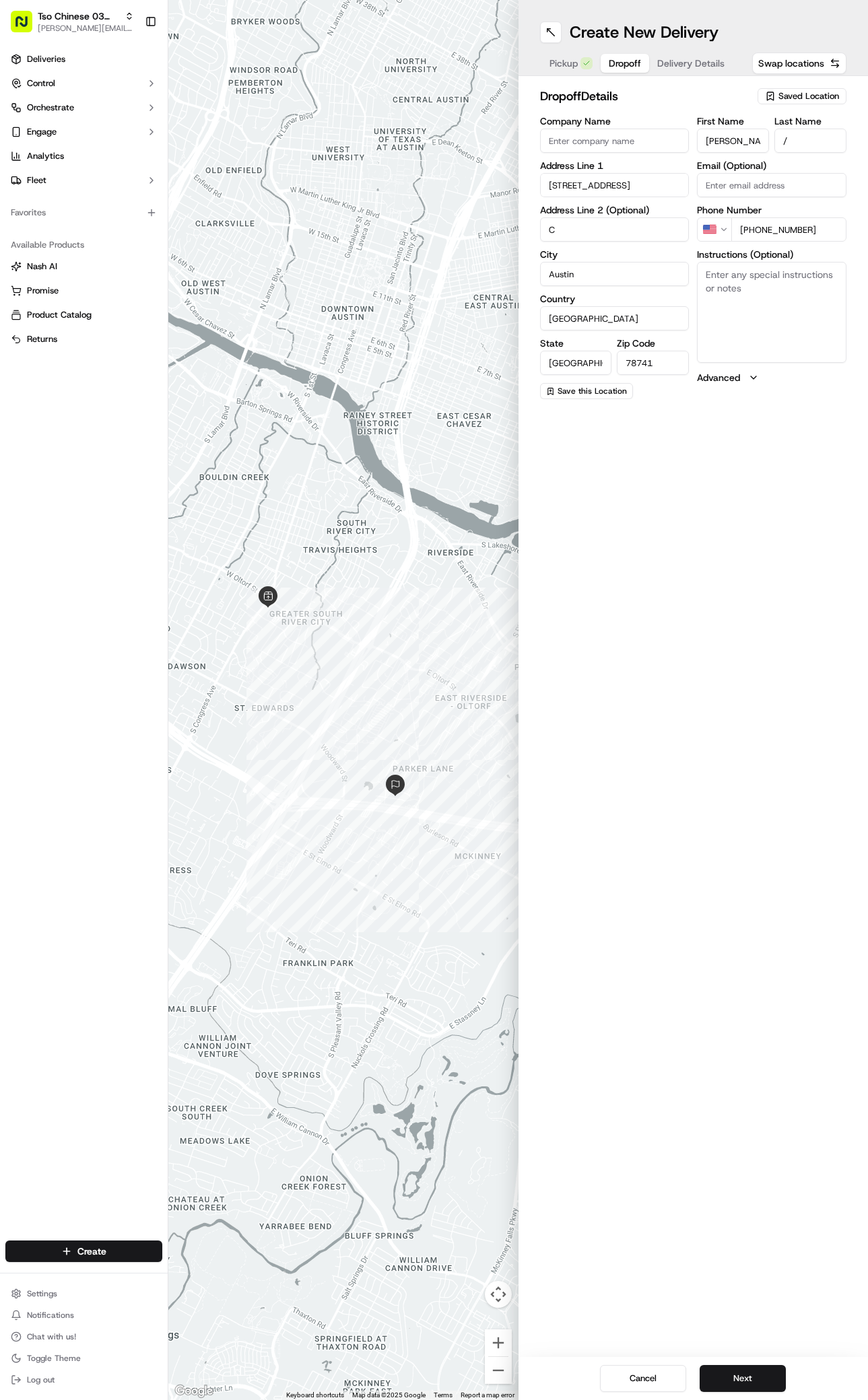
type input "C"
click at [825, 379] on button "Advanced" at bounding box center [772, 377] width 150 height 14
drag, startPoint x: 825, startPoint y: 379, endPoint x: 825, endPoint y: 360, distance: 19.0
click at [825, 360] on div "First Name Dylan Gulledge Last Name / Email (Optional) Phone Number US +1 737 3…" at bounding box center [772, 296] width 150 height 360
click at [825, 360] on textarea "Instructions (Optional)" at bounding box center [772, 312] width 150 height 101
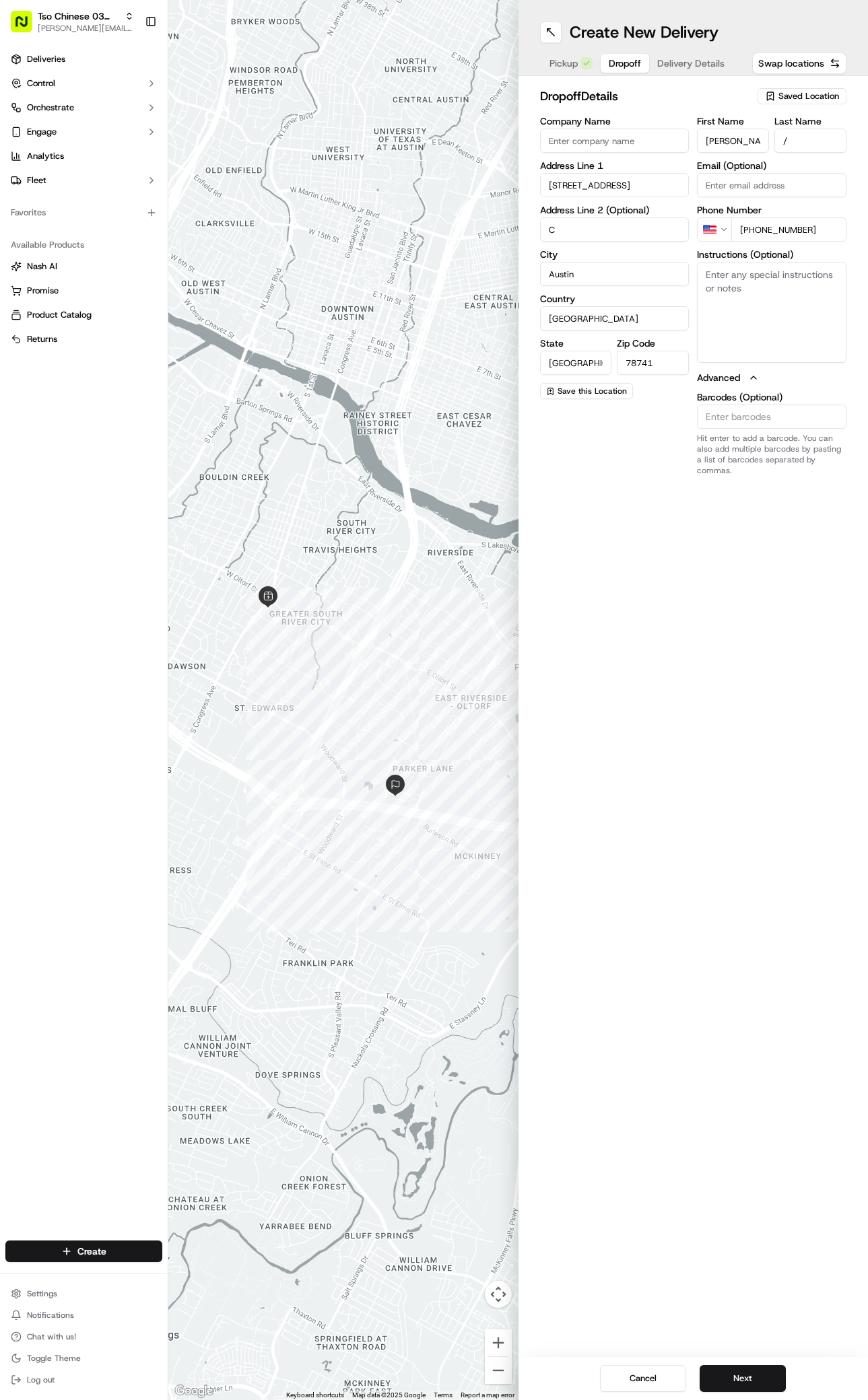
paste textarea "Unit in the back right labeled “C”. Please knock and leave at door, thanks!"
type textarea "Unit in the back right labeled “C”. Please knock and leave at door, thanks!"
click at [762, 1372] on button "Next" at bounding box center [743, 1379] width 86 height 27
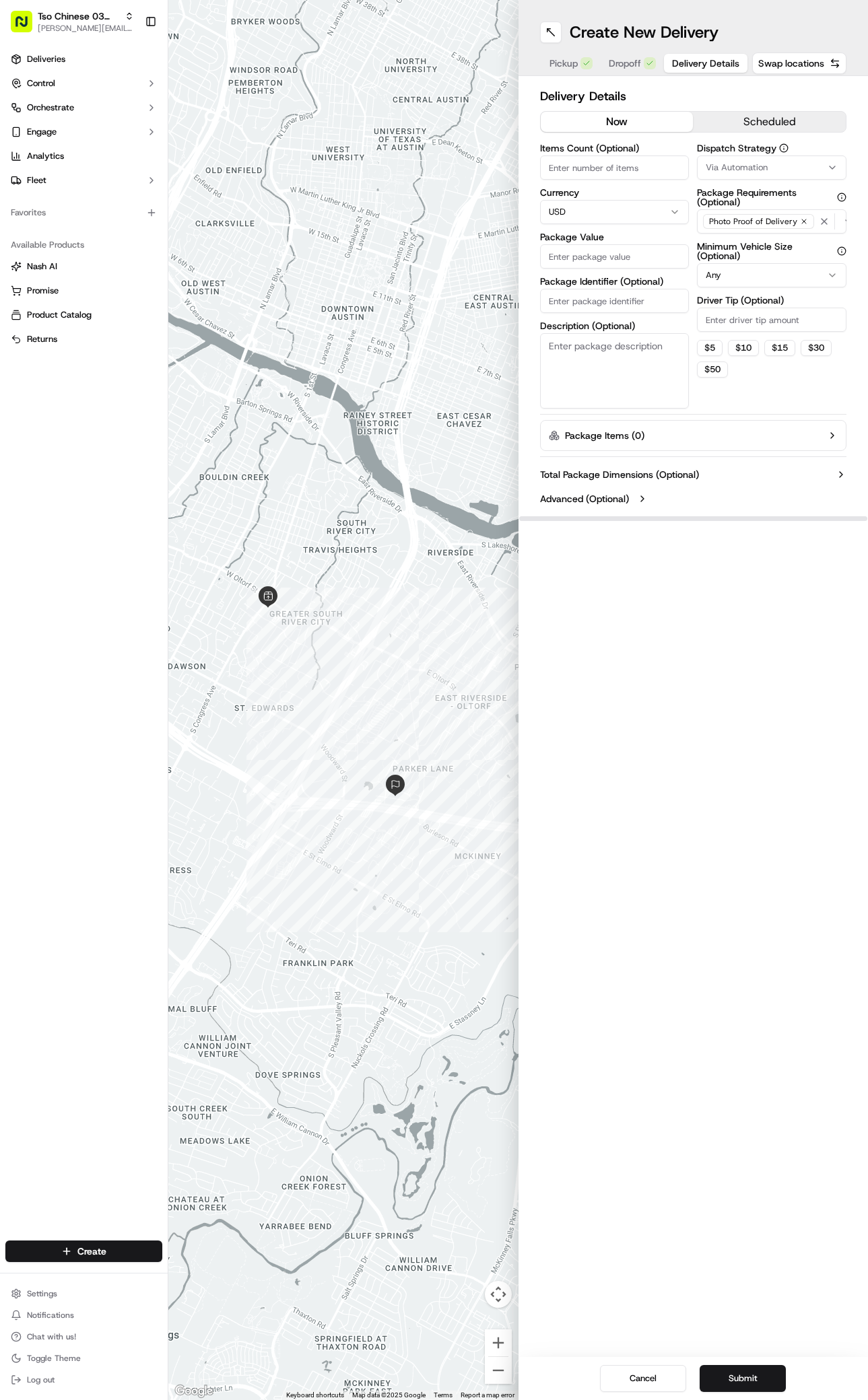
click at [828, 168] on icon "button" at bounding box center [833, 168] width 11 height 11
click at [700, 243] on span "TsoCo Strategy" at bounding box center [779, 241] width 165 height 12
click at [759, 373] on html "Tso Chinese 03 TsoCo antonia@tsochinese.com Toggle Sidebar Deliveries Control O…" at bounding box center [434, 700] width 868 height 1400
click at [761, 333] on div "Dispatch Strategy TsoCo Strategy Package Requirements (Optional) Photo Proof of…" at bounding box center [772, 276] width 150 height 265
click at [763, 323] on input "Driver Tip (Optional)" at bounding box center [772, 320] width 150 height 25
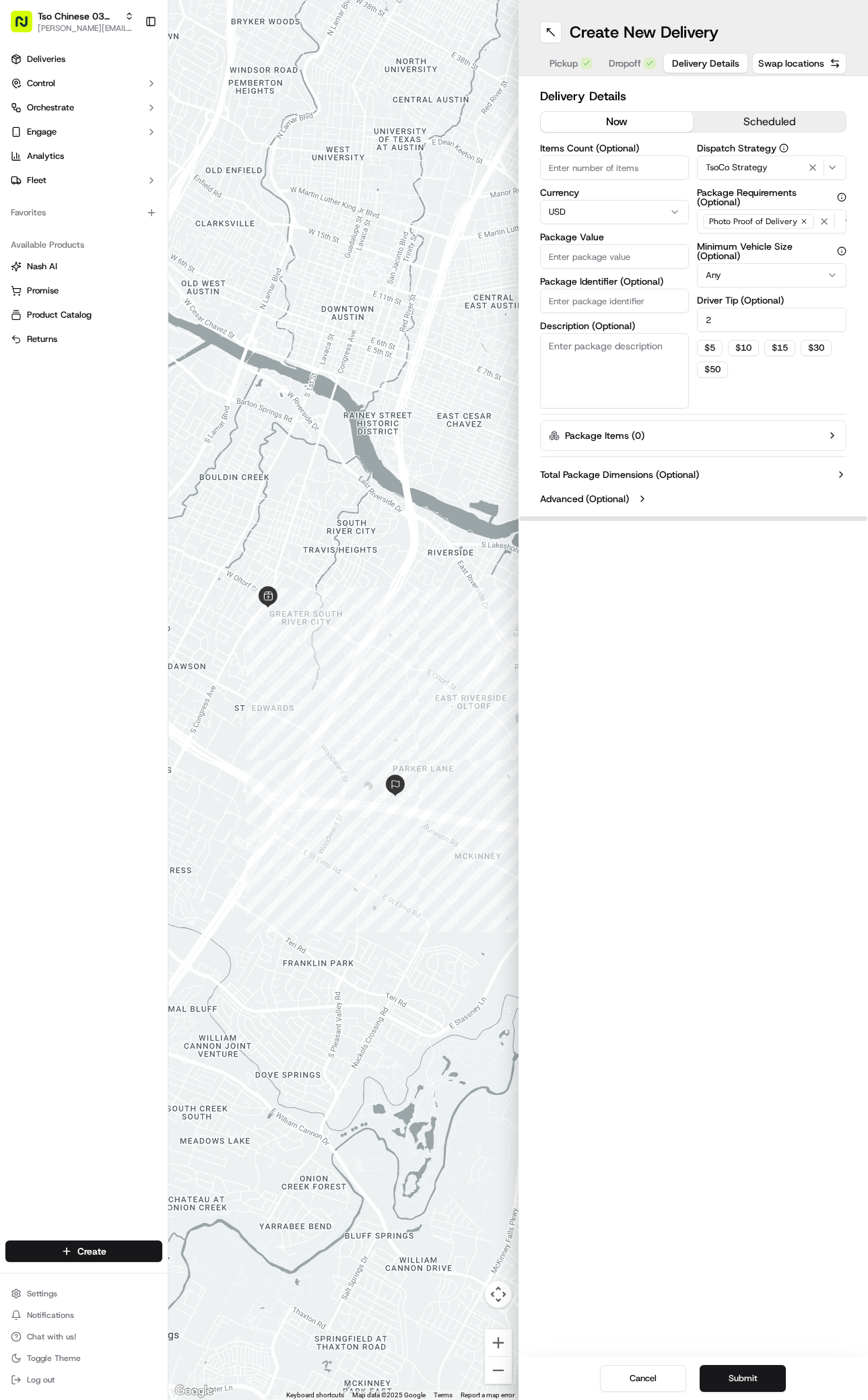
type input "2"
click at [624, 265] on input "Package Value" at bounding box center [614, 256] width 150 height 25
type input "37.78"
click at [565, 300] on input "Package Identifier (Optional)" at bounding box center [614, 301] width 150 height 25
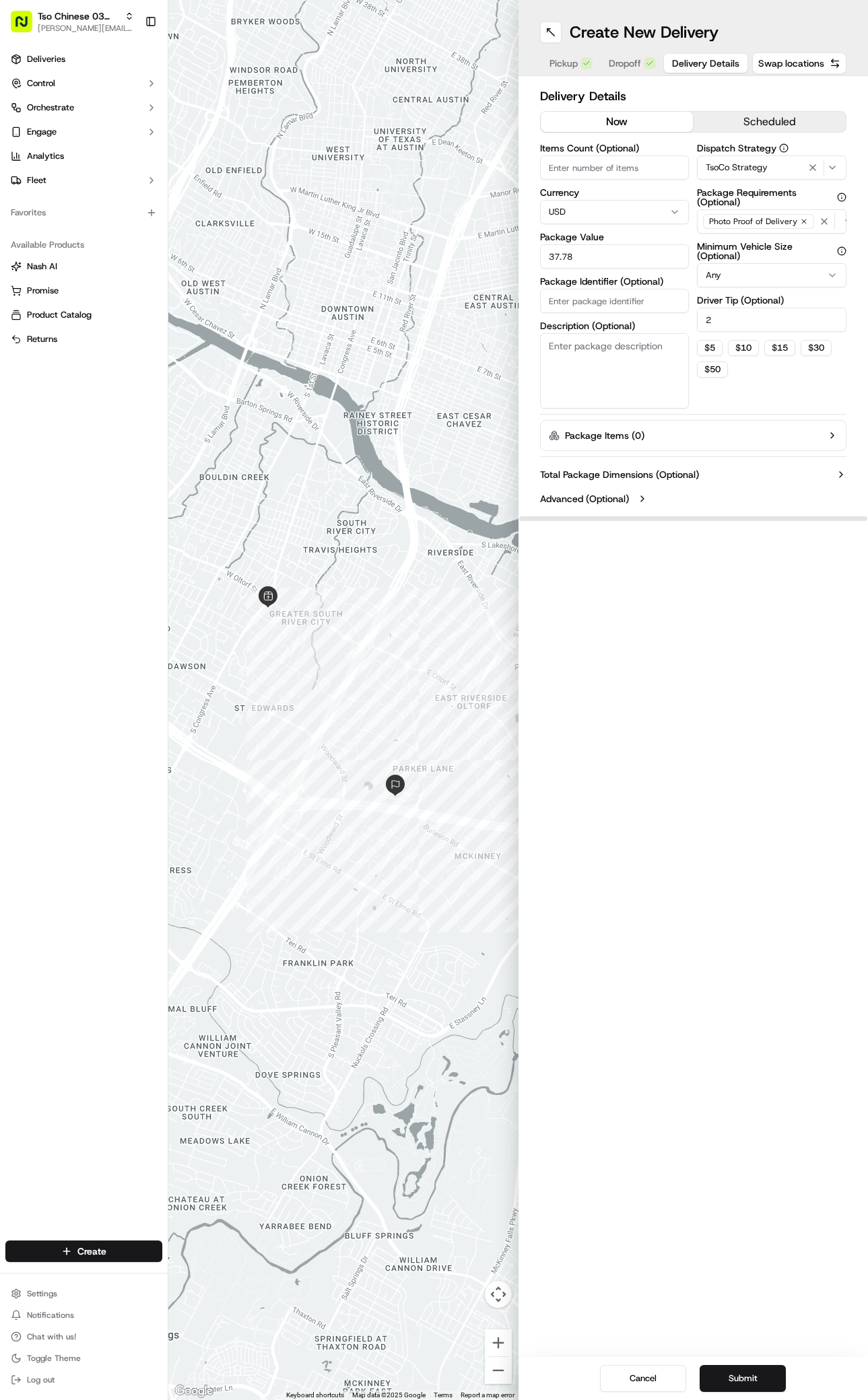
paste input "#ETD6M6N"
type input "#ETD6M6N"
click at [758, 1376] on button "Submit" at bounding box center [743, 1379] width 86 height 27
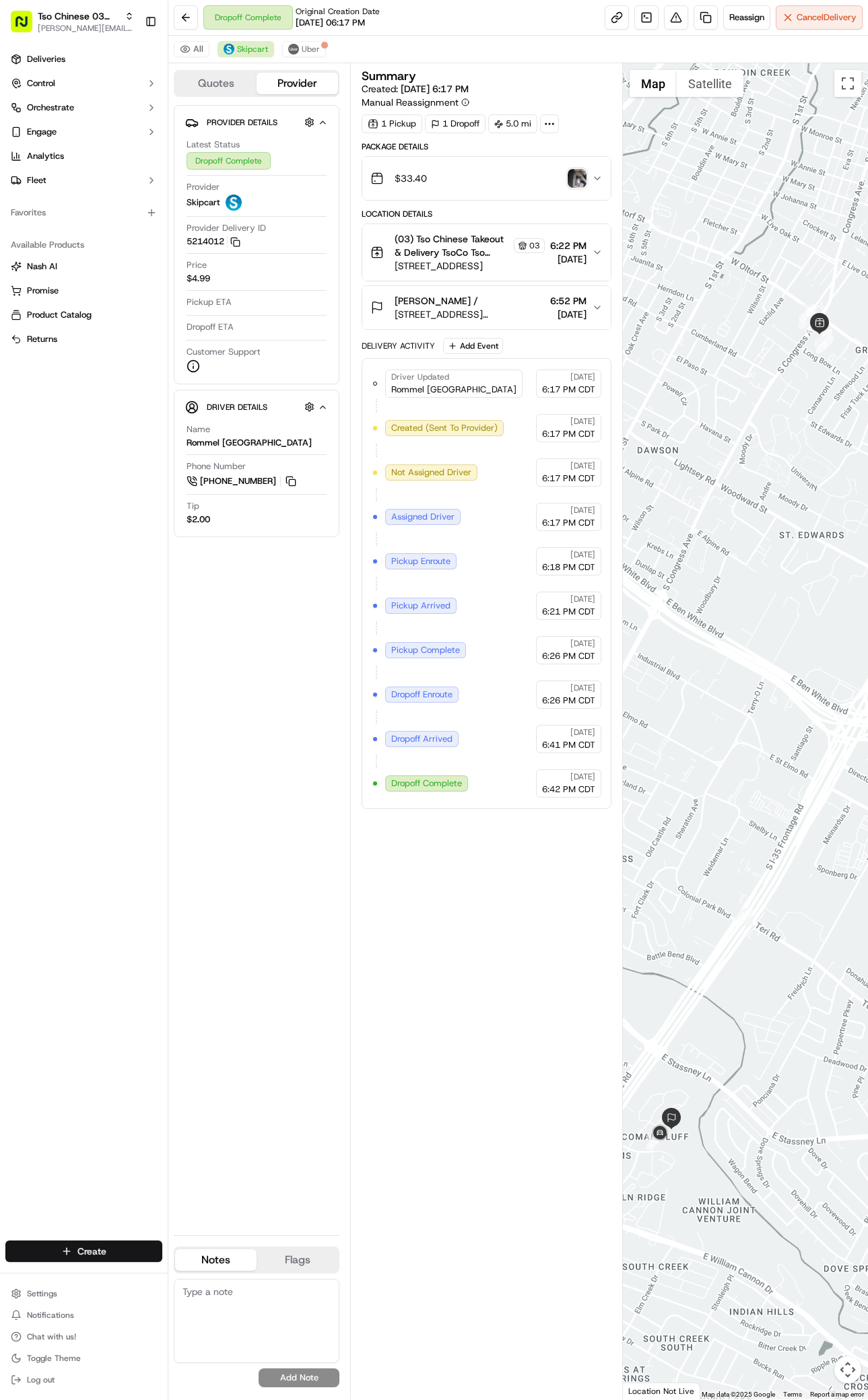
click at [125, 1247] on html "Tso Chinese 03 TsoCo [PERSON_NAME][EMAIL_ADDRESS][DOMAIN_NAME] Toggle Sidebar D…" at bounding box center [434, 700] width 868 height 1400
click at [234, 1281] on link "Delivery" at bounding box center [243, 1276] width 150 height 25
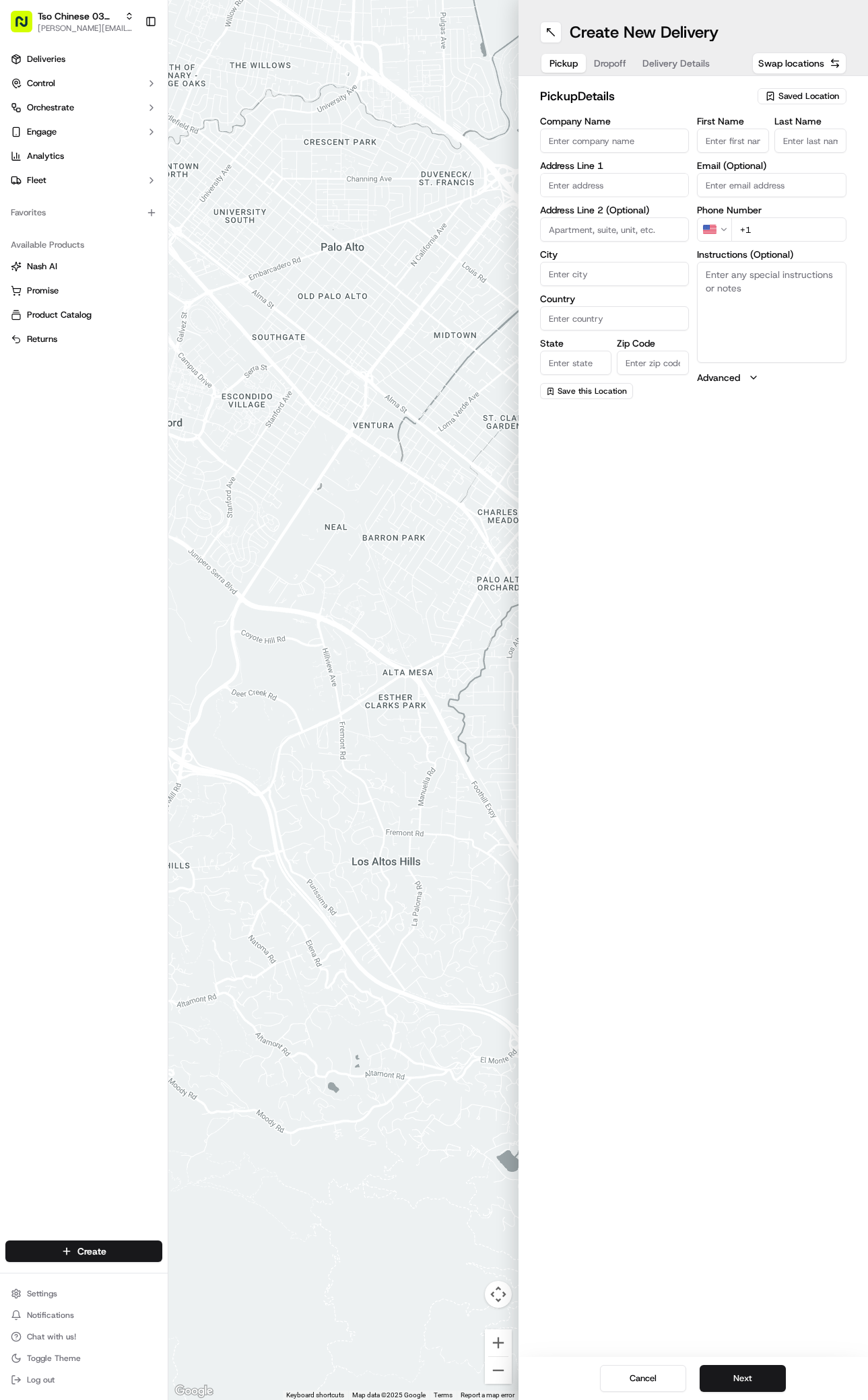
click at [824, 93] on span "Saved Location" at bounding box center [809, 95] width 61 height 12
click at [790, 152] on span "(03) Tso Chinese Takeout & Delivery TsoCo (03)" at bounding box center [779, 153] width 165 height 25
type input "(03) Tso Chinese Takeout & Delivery TsoCo"
type input "Ste F"
type input "Austin"
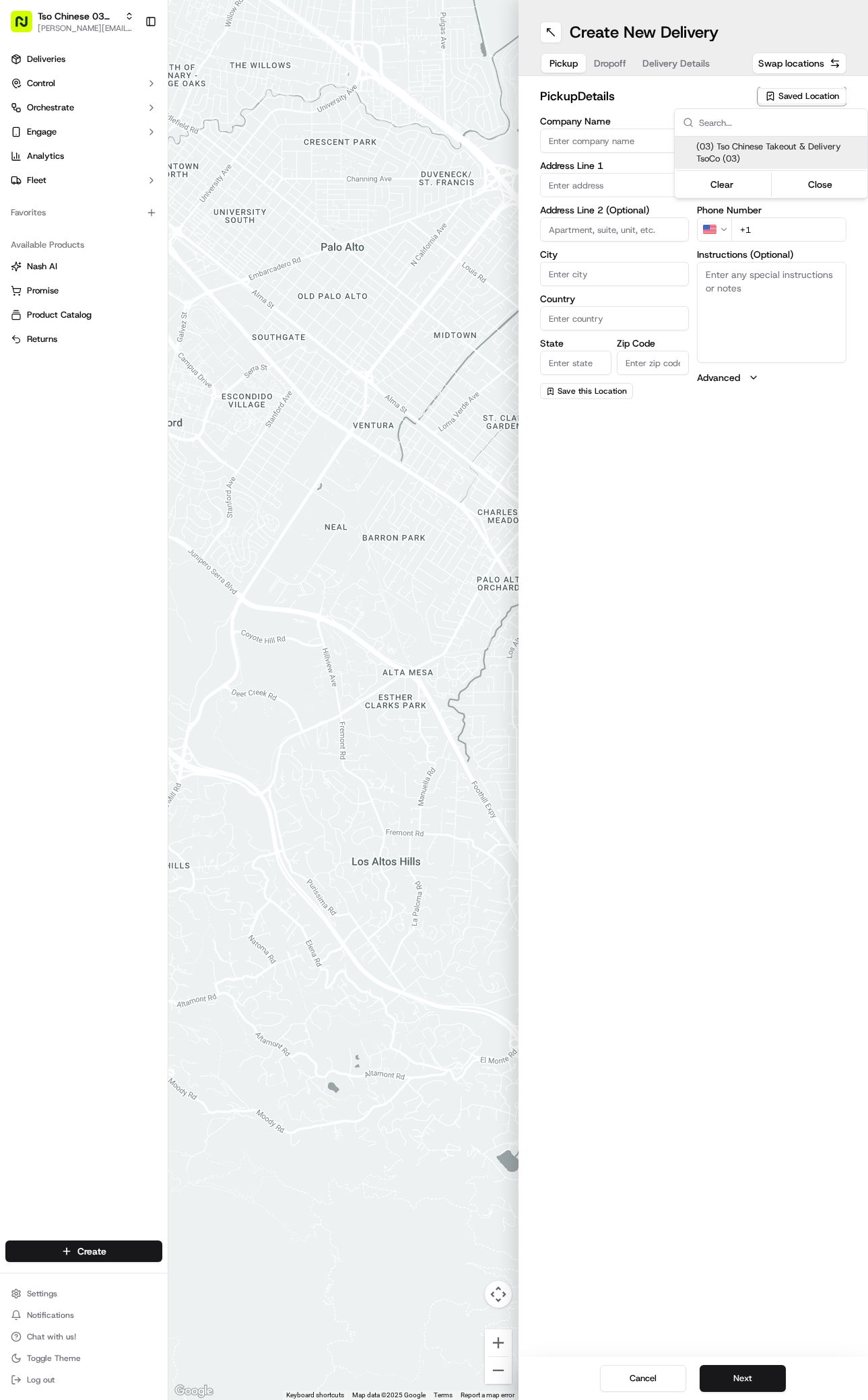
type input "US"
type input "[GEOGRAPHIC_DATA]"
type input "78704"
type input "Tso Chinese"
type input "TsoCo Manager"
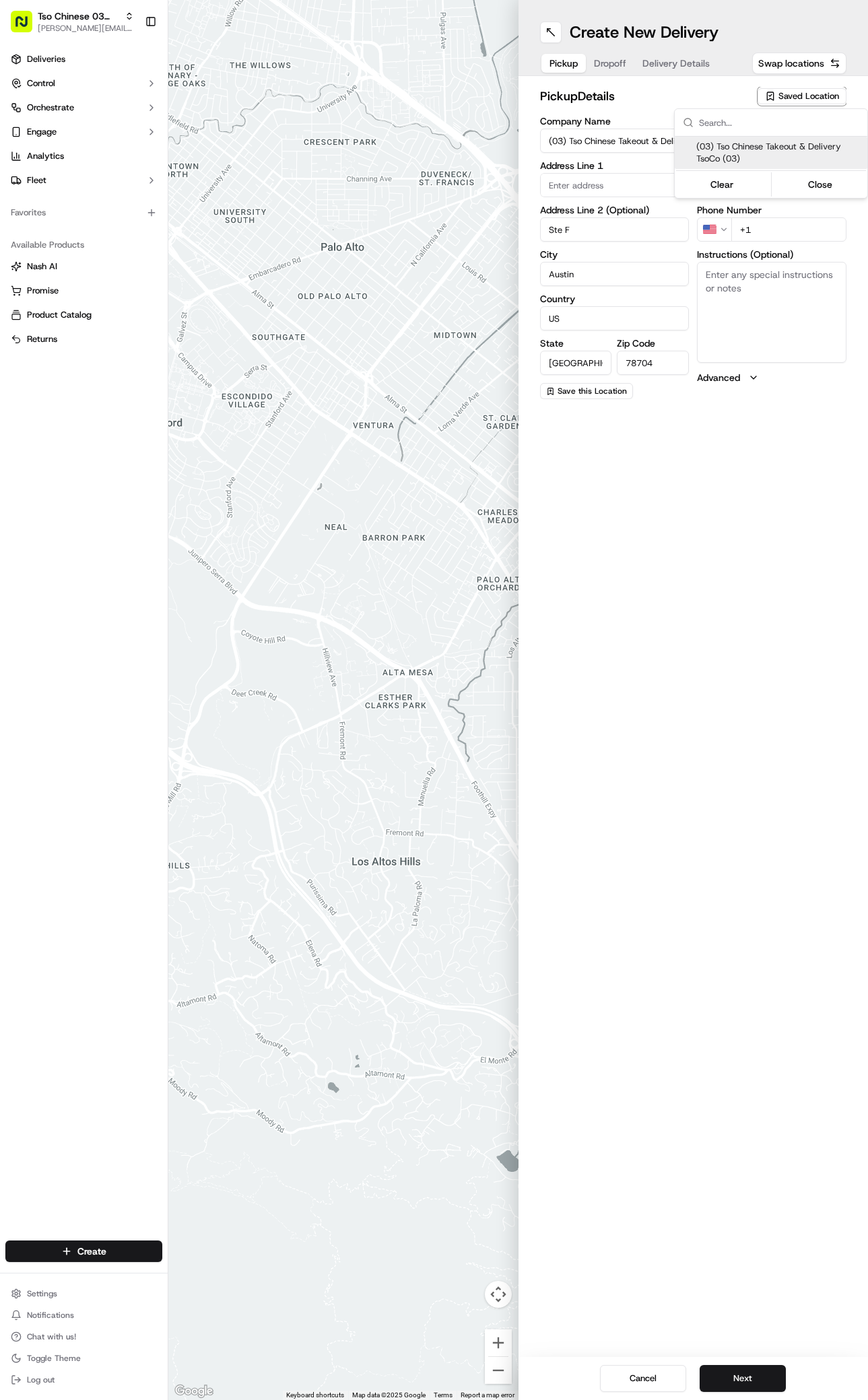
type input "[EMAIL_ADDRESS][DOMAIN_NAME]"
type input "[PHONE_NUMBER]"
type textarea "Submit a picture displaying address & food as Proof of Delivery. Envía una foto…"
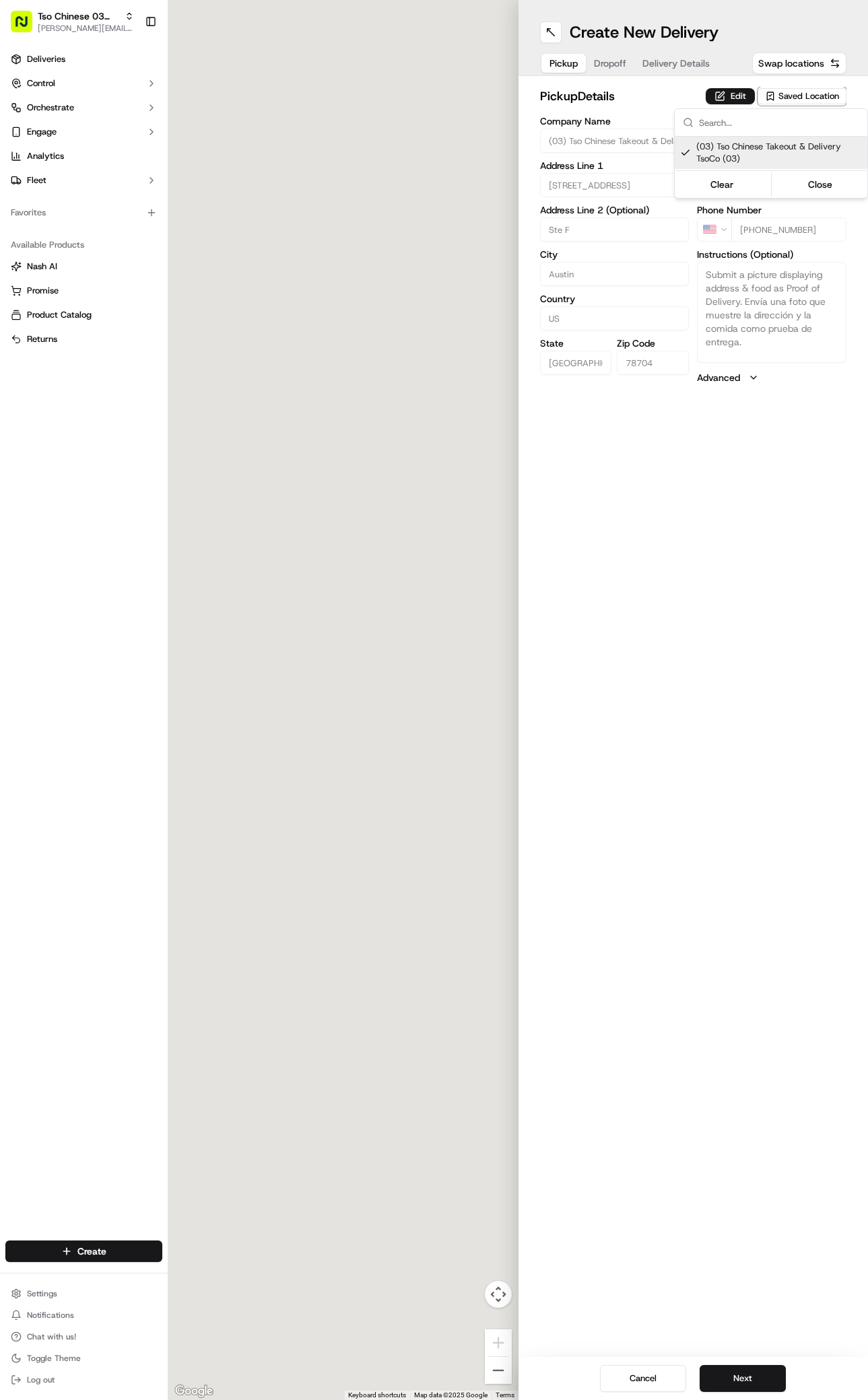
type input "[STREET_ADDRESS]"
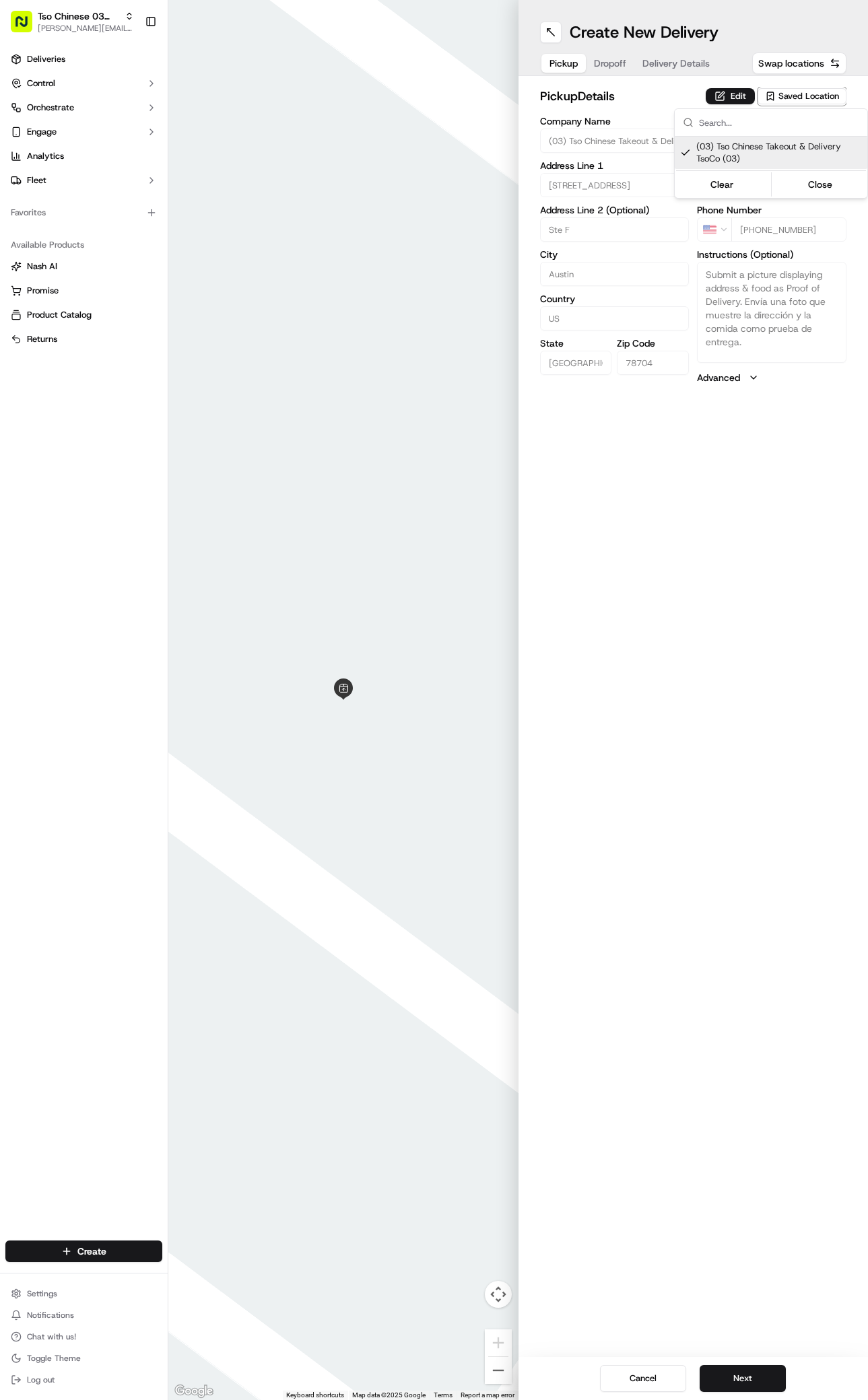
click at [773, 971] on html "Tso Chinese 03 TsoCo [PERSON_NAME][EMAIL_ADDRESS][DOMAIN_NAME] Toggle Sidebar D…" at bounding box center [434, 700] width 868 height 1400
click at [731, 1370] on button "Next" at bounding box center [743, 1379] width 86 height 27
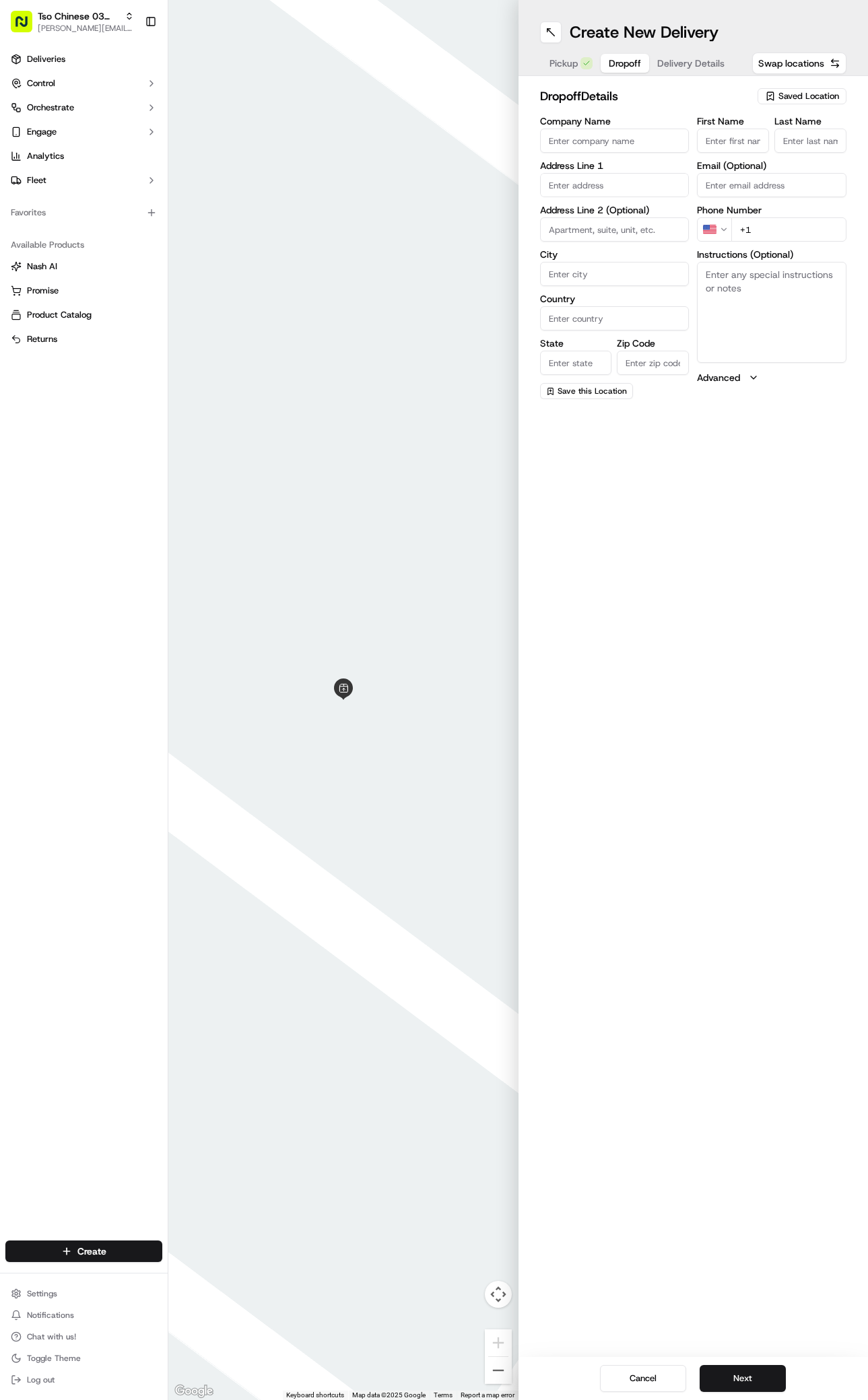
click at [753, 126] on div "First Name" at bounding box center [733, 134] width 72 height 36
paste input "[PERSON_NAME]"
type input "[PERSON_NAME]"
type input "/"
click at [767, 244] on div "First Name [PERSON_NAME] Last Name / Required Email (Optional) Phone Number US …" at bounding box center [772, 258] width 150 height 284
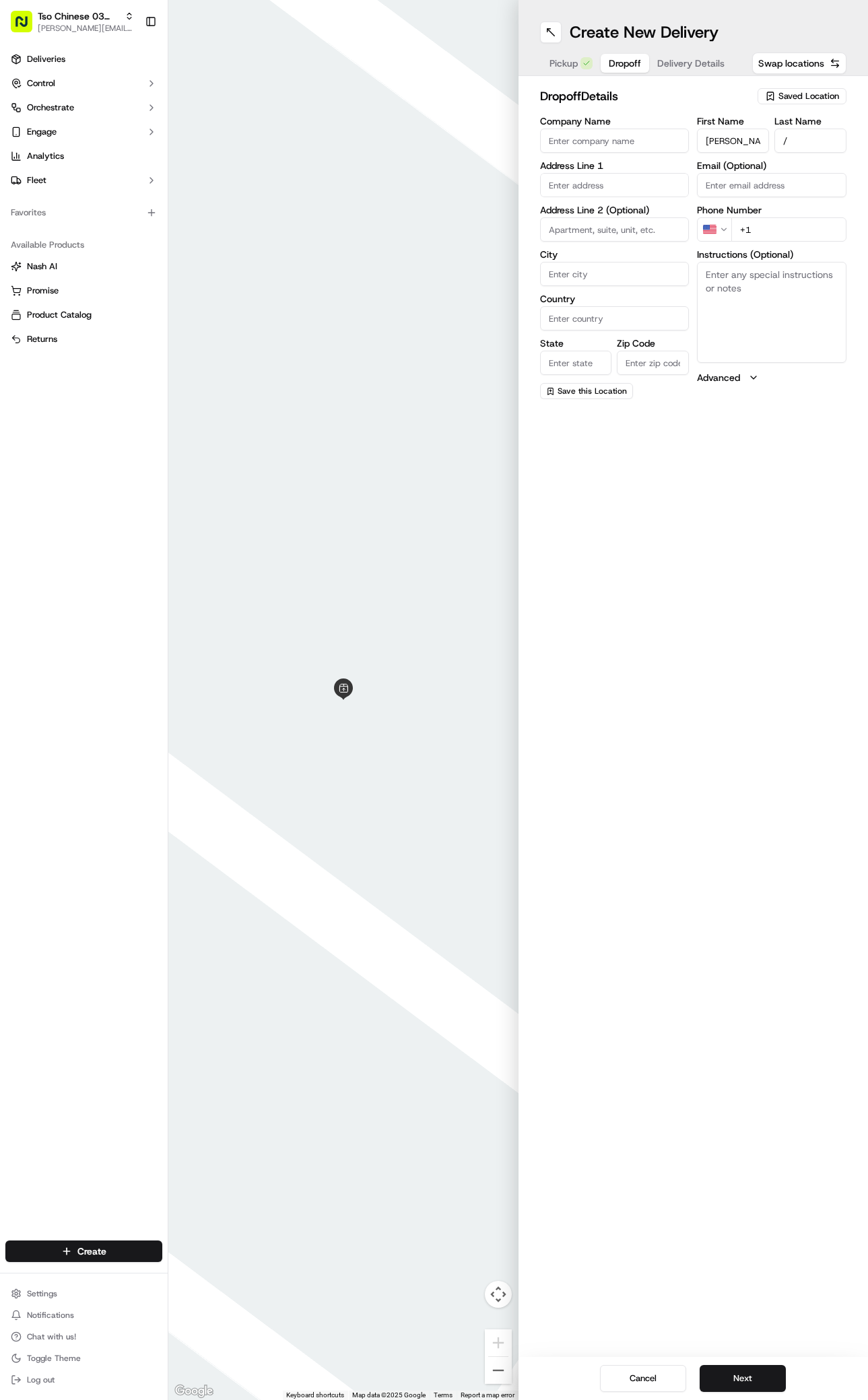
click at [782, 244] on div "First Name [PERSON_NAME] Last Name / Email (Optional) Phone Number US +1 Instru…" at bounding box center [772, 257] width 150 height 283
click at [803, 225] on input "+1" at bounding box center [789, 229] width 115 height 25
paste input "[PHONE_NUMBER]"
type input "[PHONE_NUMBER]"
paste input "[STREET_ADDRESS][PERSON_NAME]"
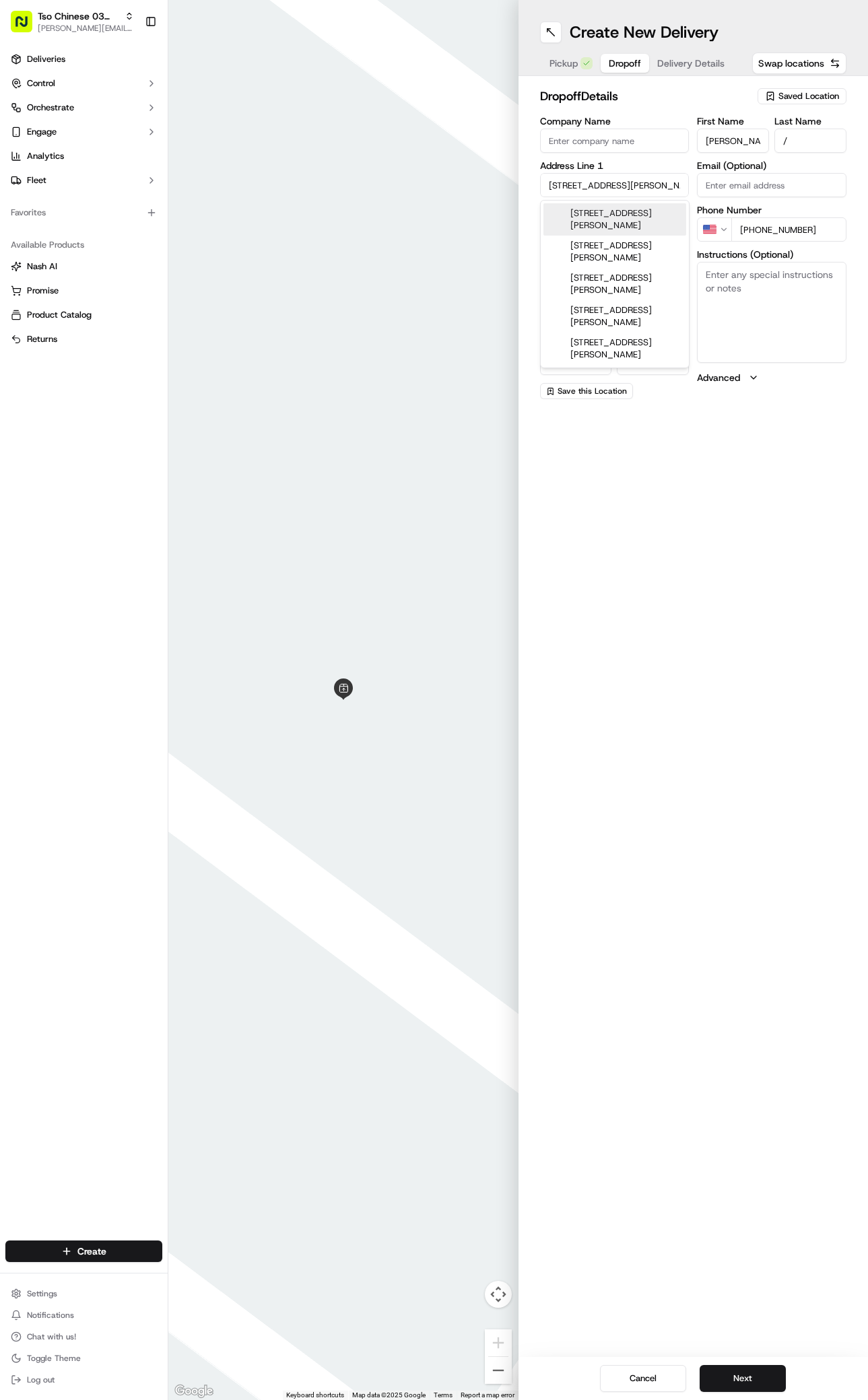
click at [576, 219] on div "[STREET_ADDRESS][PERSON_NAME]" at bounding box center [614, 220] width 143 height 33
type input "[STREET_ADDRESS][PERSON_NAME]"
type input "Austin"
type input "[GEOGRAPHIC_DATA]"
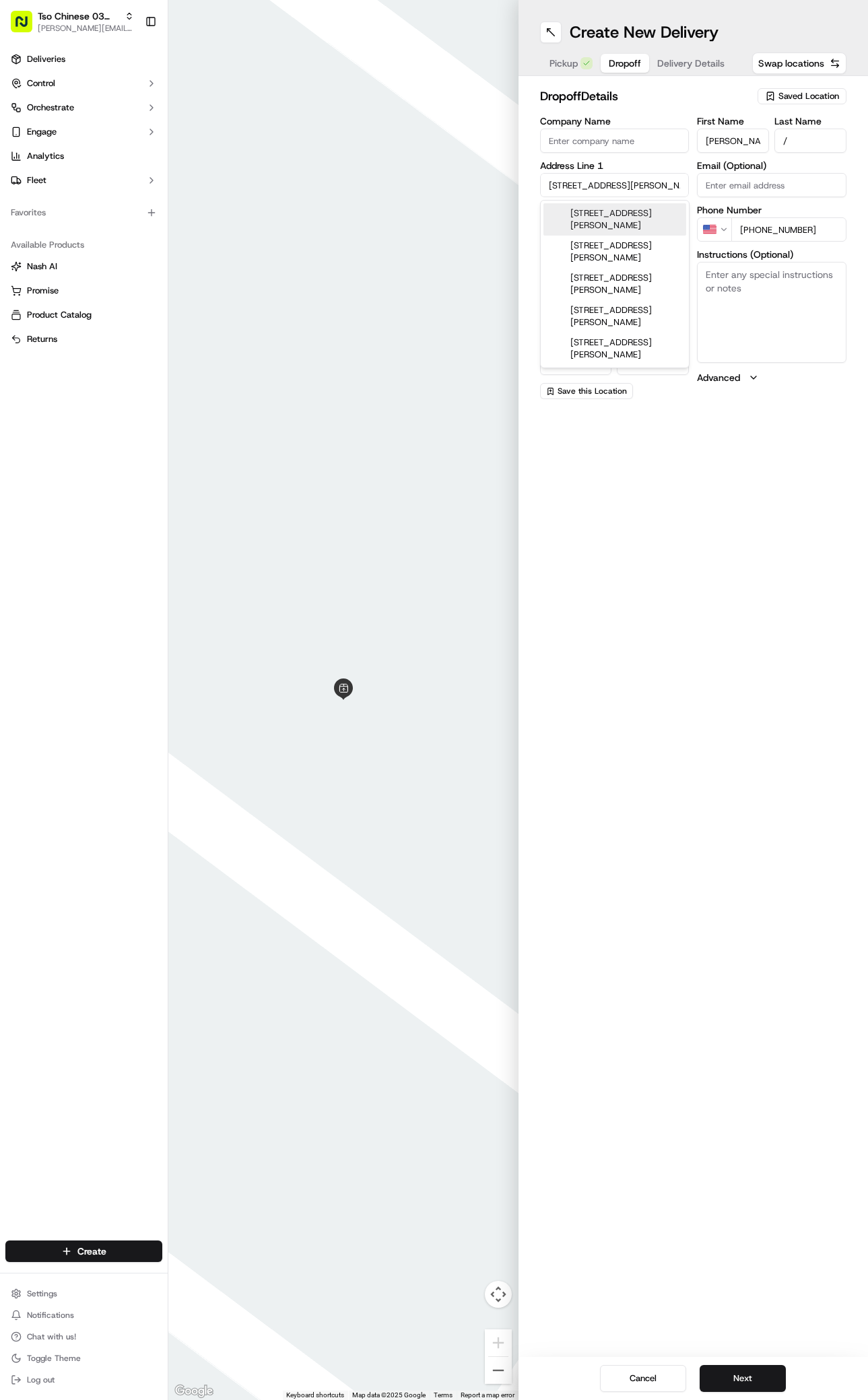
type input "78704"
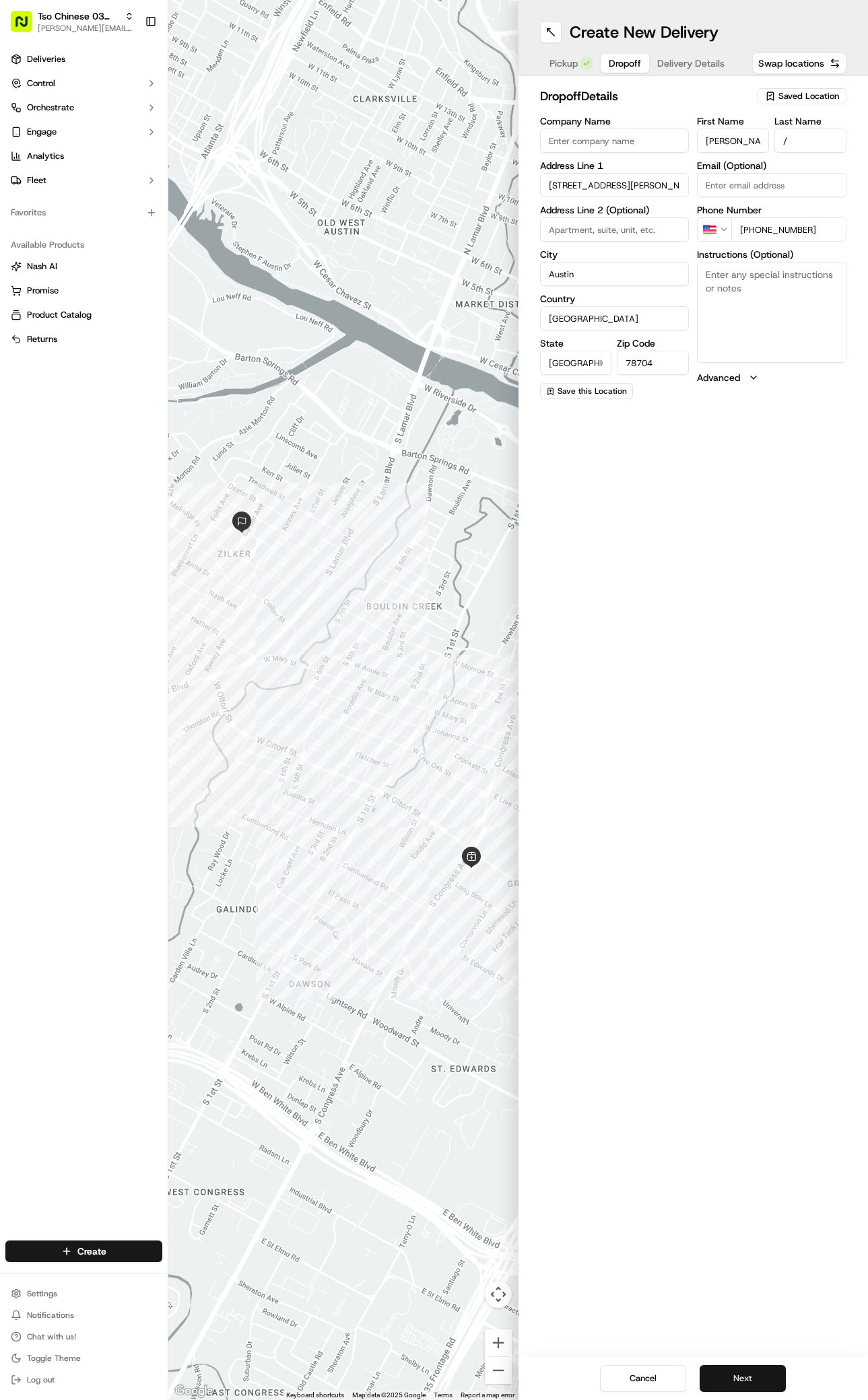
click at [754, 1391] on button "Next" at bounding box center [743, 1379] width 86 height 27
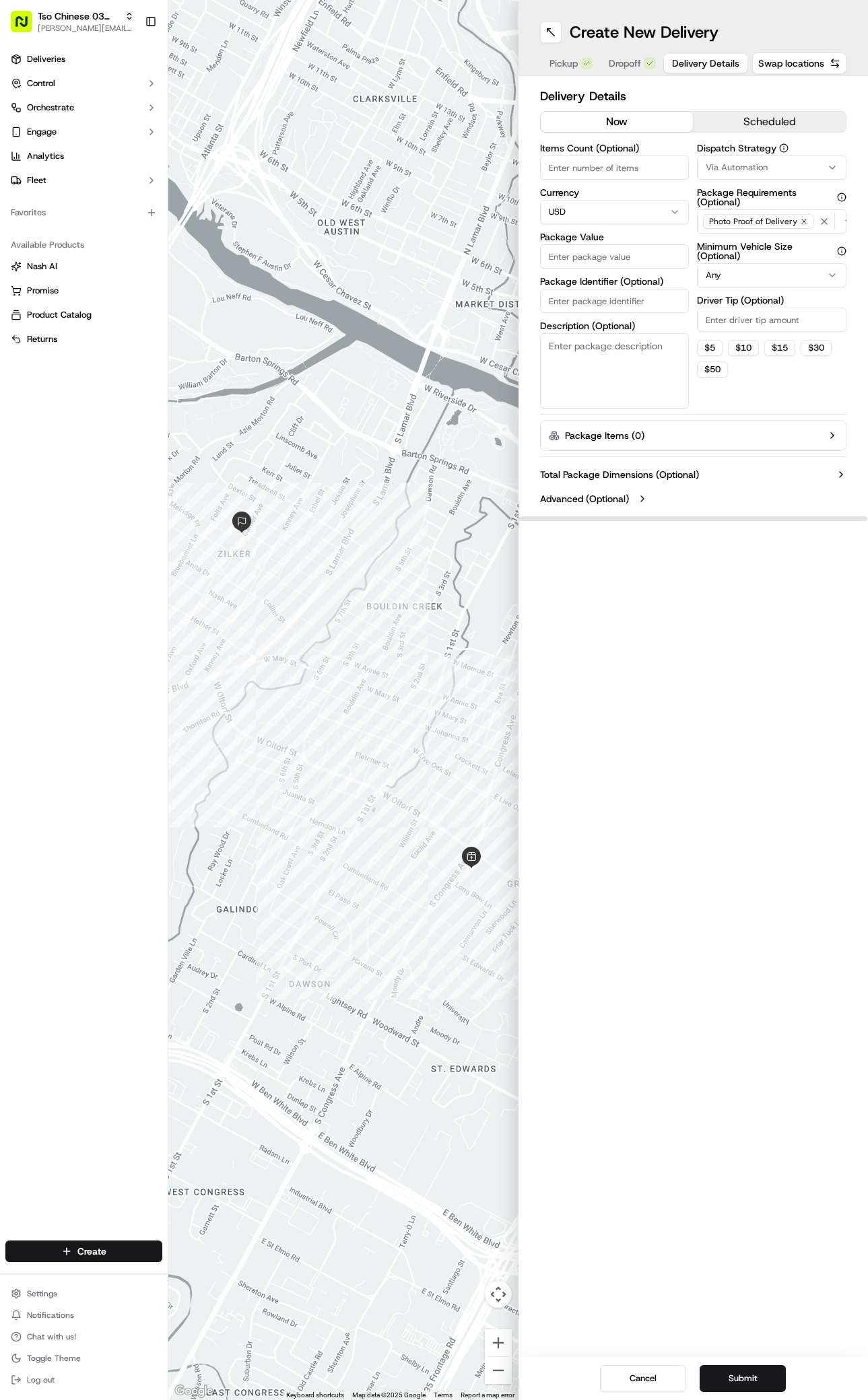
click at [782, 160] on button "Via Automation" at bounding box center [772, 167] width 150 height 25
click at [734, 237] on span "TsoCo Strategy" at bounding box center [779, 241] width 165 height 12
click at [780, 388] on html "Tso Chinese 03 TsoCo [PERSON_NAME][EMAIL_ADDRESS][DOMAIN_NAME] Toggle Sidebar D…" at bounding box center [434, 700] width 868 height 1400
click at [763, 318] on input "Driver Tip (Optional)" at bounding box center [772, 320] width 150 height 25
type input "2"
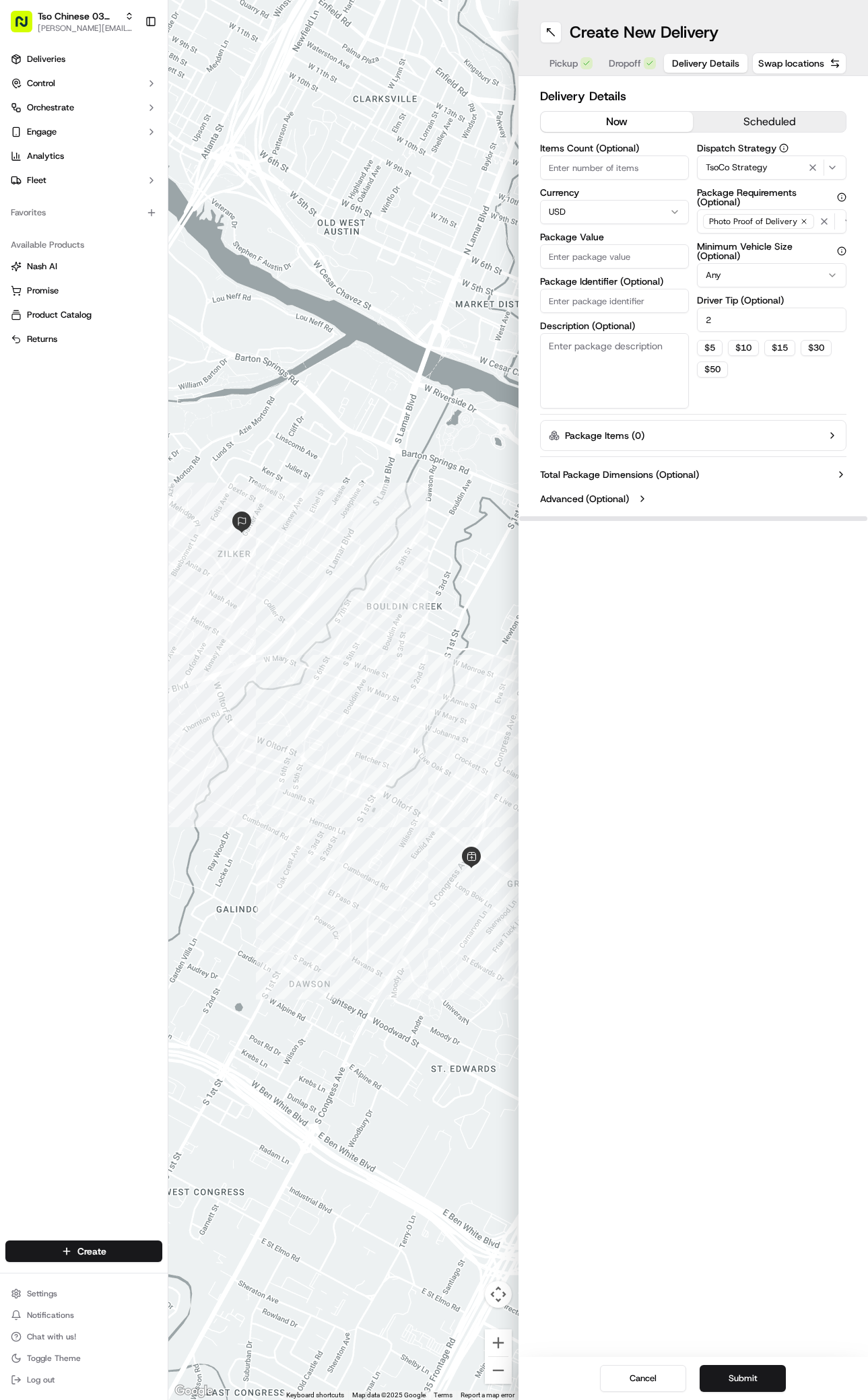
click at [645, 259] on input "Package Value" at bounding box center [614, 256] width 150 height 25
type input "59.32"
click at [597, 297] on input "Package Identifier (Optional)" at bounding box center [614, 301] width 150 height 25
paste input "#1PR7I9Q"
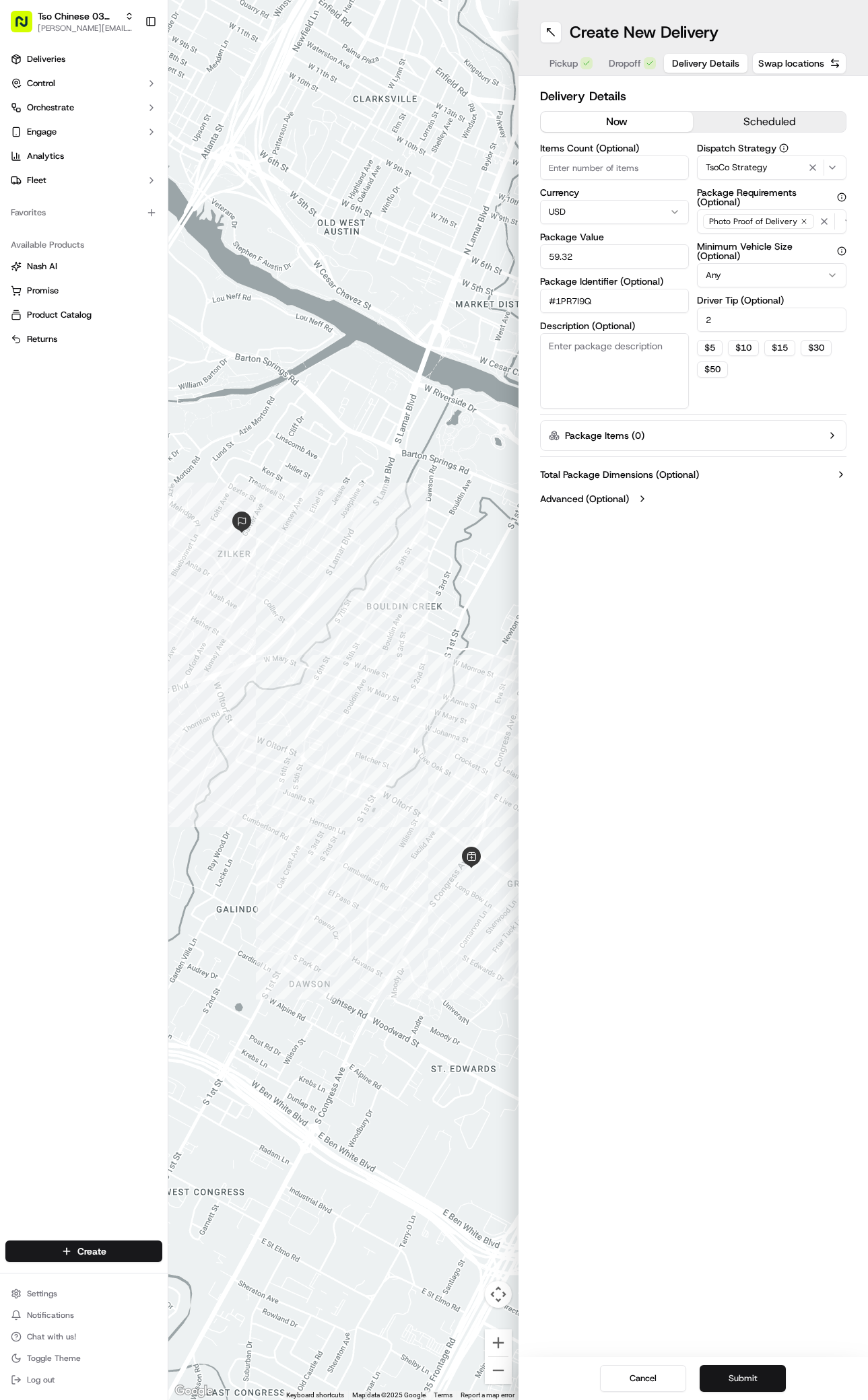
type input "#1PR7I9Q"
click at [741, 1378] on button "Submit" at bounding box center [743, 1379] width 86 height 27
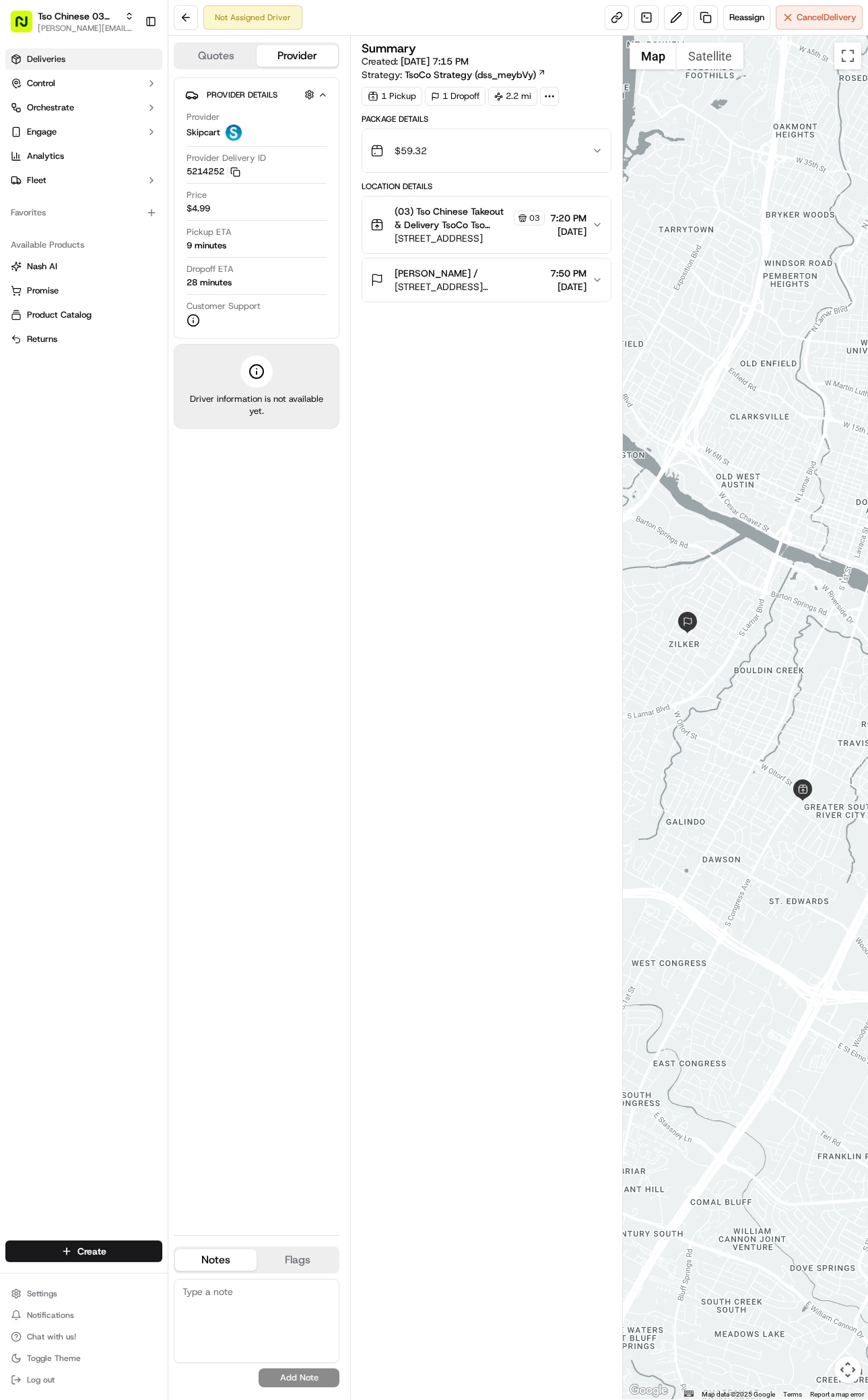
click at [68, 58] on link "Deliveries" at bounding box center [84, 59] width 157 height 22
